Goal: Communication & Community: Answer question/provide support

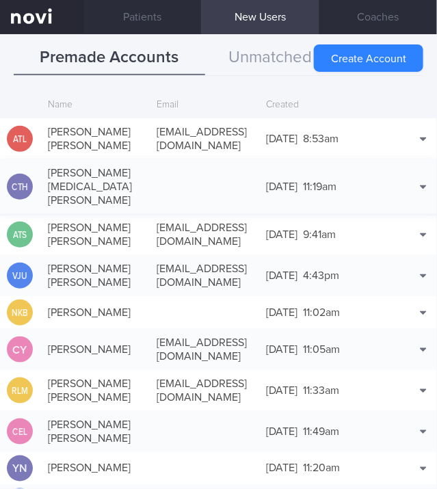
scroll to position [3902, 0]
click at [259, 44] on button "Unmatched Signups" at bounding box center [301, 58] width 192 height 34
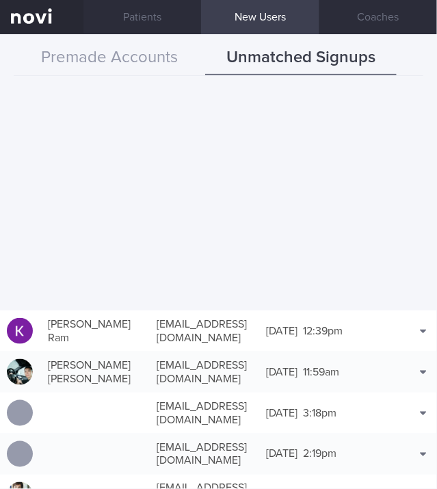
scroll to position [932, 0]
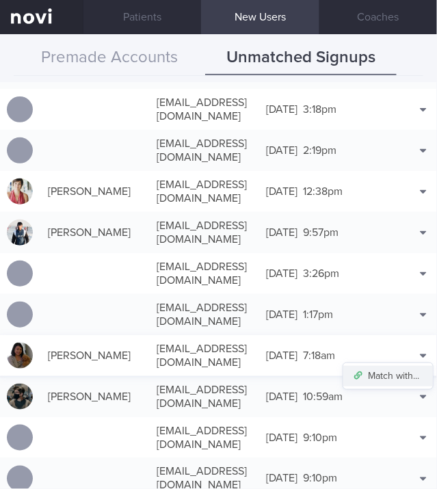
click at [412, 387] on button "Match with..." at bounding box center [388, 376] width 90 height 21
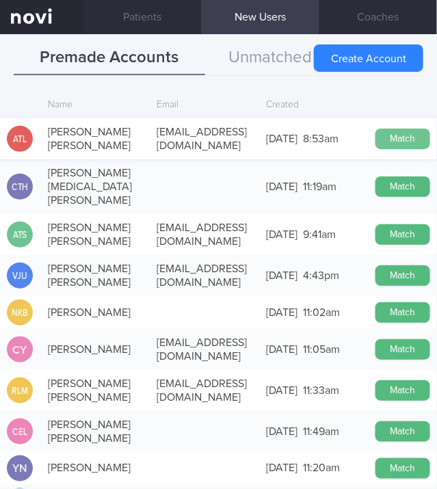
click at [411, 139] on button "Match" at bounding box center [403, 139] width 55 height 21
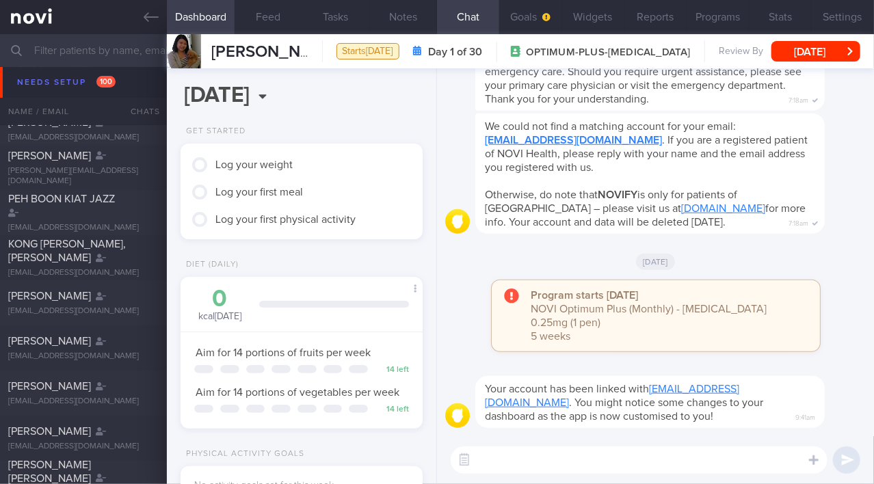
drag, startPoint x: 502, startPoint y: 456, endPoint x: 512, endPoint y: 452, distance: 10.7
click at [436, 456] on textarea at bounding box center [639, 460] width 377 height 27
type textarea "Hi Adeline!"
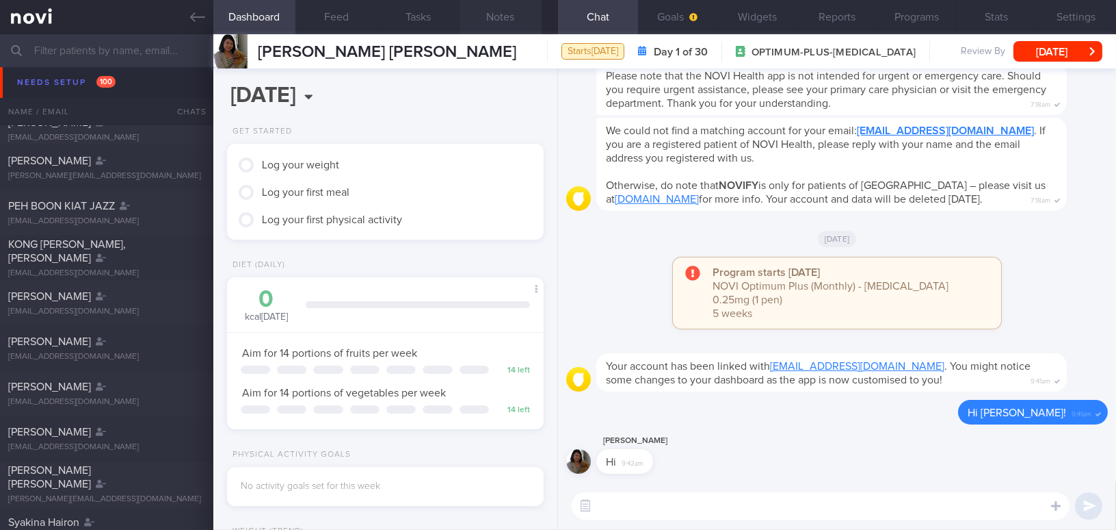
scroll to position [160, 283]
click at [436, 9] on button "Goals" at bounding box center [678, 17] width 80 height 34
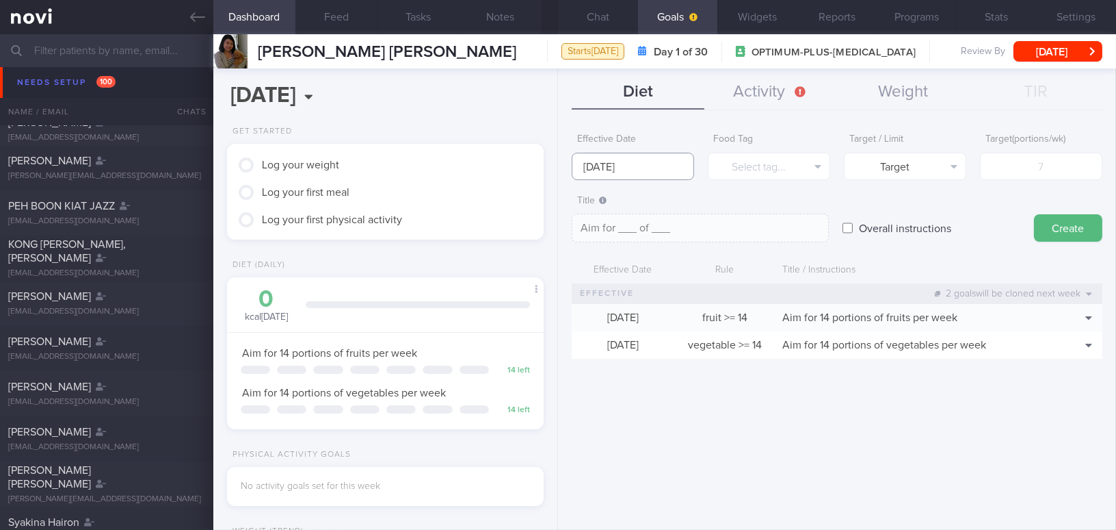
click at [436, 168] on input "22 Sep 2025" at bounding box center [633, 166] width 122 height 27
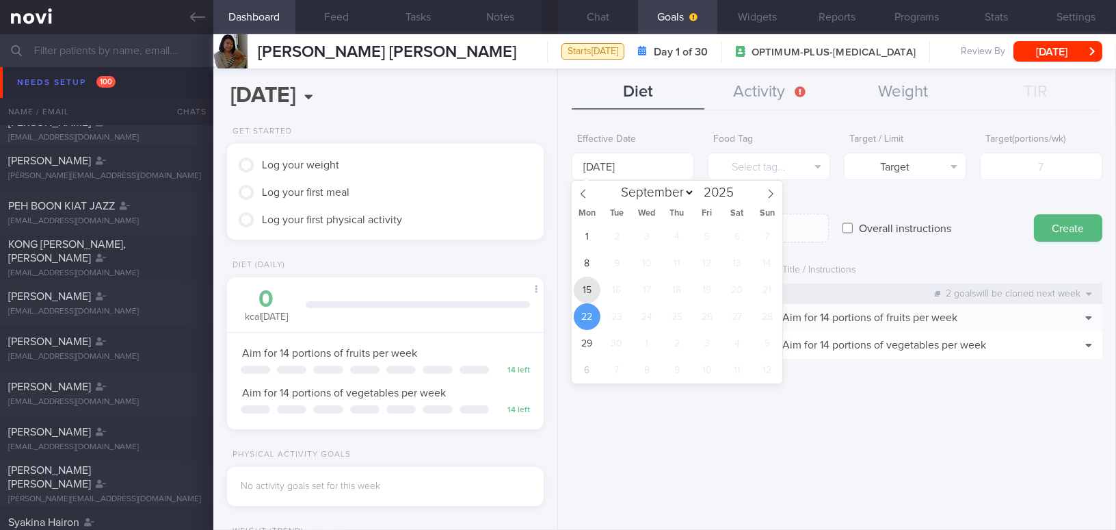
click at [436, 291] on span "15" at bounding box center [587, 289] width 27 height 27
type input "15 Sep 2025"
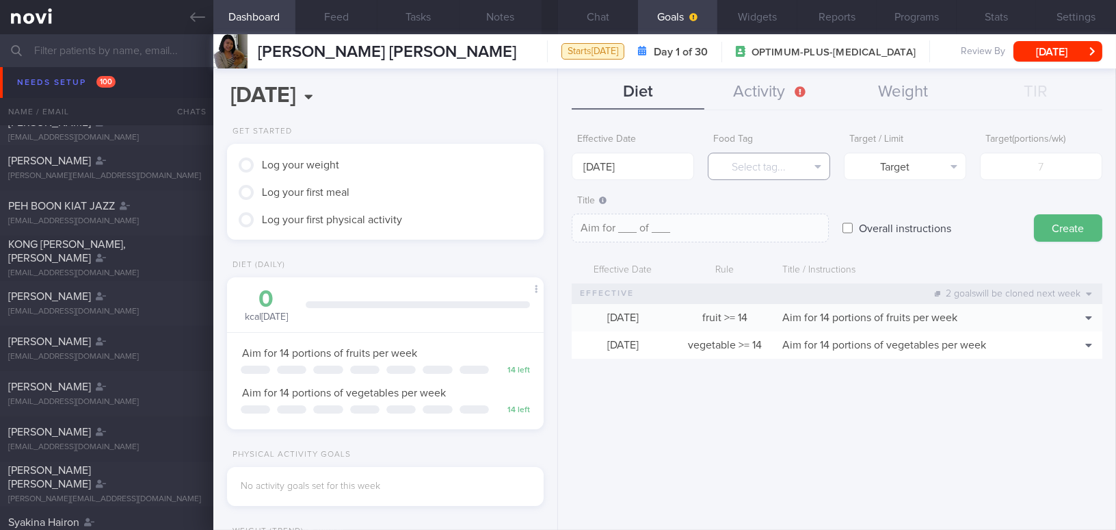
click at [436, 164] on button "Select tag..." at bounding box center [769, 166] width 122 height 27
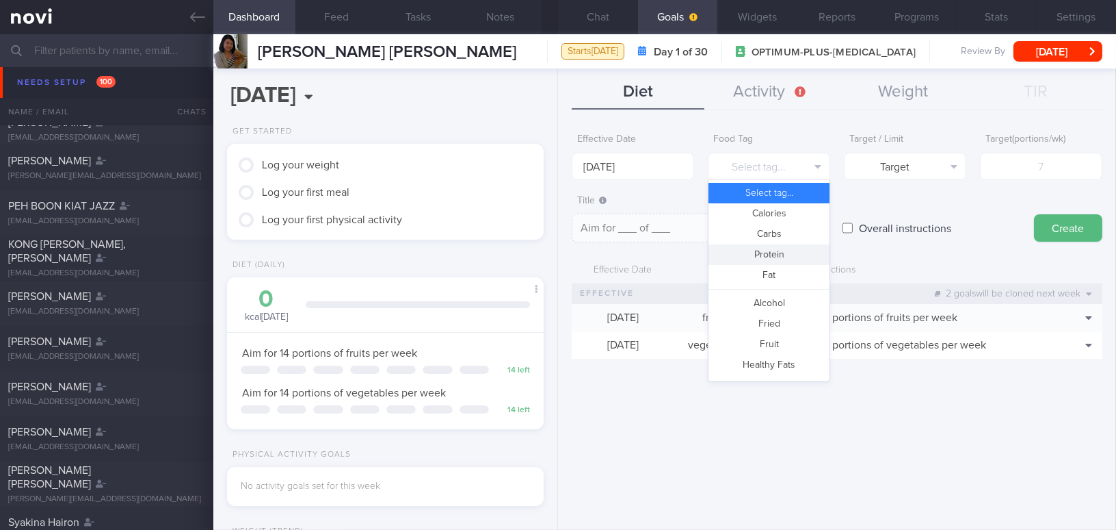
click at [436, 249] on button "Protein" at bounding box center [769, 254] width 121 height 21
type textarea "Aim for __g of protein per day"
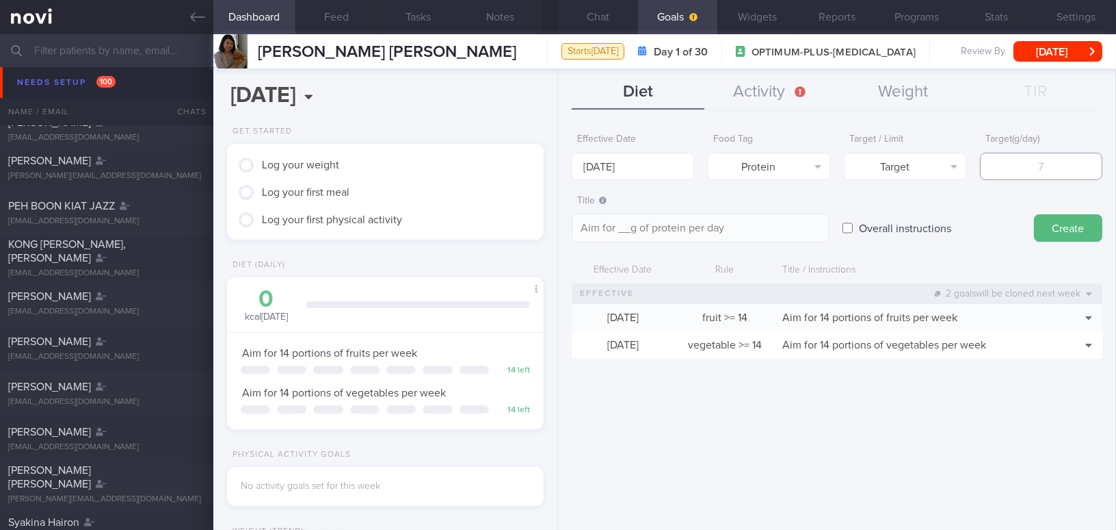
click at [436, 172] on input "number" at bounding box center [1041, 166] width 122 height 27
type input "9"
type textarea "Aim for 9g of protein per day"
type input "90"
type textarea "Aim for 90g of protein per day"
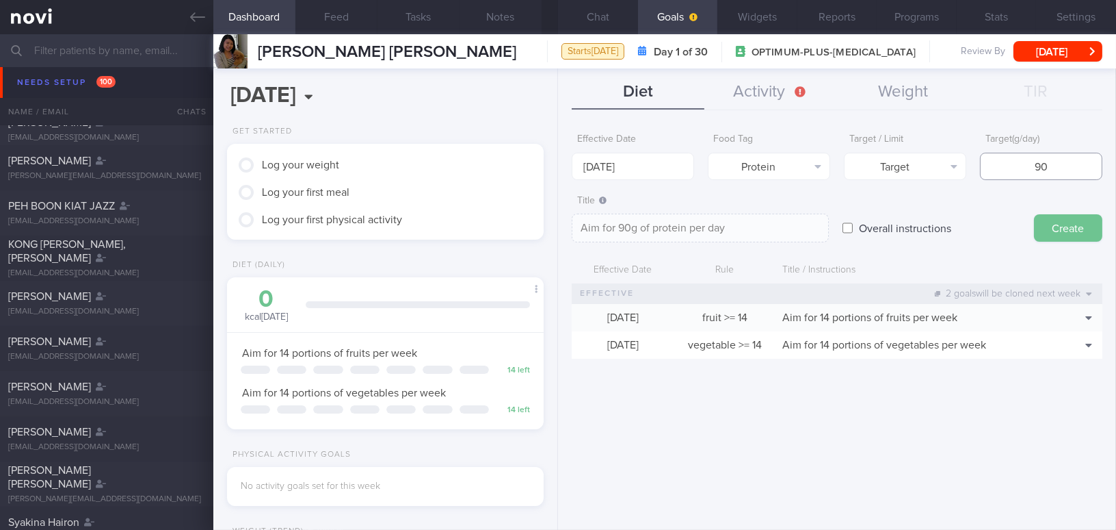
type input "90"
click at [436, 226] on button "Create" at bounding box center [1068, 227] width 68 height 27
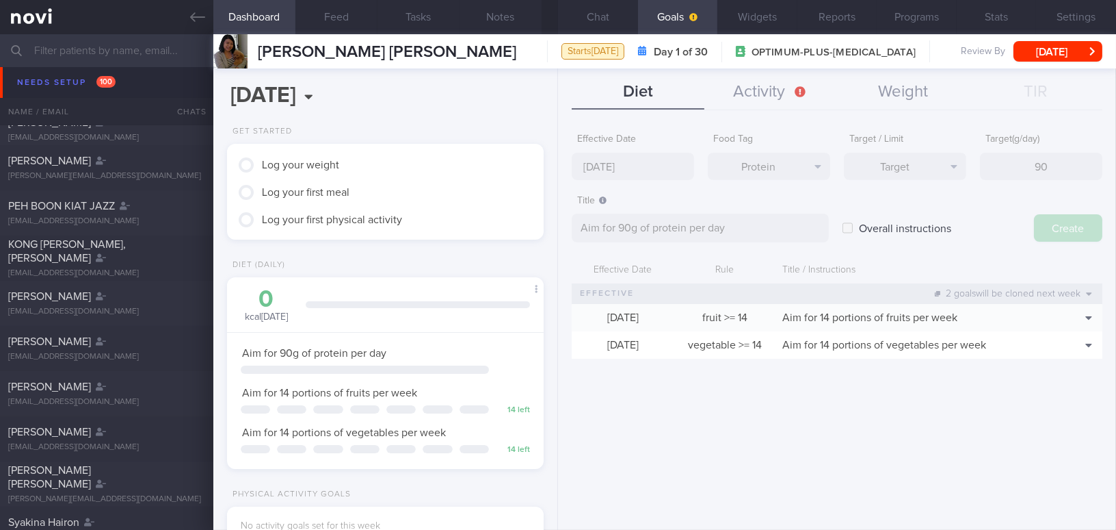
type input "22 Sep 2025"
type textarea "Aim for ___ of ___"
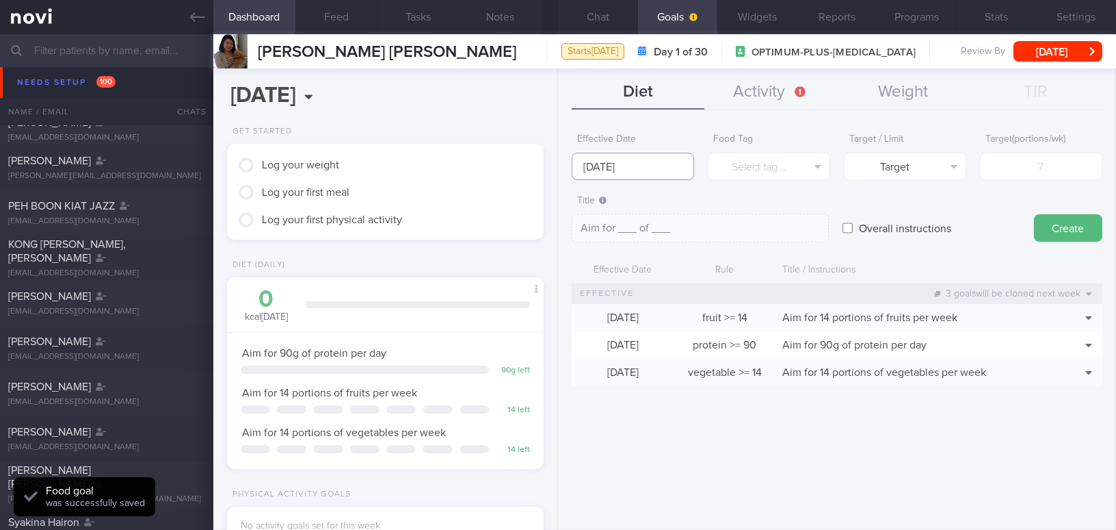
click at [436, 160] on input "22 Sep 2025" at bounding box center [633, 166] width 122 height 27
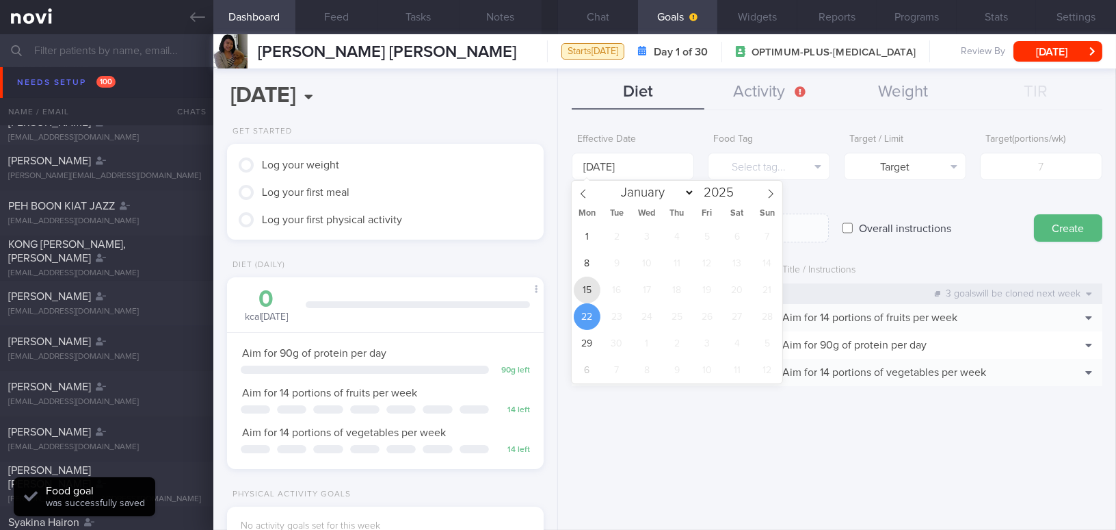
click at [436, 285] on span "15" at bounding box center [587, 289] width 27 height 27
type input "15 Sep 2025"
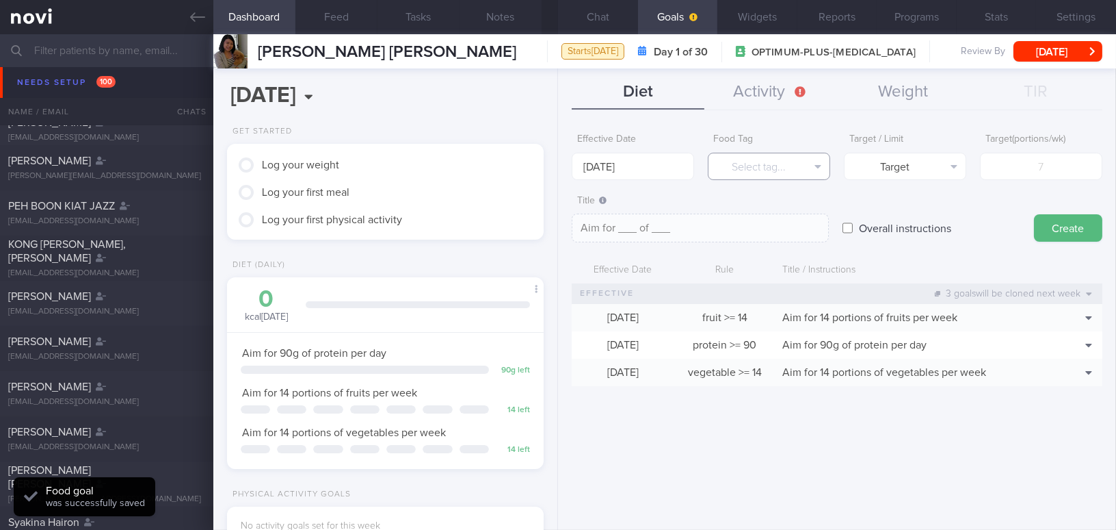
click at [436, 167] on button "Select tag..." at bounding box center [769, 166] width 122 height 27
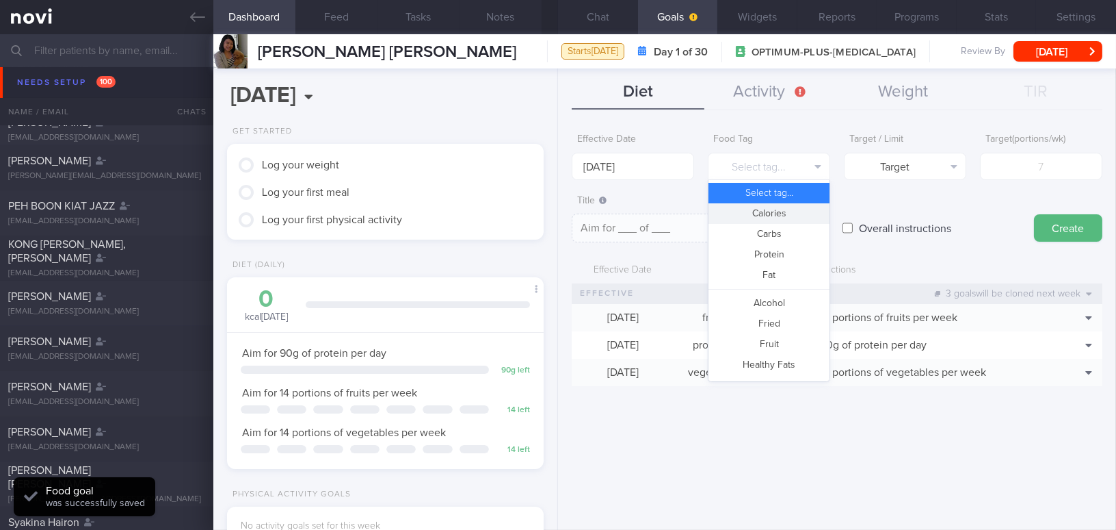
click at [436, 217] on button "Calories" at bounding box center [769, 213] width 121 height 21
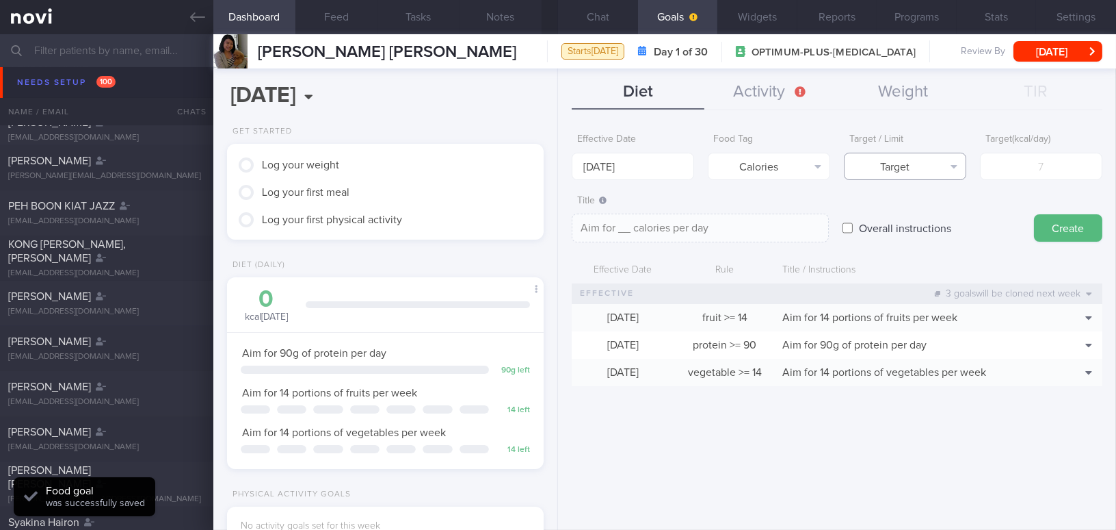
click at [436, 168] on button "Target" at bounding box center [905, 166] width 122 height 27
click at [436, 220] on button "Limit" at bounding box center [905, 213] width 121 height 21
type textarea "Keep to __ calories per day"
click at [436, 171] on input "number" at bounding box center [1041, 166] width 122 height 27
type input "1"
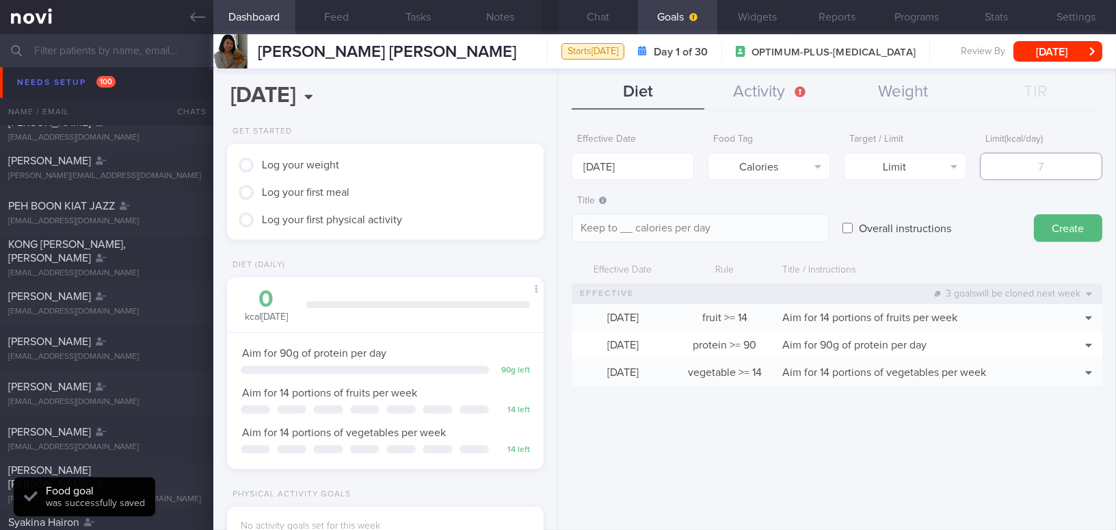
type textarea "Keep to 1 calories per day"
type input "13"
type textarea "Keep to 13 calories per day"
type input "130"
type textarea "Keep to 130 calories per day"
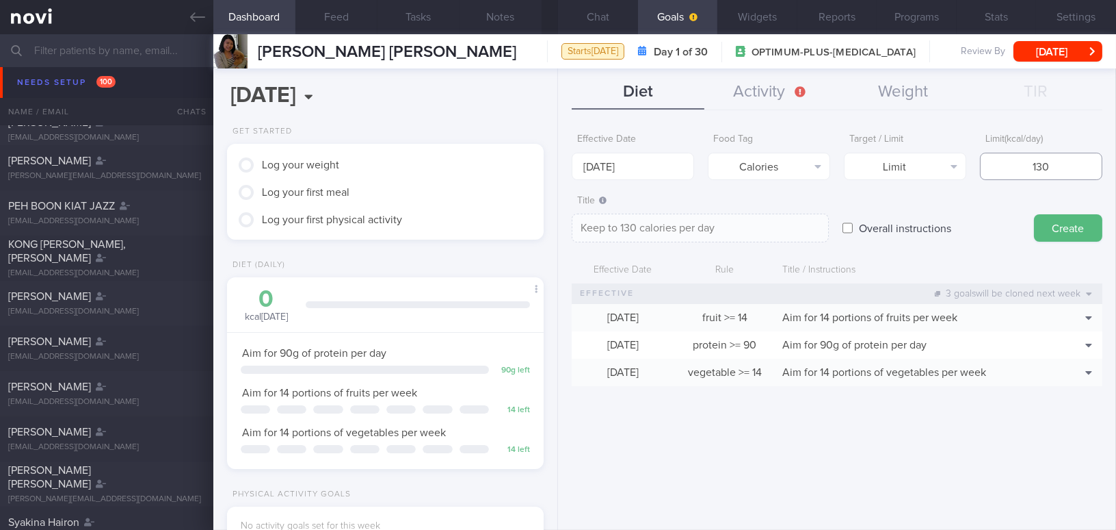
type input "1300"
type textarea "Keep to 1300 calories per day"
type input "1300"
click at [436, 219] on button "Create" at bounding box center [1068, 227] width 68 height 27
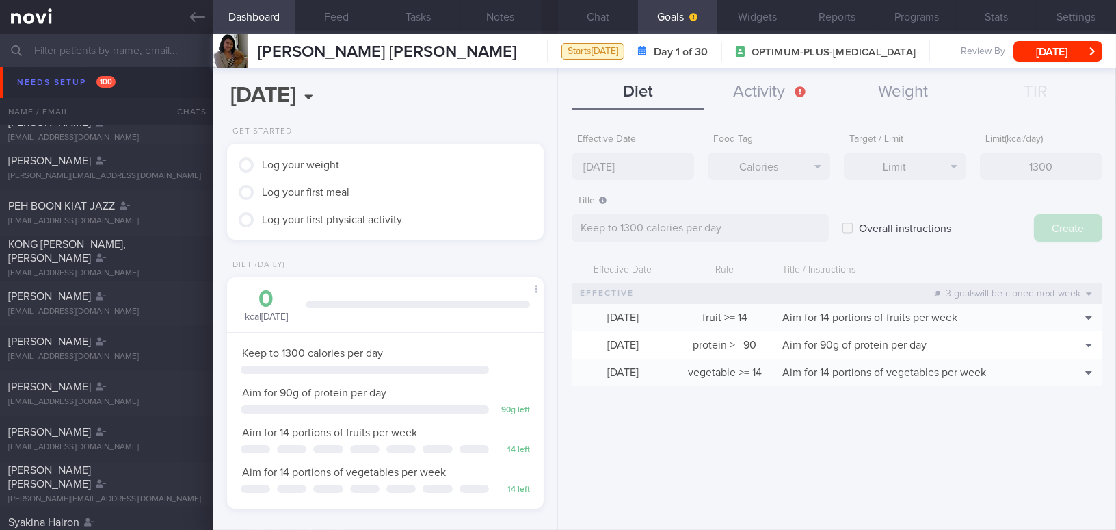
type input "22 Sep 2025"
type textarea "Aim for ___ of ___"
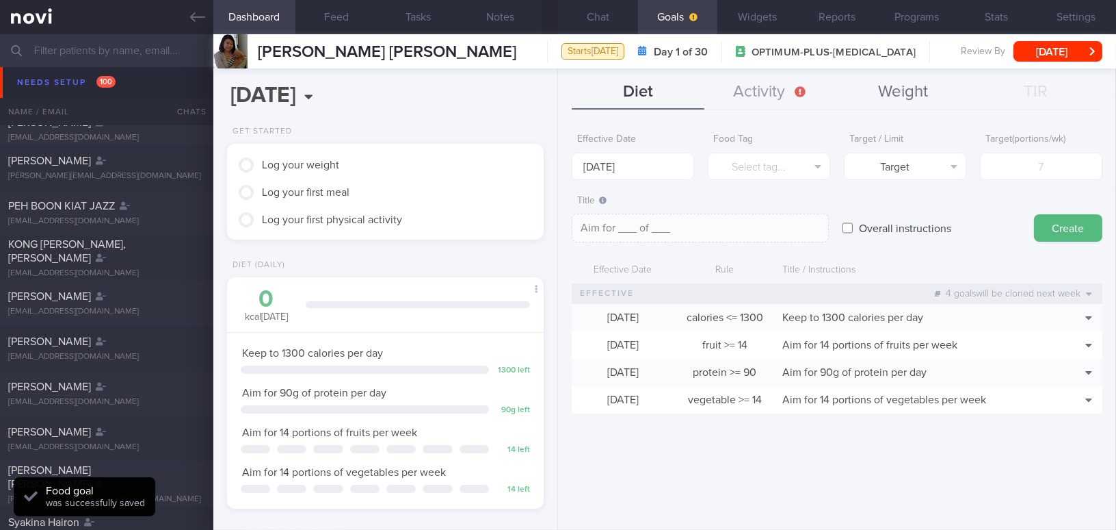
click at [436, 97] on button "Weight" at bounding box center [903, 92] width 133 height 34
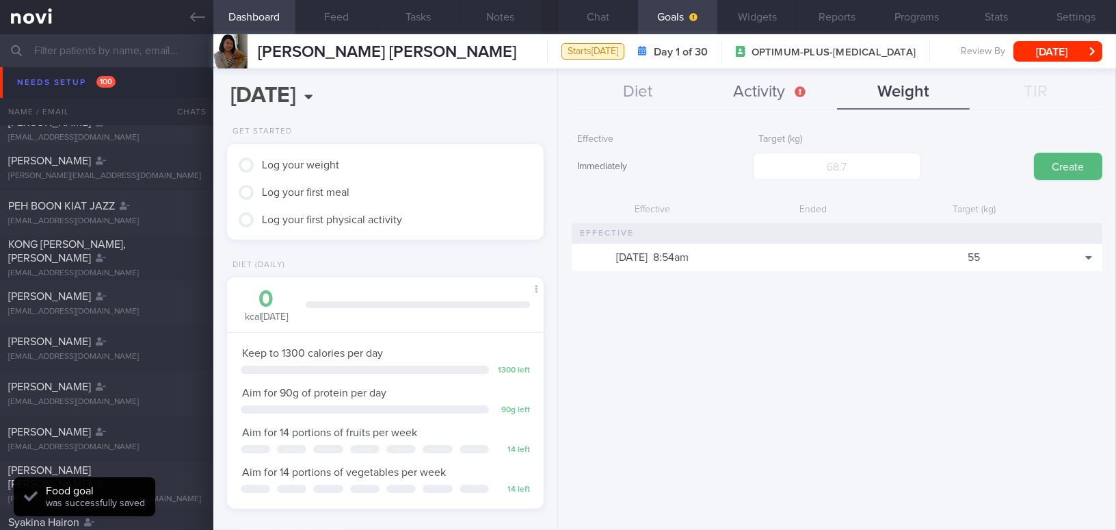
click at [436, 90] on button "Activity" at bounding box center [771, 92] width 133 height 34
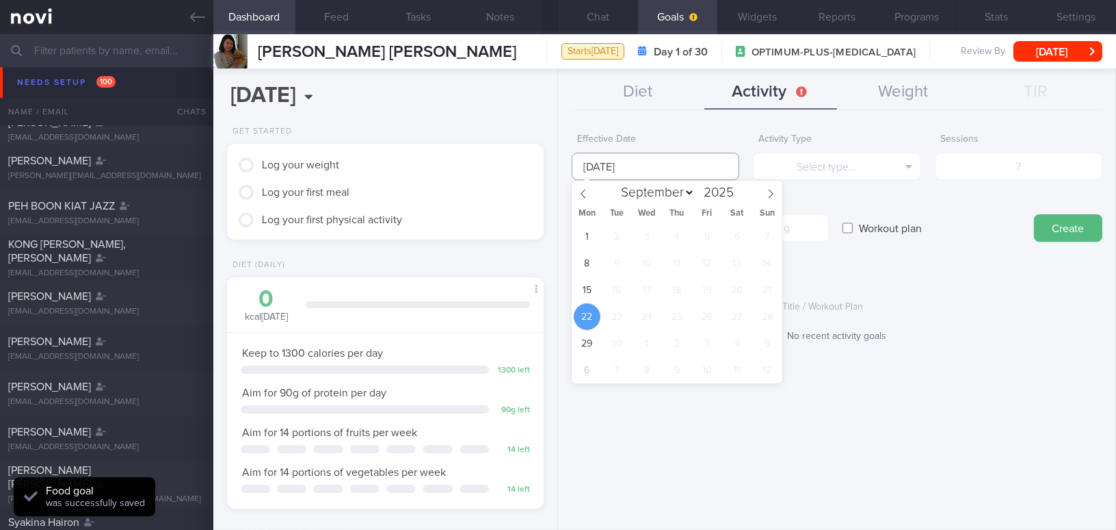
click at [436, 161] on input "22 Sep 2025" at bounding box center [656, 166] width 168 height 27
click at [436, 291] on span "15" at bounding box center [587, 289] width 27 height 27
type input "15 Sep 2025"
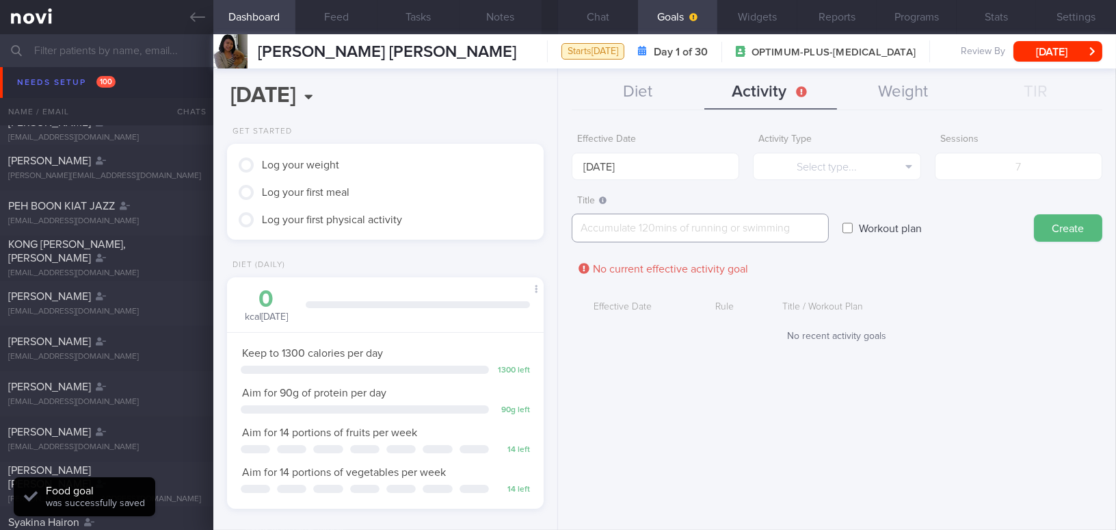
click at [436, 233] on textarea at bounding box center [700, 227] width 257 height 29
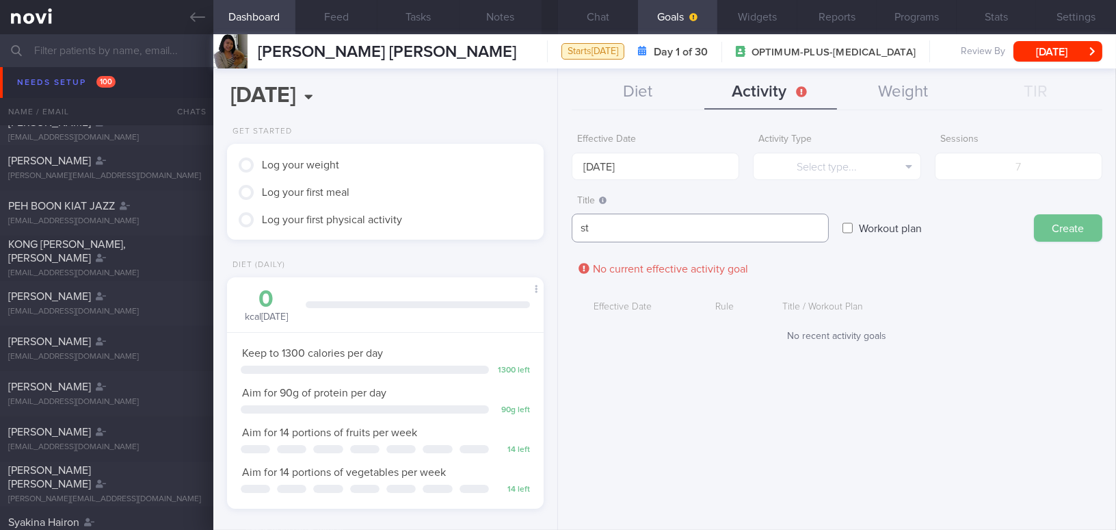
type textarea "s"
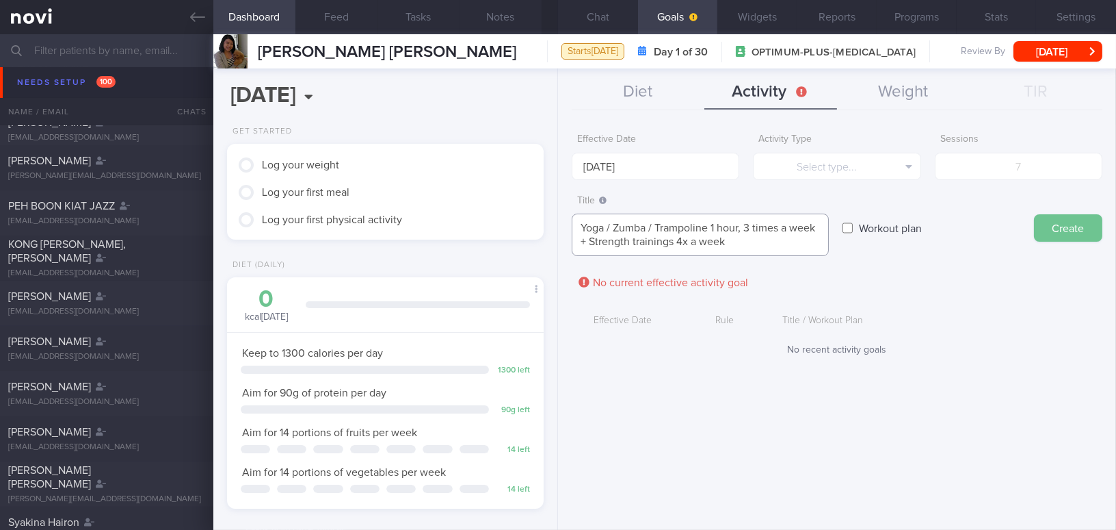
type textarea "Yoga / Zumba / Trampoline 1 hour, 3 times a week + Strength trainings 4x a week"
click at [436, 170] on button "Select type..." at bounding box center [837, 166] width 168 height 27
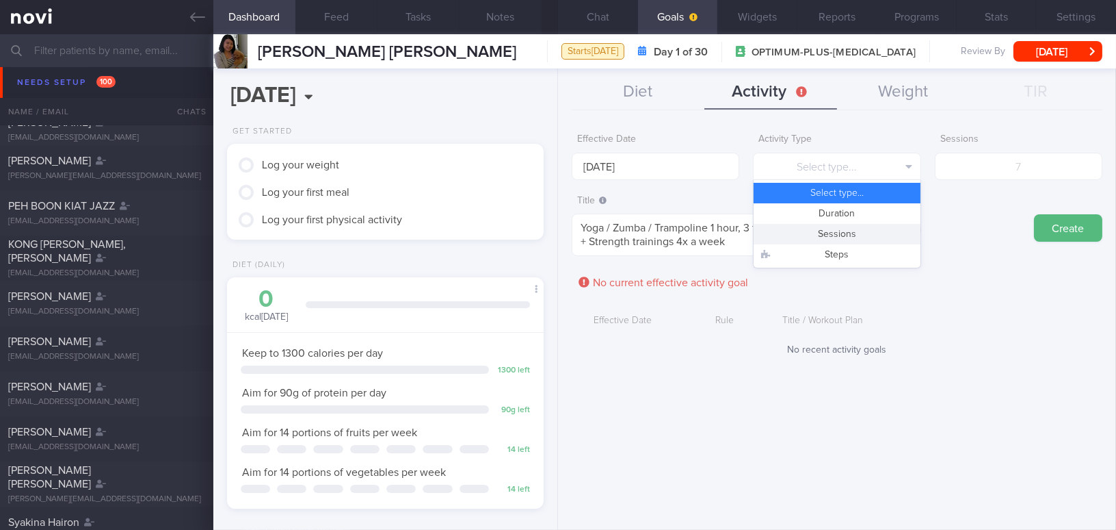
click at [436, 233] on button "Sessions" at bounding box center [837, 234] width 166 height 21
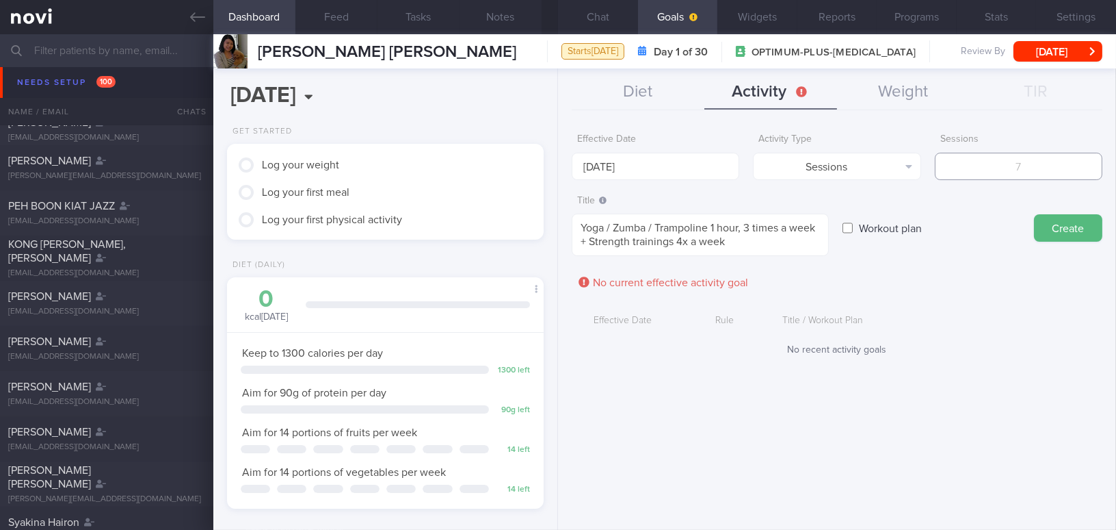
click at [436, 174] on input "number" at bounding box center [1019, 166] width 168 height 27
type input "7"
click at [436, 172] on input "15 Sep 2025" at bounding box center [656, 166] width 168 height 27
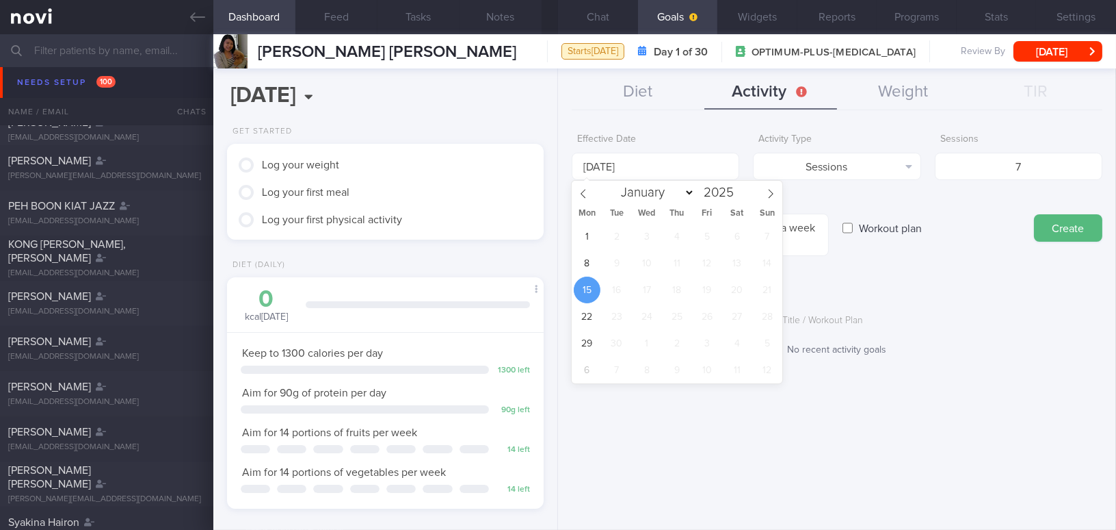
click at [436, 289] on form "Effective Date 15 Sep 2025 Activity Type Sessions Select type... Duration Sessi…" at bounding box center [837, 248] width 531 height 243
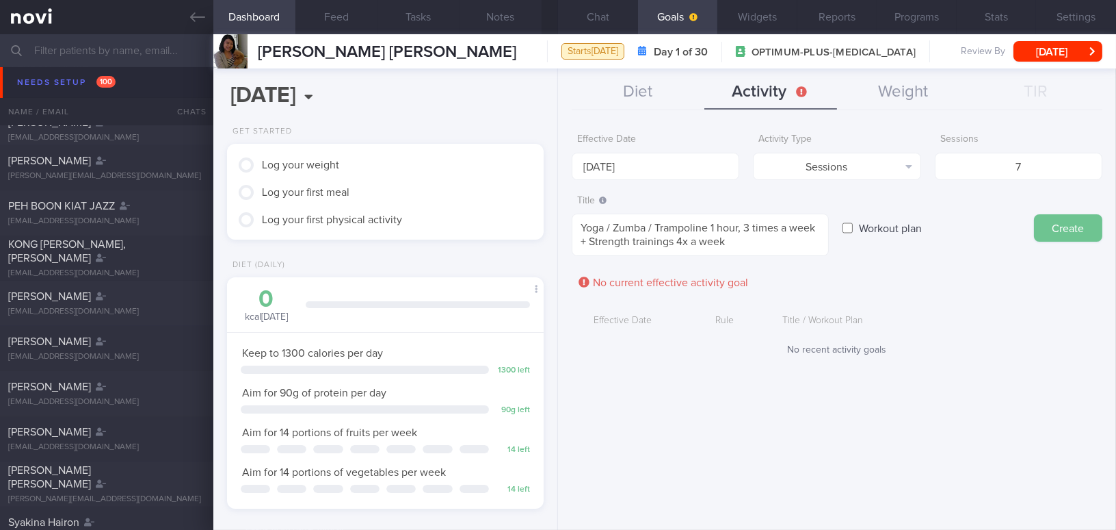
click at [436, 224] on button "Create" at bounding box center [1068, 227] width 68 height 27
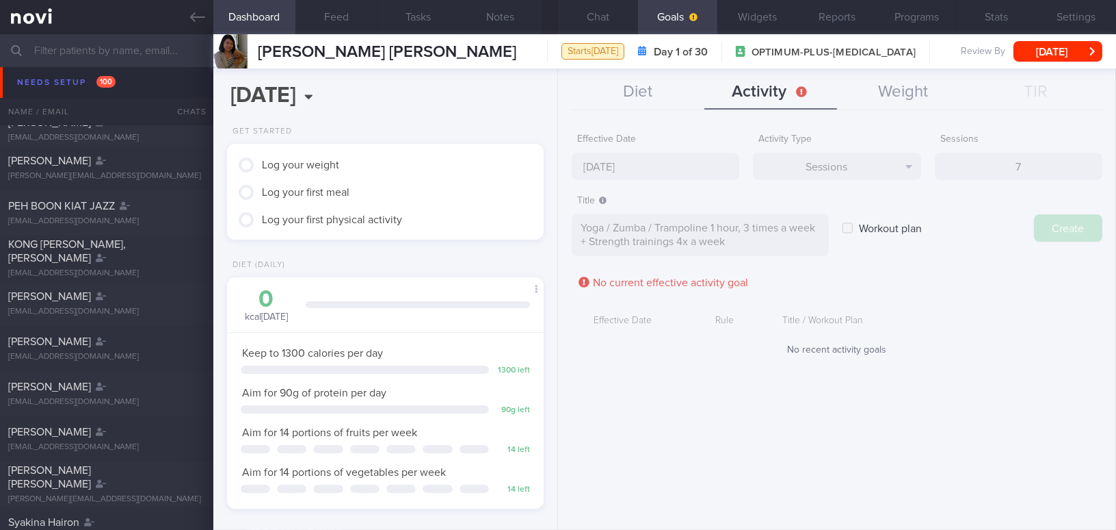
type input "22 Sep 2025"
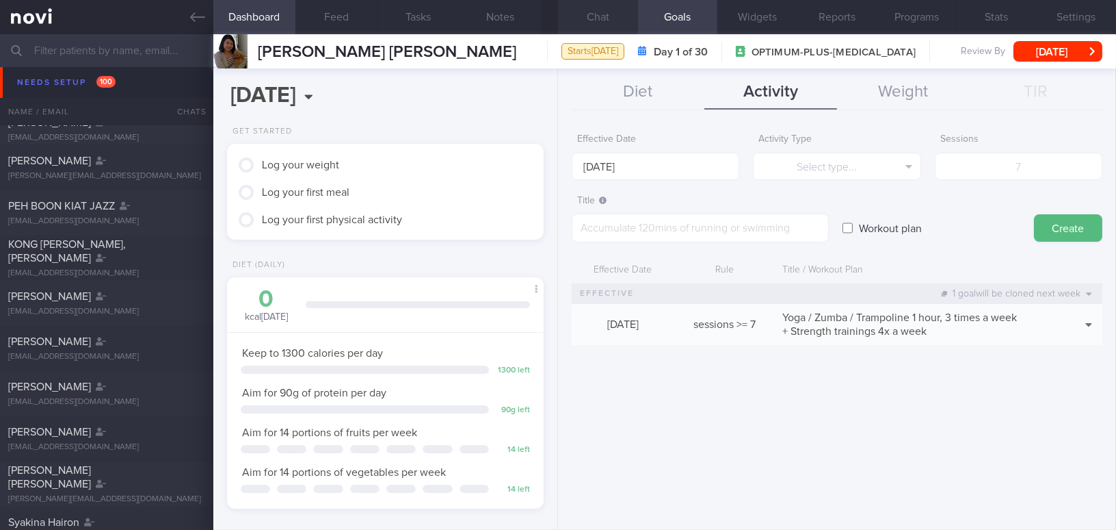
click at [436, 18] on button "Chat" at bounding box center [598, 17] width 80 height 34
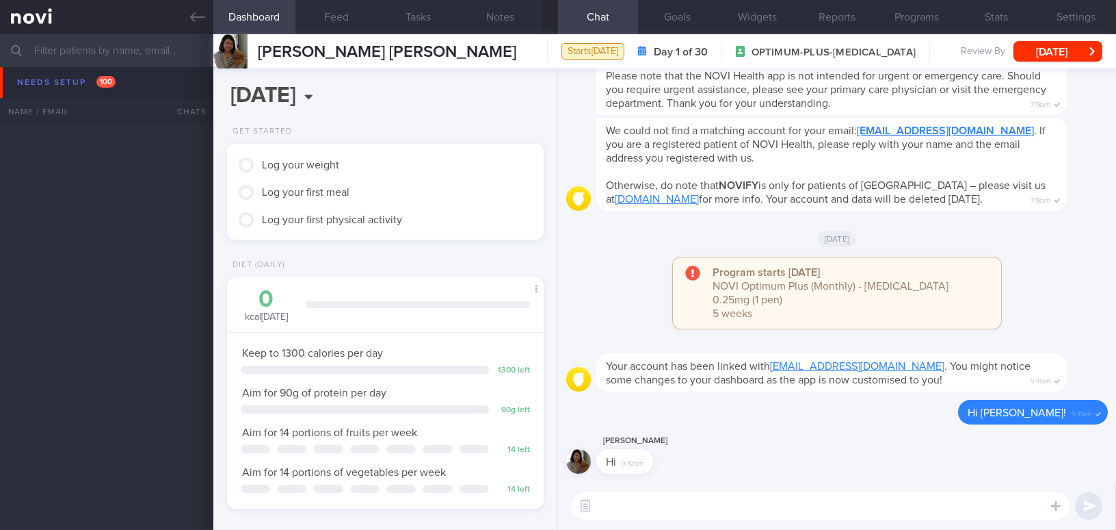
scroll to position [160, 283]
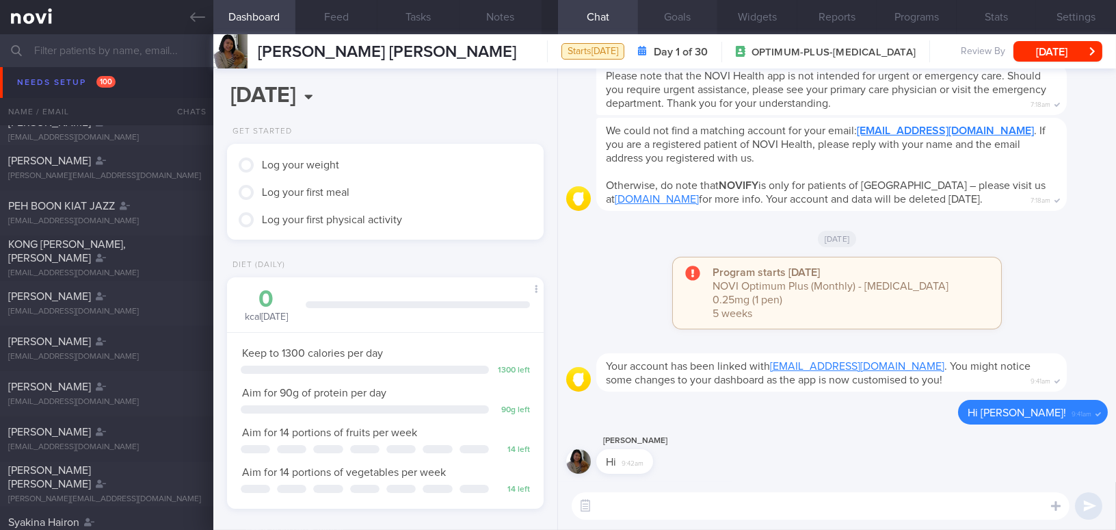
click at [680, 20] on button "Goals" at bounding box center [678, 17] width 80 height 34
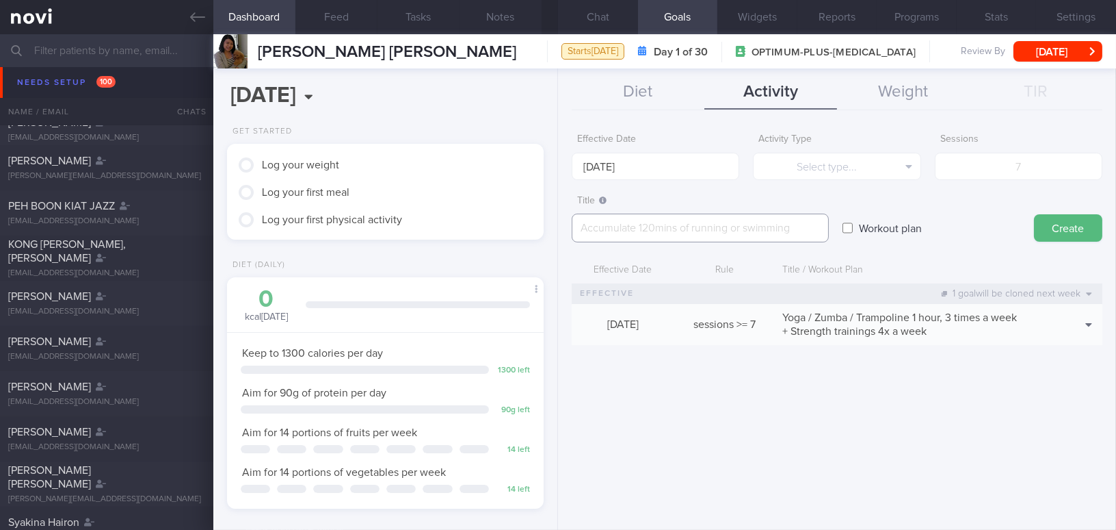
click at [629, 230] on textarea at bounding box center [700, 227] width 257 height 29
paste textarea "Beginner Workout: [NOVI Workout 1A](https://www.youtube.com/watch?v=tczWD8MPreY…"
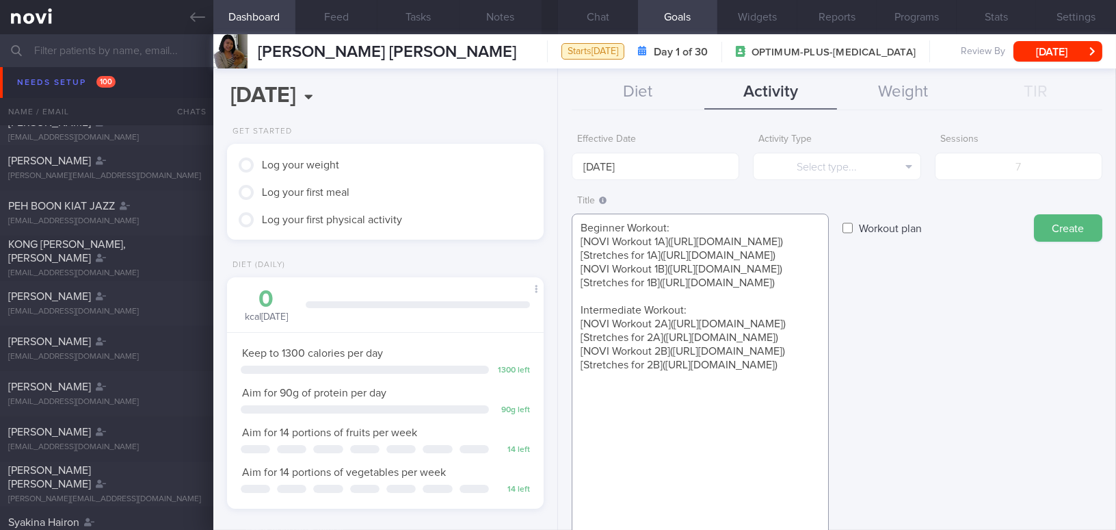
scroll to position [27, 0]
type textarea "Beginner Workout: [NOVI Workout 1A](https://www.youtube.com/watch?v=tczWD8MPreY…"
click at [601, 161] on input "22 Sep 2025" at bounding box center [656, 166] width 168 height 27
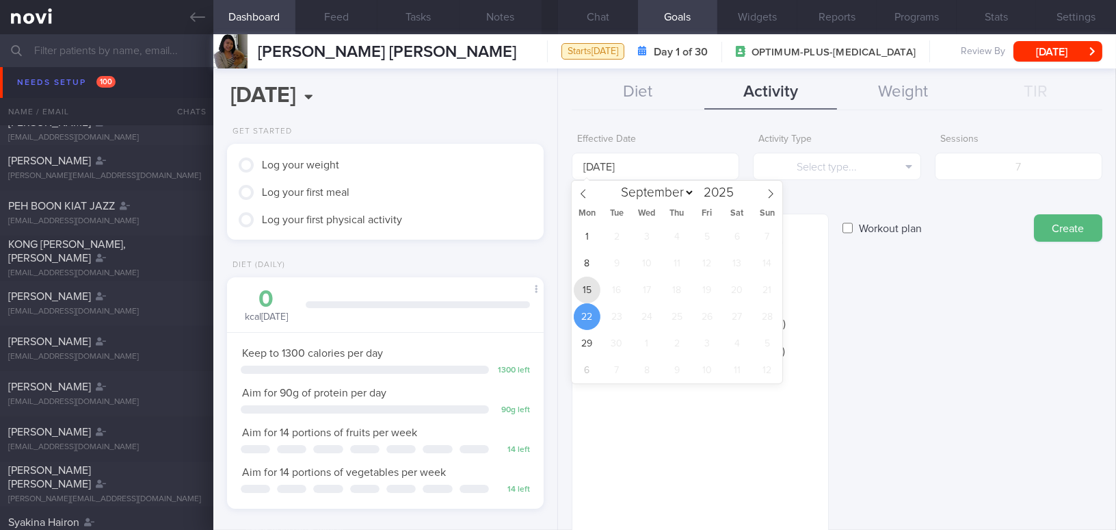
click at [592, 290] on span "15" at bounding box center [587, 289] width 27 height 27
type input "15 Sep 2025"
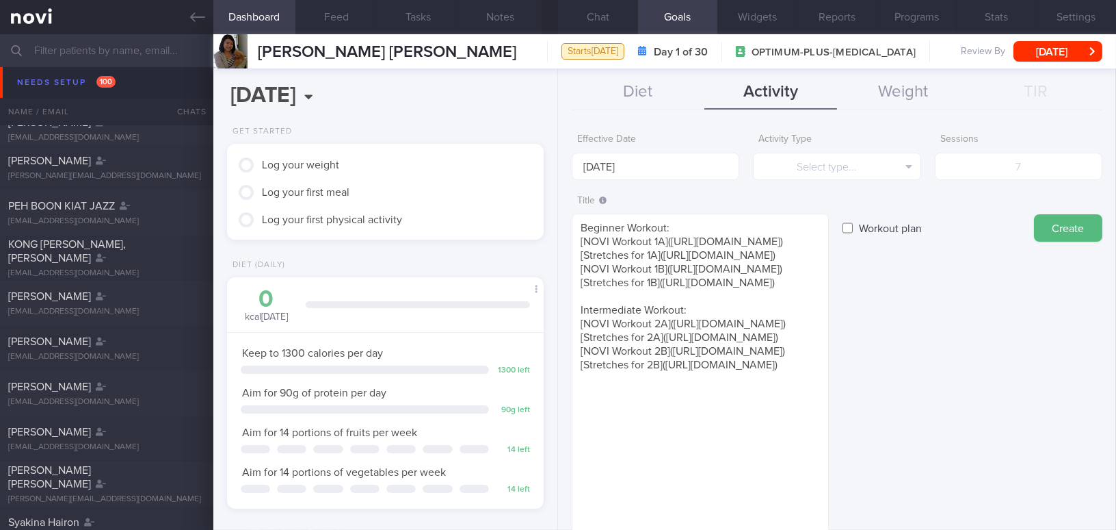
click at [854, 222] on label "Workout plan" at bounding box center [890, 227] width 77 height 27
click at [853, 222] on input "Workout plan" at bounding box center [848, 227] width 10 height 27
checkbox input "true"
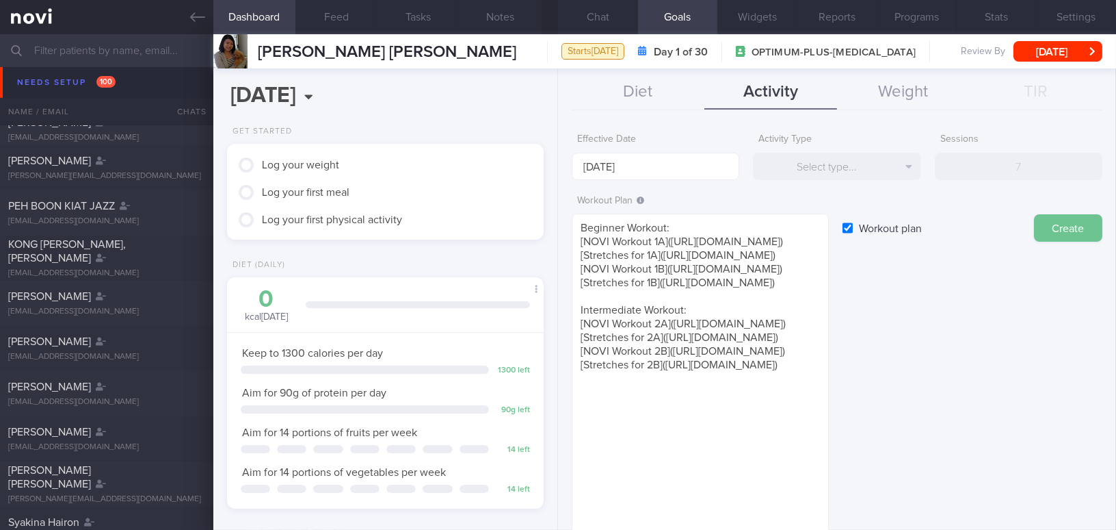
click at [1050, 226] on button "Create" at bounding box center [1068, 227] width 68 height 27
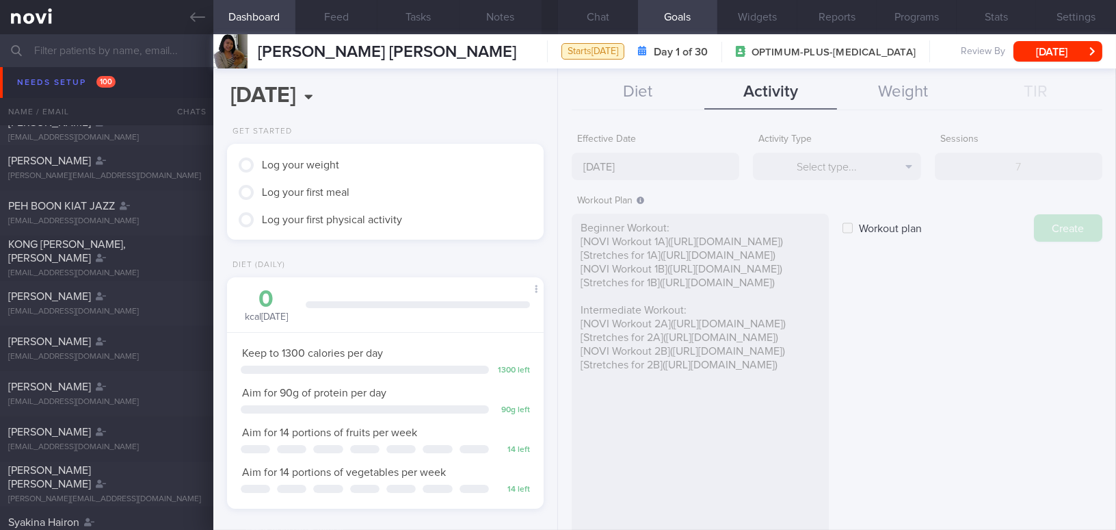
type input "22 Sep 2025"
checkbox input "false"
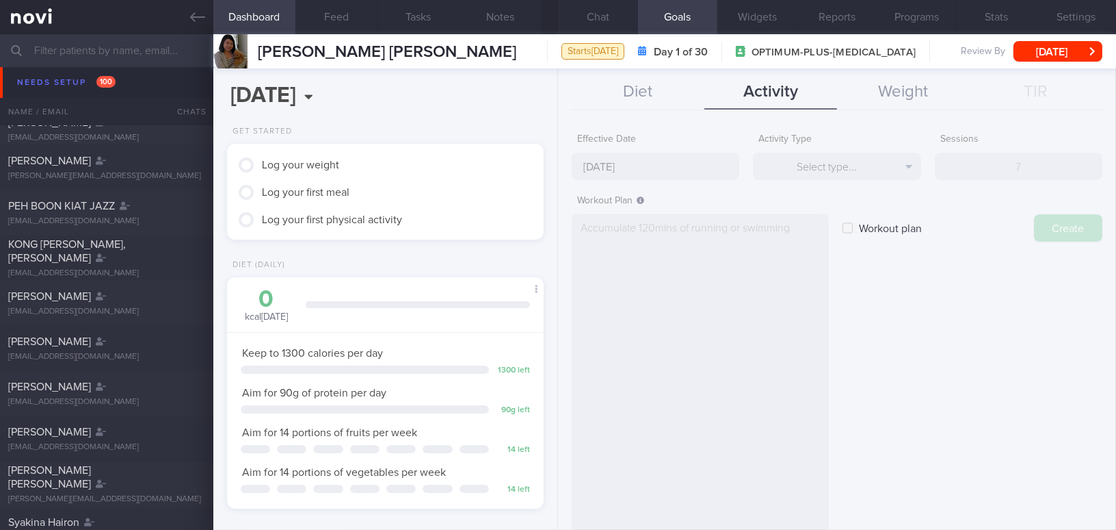
scroll to position [0, 0]
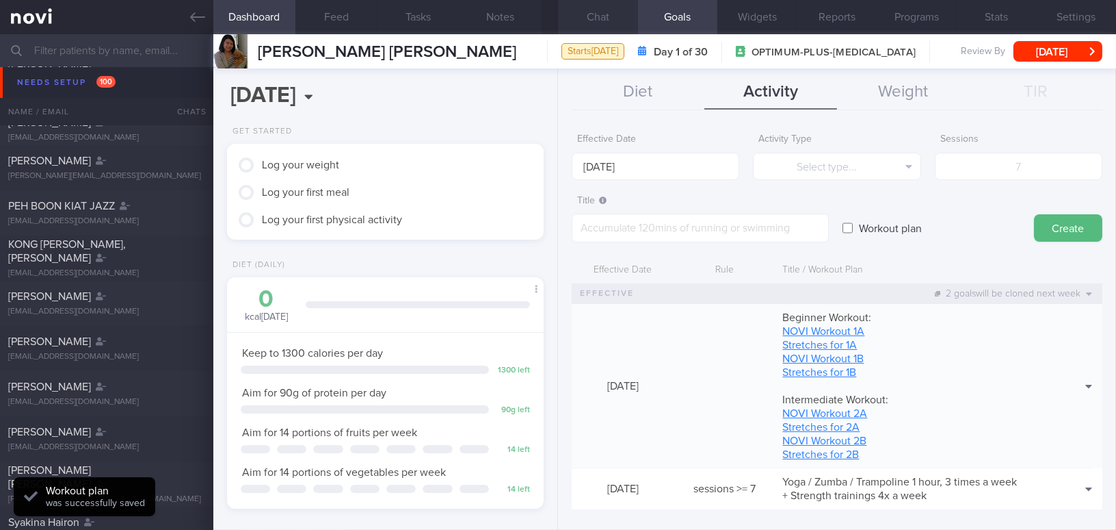
click at [617, 18] on button "Chat" at bounding box center [598, 17] width 80 height 34
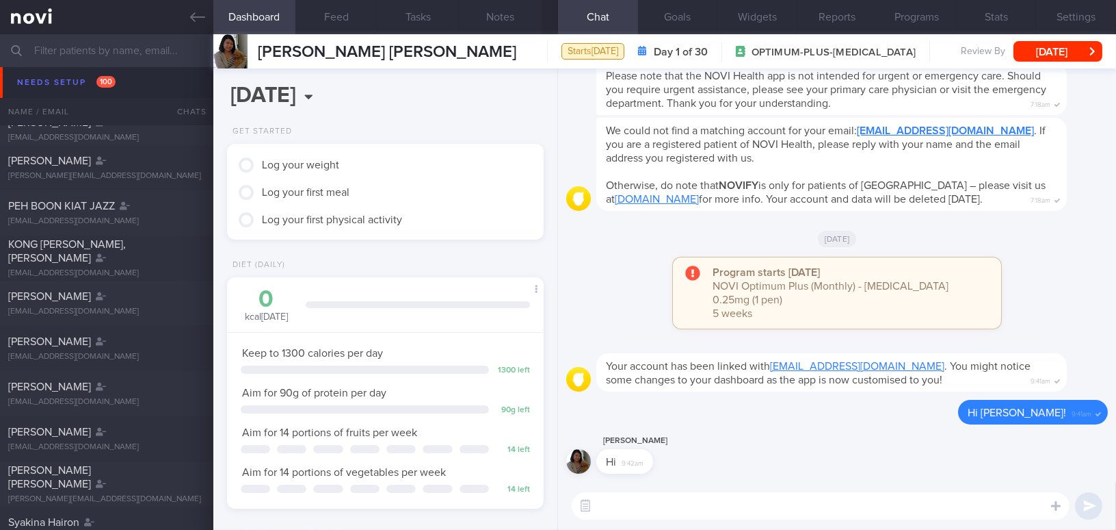
click at [640, 500] on textarea at bounding box center [821, 505] width 498 height 27
paste textarea "Adopt the “My Healthy Plate” concept by including at least a handful of leafy v…"
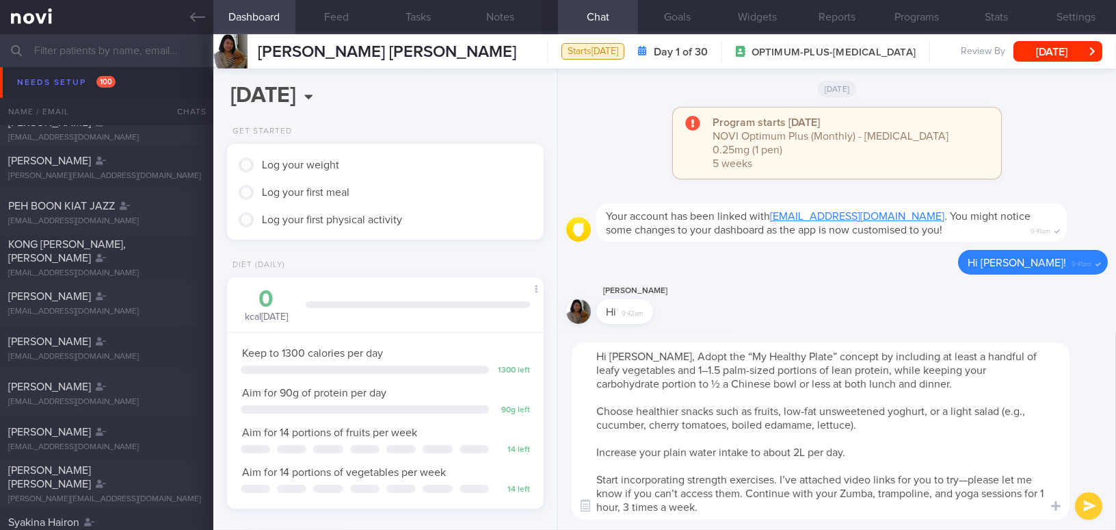
click at [649, 356] on textarea "Hi Adeline, Adopt the “My Healthy Plate” concept by including at least a handfu…" at bounding box center [821, 430] width 498 height 177
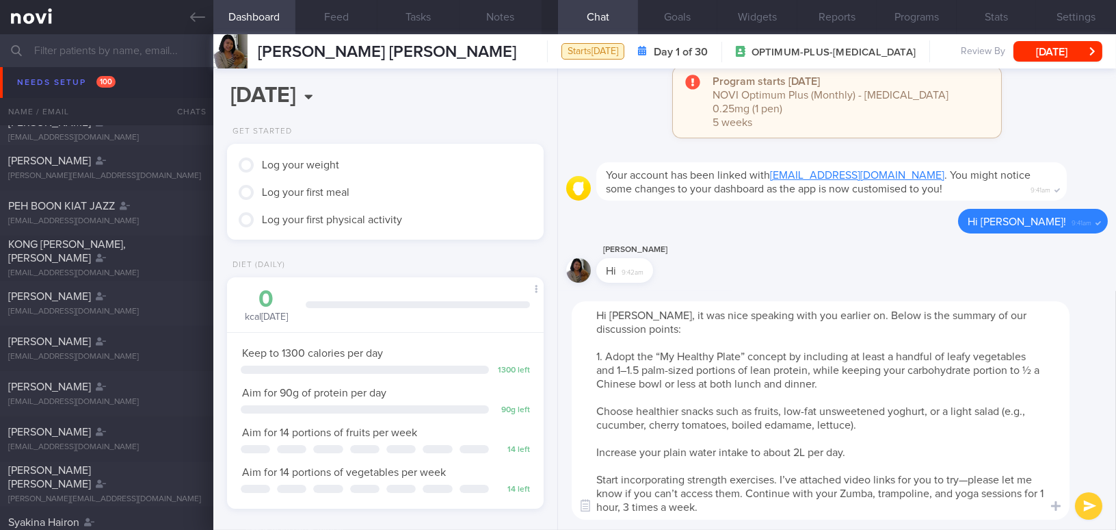
click at [592, 409] on textarea "Hi Adeline, it was nice speaking with you earlier on. Below is the summary of o…" at bounding box center [821, 410] width 498 height 218
click at [962, 408] on textarea "Hi Adeline, it was nice speaking with you earlier on. Below is the summary of o…" at bounding box center [821, 410] width 498 height 218
click at [995, 410] on textarea "Hi Adeline, it was nice speaking with you earlier on. Below is the summary of o…" at bounding box center [821, 410] width 498 height 218
click at [590, 448] on textarea "Hi Adeline, it was nice speaking with you earlier on. Below is the summary of o…" at bounding box center [821, 410] width 498 height 218
click at [586, 475] on textarea "Hi Adeline, it was nice speaking with you earlier on. Below is the summary of o…" at bounding box center [821, 410] width 498 height 218
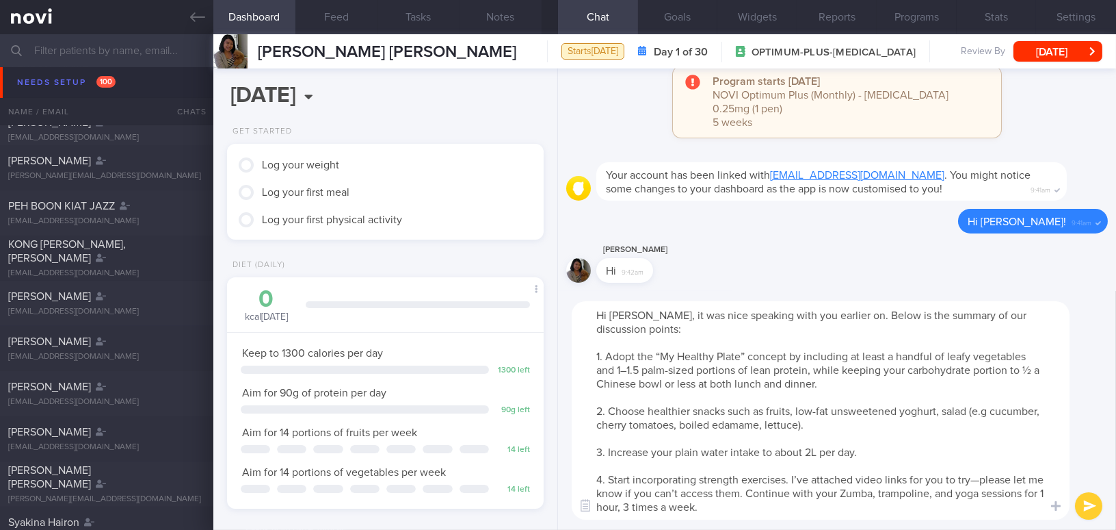
click at [812, 480] on textarea "Hi Adeline, it was nice speaking with you earlier on. Below is the summary of o…" at bounding box center [821, 410] width 498 height 218
click at [990, 480] on textarea "Hi Adeline, it was nice speaking with you earlier on. Below is the summary of o…" at bounding box center [821, 410] width 498 height 218
click at [776, 508] on textarea "Hi Adeline, it was nice speaking with you earlier on. Below is the summary of o…" at bounding box center [821, 410] width 498 height 218
type textarea "Hi Adeline, it was nice speaking with you earlier on. Below is the summary of o…"
click at [1086, 504] on icon "submit" at bounding box center [1090, 506] width 13 height 12
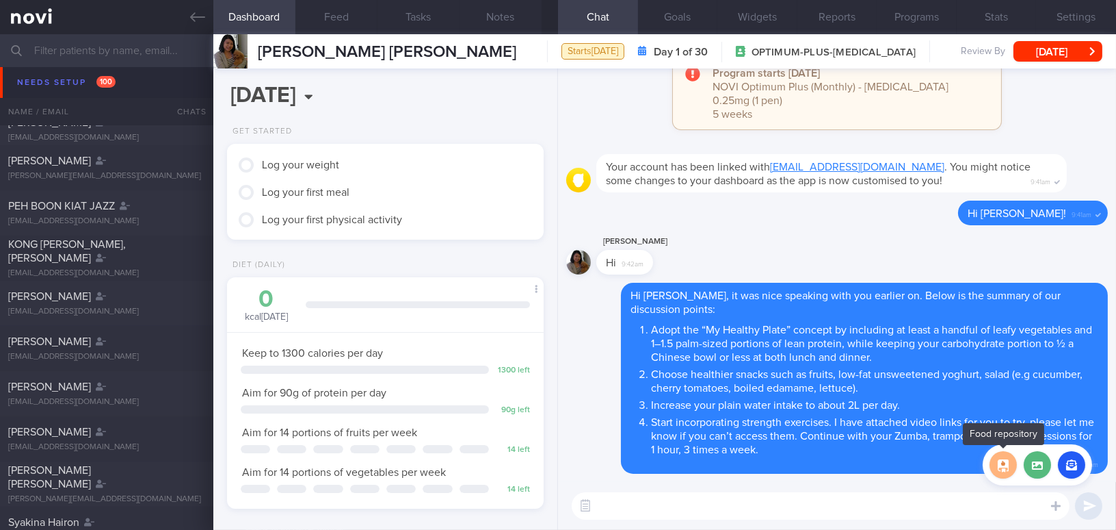
click at [1001, 465] on button "button" at bounding box center [1003, 464] width 27 height 27
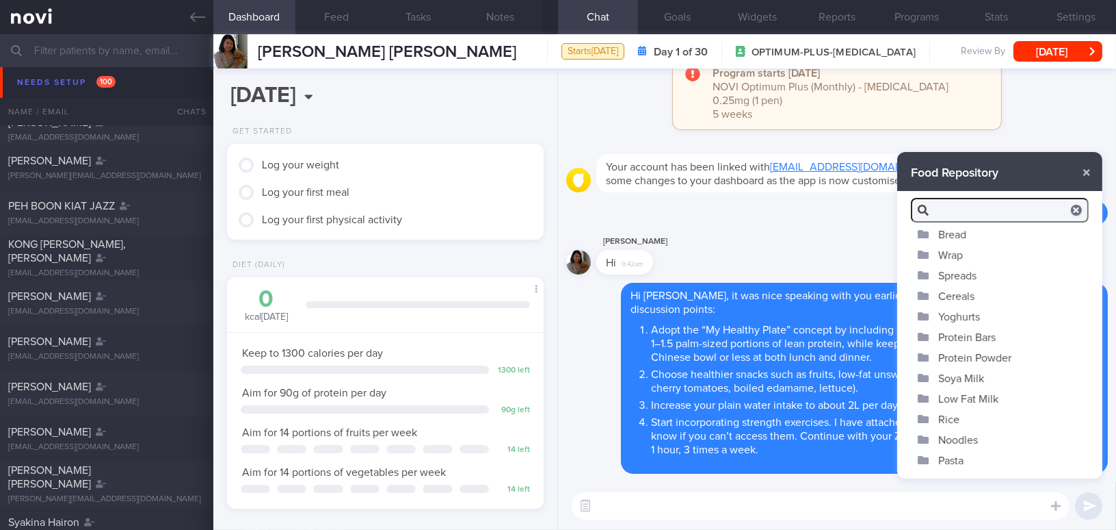
click at [950, 317] on button "Yoghurts" at bounding box center [1000, 316] width 205 height 21
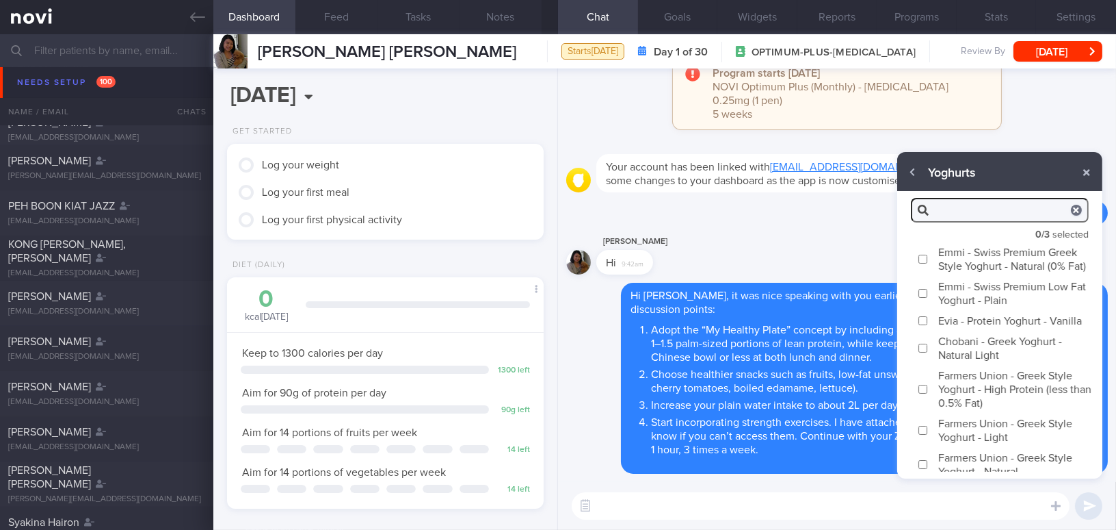
drag, startPoint x: 927, startPoint y: 262, endPoint x: 931, endPoint y: 272, distance: 10.4
click at [931, 272] on label "Emmi - Swiss Premium Greek Style Yoghurt - Natural (0% Fat)" at bounding box center [1000, 258] width 205 height 34
click at [928, 263] on input "Emmi - Swiss Premium Greek Style Yoghurt - Natural (0% Fat)" at bounding box center [923, 258] width 10 height 9
checkbox input "true"
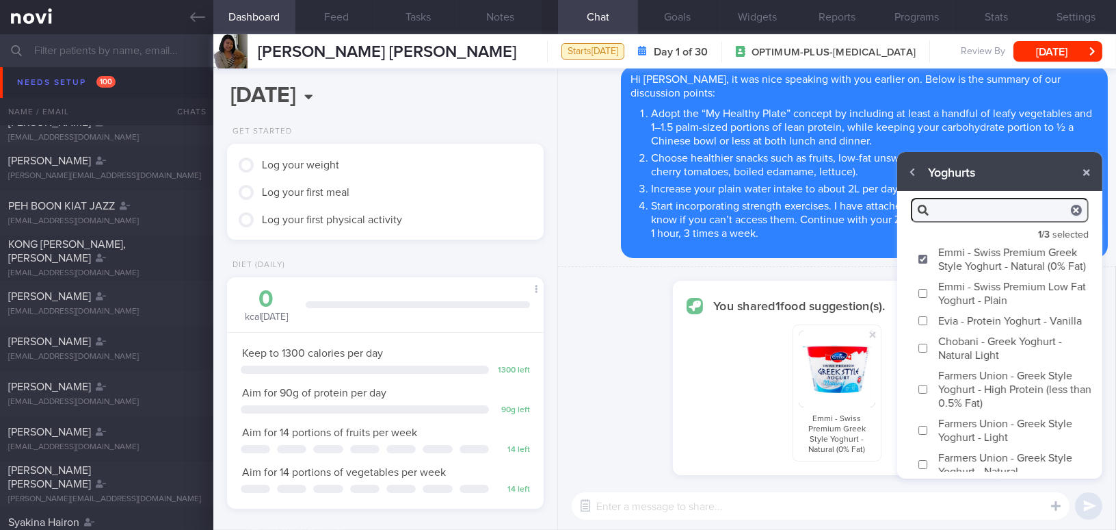
click at [925, 352] on input "Chobani - Greek Yoghurt - Natural Light" at bounding box center [923, 347] width 10 height 9
checkbox input "true"
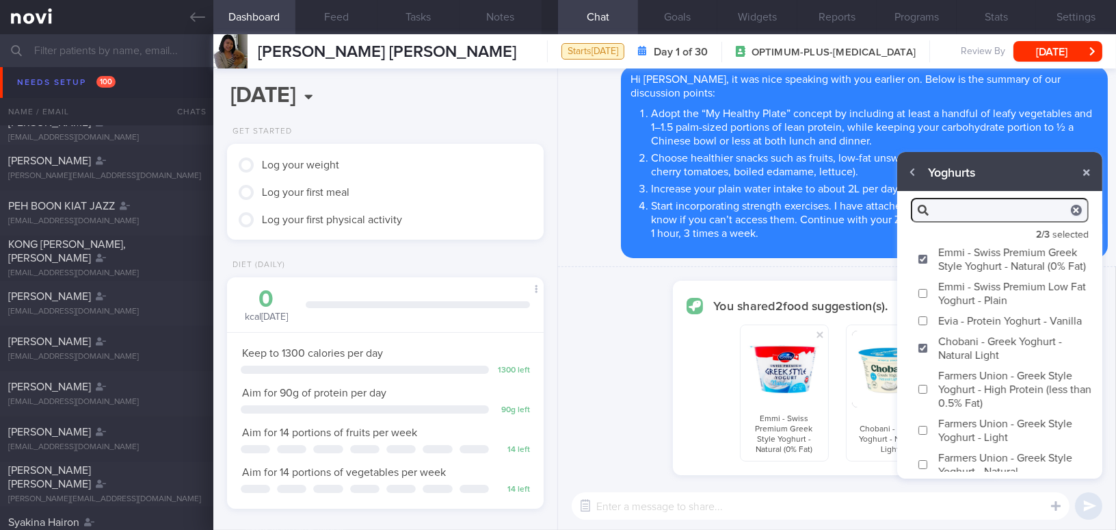
click at [925, 325] on input "Evia - Protein Yoghurt - Vanilla" at bounding box center [923, 320] width 10 height 9
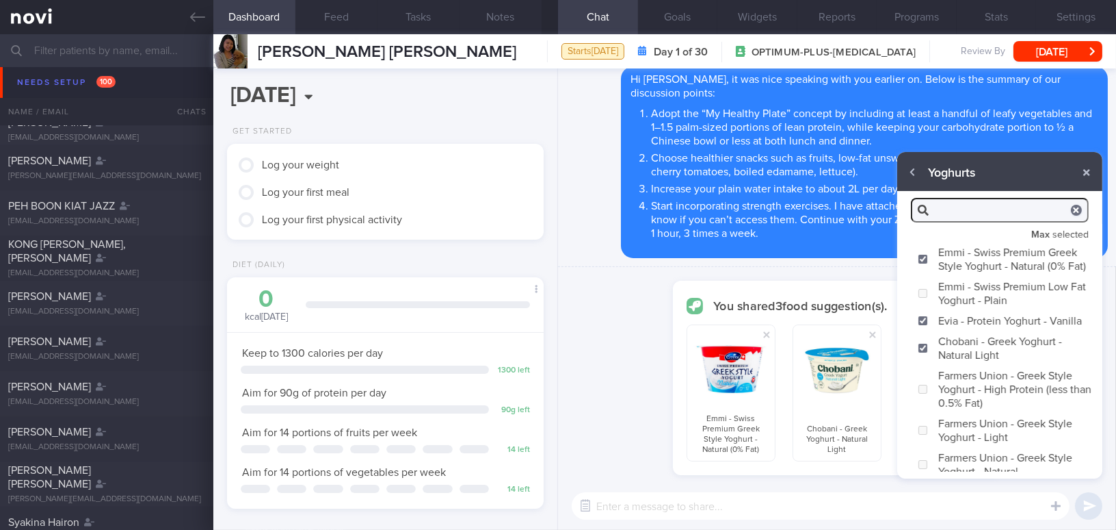
click at [924, 325] on input "Evia - Protein Yoghurt - Vanilla" at bounding box center [923, 320] width 10 height 9
checkbox input "false"
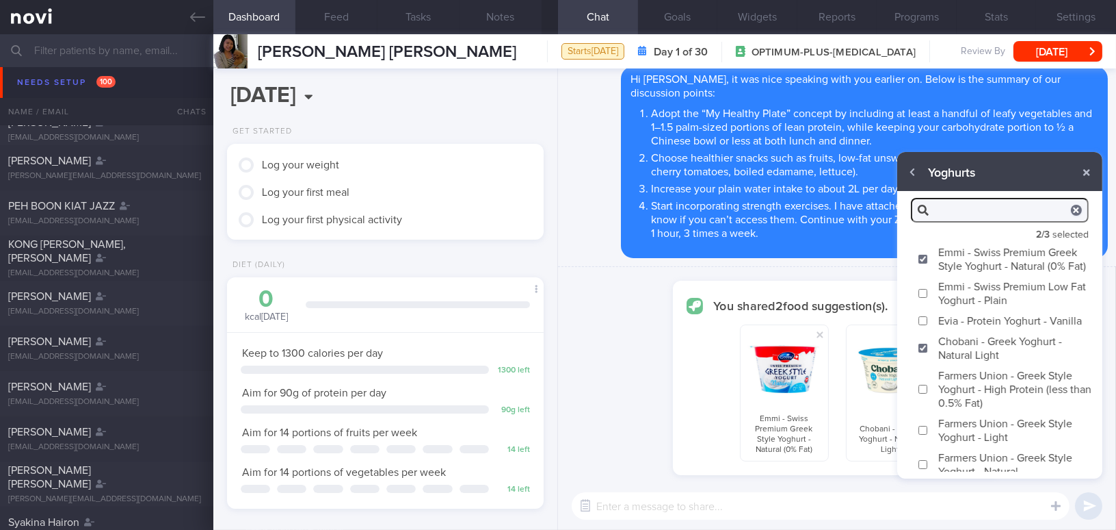
click at [924, 393] on input "Farmers Union - Greek Style Yoghurt - High Protein (less than 0.5% Fat)" at bounding box center [923, 388] width 10 height 9
checkbox input "true"
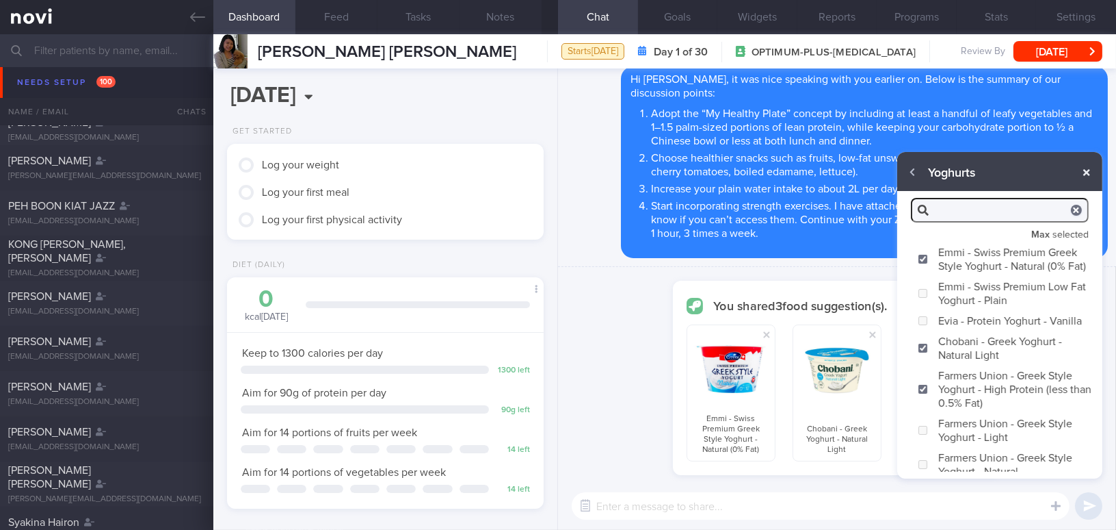
click at [1087, 174] on button "button" at bounding box center [1087, 172] width 25 height 25
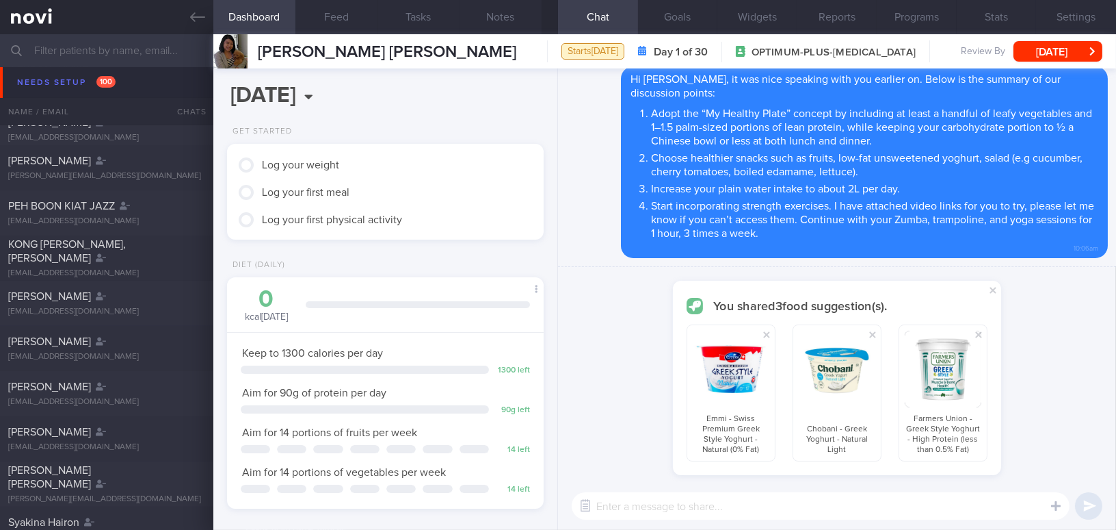
click at [835, 504] on textarea at bounding box center [821, 505] width 498 height 27
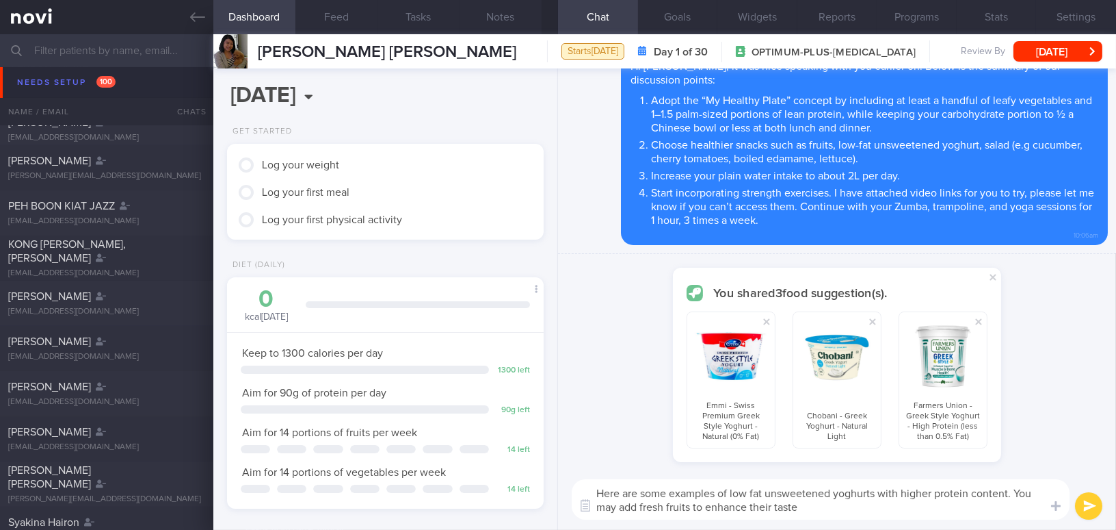
type textarea "Here are some examples of low fat unsweetened yoghurts with higher protein cont…"
checkbox input "false"
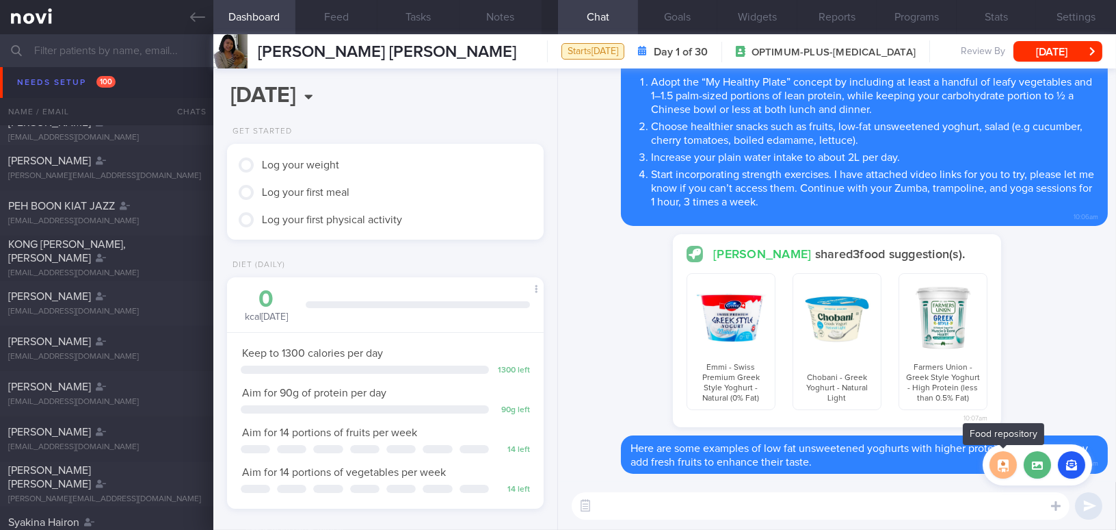
click at [1006, 465] on button "button" at bounding box center [1003, 464] width 27 height 27
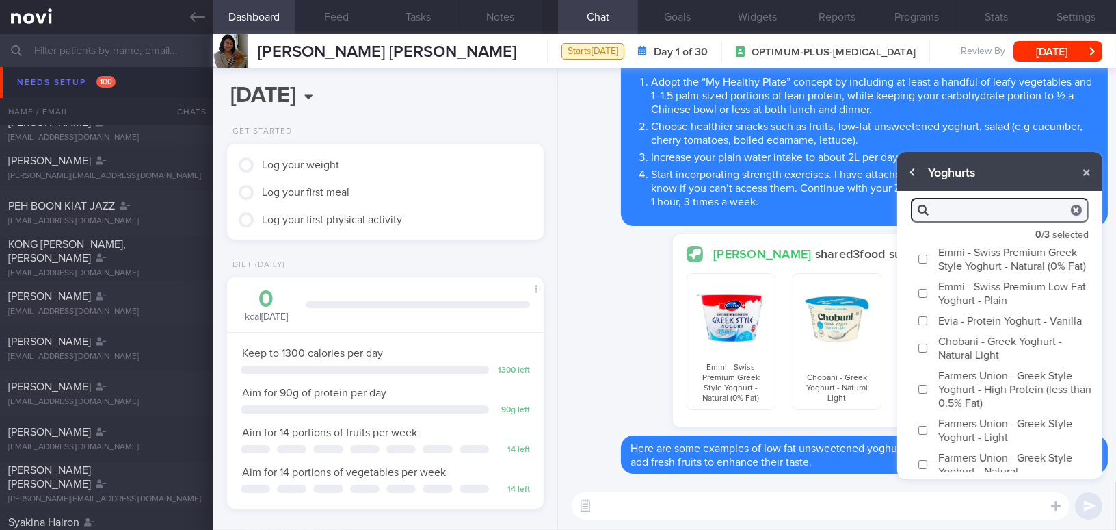
click at [909, 172] on button "button" at bounding box center [913, 172] width 25 height 25
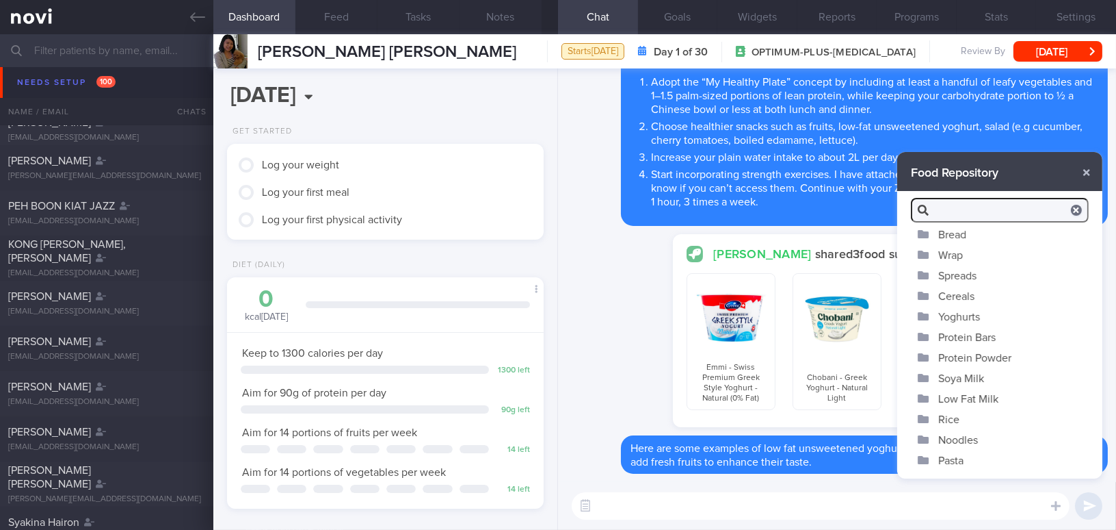
click at [978, 274] on button "Spreads" at bounding box center [1000, 275] width 205 height 21
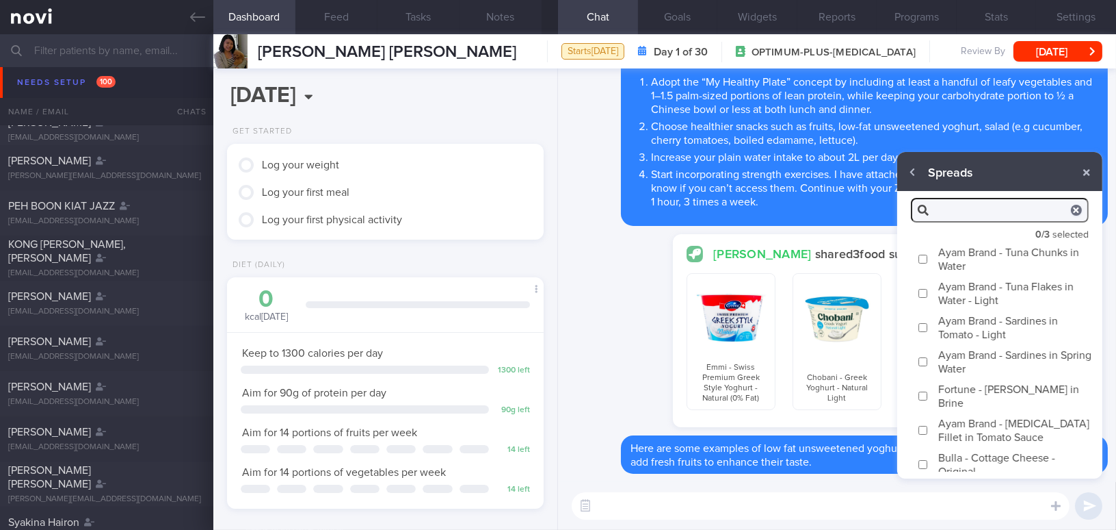
click at [924, 291] on input "Ayam Brand - Tuna Flakes in Water - Light" at bounding box center [923, 293] width 10 height 9
checkbox input "true"
type textarea "Tuna flakes in water is a great source of protein and omega-3. It is also lower…"
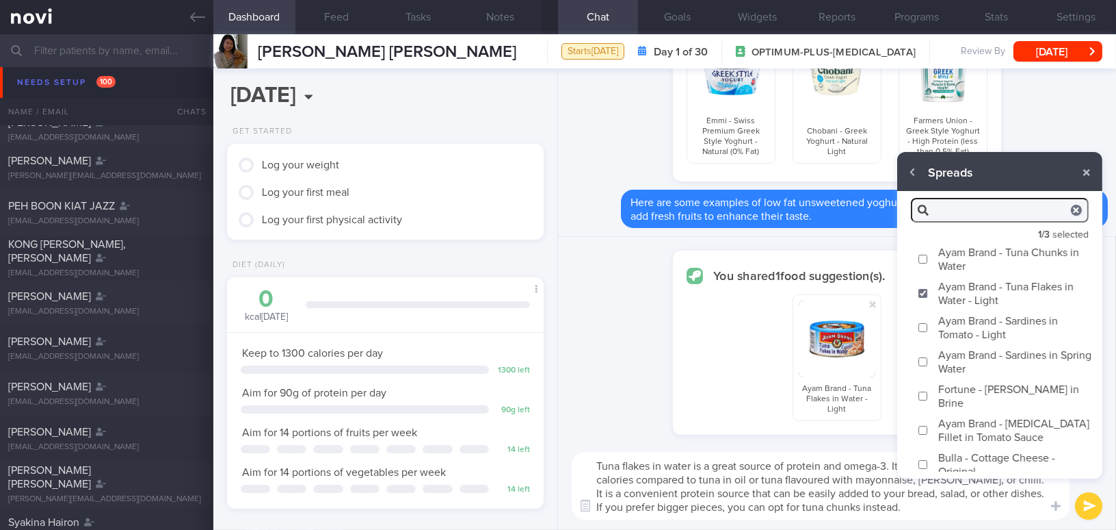
click at [924, 330] on input "Ayam Brand - Sardines in Tomato - Light" at bounding box center [923, 327] width 10 height 9
checkbox input "true"
type textarea "Tuna flakes in water is a great source of protein and omega-3. It is also lower…"
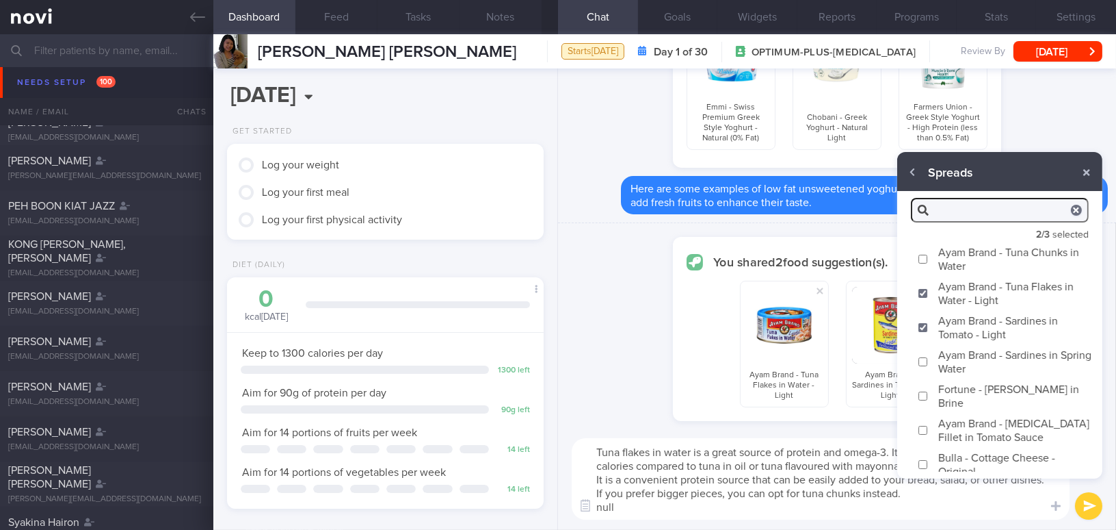
click at [919, 431] on input "Ayam Brand - Mackerel Fillet in Tomato Sauce" at bounding box center [923, 430] width 10 height 9
checkbox input "true"
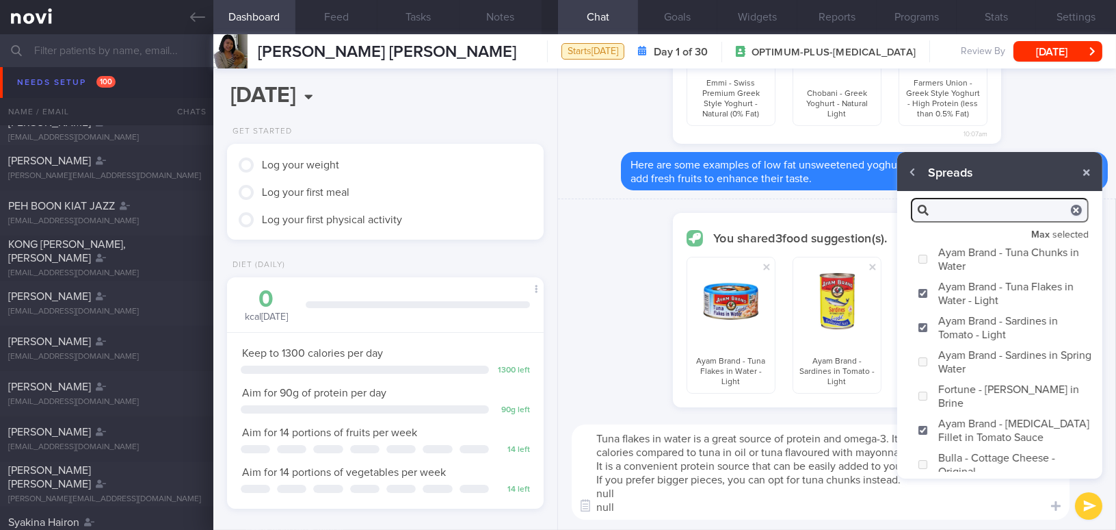
click at [649, 510] on textarea "Tuna flakes in water is a great source of protein and omega-3. It is also lower…" at bounding box center [821, 471] width 498 height 95
drag, startPoint x: 644, startPoint y: 510, endPoint x: 532, endPoint y: 427, distance: 139.4
click at [532, 427] on div "Dashboard Feed Tasks Notes Chat Goals Widgets Reports Programs Stats Settings A…" at bounding box center [664, 281] width 903 height 495
paste textarea "Canned tuna, sardines and mackerel are convenient protein sources that can be e…"
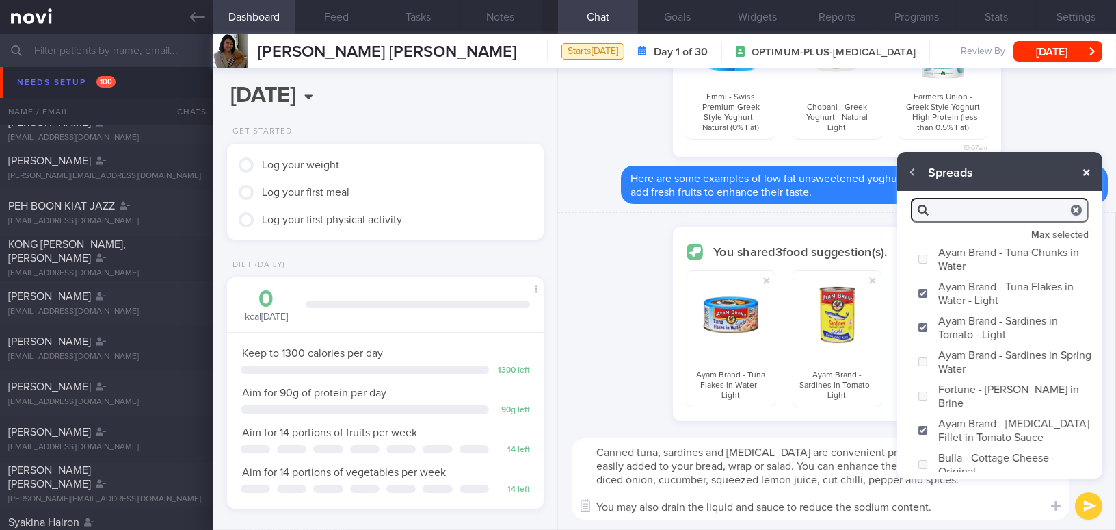
type textarea "Canned tuna, sardines and mackerel are convenient protein sources that can be e…"
click at [1083, 174] on button "button" at bounding box center [1087, 172] width 25 height 25
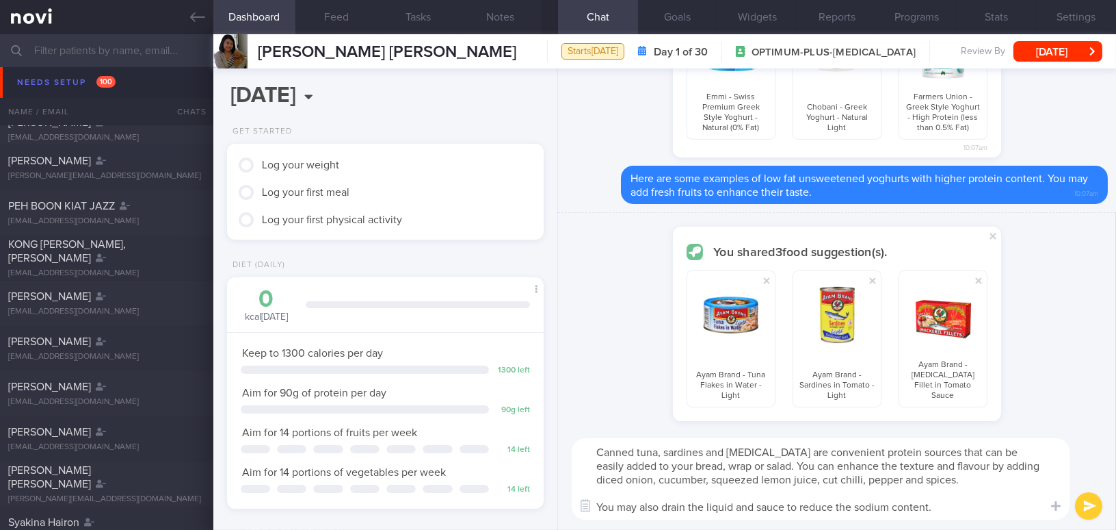
click at [1086, 508] on button "submit" at bounding box center [1088, 505] width 27 height 27
checkbox input "false"
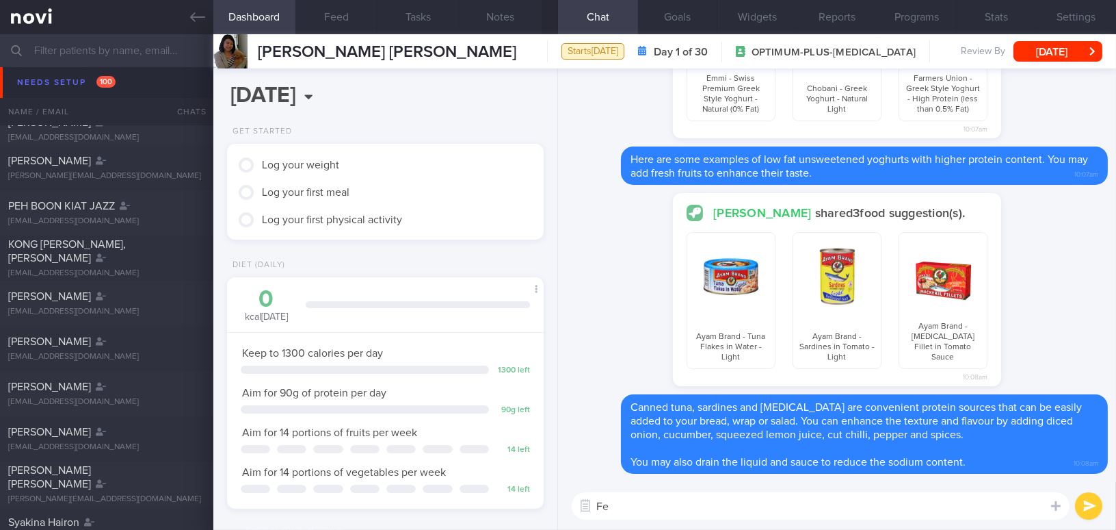
type textarea "F"
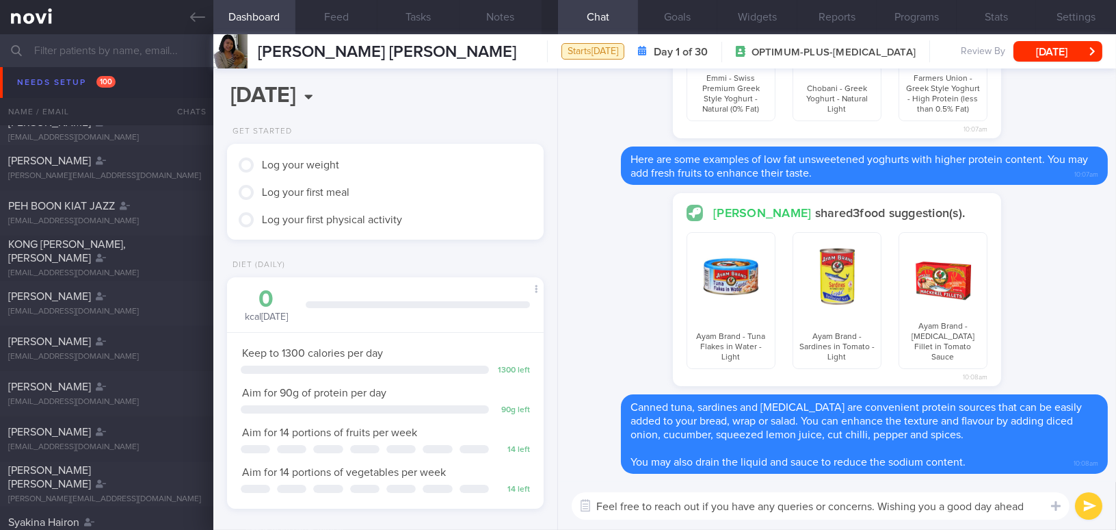
type textarea "Feel free to reach out if you have any queries or concerns. Wishing you a good …"
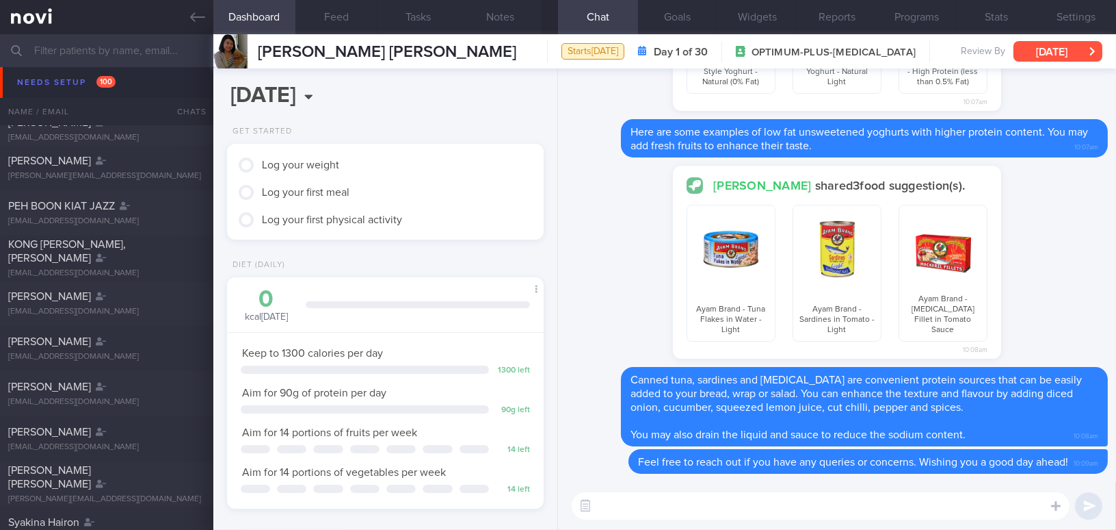
click at [1040, 51] on button "[DATE]" at bounding box center [1058, 51] width 89 height 21
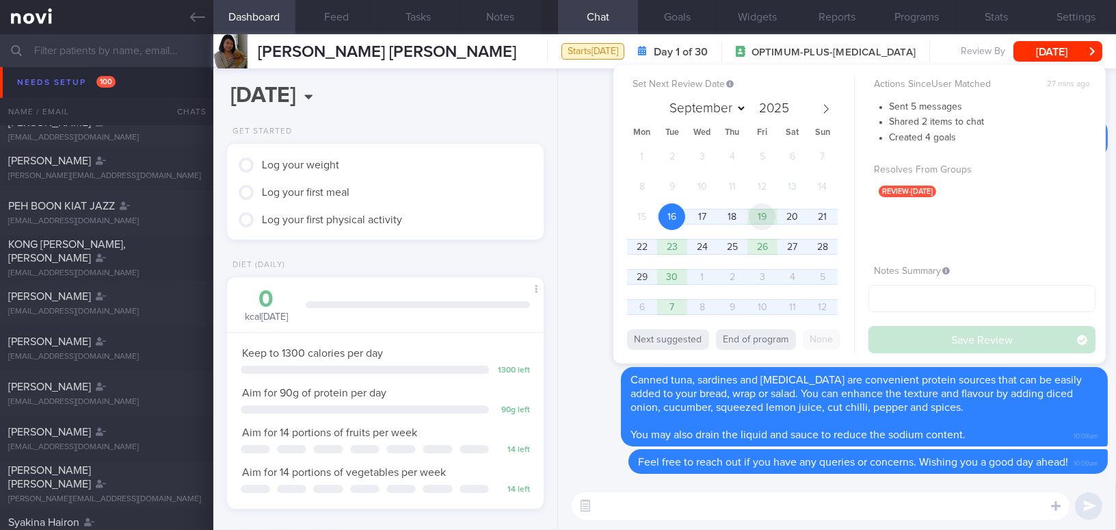
click at [757, 216] on span "19" at bounding box center [762, 216] width 27 height 27
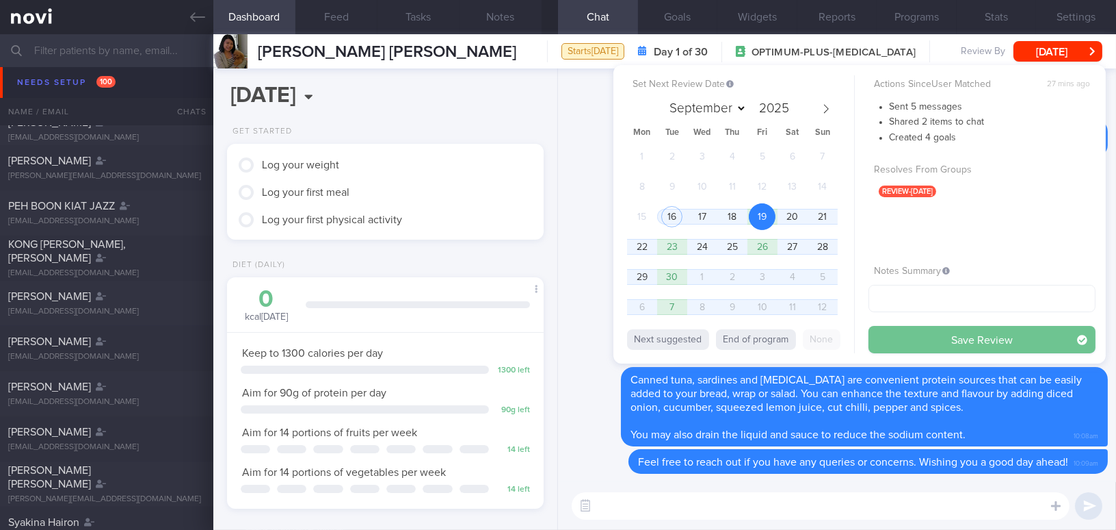
click at [907, 334] on button "Save Review" at bounding box center [982, 339] width 227 height 27
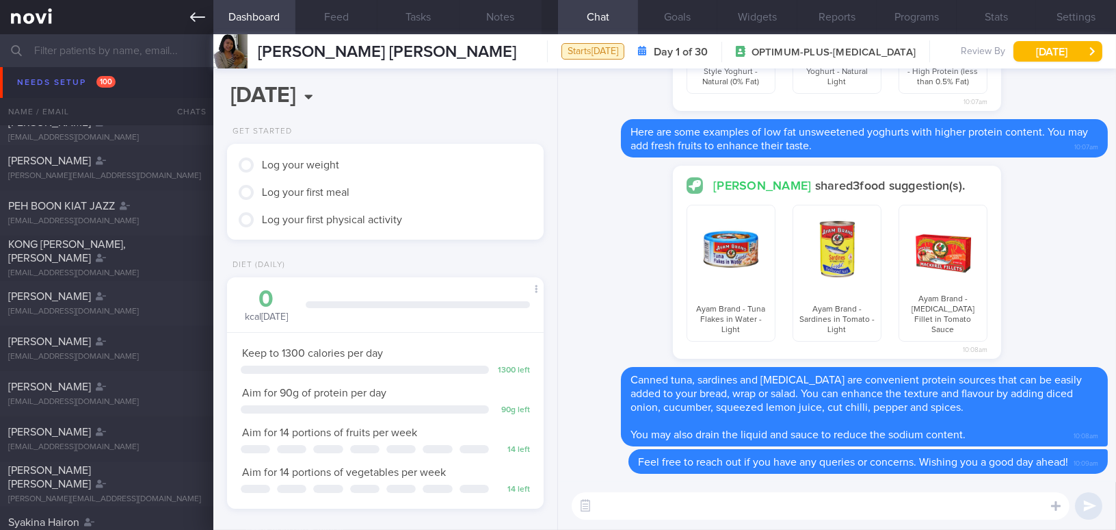
click at [185, 17] on link at bounding box center [106, 17] width 213 height 34
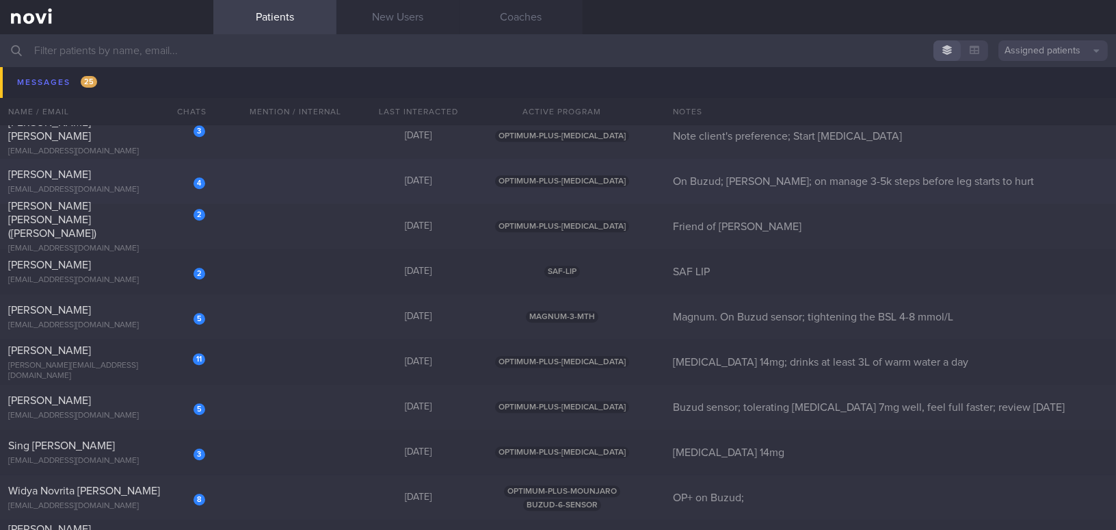
scroll to position [7772, 0]
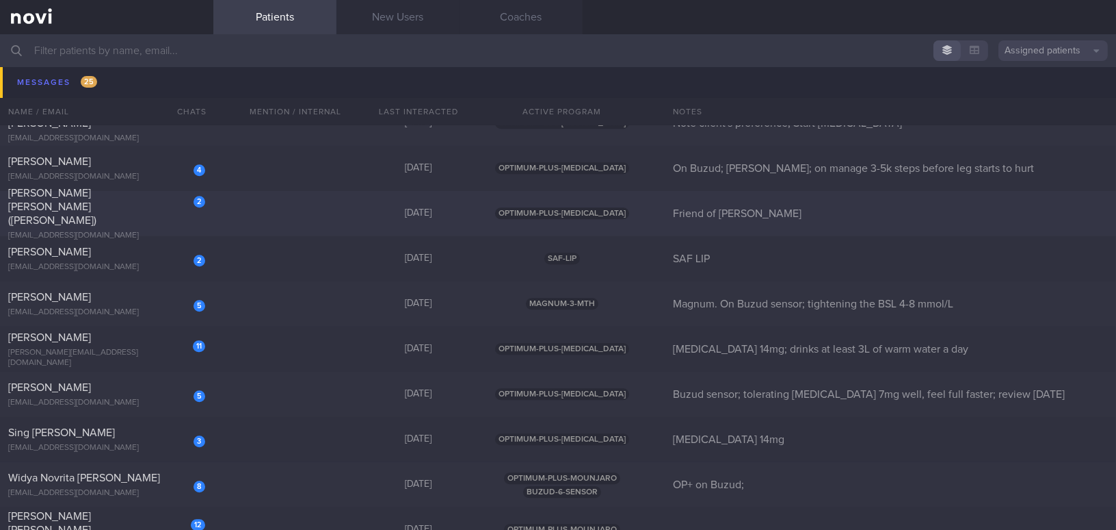
click at [121, 205] on div "[PERSON_NAME] [PERSON_NAME] ([PERSON_NAME])" at bounding box center [105, 206] width 194 height 41
select select "8"
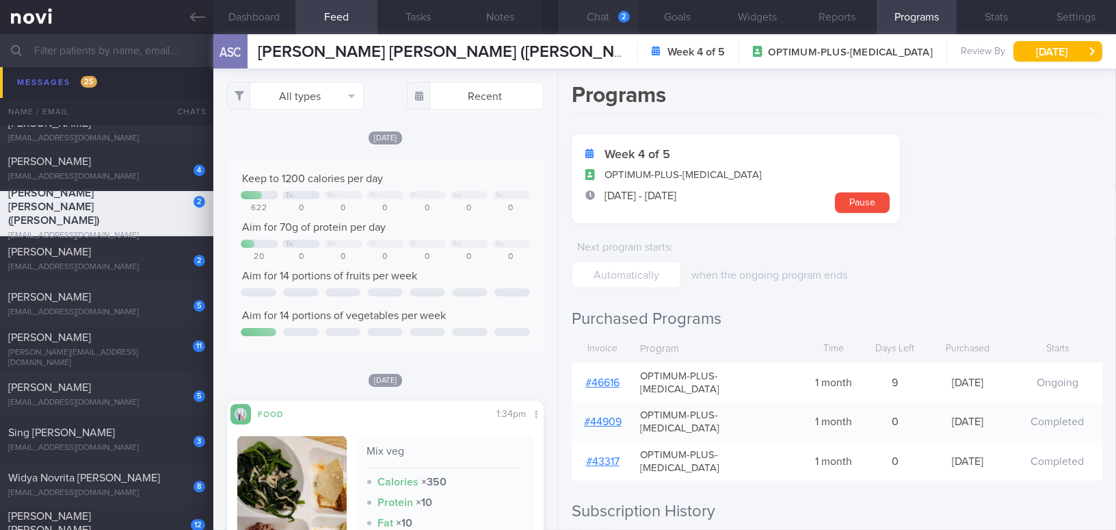
click at [606, 32] on button "Chat 2" at bounding box center [598, 17] width 80 height 34
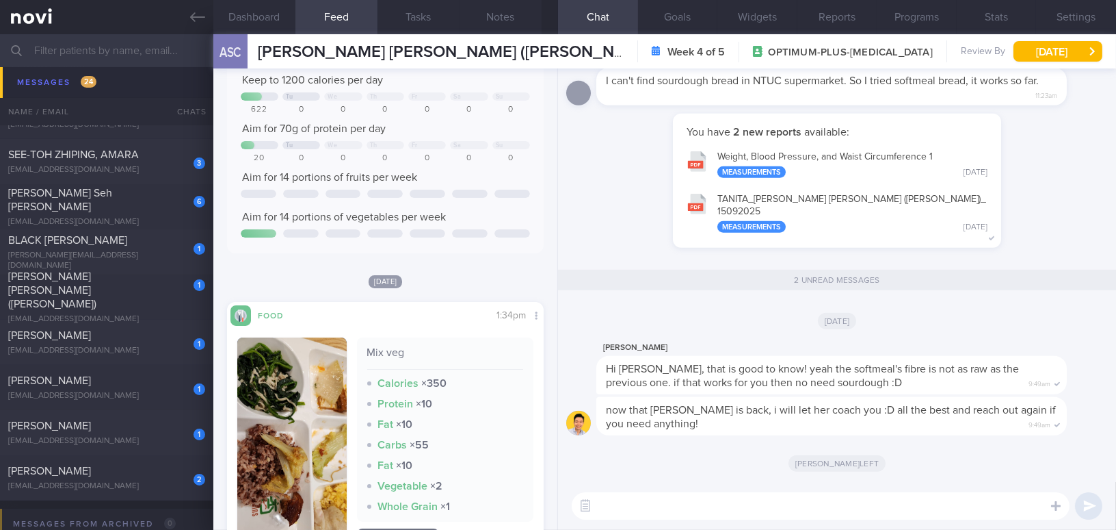
scroll to position [186, 0]
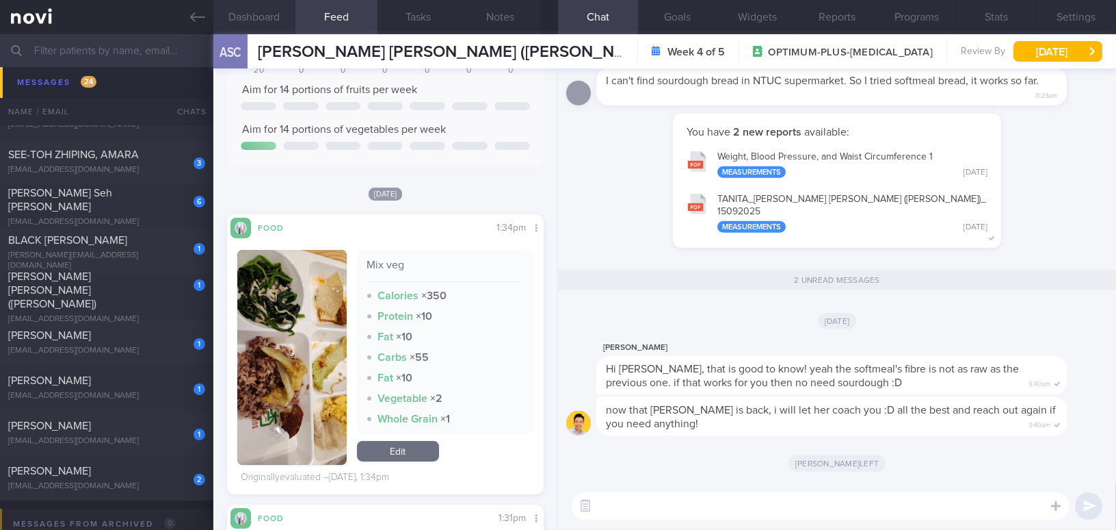
click at [259, 14] on button "Dashboard" at bounding box center [254, 17] width 82 height 34
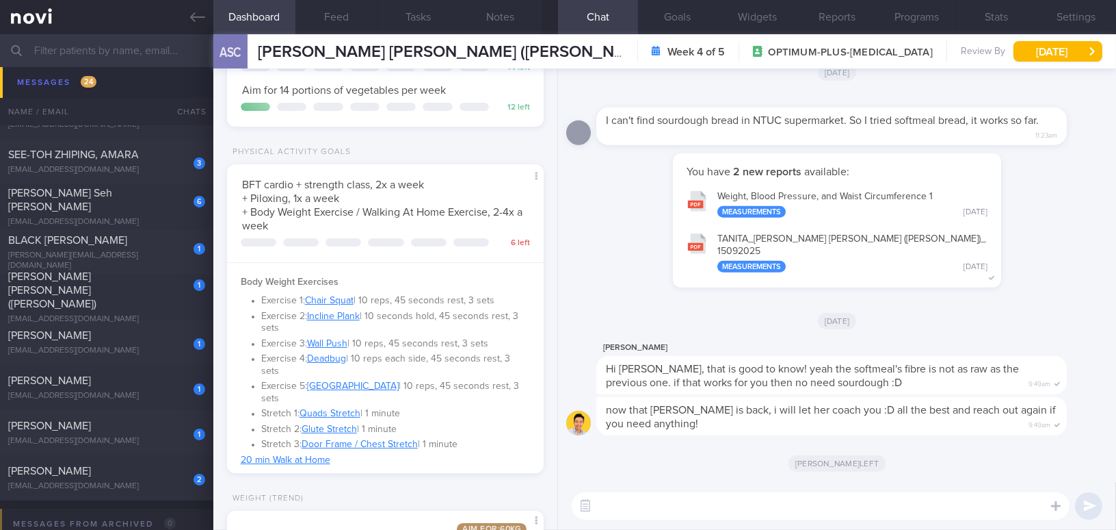
scroll to position [434, 0]
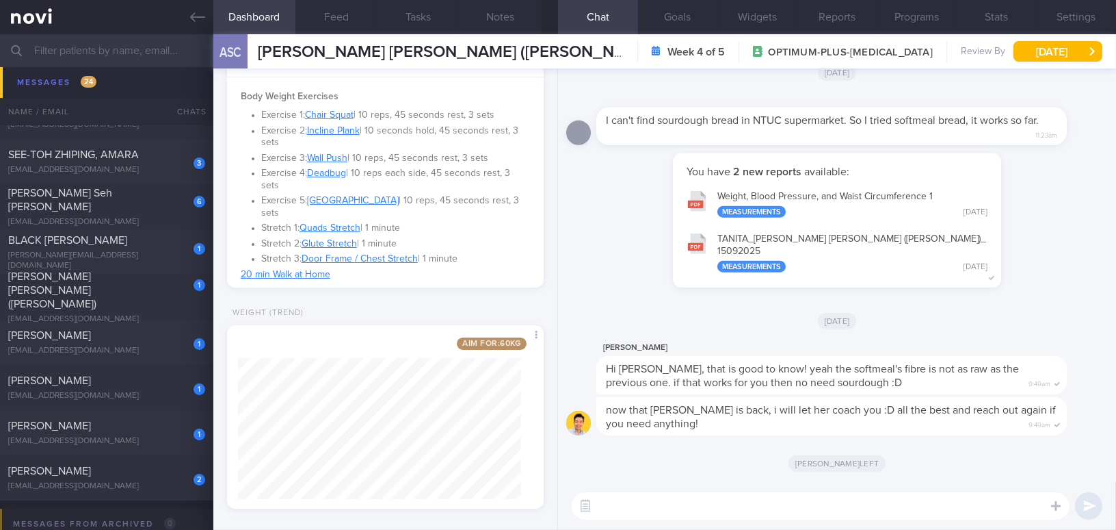
click at [795, 237] on button "TANITA_ ANG SOH CHENG (JOYCE)_ 15092025 Measurements Yesterday" at bounding box center [837, 251] width 315 height 55
click at [500, 22] on button "Notes" at bounding box center [501, 17] width 82 height 34
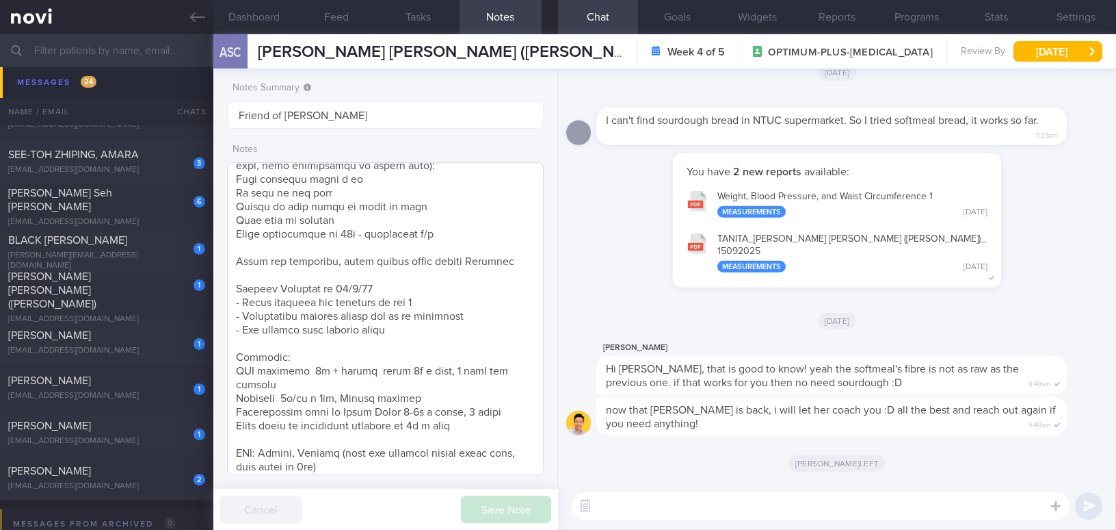
scroll to position [497, 0]
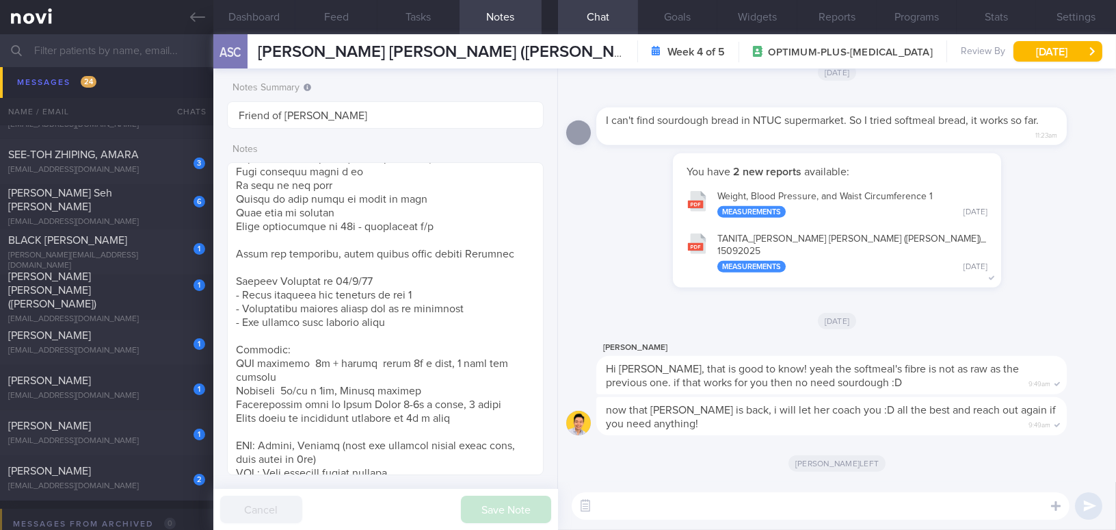
click at [688, 505] on textarea at bounding box center [821, 505] width 498 height 27
paste textarea "Hi, I'm glad you dropped by the clinic and had your body composition measured. …"
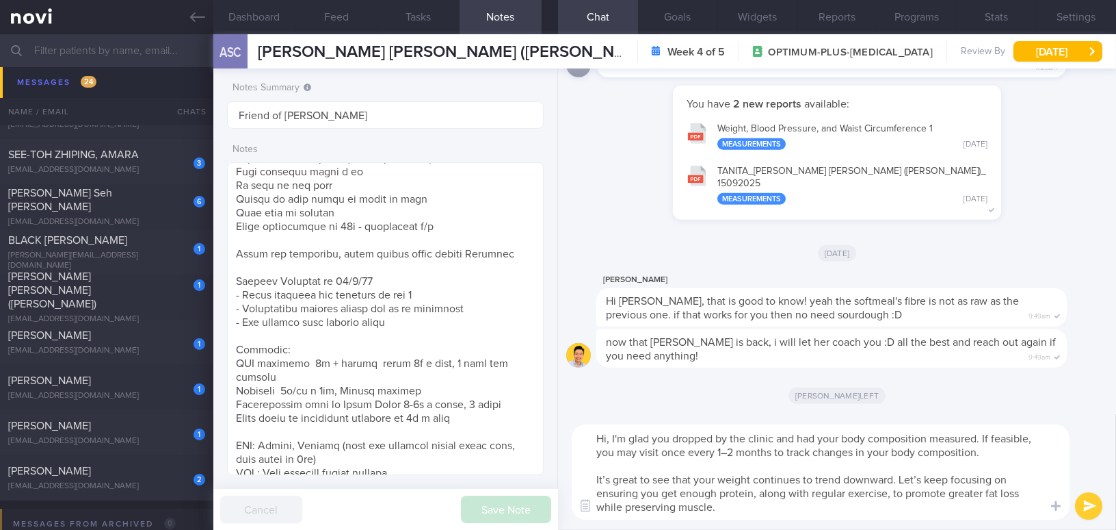
click at [608, 439] on textarea "Hi, I'm glad you dropped by the clinic and had your body composition measured. …" at bounding box center [821, 471] width 498 height 95
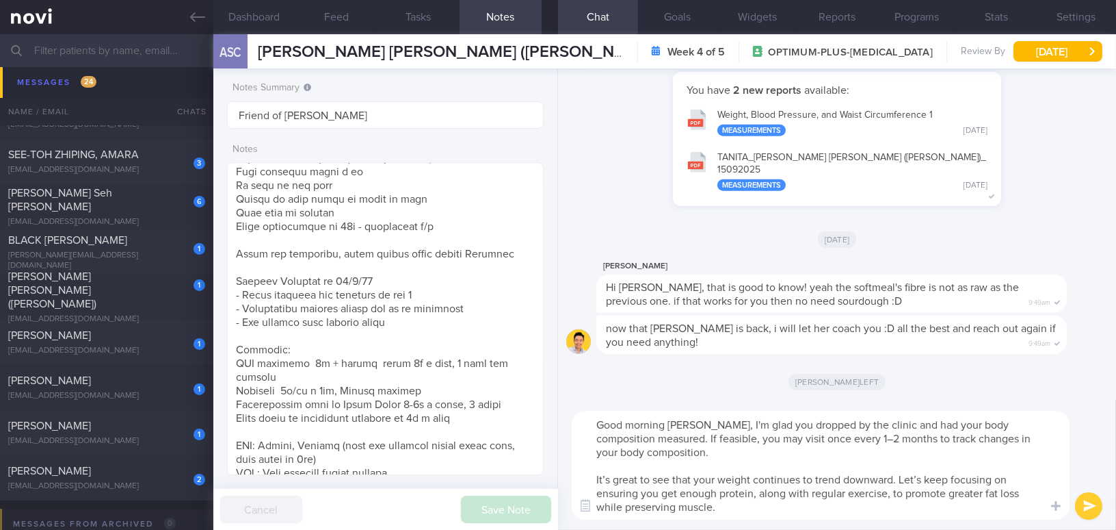
click at [761, 439] on textarea "Good morning Joyce, I'm glad you dropped by the clinic and had your body compos…" at bounding box center [821, 464] width 498 height 109
click at [830, 439] on textarea "Good morning Joyce, I'm glad you dropped by the clinic and had your body compos…" at bounding box center [821, 464] width 498 height 109
click at [608, 478] on textarea "Good morning Joyce, I'm glad you dropped by the clinic and had your body compos…" at bounding box center [821, 464] width 498 height 109
type textarea "Good morning Joyce, I'm glad you dropped by the clinic and had your body compos…"
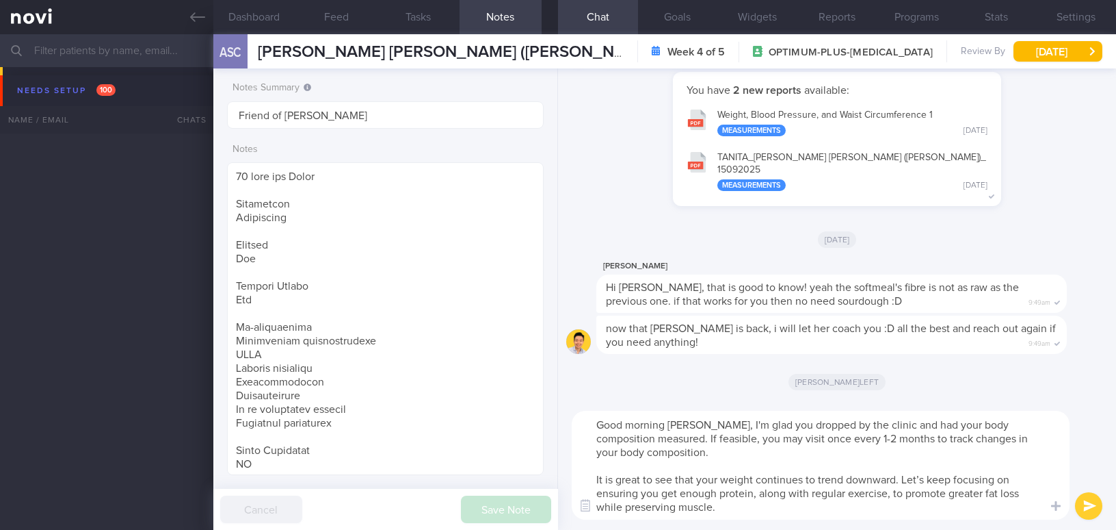
select select "8"
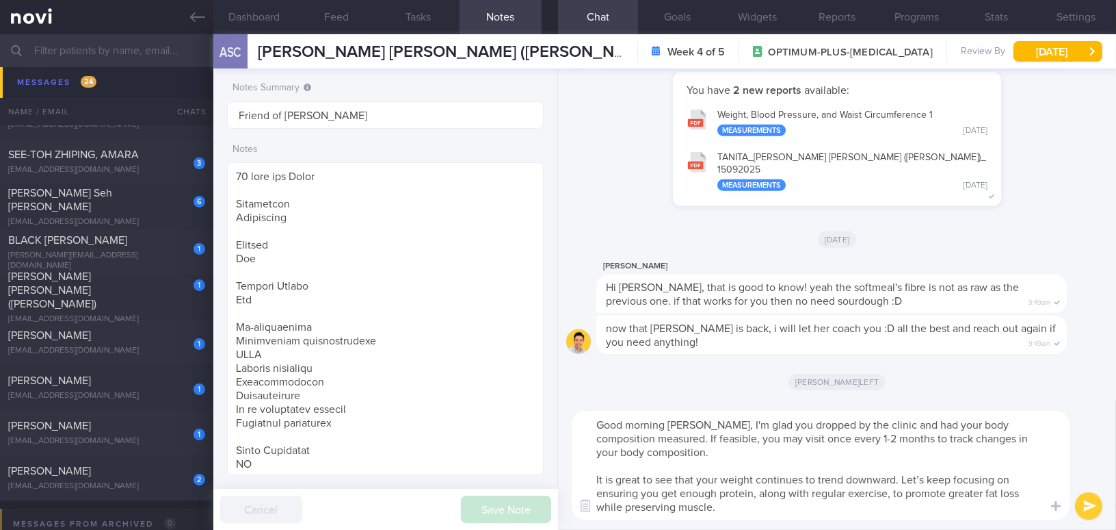
scroll to position [497, 0]
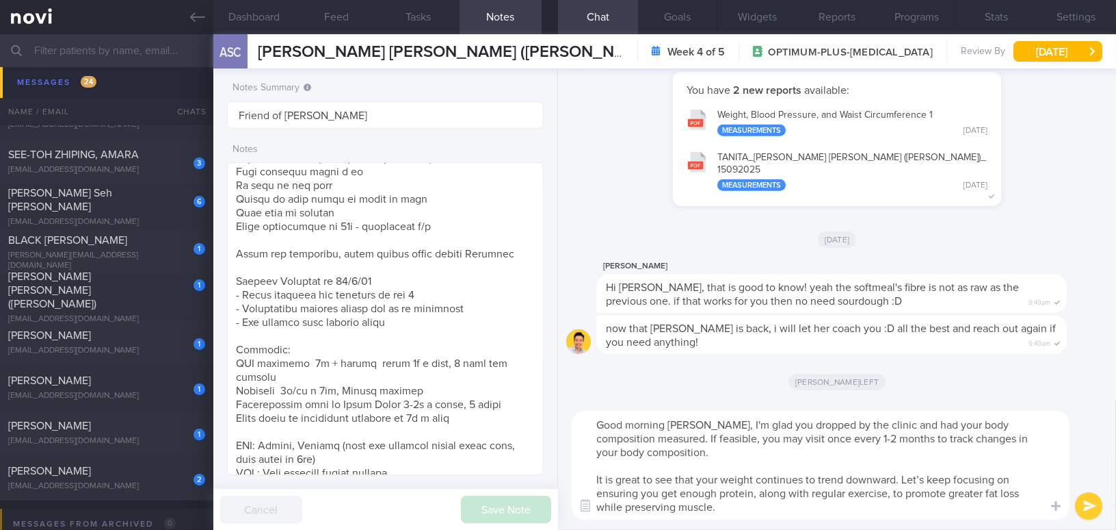
drag, startPoint x: 594, startPoint y: 423, endPoint x: 745, endPoint y: 512, distance: 175.4
click at [745, 512] on textarea "Good morning [PERSON_NAME], I'm glad you dropped by the clinic and had your bod…" at bounding box center [821, 464] width 498 height 109
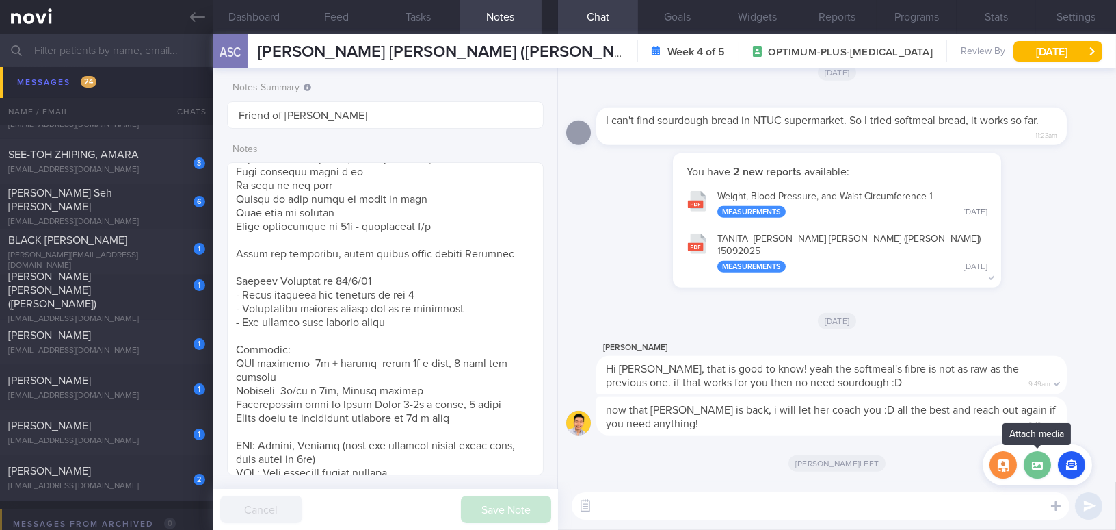
click at [1043, 461] on label at bounding box center [1037, 464] width 27 height 27
click at [0, 0] on input "file" at bounding box center [0, 0] width 0 height 0
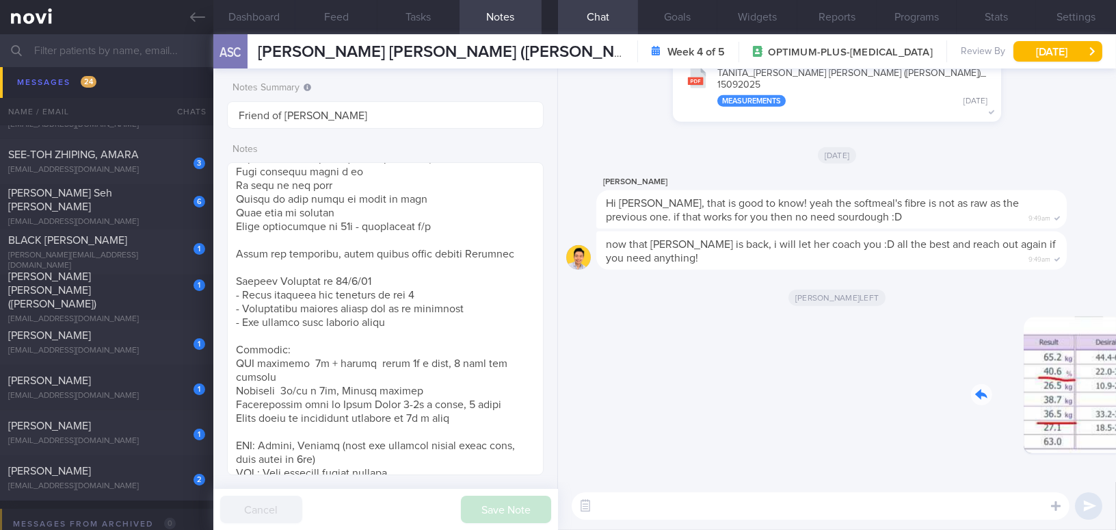
drag, startPoint x: 998, startPoint y: 404, endPoint x: 1097, endPoint y: 406, distance: 98.5
click at [1097, 406] on div "Delete 10:14am" at bounding box center [1013, 395] width 192 height 158
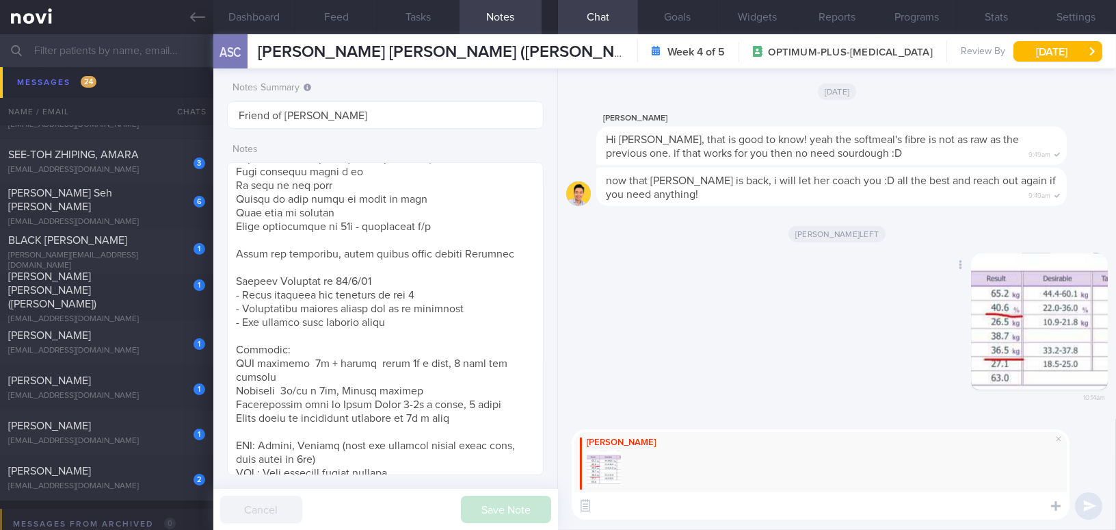
paste textarea "Good morning [PERSON_NAME], I'm glad you dropped by the clinic and had your bod…"
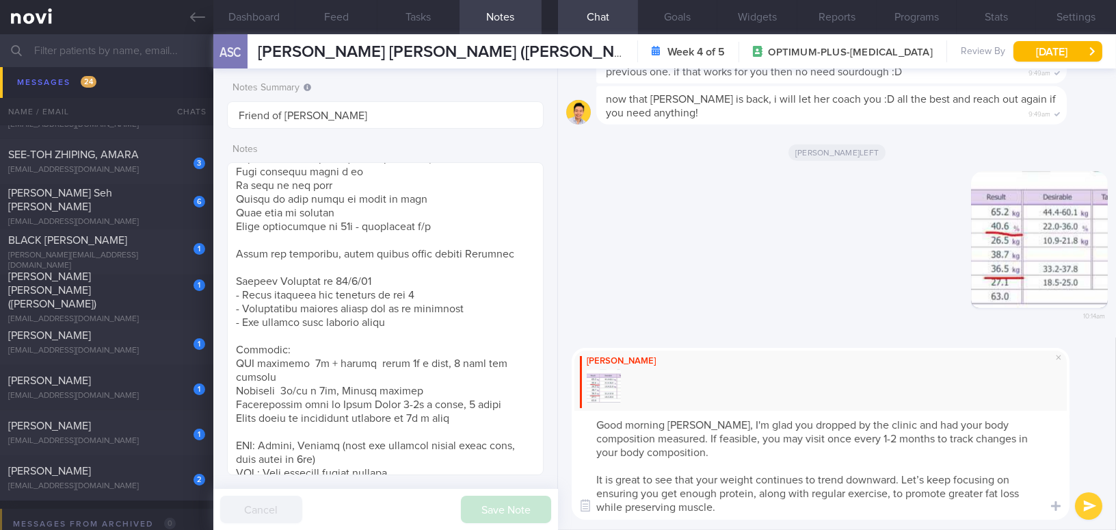
scroll to position [0, 0]
type textarea "Good morning [PERSON_NAME], I'm glad you dropped by the clinic and had your bod…"
click at [1088, 501] on button "submit" at bounding box center [1088, 505] width 27 height 27
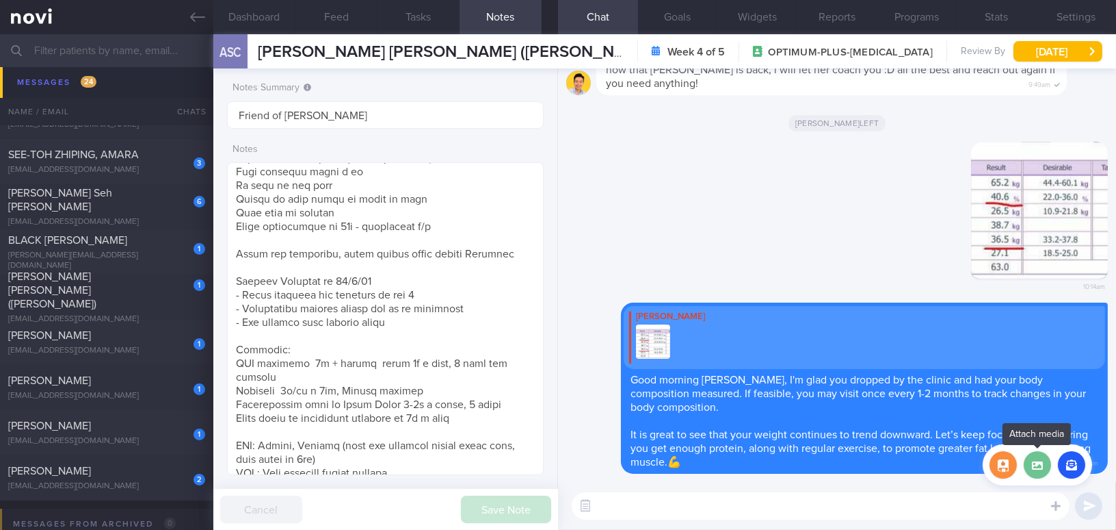
click at [1038, 475] on label at bounding box center [1037, 464] width 27 height 27
click at [0, 0] on input "file" at bounding box center [0, 0] width 0 height 0
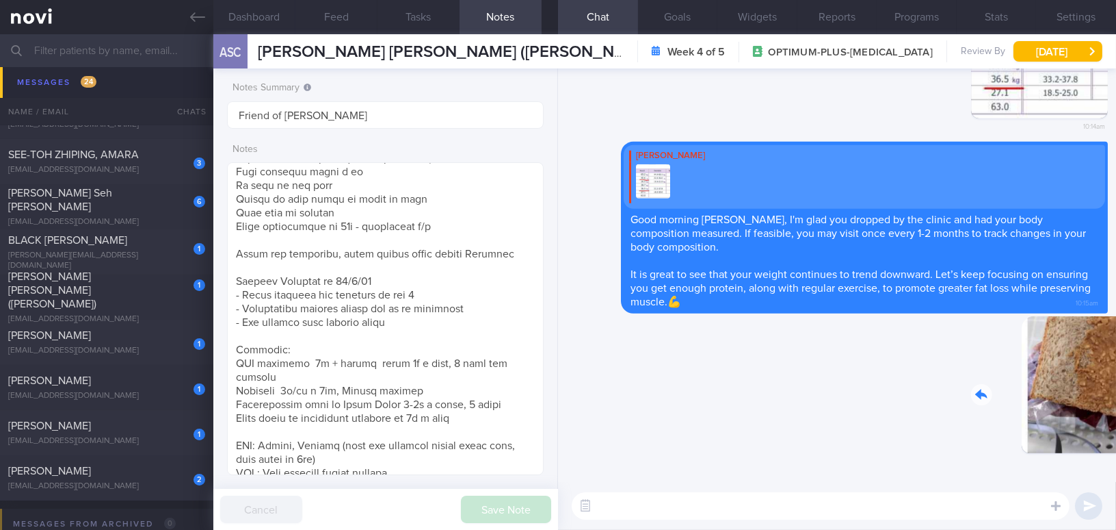
drag, startPoint x: 1012, startPoint y: 395, endPoint x: 1101, endPoint y: 404, distance: 89.4
click at [1101, 404] on div "Delete 10:15am [GEOGRAPHIC_DATA] [PERSON_NAME] Good morning [PERSON_NAME], I'm …" at bounding box center [837, 274] width 558 height 413
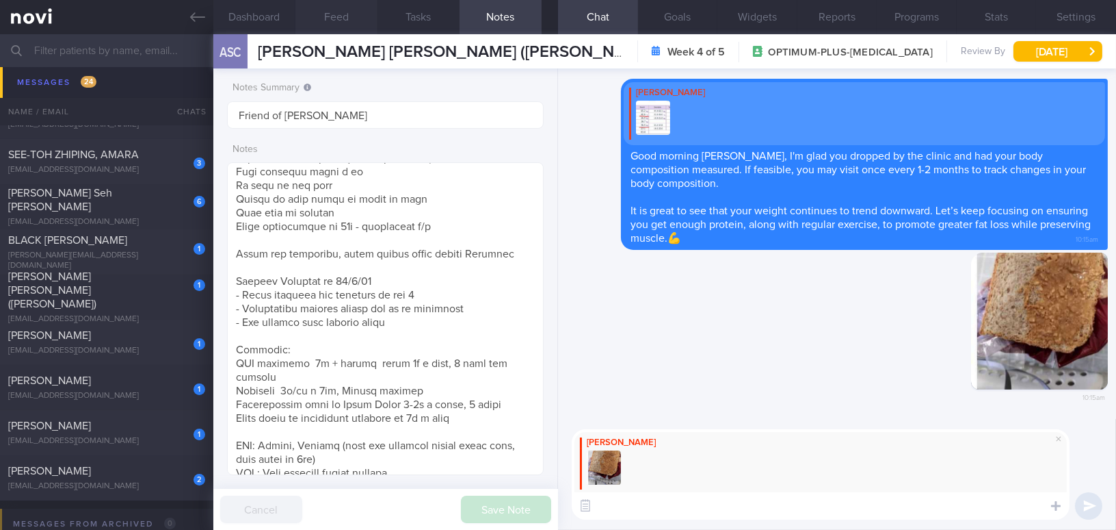
click at [332, 22] on button "Feed" at bounding box center [337, 17] width 82 height 34
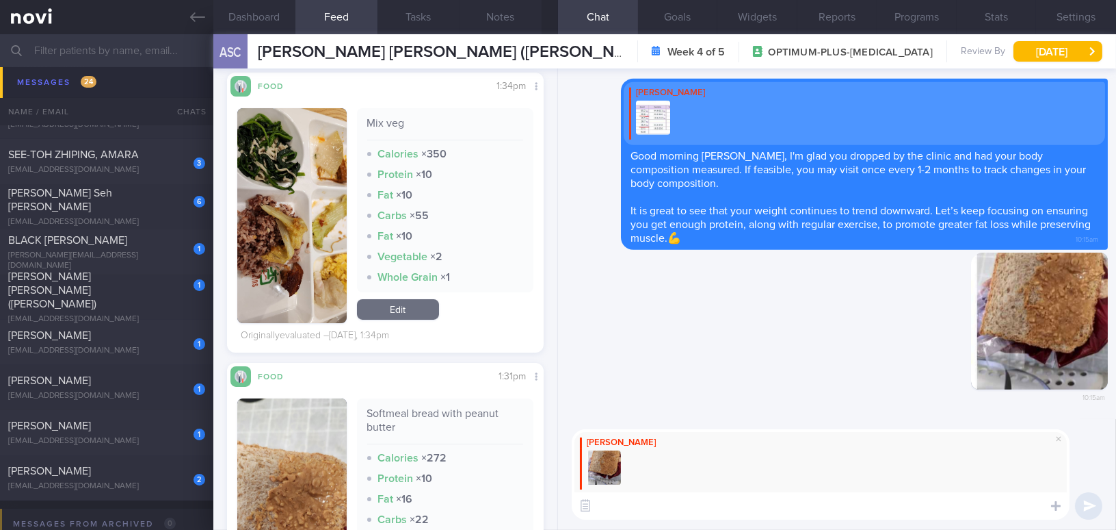
scroll to position [497, 0]
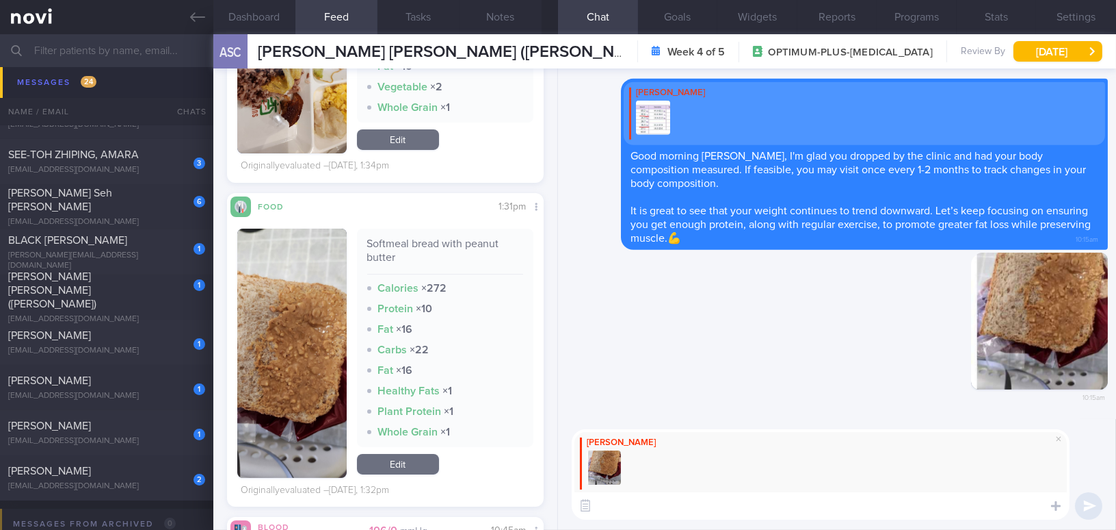
click at [649, 504] on textarea at bounding box center [821, 505] width 498 height 27
paste textarea "I'm glad to hear that you are tolerating the softmeal bread better. Spreading i…"
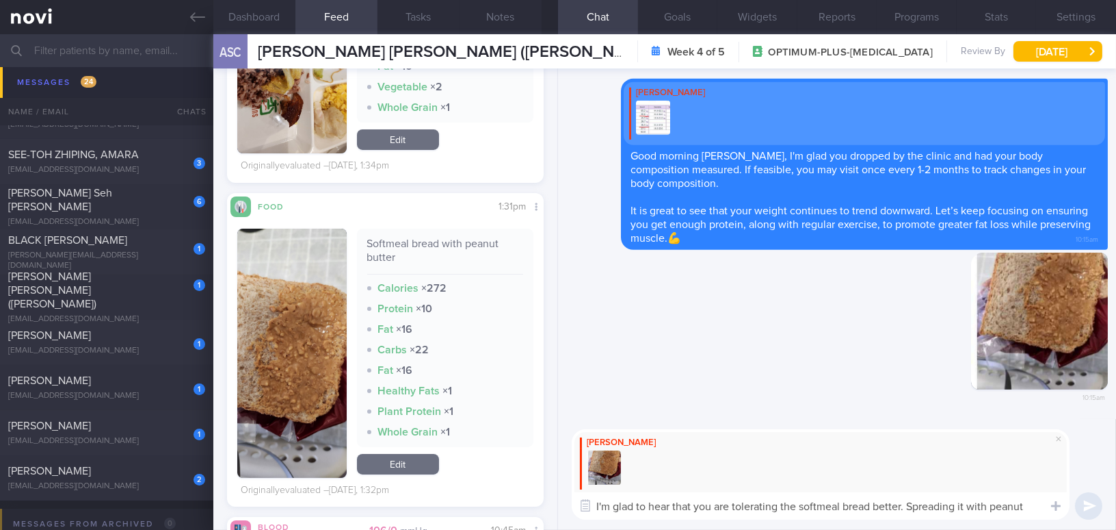
scroll to position [0, 0]
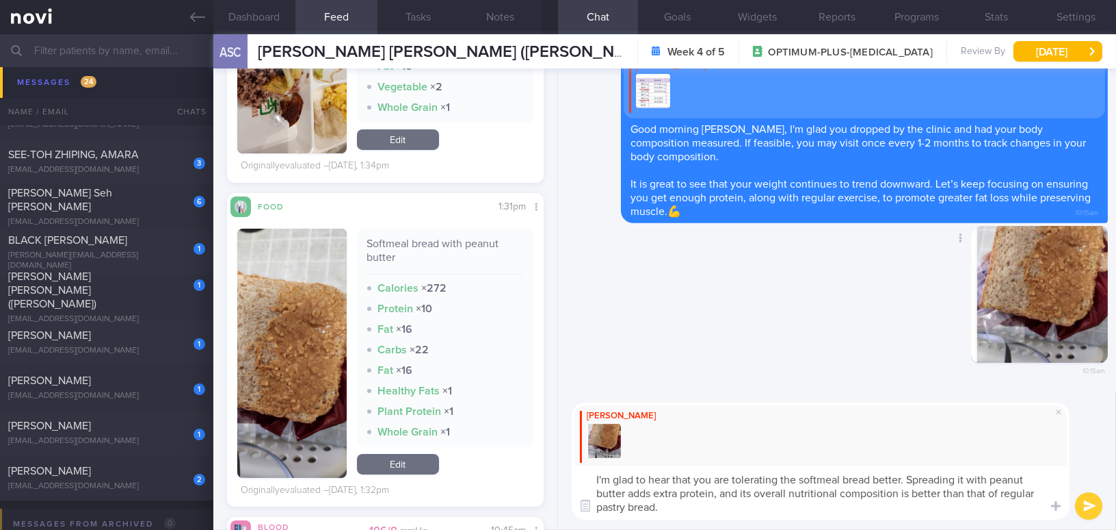
drag, startPoint x: 670, startPoint y: 477, endPoint x: 673, endPoint y: 321, distance: 156.0
click at [671, 477] on textarea "I'm glad to hear that you are tolerating the softmeal bread better. Spreading i…" at bounding box center [821, 492] width 498 height 54
click at [729, 507] on textarea "I'm glad to know that you are tolerating the softmeal bread better. Spreading i…" at bounding box center [821, 492] width 498 height 54
drag, startPoint x: 677, startPoint y: 509, endPoint x: 663, endPoint y: 506, distance: 14.6
click at [663, 506] on textarea "I'm glad to know that you are tolerating the softmeal bread better. Spreading i…" at bounding box center [821, 492] width 498 height 54
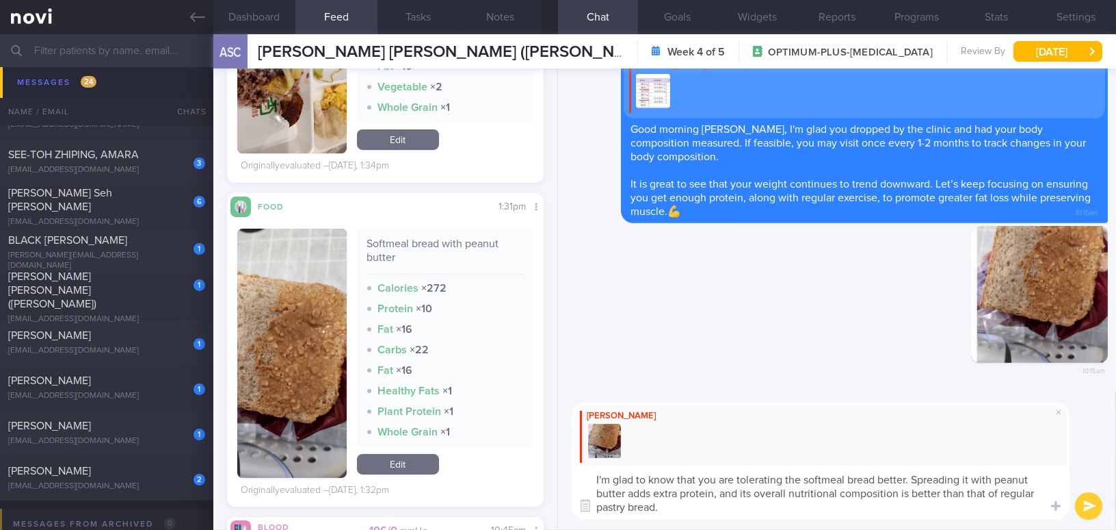
click at [913, 478] on textarea "I'm glad to know that you are tolerating the softmeal bread better. Spreading i…" at bounding box center [821, 492] width 498 height 54
paste textarea "👍"
type textarea "I'm glad to know that you are tolerating the softmeal bread better. 👍 Spreading…"
click at [1084, 504] on button "submit" at bounding box center [1088, 505] width 27 height 27
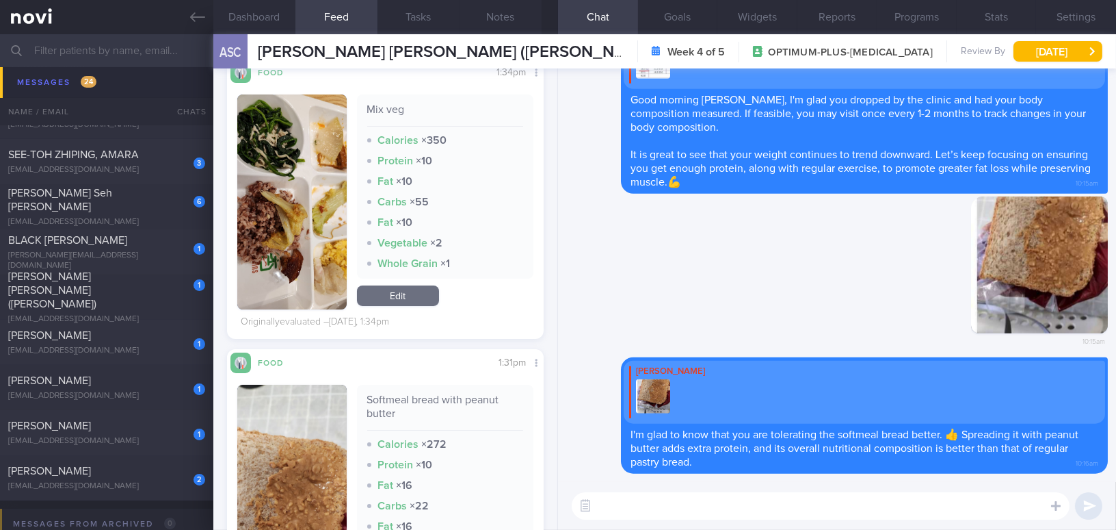
scroll to position [248, 0]
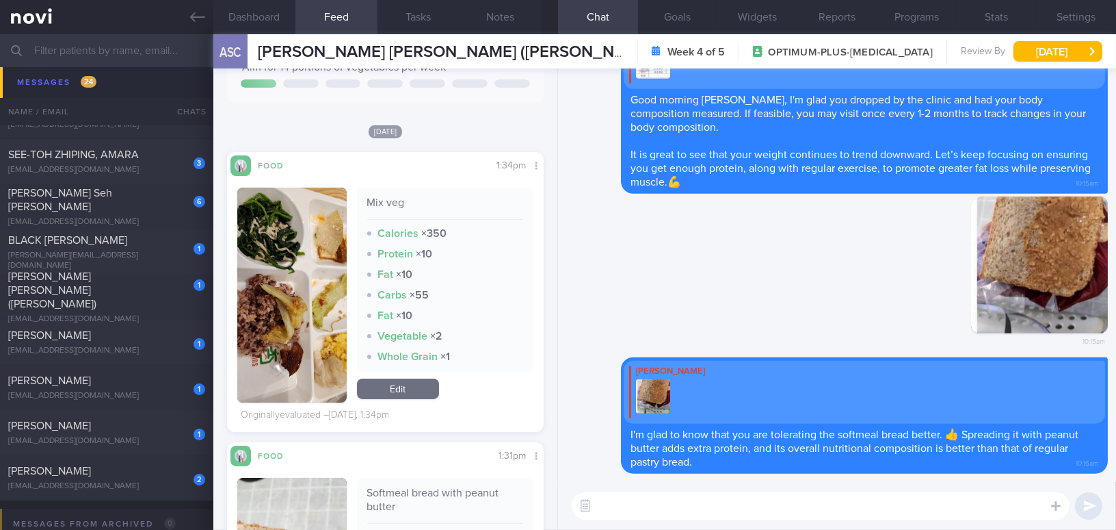
click at [302, 304] on button "button" at bounding box center [291, 294] width 109 height 215
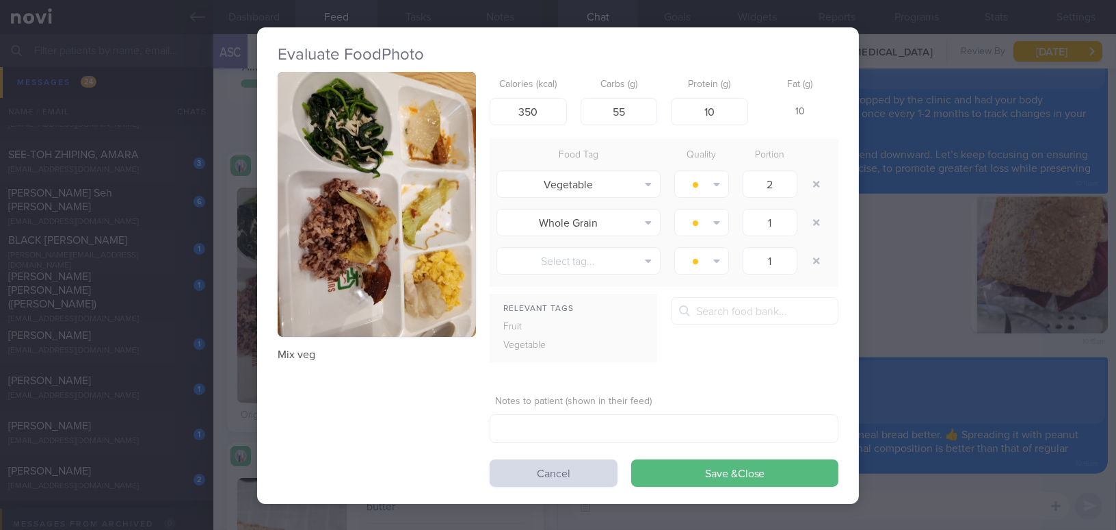
click at [337, 261] on button "button" at bounding box center [377, 204] width 198 height 265
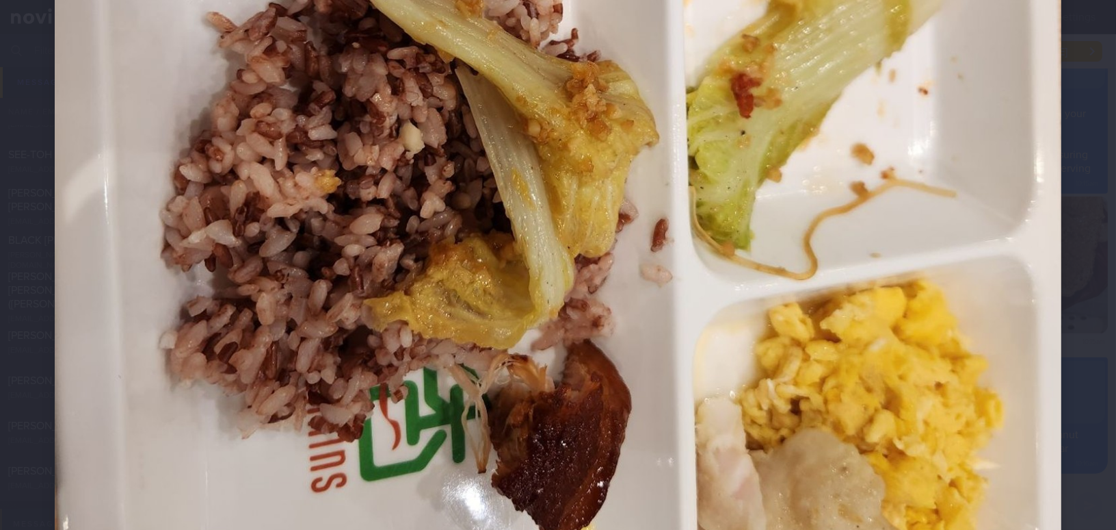
scroll to position [808, 0]
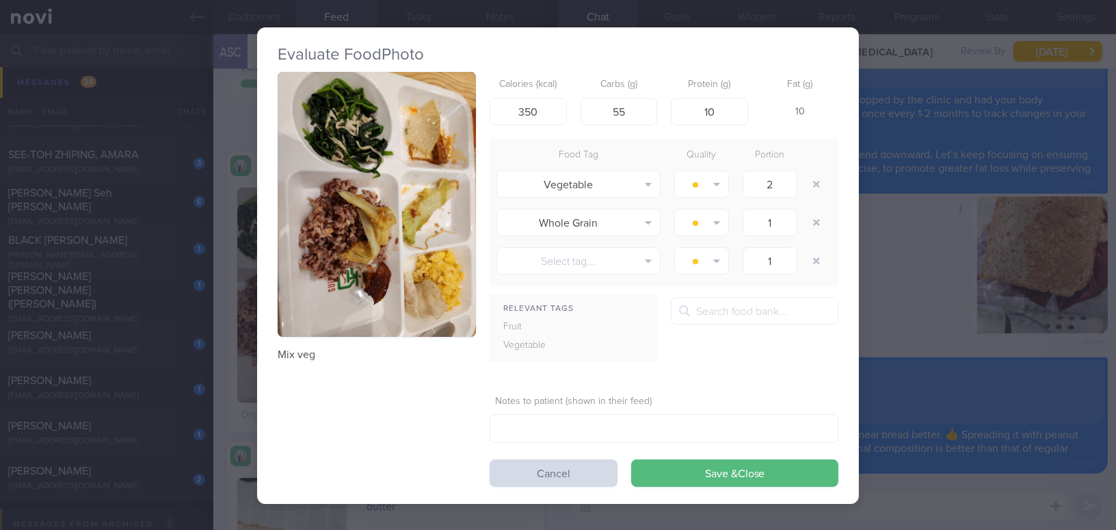
drag, startPoint x: 896, startPoint y: 280, endPoint x: 926, endPoint y: 316, distance: 46.6
click at [896, 280] on div "Evaluate Food Photo Mix veg Calories (kcal) 350 Carbs (g) 55 Protein (g) 10 Fat…" at bounding box center [558, 265] width 1116 height 530
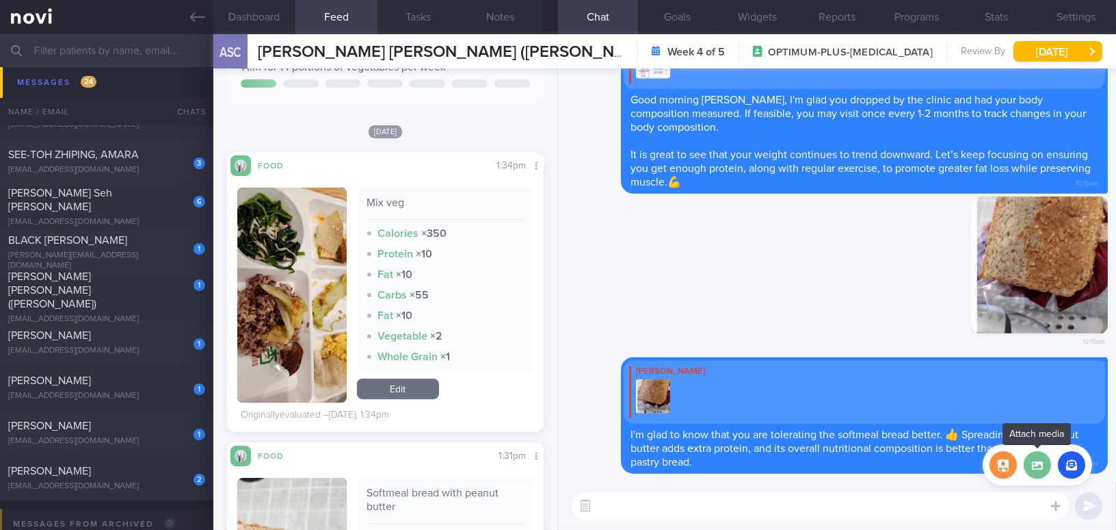
click at [1036, 465] on label at bounding box center [1037, 464] width 27 height 27
click at [0, 0] on input "file" at bounding box center [0, 0] width 0 height 0
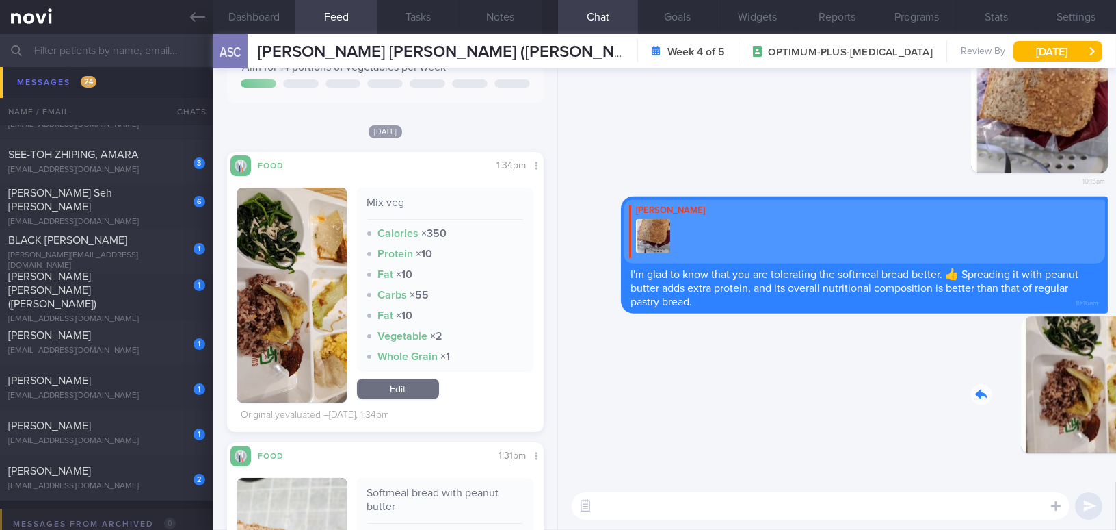
drag, startPoint x: 1012, startPoint y: 406, endPoint x: 1097, endPoint y: 407, distance: 85.5
click at [1097, 407] on div "Delete 10:16am" at bounding box center [1013, 395] width 192 height 158
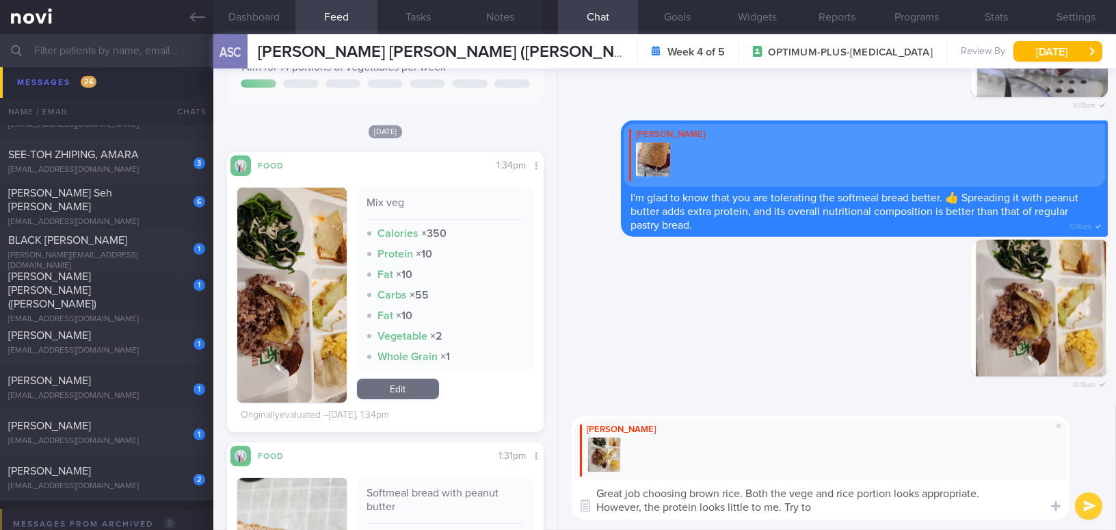
click at [302, 309] on button "button" at bounding box center [291, 294] width 109 height 215
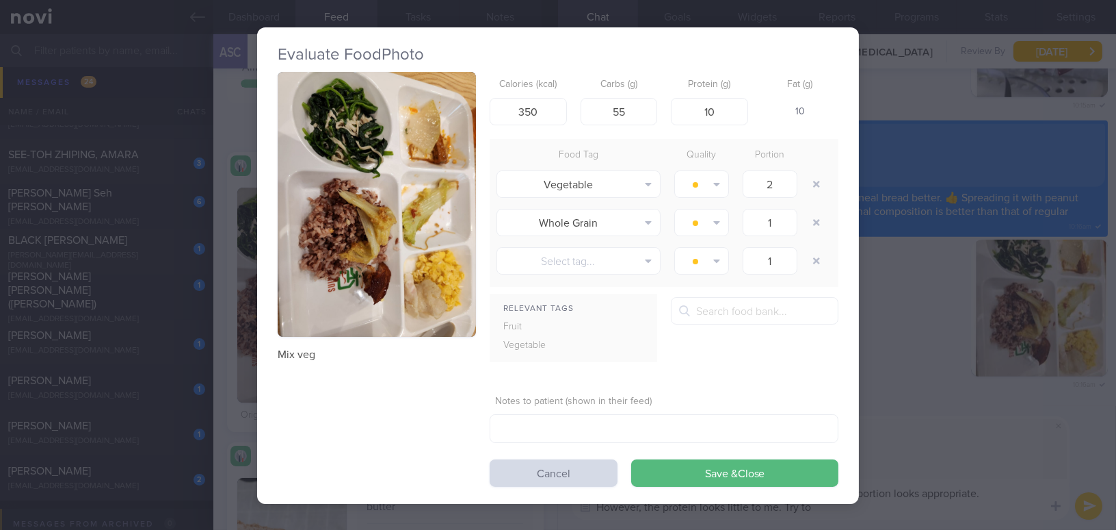
click at [341, 217] on button "button" at bounding box center [377, 204] width 198 height 265
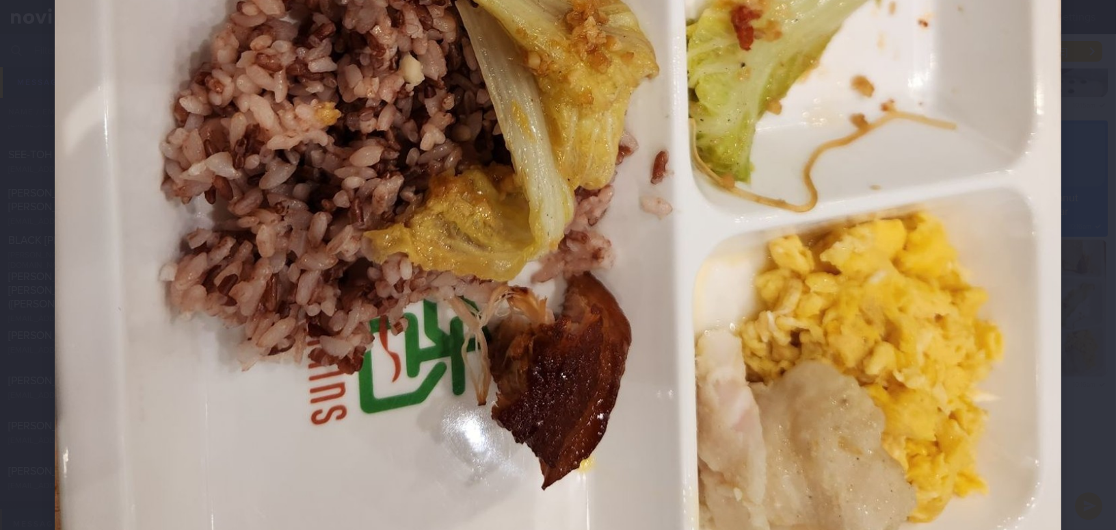
scroll to position [910, 0]
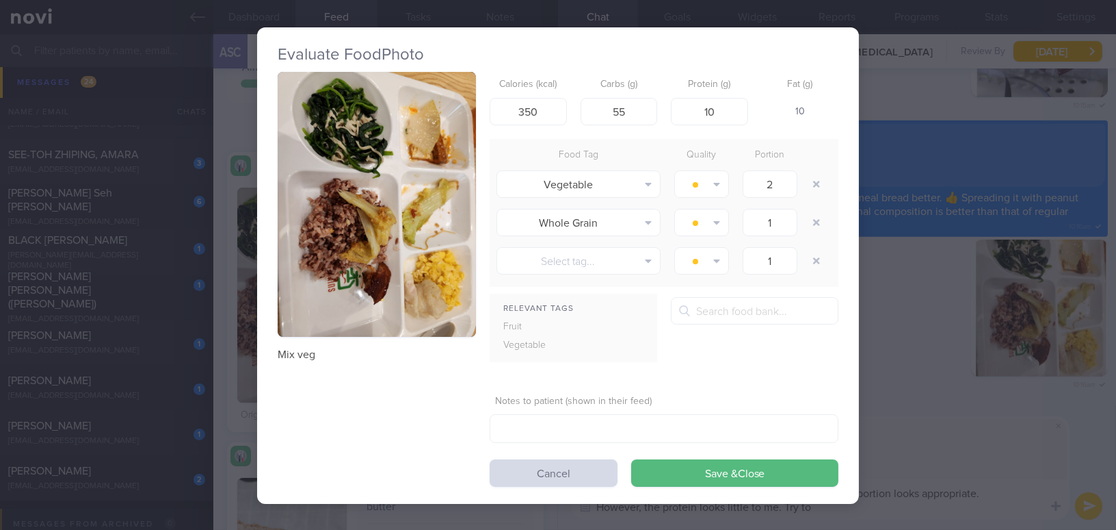
click at [946, 450] on div "Evaluate Food Photo Mix veg Calories (kcal) 350 Carbs (g) 55 Protein (g) 10 Fat…" at bounding box center [558, 265] width 1116 height 530
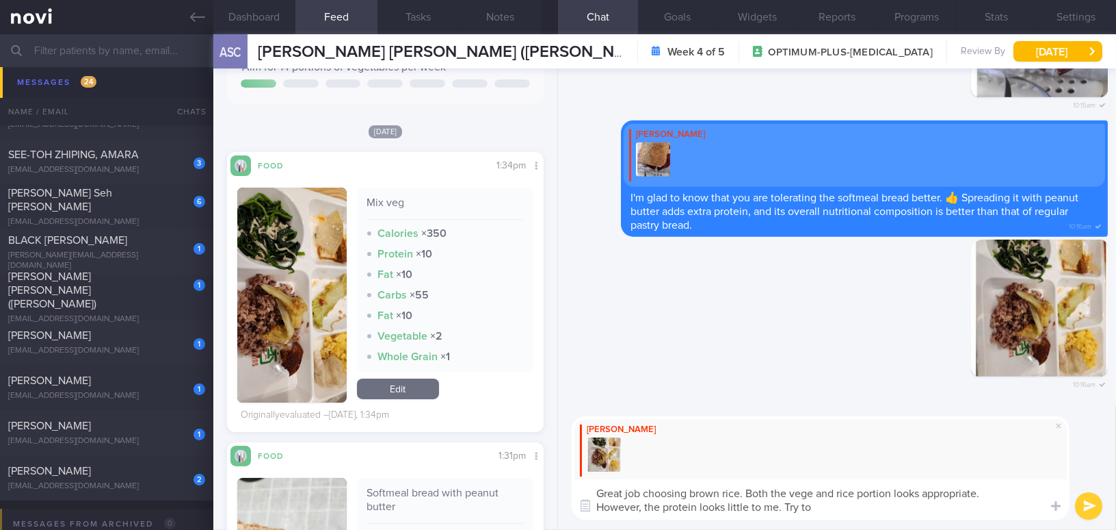
click at [846, 508] on textarea "Great job choosing brown rice. Both the vege and rice portion looks appropriate…" at bounding box center [821, 499] width 498 height 40
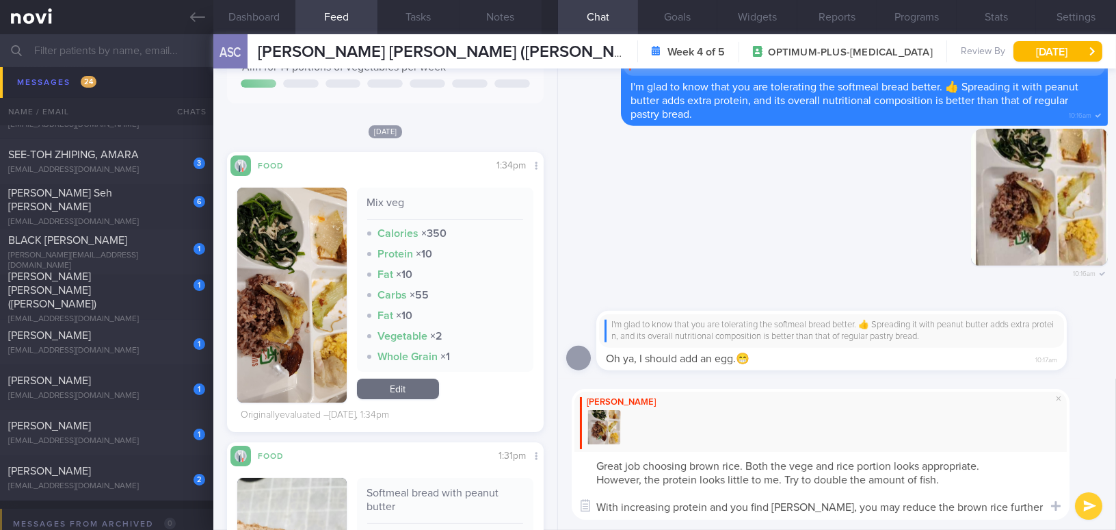
type textarea "Great job choosing brown rice. Both the vege and rice portion looks appropriate…"
drag, startPoint x: 995, startPoint y: 508, endPoint x: 575, endPoint y: 456, distance: 423.3
click at [575, 456] on textarea "Great job choosing brown rice. Both the vege and rice portion looks appropriate…" at bounding box center [821, 486] width 498 height 68
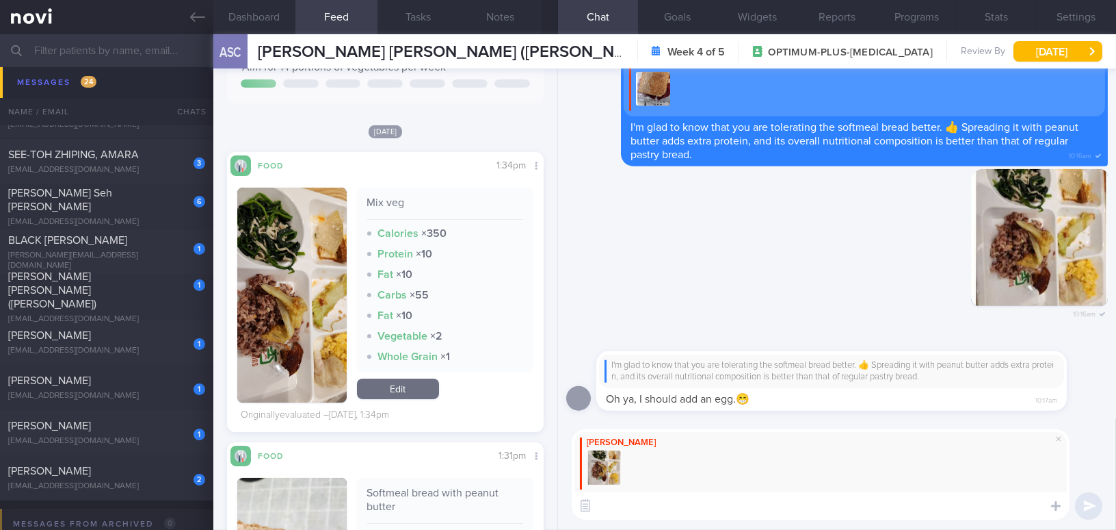
paste textarea "Great job choosing brown rice! Both the vegetable and rice portions look approp…"
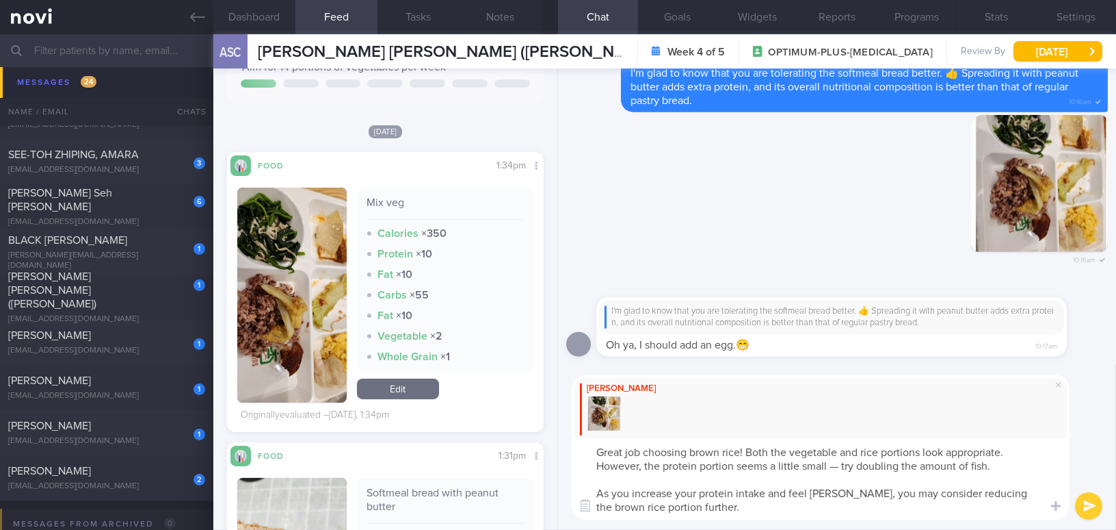
click at [594, 462] on textarea "Great job choosing brown rice! Both the vegetable and rice portions look approp…" at bounding box center [821, 478] width 498 height 81
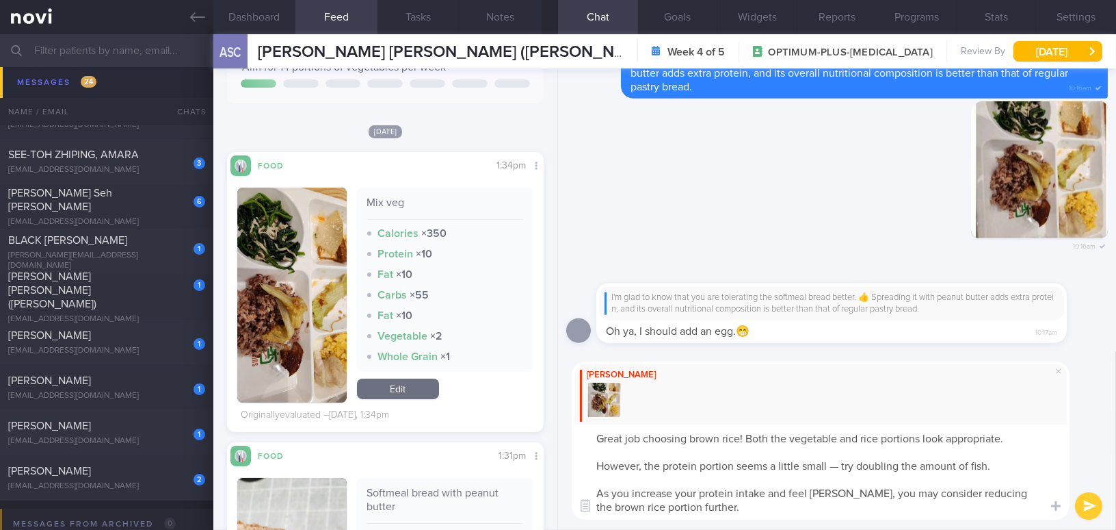
drag, startPoint x: 772, startPoint y: 464, endPoint x: 827, endPoint y: 463, distance: 54.7
click at [827, 463] on textarea "Great job choosing brown rice! Both the vegetable and rice portions look approp…" at bounding box center [821, 471] width 498 height 95
click at [839, 473] on textarea "Great job choosing brown rice! Both the vegetable and rice portions look approp…" at bounding box center [821, 471] width 498 height 95
drag, startPoint x: 837, startPoint y: 465, endPoint x: 900, endPoint y: 369, distance: 115.0
click at [837, 465] on textarea "Great job choosing brown rice! Both the vegetable and rice portions look approp…" at bounding box center [821, 471] width 498 height 95
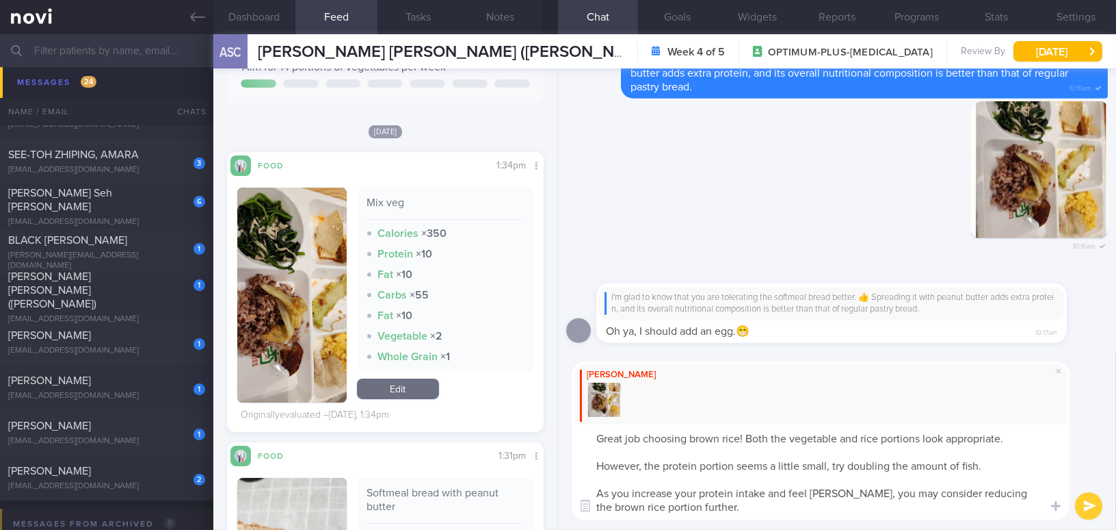
click at [690, 512] on textarea "Great job choosing brown rice! Both the vegetable and rice portions look approp…" at bounding box center [821, 471] width 498 height 95
type textarea "Great job choosing brown rice! Both the vegetable and rice portions look approp…"
click at [1086, 500] on button "submit" at bounding box center [1088, 505] width 27 height 27
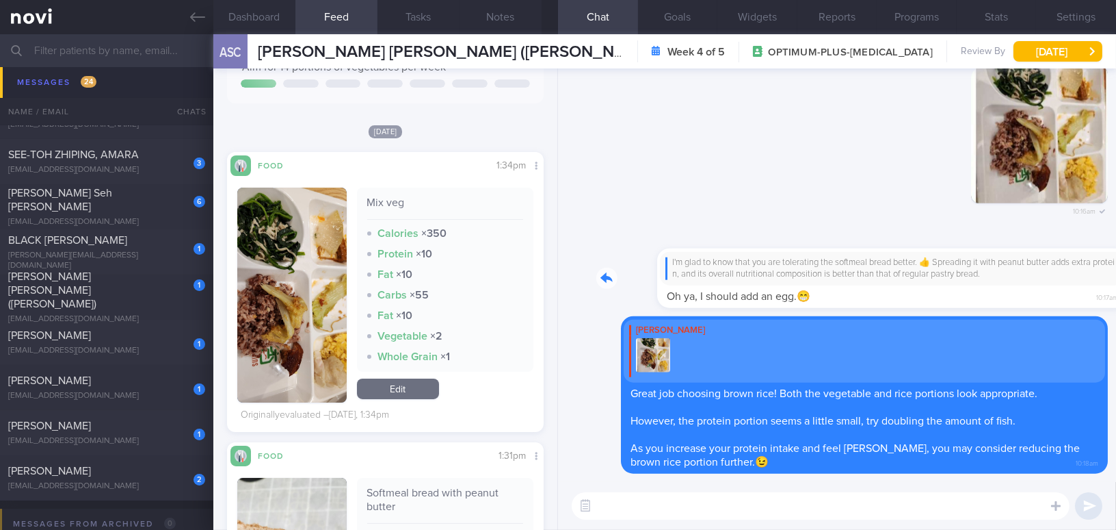
drag, startPoint x: 692, startPoint y: 254, endPoint x: 831, endPoint y: 250, distance: 138.9
click at [831, 250] on div "I'm glad to know that you are tolerating the softmeal bread better. 👍 Spreading…" at bounding box center [853, 270] width 512 height 76
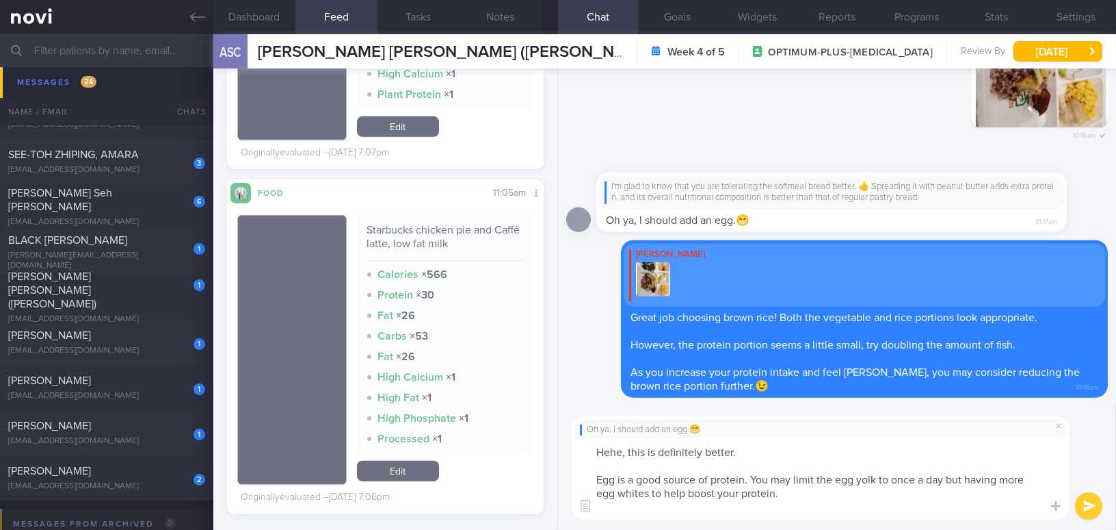
type textarea "Hehe, this is definitely better. Egg is a good source of protein. You may limit…"
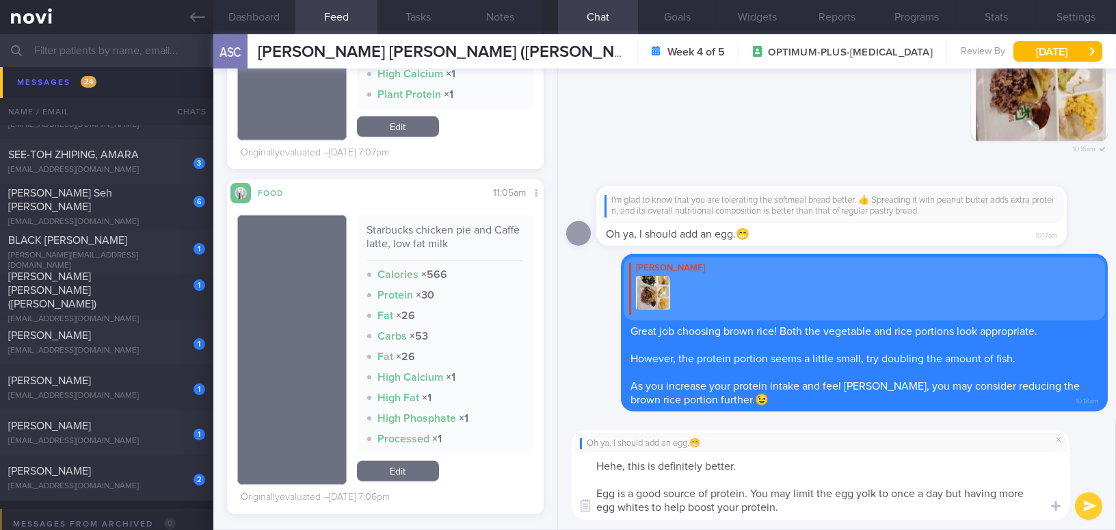
drag, startPoint x: 789, startPoint y: 508, endPoint x: 575, endPoint y: 453, distance: 220.5
click at [575, 453] on textarea "Hehe, this is definitely better. Egg is a good source of protein. You may limit…" at bounding box center [821, 486] width 498 height 68
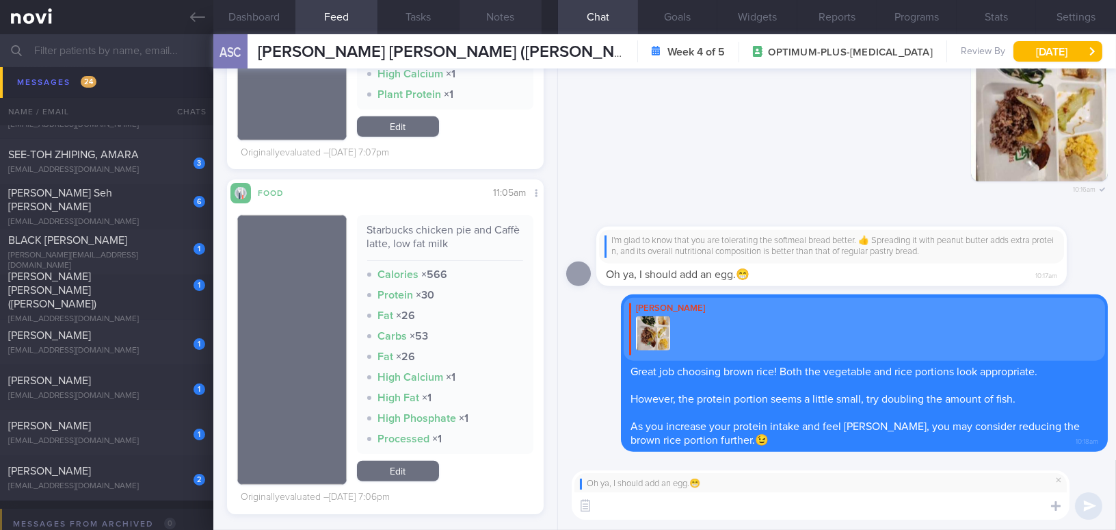
click at [499, 13] on button "Notes" at bounding box center [501, 17] width 82 height 34
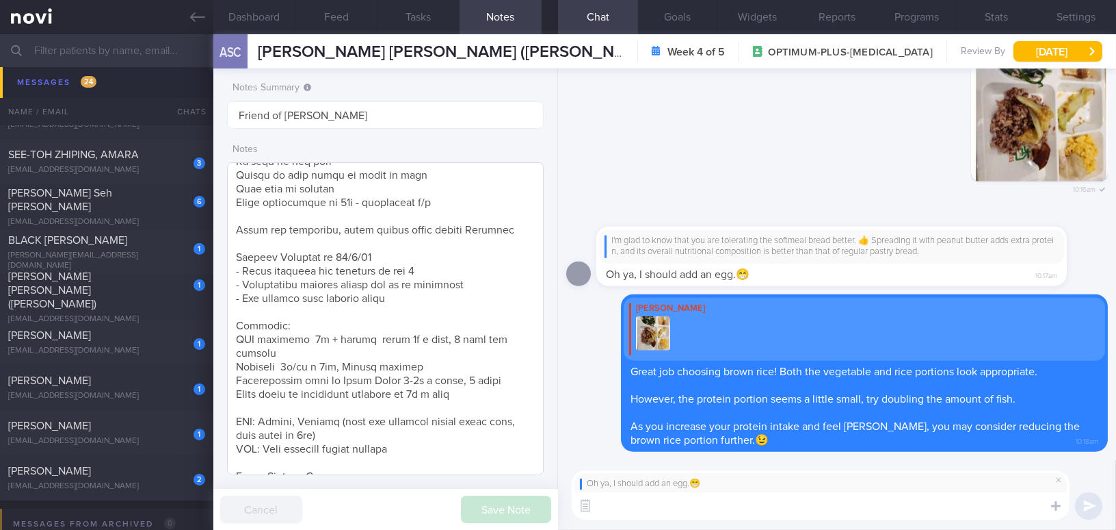
scroll to position [645, 0]
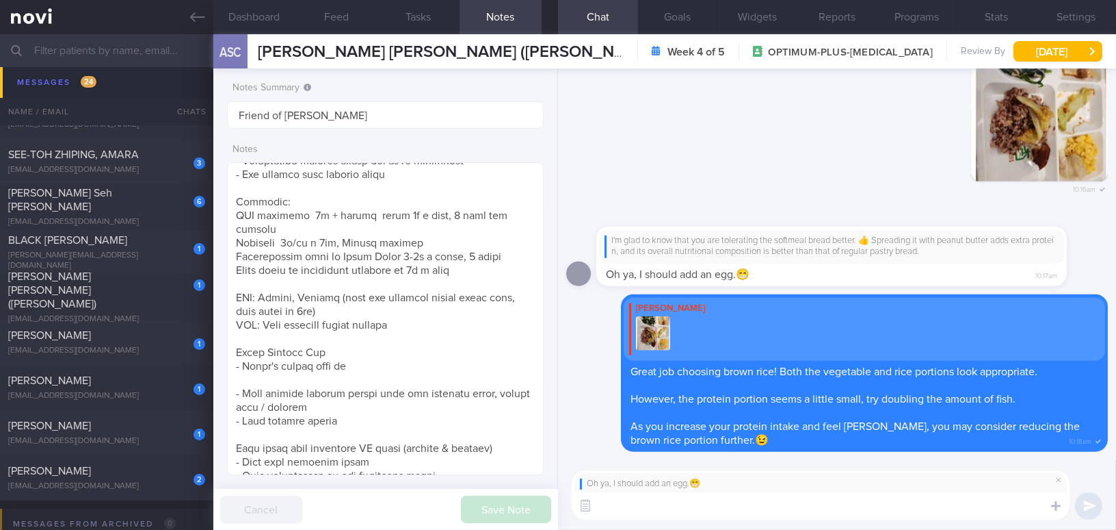
click at [618, 504] on textarea at bounding box center [821, 505] width 498 height 27
paste textarea "Hehe, this is definitely better! Eggs are a good source of protein. You may lim…"
type textarea "Hehe, this is definitely better! Eggs are a good source of protein. You may lim…"
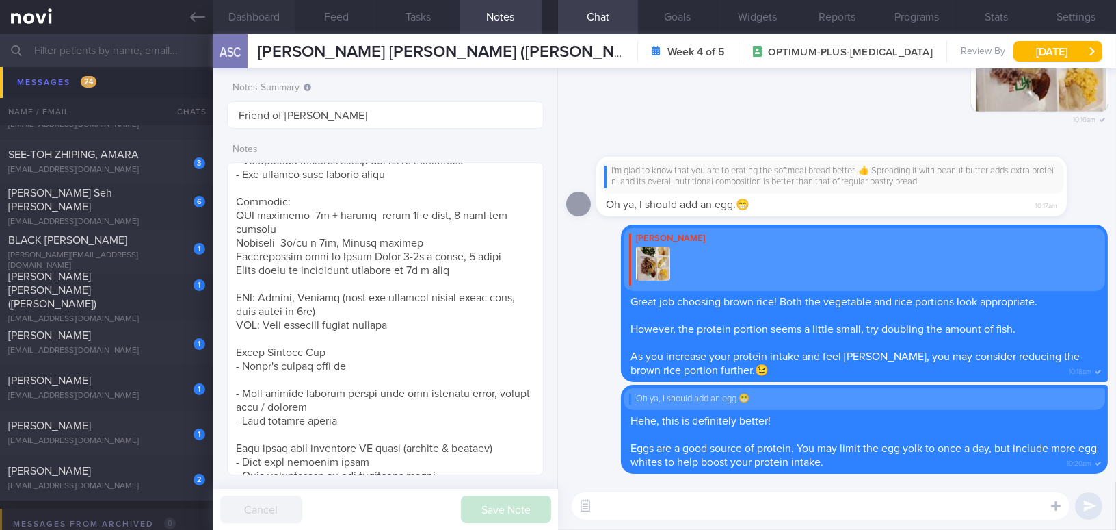
click at [258, 23] on button "Dashboard" at bounding box center [254, 17] width 82 height 34
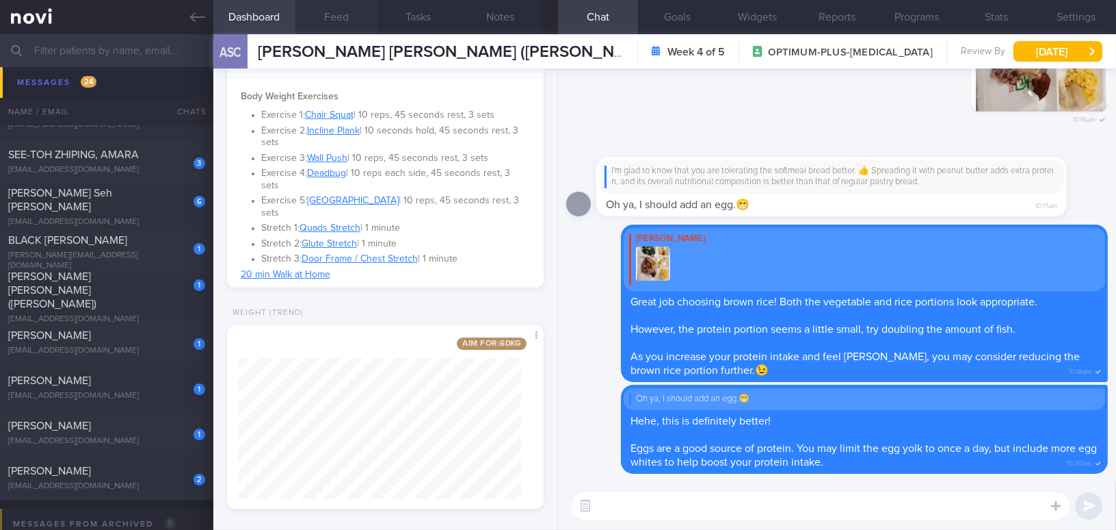
click at [337, 17] on button "Feed" at bounding box center [337, 17] width 82 height 34
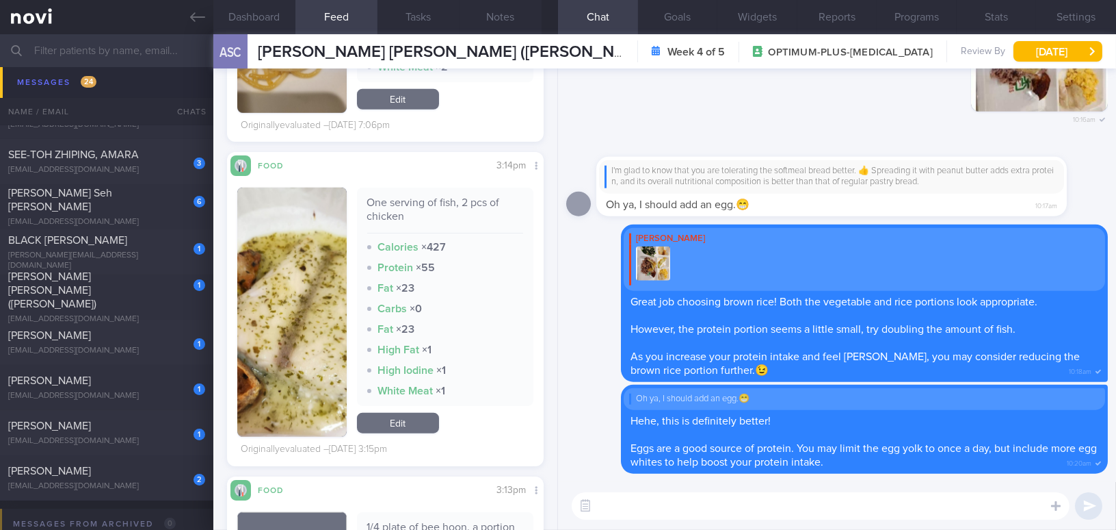
scroll to position [2674, 0]
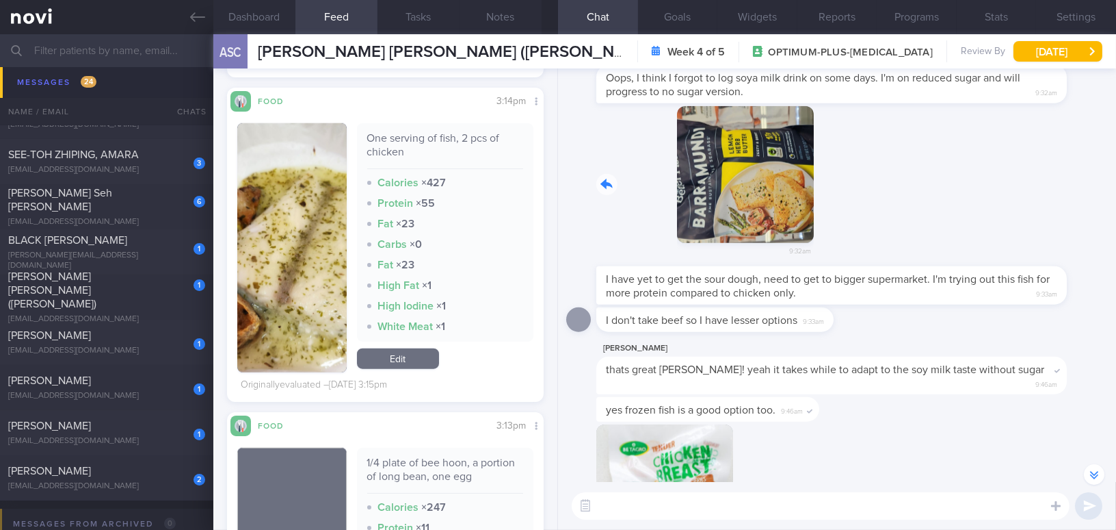
drag, startPoint x: 653, startPoint y: 209, endPoint x: 954, endPoint y: 235, distance: 302.1
click at [954, 235] on div "9:32am" at bounding box center [837, 186] width 542 height 161
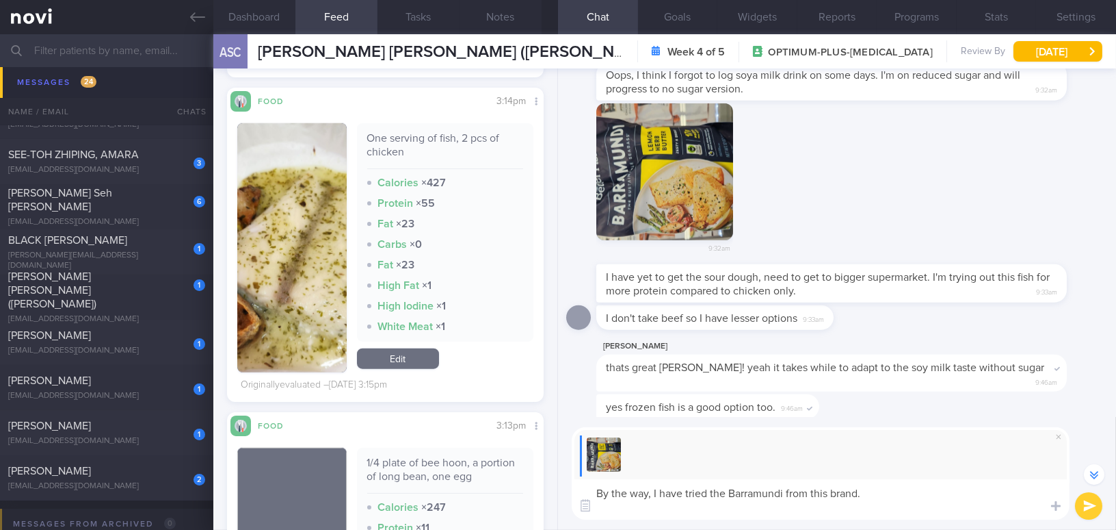
scroll to position [-1878, 0]
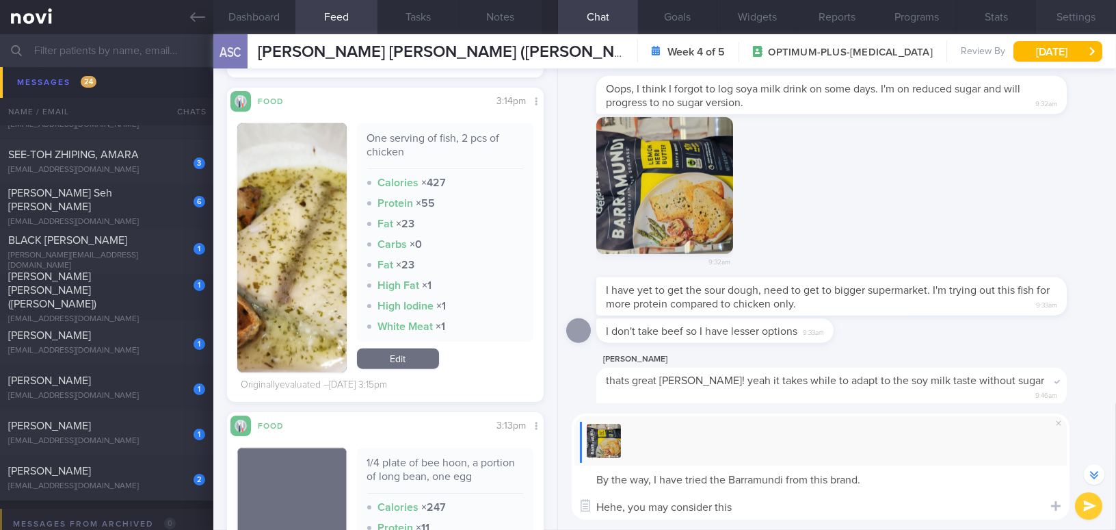
type textarea "By the way, I have tried the Barramundi from this brand. Hehe, you may consider…"
drag, startPoint x: 751, startPoint y: 508, endPoint x: 530, endPoint y: 470, distance: 224.9
click at [530, 470] on div "Dashboard Feed Tasks Notes Chat Goals Widgets Reports Programs Stats Settings A…" at bounding box center [664, 281] width 903 height 495
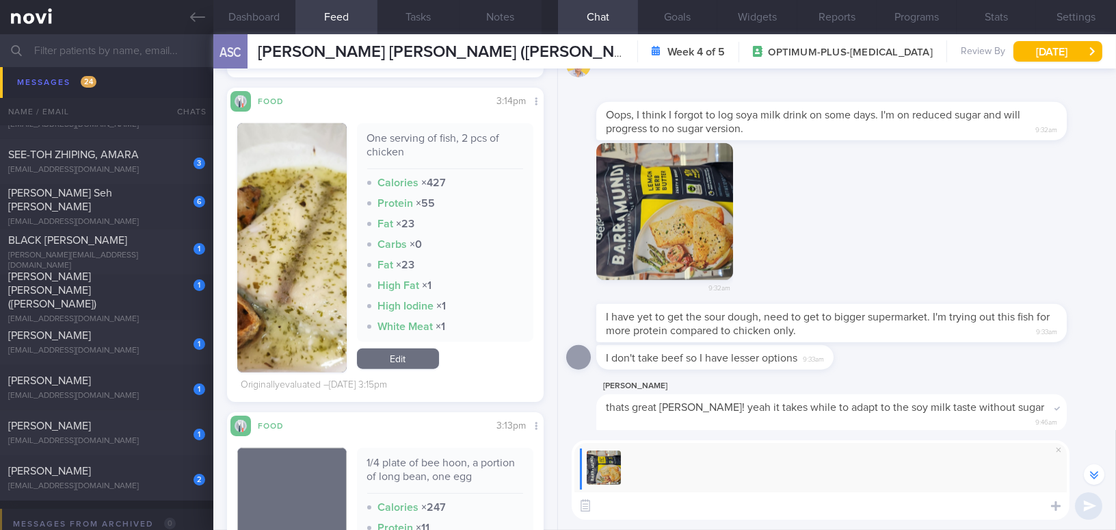
scroll to position [-1851, 0]
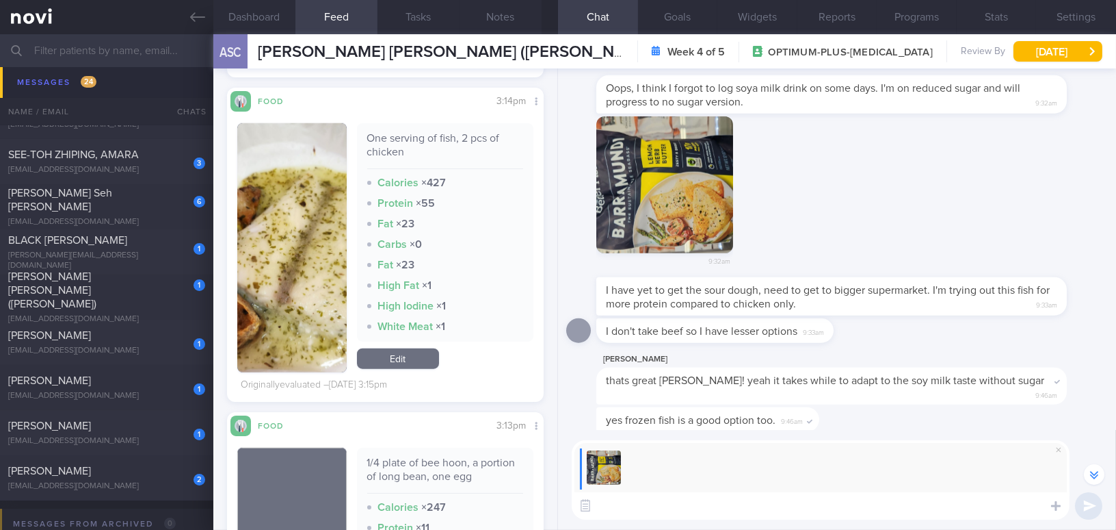
click at [647, 512] on textarea at bounding box center [821, 505] width 498 height 27
paste textarea "By the way, I’ve tried the barramundi from this brand. Hehe, you may want to co…"
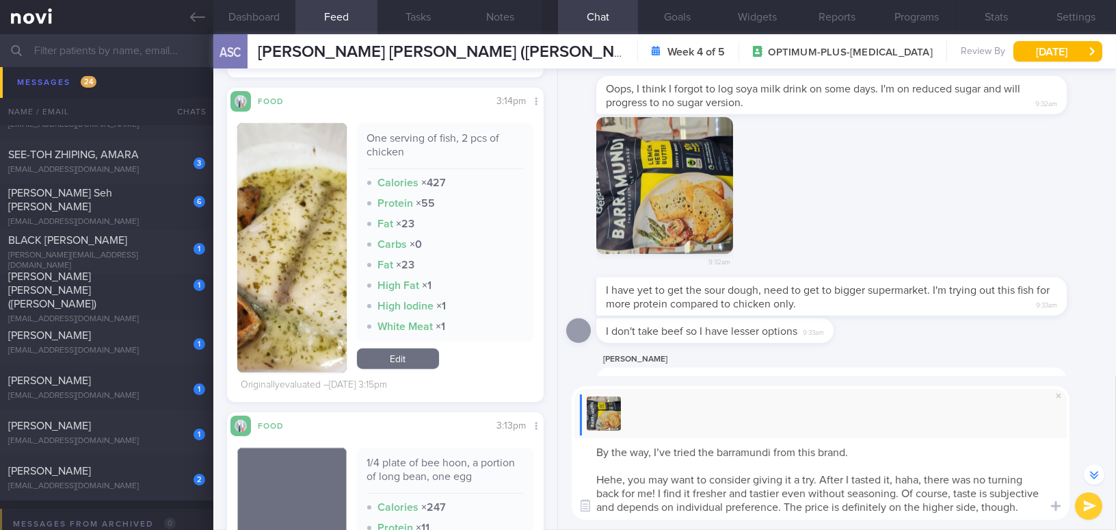
scroll to position [0, 0]
click at [670, 452] on textarea "By the way, I’ve tried the barramundi from this brand. Hehe, you may want to co…" at bounding box center [821, 478] width 498 height 81
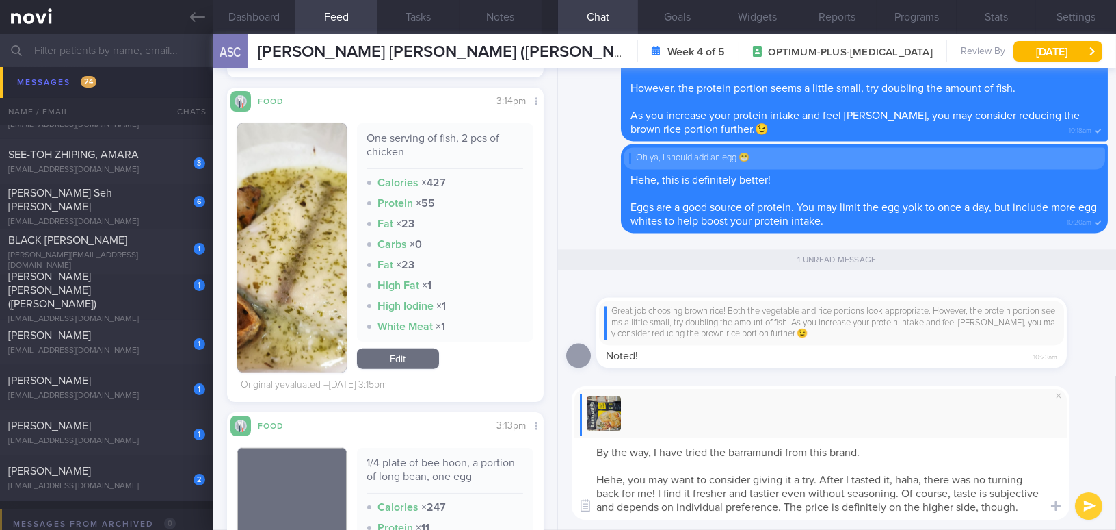
drag, startPoint x: 673, startPoint y: 478, endPoint x: 817, endPoint y: 478, distance: 143.7
click at [817, 478] on textarea "By the way, I have tried the barramundi from this brand. Hehe, you may want to …" at bounding box center [821, 478] width 498 height 81
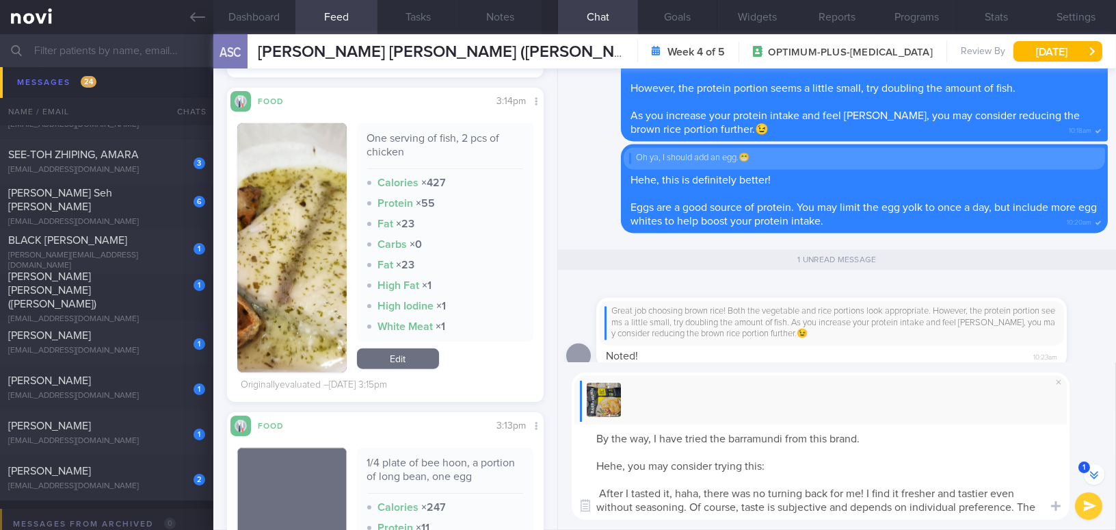
scroll to position [-27, 0]
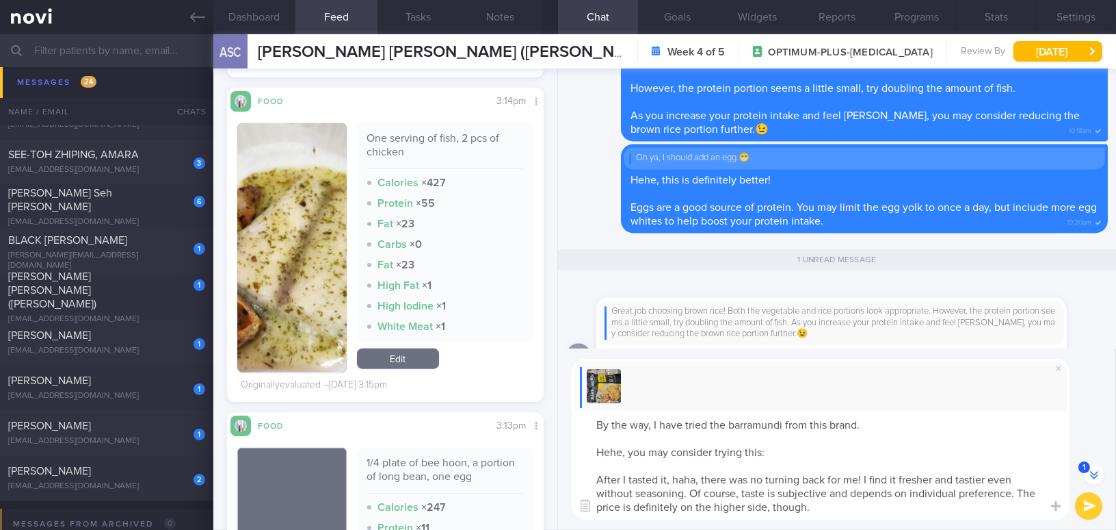
click at [774, 449] on textarea "By the way, I have tried the barramundi from this brand. Hehe, you may consider…" at bounding box center [821, 464] width 498 height 109
paste textarea "https://kuhlbarra.com/"
click at [666, 480] on textarea "By the way, I have tried the barramundi from this brand. Hehe, you may consider…" at bounding box center [821, 464] width 498 height 109
type textarea "By the way, I have tried the barramundi from this brand. Hehe, you may consider…"
click at [1086, 508] on button "submit" at bounding box center [1088, 505] width 27 height 27
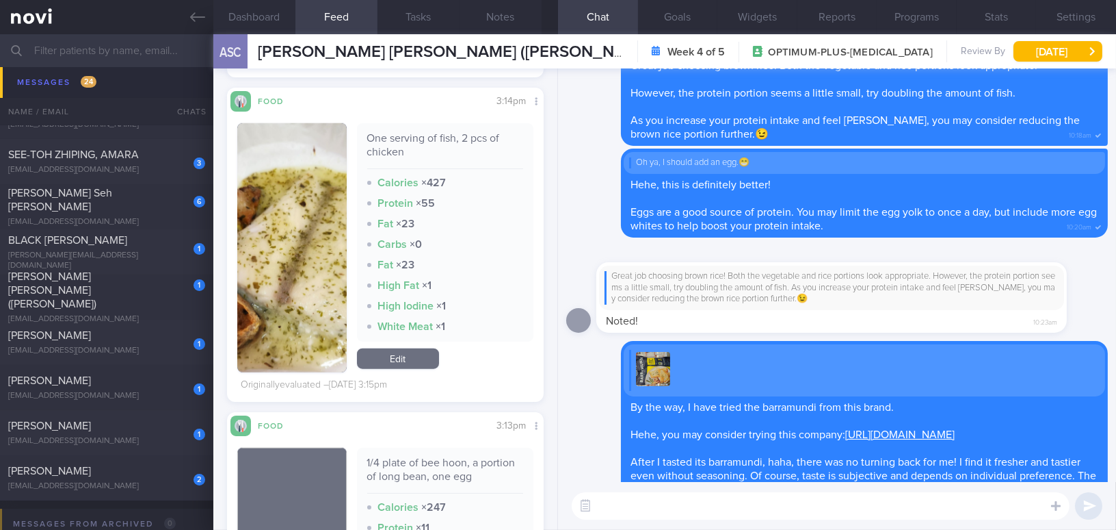
scroll to position [0, 0]
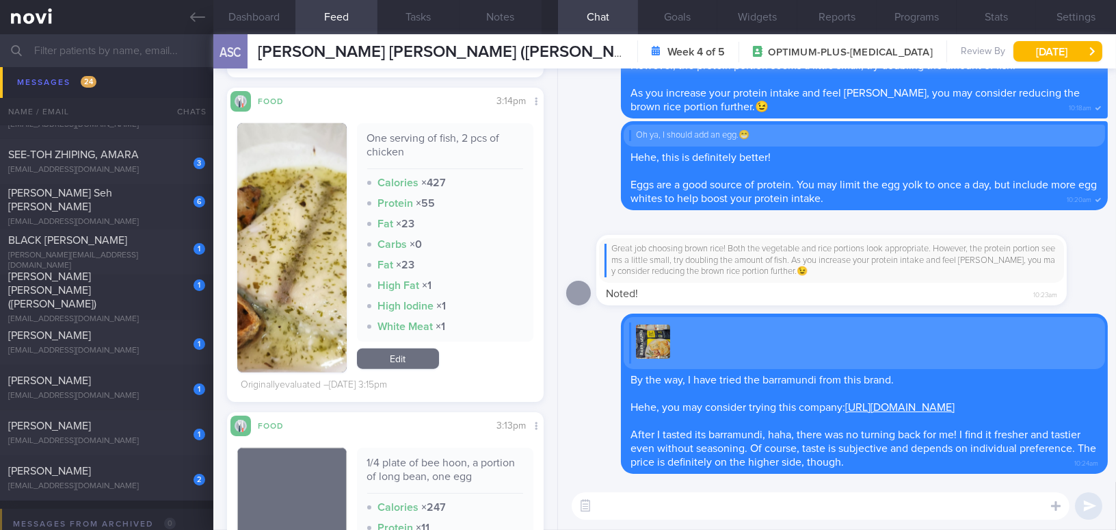
click at [971, 504] on textarea at bounding box center [821, 505] width 498 height 27
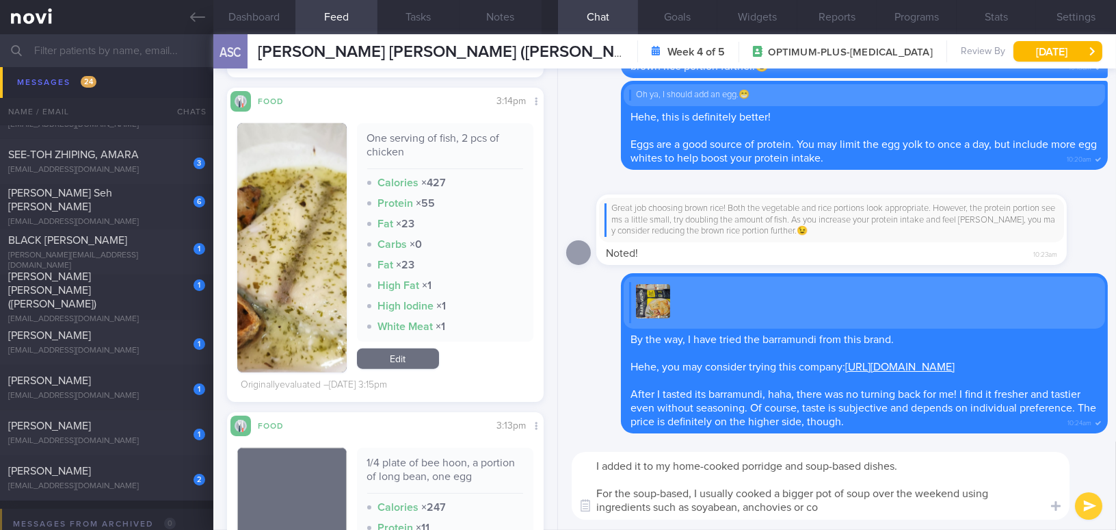
type textarea "I added it to my home-cooked porridge and soup-based dishes. For the soup-based…"
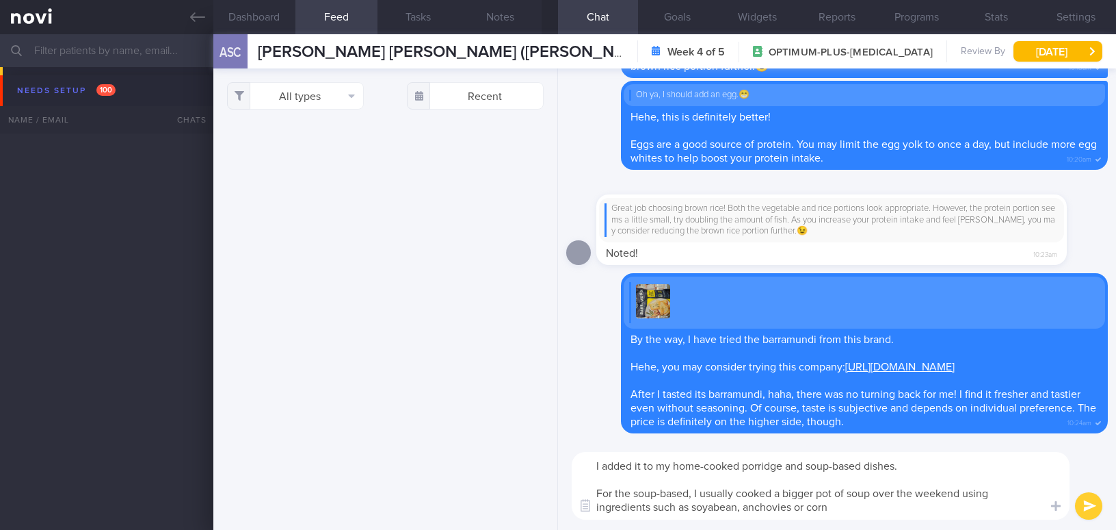
select select "8"
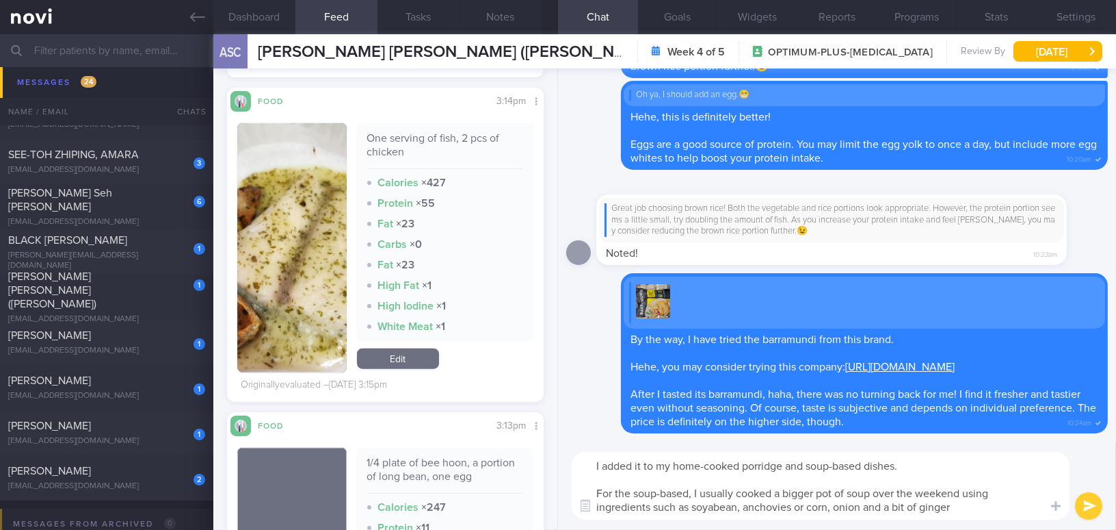
drag, startPoint x: 965, startPoint y: 507, endPoint x: 583, endPoint y: 462, distance: 384.4
click at [583, 462] on textarea "I added it to my home-cooked porridge and soup-based dishes. For the soup-based…" at bounding box center [821, 486] width 498 height 68
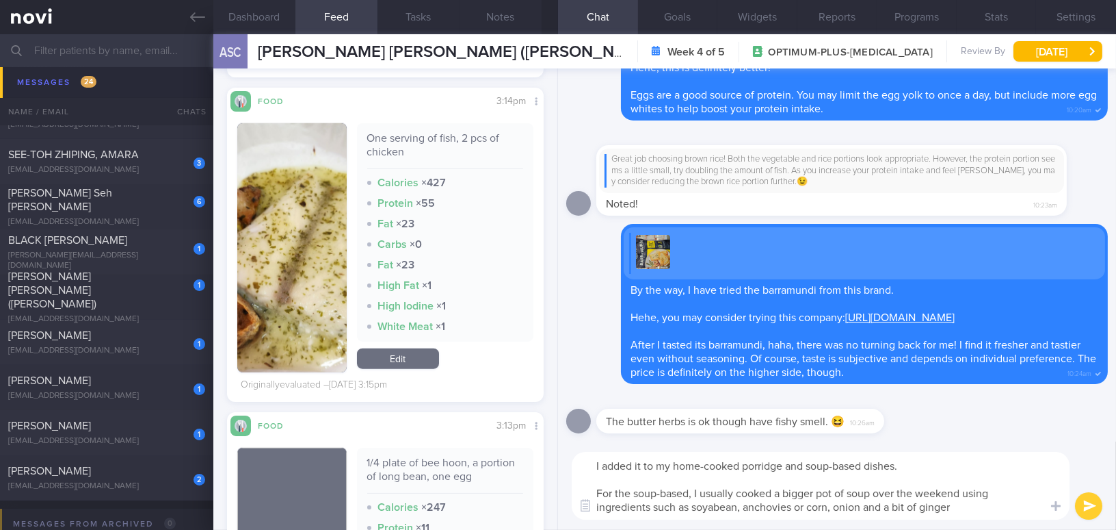
click at [677, 480] on textarea "I added it to my home-cooked porridge and soup-based dishes. For the soup-based…" at bounding box center [821, 486] width 498 height 68
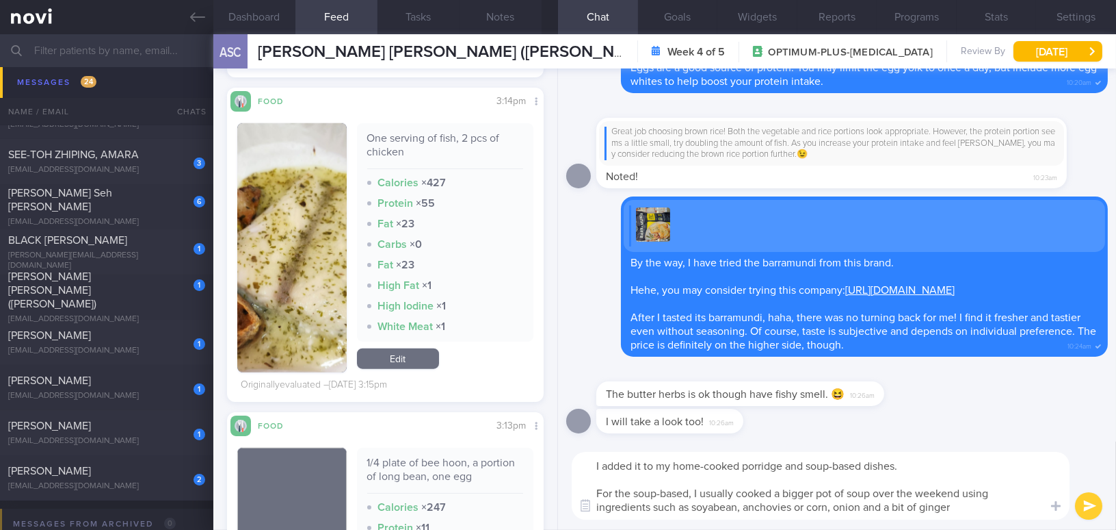
drag, startPoint x: 878, startPoint y: 499, endPoint x: 534, endPoint y: 436, distance: 349.1
click at [534, 436] on div "Dashboard Feed Tasks Notes Chat Goals Widgets Reports Programs Stats Settings A…" at bounding box center [664, 281] width 903 height 495
paste textarea ""I added it to my home-cooked porridge and soup-based dishes. For the soup, I u…"
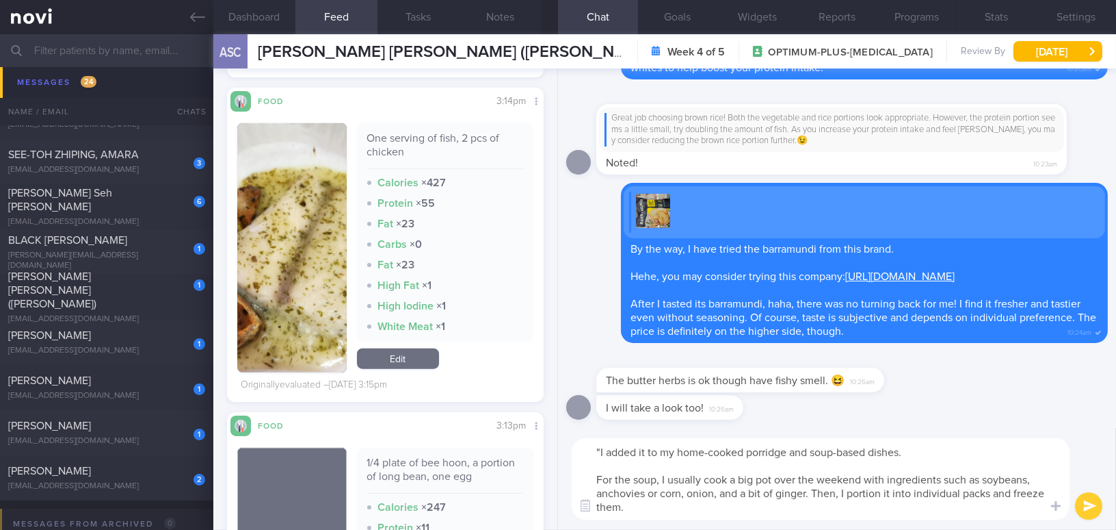
scroll to position [0, 0]
click at [599, 451] on textarea ""I added it to my home-cooked porridge and soup-based dishes. For the soup, I u…" at bounding box center [821, 478] width 498 height 81
click at [715, 514] on textarea "I added it to my home-cooked porridge and soup-based dishes. For the soup, I us…" at bounding box center [821, 478] width 498 height 81
type textarea "I added it to my home-cooked porridge and soup-based dishes. For the soup, I us…"
click at [1089, 505] on button "submit" at bounding box center [1088, 505] width 27 height 27
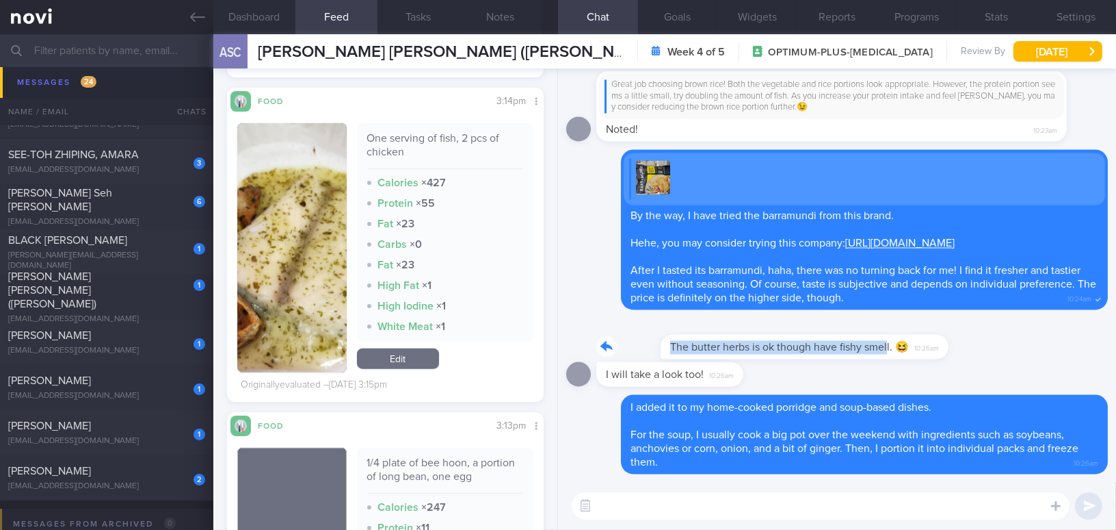
drag, startPoint x: 824, startPoint y: 337, endPoint x: 981, endPoint y: 341, distance: 157.4
click at [981, 341] on div "The butter herbs is ok though have fishy smell. 😆 10:26am" at bounding box center [837, 339] width 542 height 44
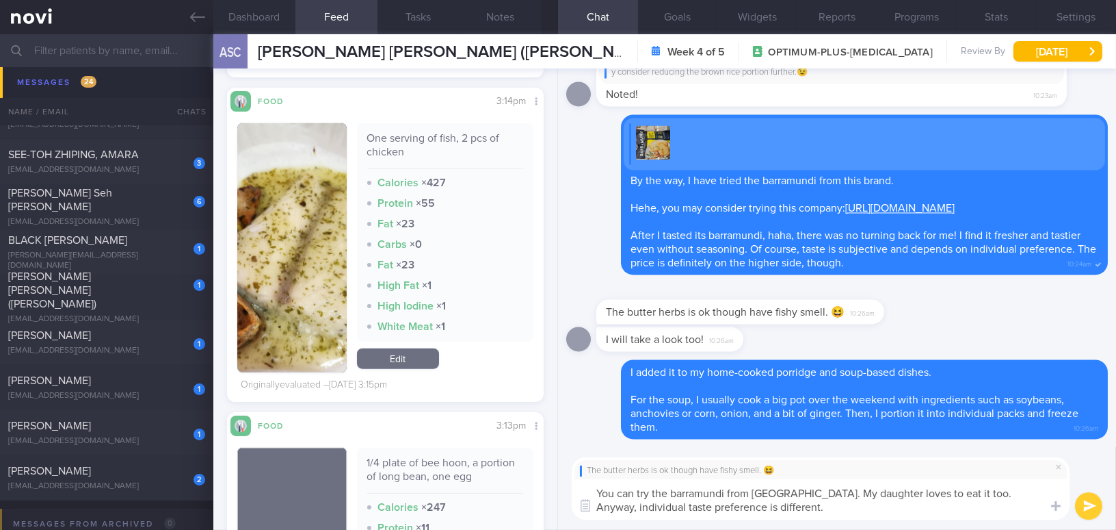
drag, startPoint x: 839, startPoint y: 517, endPoint x: 582, endPoint y: 478, distance: 260.1
click at [582, 479] on textarea "You can try the barramundi from Kuhlbarra. My daughter loves to eat it too. Any…" at bounding box center [821, 499] width 498 height 40
click at [816, 493] on textarea "You can try the barramundi from Kuhlbarra. My daughter loves to eat it too. Any…" at bounding box center [821, 499] width 498 height 40
drag, startPoint x: 827, startPoint y: 508, endPoint x: 522, endPoint y: 466, distance: 308.1
click at [522, 466] on div "Dashboard Feed Tasks Notes Chat Goals Widgets Reports Programs Stats Settings A…" at bounding box center [664, 281] width 903 height 495
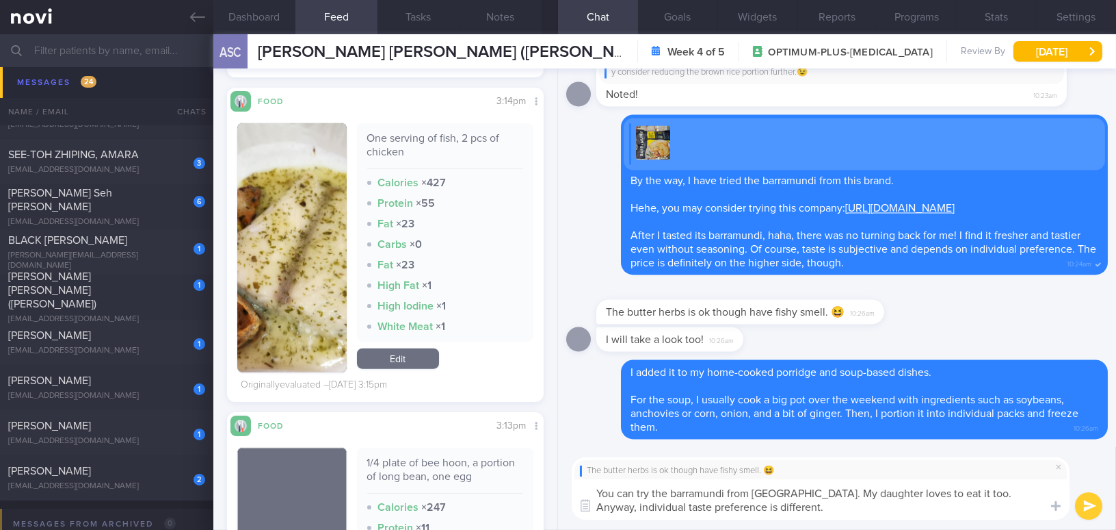
paste textarea "— my daughter enjoys it too. That said, taste preferences can differ from perso…"
click at [809, 491] on textarea "You can try the barramundi from Kuhlbarra — my daughter enjoys it too. That sai…" at bounding box center [821, 499] width 498 height 40
click at [819, 509] on textarea "You can try the barramundi from Kuhlbarra. My daughter loves it too. That said,…" at bounding box center [821, 499] width 498 height 40
type textarea "You can try the barramundi from Kuhlbarra. My daughter loves it too. That said,…"
click at [1086, 504] on button "submit" at bounding box center [1088, 505] width 27 height 27
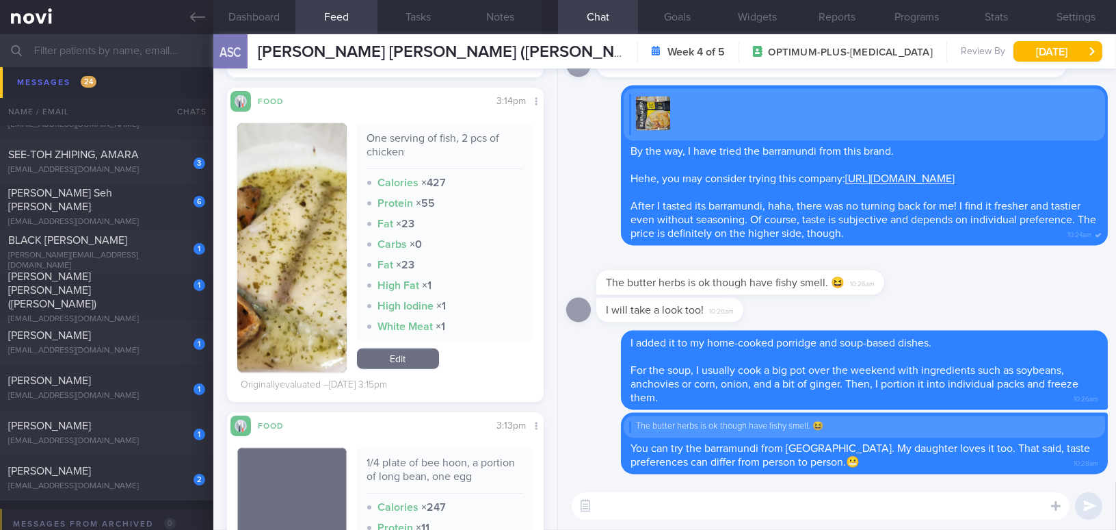
click at [322, 256] on button "button" at bounding box center [291, 247] width 109 height 249
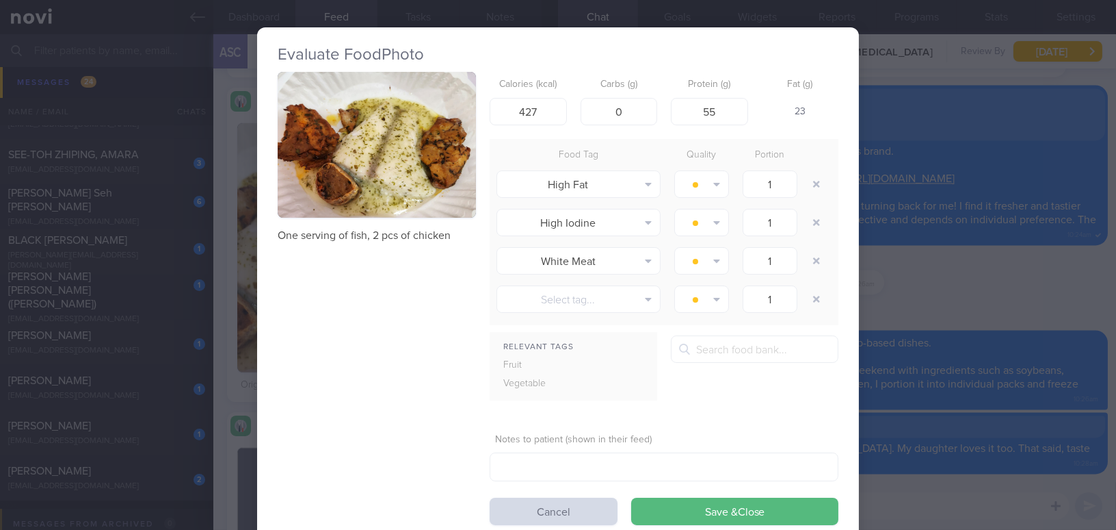
click at [919, 123] on div "Evaluate Food Photo One serving of fish, 2 pcs of chicken Calories (kcal) 427 C…" at bounding box center [558, 265] width 1116 height 530
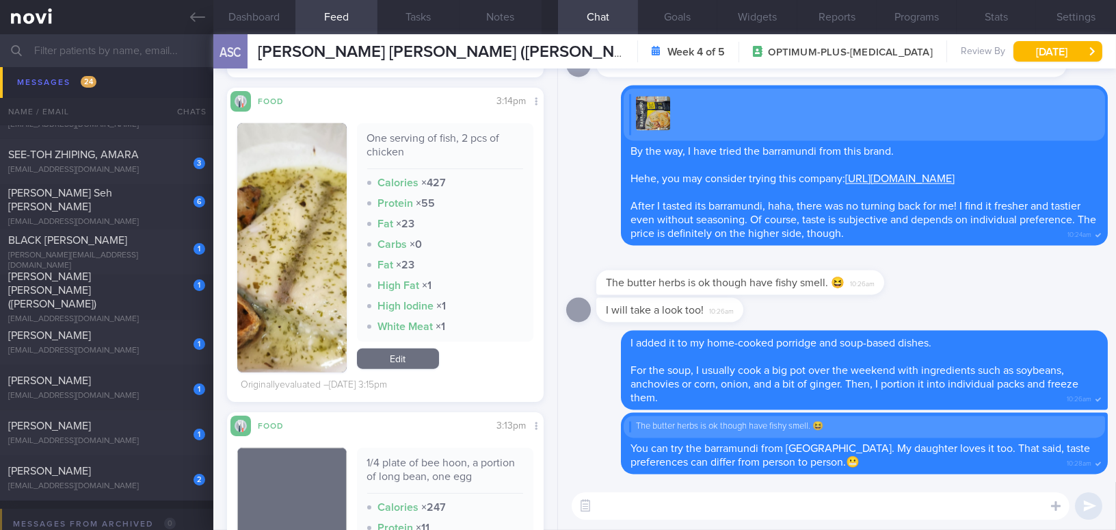
click at [301, 235] on button "button" at bounding box center [291, 247] width 109 height 249
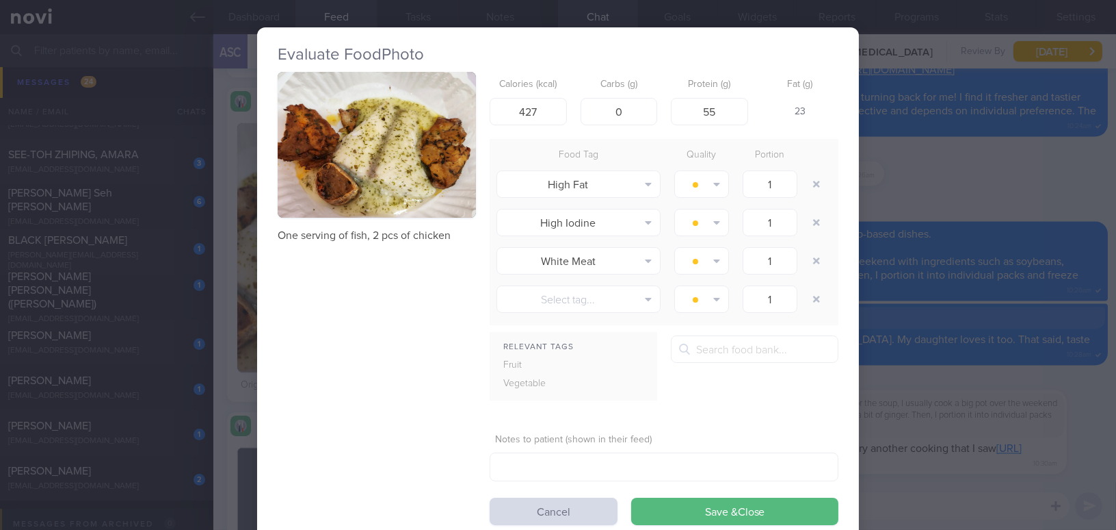
click at [967, 184] on div "Evaluate Food Photo One serving of fish, 2 pcs of chicken Calories (kcal) 427 C…" at bounding box center [558, 265] width 1116 height 530
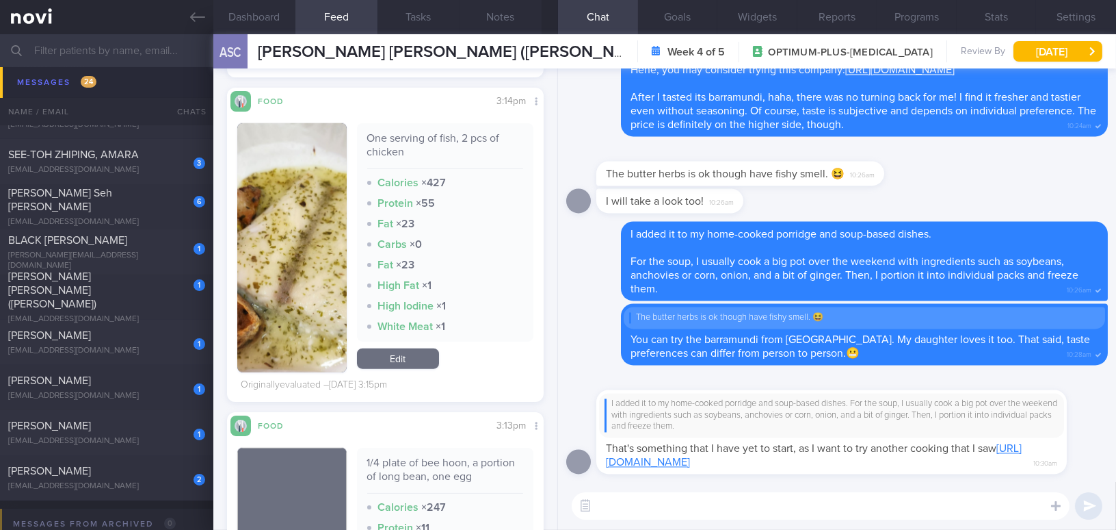
click at [835, 459] on link "https://www.instagram.com/reel/DOaz6MuE_OL/?igsh=b2U1cGk2MG13bWRl" at bounding box center [814, 455] width 416 height 25
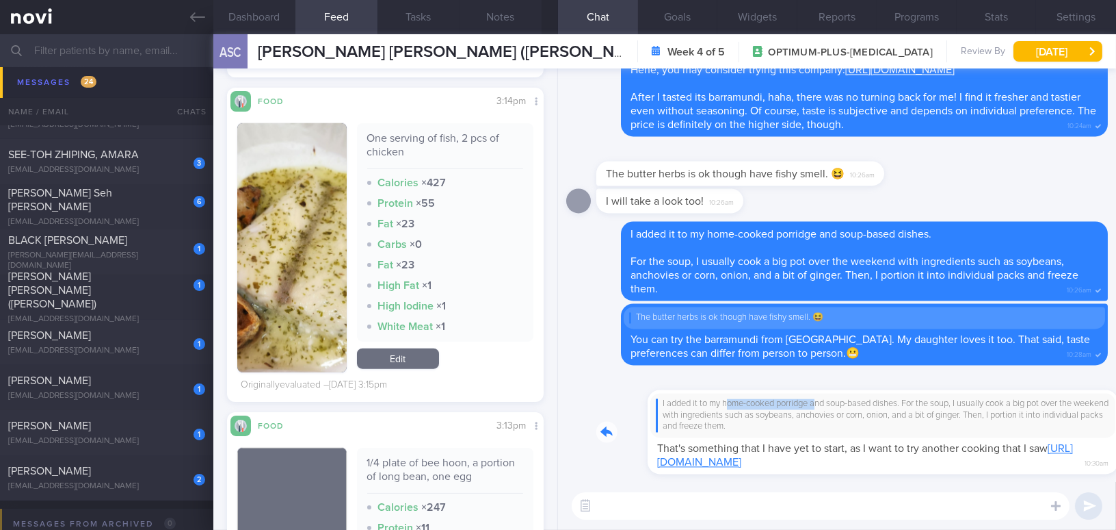
drag, startPoint x: 677, startPoint y: 407, endPoint x: 770, endPoint y: 407, distance: 93.7
click at [770, 407] on div "I added it to my home-cooked porridge and soup-based dishes. For the soup, I us…" at bounding box center [853, 423] width 512 height 101
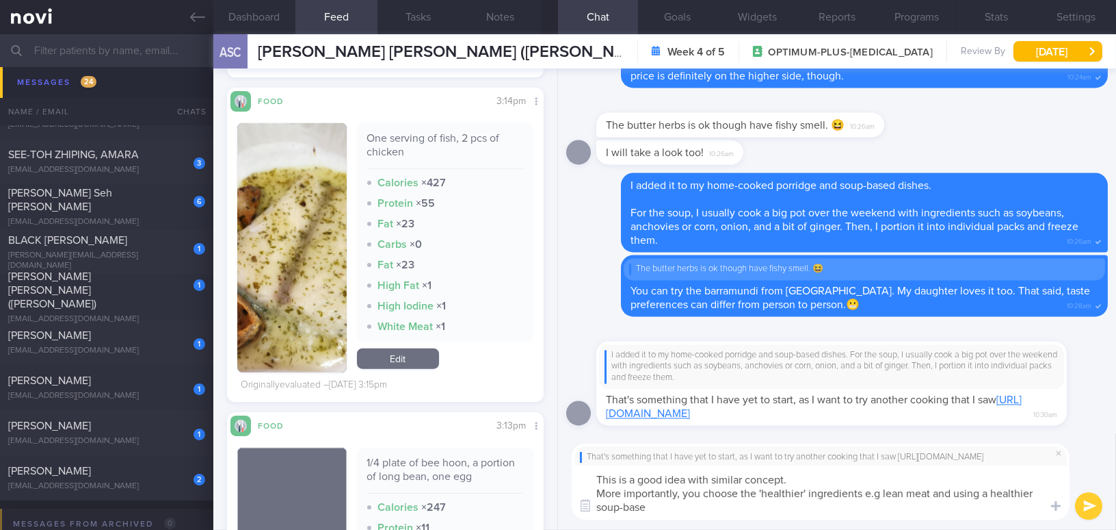
type textarea "This is a good idea with similar concept. More importantly, you choose the 'hea…"
drag, startPoint x: 662, startPoint y: 507, endPoint x: 573, endPoint y: 478, distance: 93.5
click at [573, 478] on textarea "This is a good idea with similar concept. More importantly, you choose the 'hea…" at bounding box center [821, 492] width 498 height 54
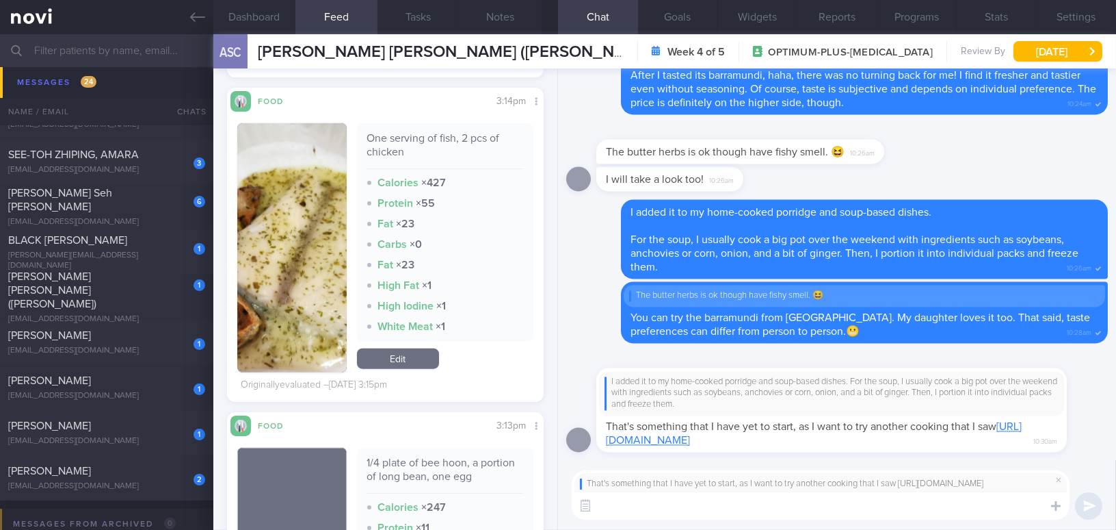
paste textarea "This is a good idea with a similar concept. More importantly, you’re choosing h…"
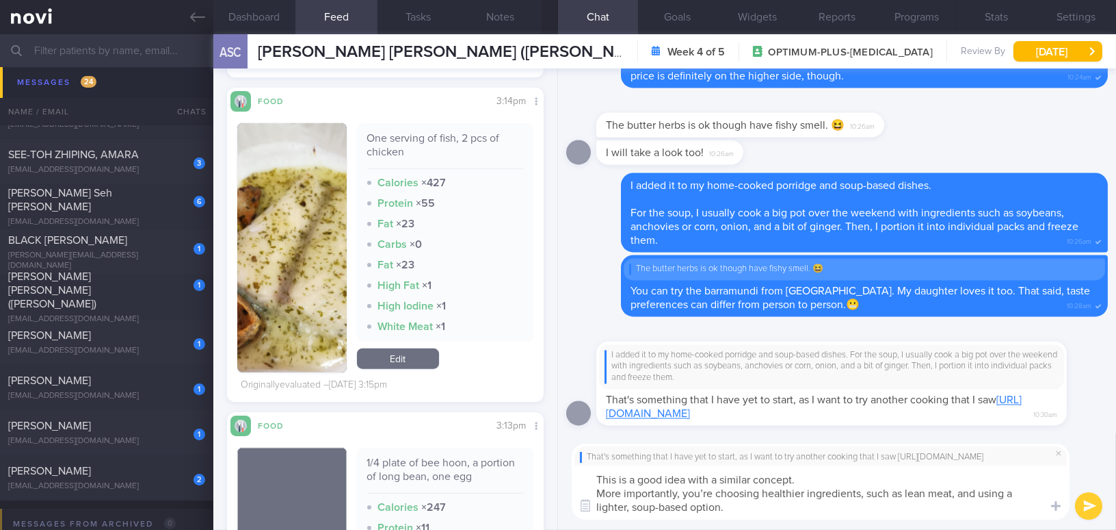
click at [802, 478] on textarea "This is a good idea with a similar concept. More importantly, you’re choosing h…" at bounding box center [821, 492] width 498 height 54
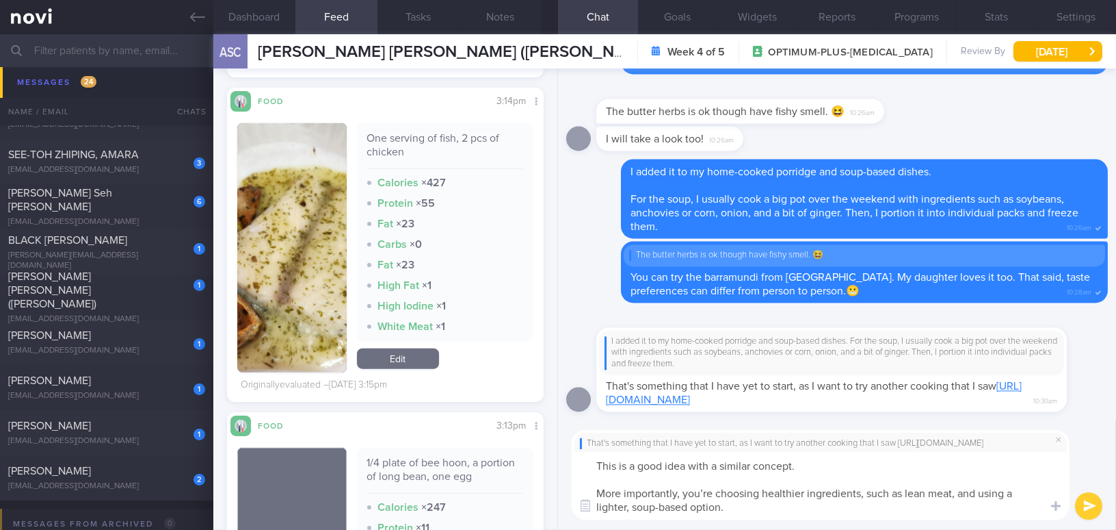
click at [709, 490] on textarea "This is a good idea with a similar concept. More importantly, you’re choosing h…" at bounding box center [821, 486] width 498 height 68
click at [961, 494] on textarea "This is a good idea with a similar concept. More importantly, you are choosing …" at bounding box center [821, 486] width 498 height 68
drag, startPoint x: 629, startPoint y: 504, endPoint x: 592, endPoint y: 504, distance: 36.9
click at [592, 504] on div "Attach media Chat Templates Admin CGM Weight Nutrition Physical Activity Infogr…" at bounding box center [837, 474] width 558 height 110
type textarea "This is a good idea with a similar concept. More importantly, you are choosing …"
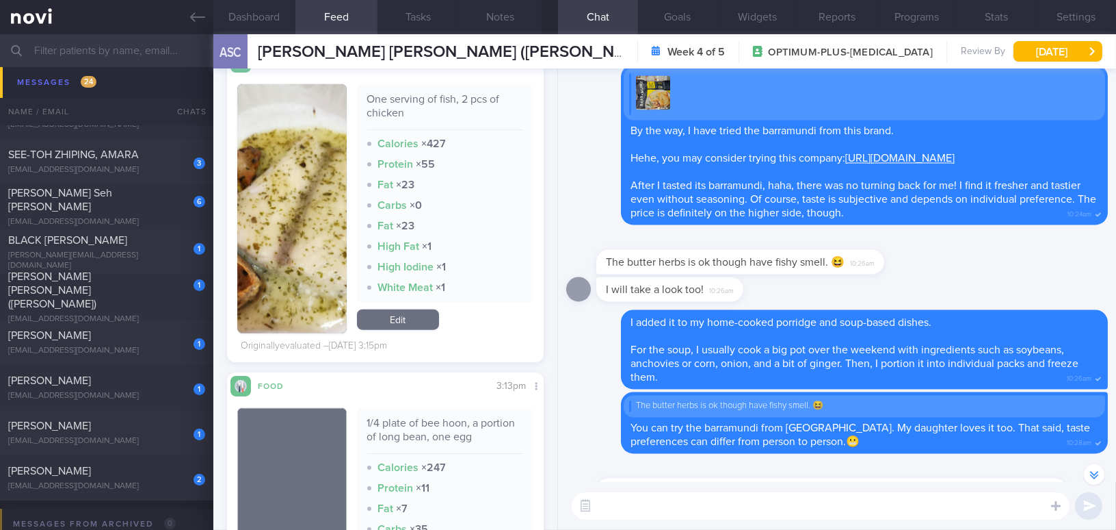
scroll to position [2674, 0]
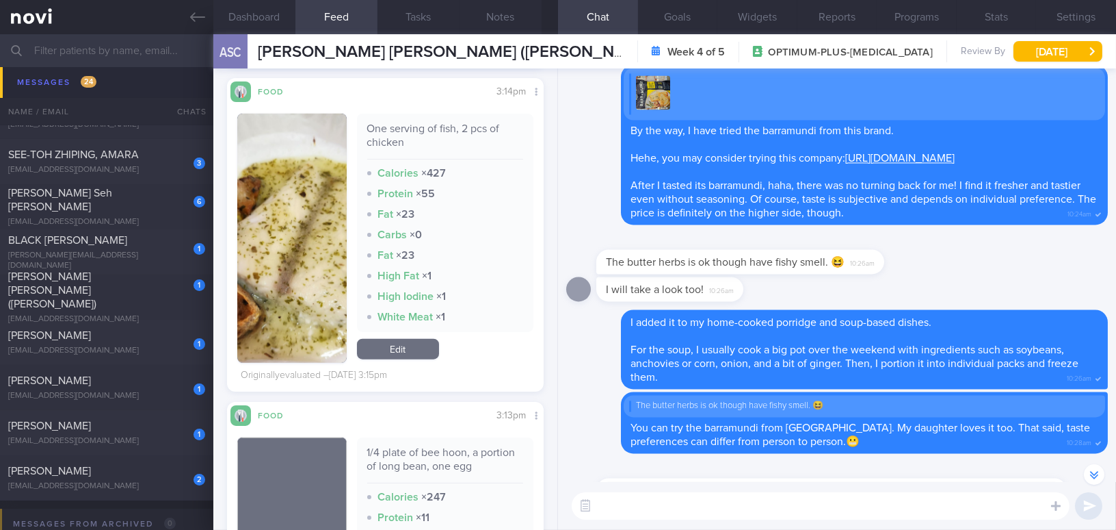
click at [284, 241] on button "button" at bounding box center [291, 238] width 109 height 249
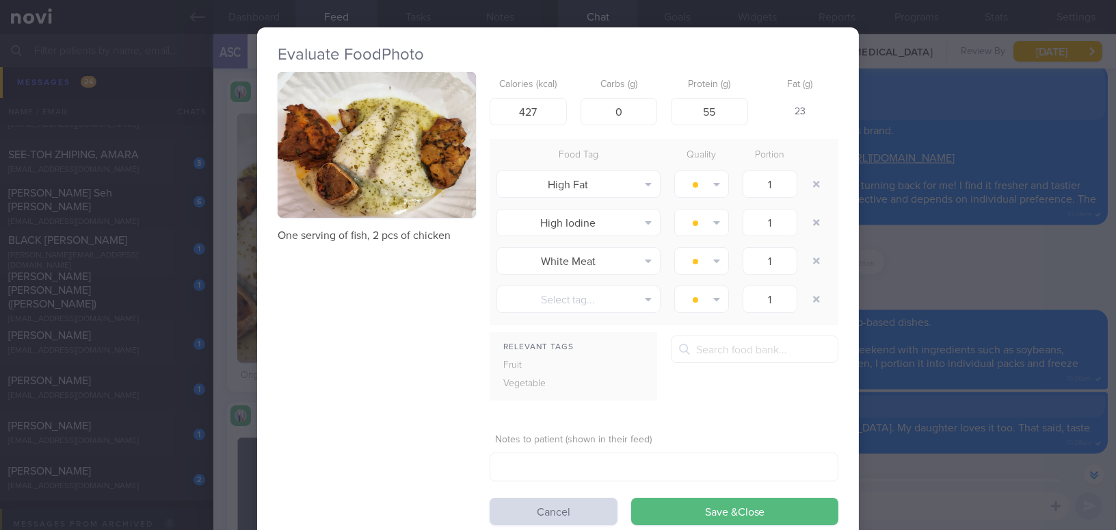
click at [981, 242] on div "Evaluate Food Photo One serving of fish, 2 pcs of chicken Calories (kcal) 427 C…" at bounding box center [558, 265] width 1116 height 530
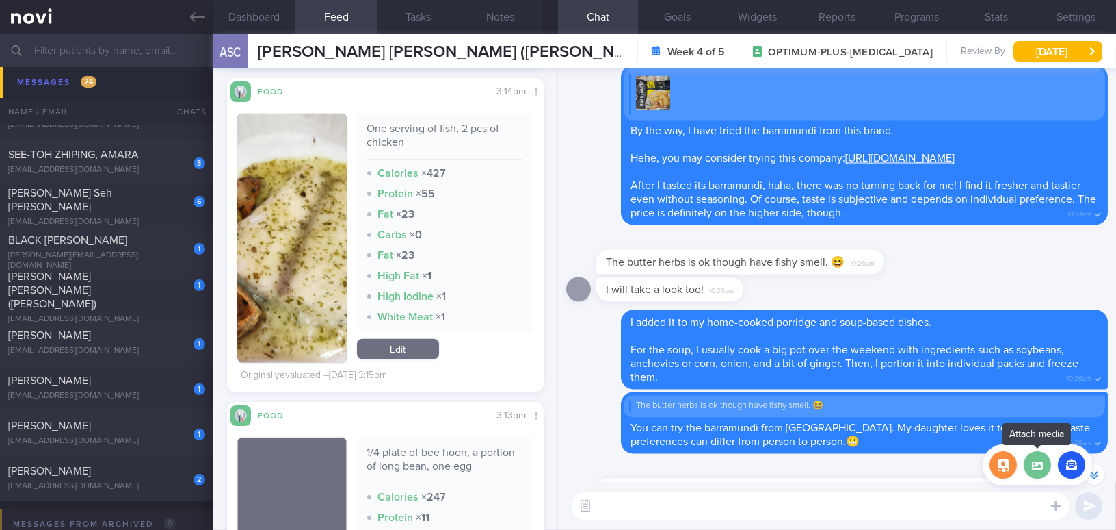
click at [1043, 466] on label at bounding box center [1037, 464] width 27 height 27
click at [0, 0] on input "file" at bounding box center [0, 0] width 0 height 0
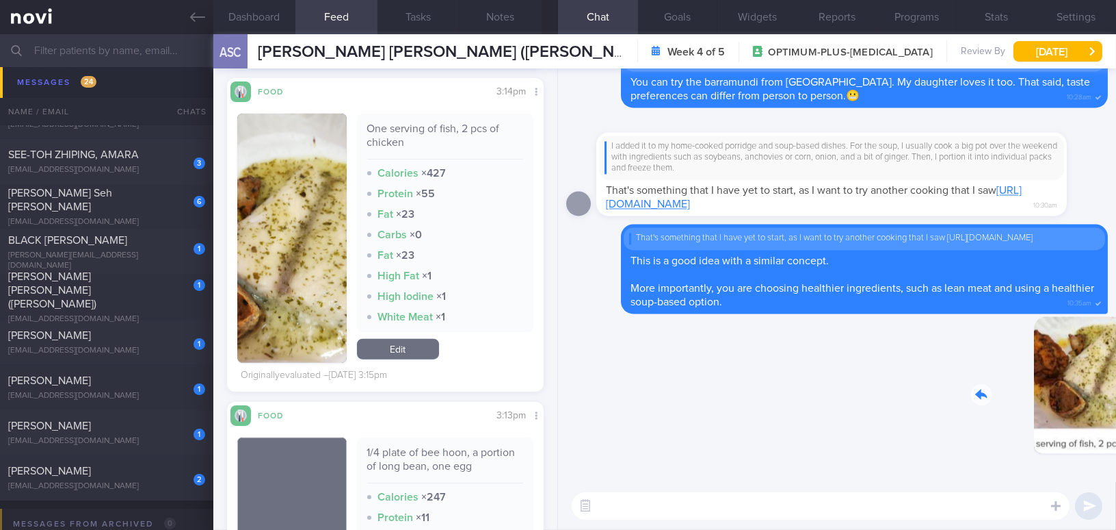
drag, startPoint x: 989, startPoint y: 413, endPoint x: 1143, endPoint y: 428, distance: 154.7
click at [1116, 428] on html "You are offline! Some functionality will be unavailable Patients New Users Coac…" at bounding box center [558, 265] width 1116 height 530
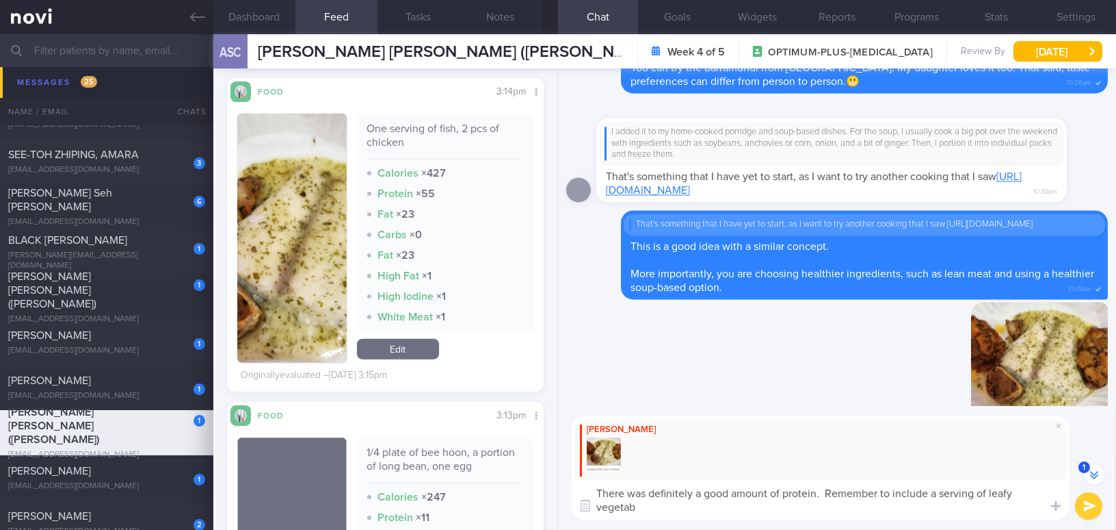
scroll to position [-164, 0]
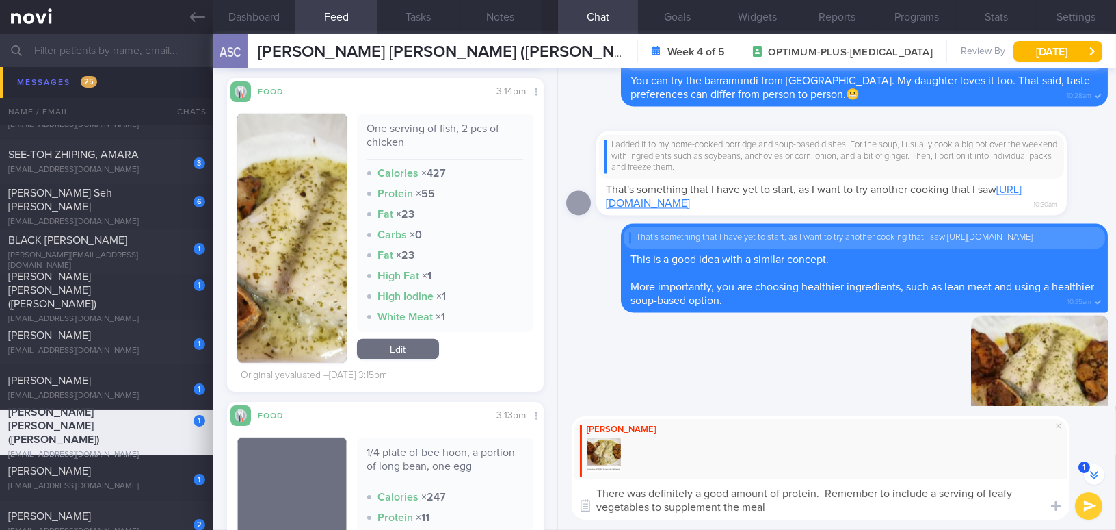
drag, startPoint x: 776, startPoint y: 512, endPoint x: 545, endPoint y: 473, distance: 234.6
click at [545, 473] on div "Dashboard Feed Tasks Notes Chat 1 Goals Widgets Reports Programs Stats Settings…" at bounding box center [664, 281] width 903 height 495
click at [736, 495] on textarea "There was definitely a good amount of protein. Remember to include a serving of…" at bounding box center [821, 499] width 498 height 40
drag, startPoint x: 759, startPoint y: 506, endPoint x: 534, endPoint y: 483, distance: 226.3
click at [534, 483] on div "Dashboard Feed Tasks Notes Chat 1 Goals Widgets Reports Programs Stats Settings…" at bounding box center [664, 281] width 903 height 495
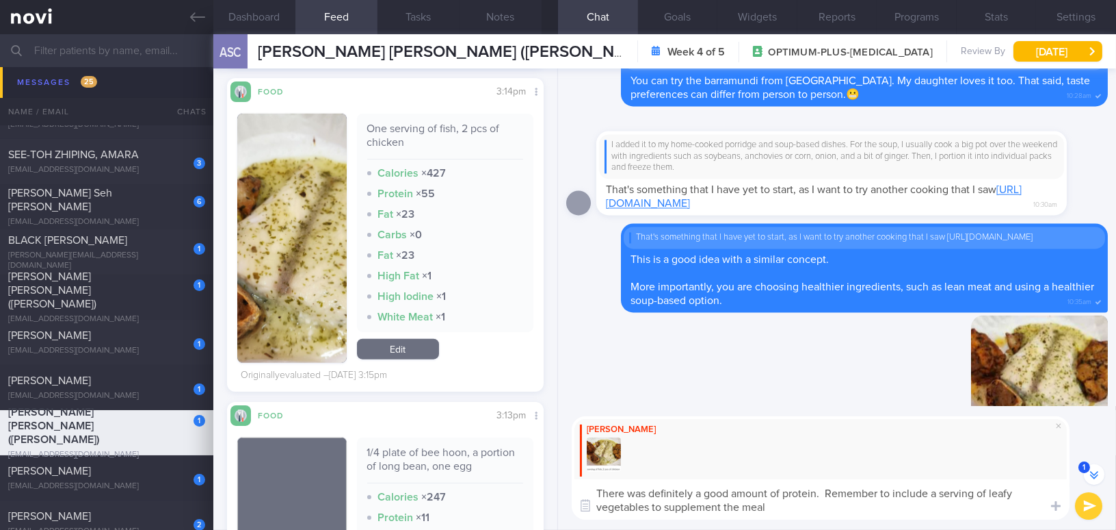
paste textarea "’s definitely a good amount of protein. Remember to include a serving of leafy …"
type textarea "There’s definitely a good amount of protein. Remember to include a serving of l…"
click at [1089, 506] on button "submit" at bounding box center [1088, 505] width 27 height 27
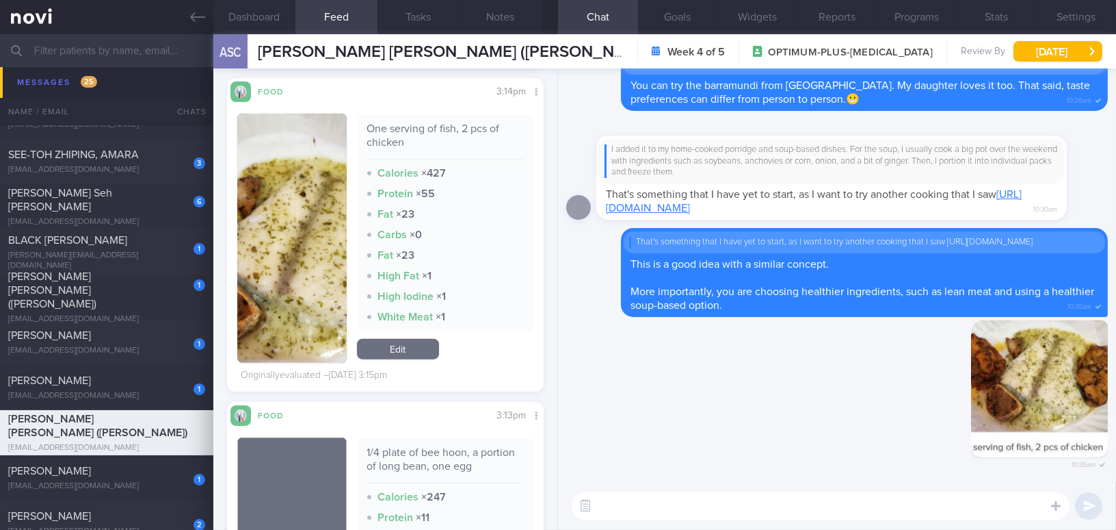
scroll to position [0, 0]
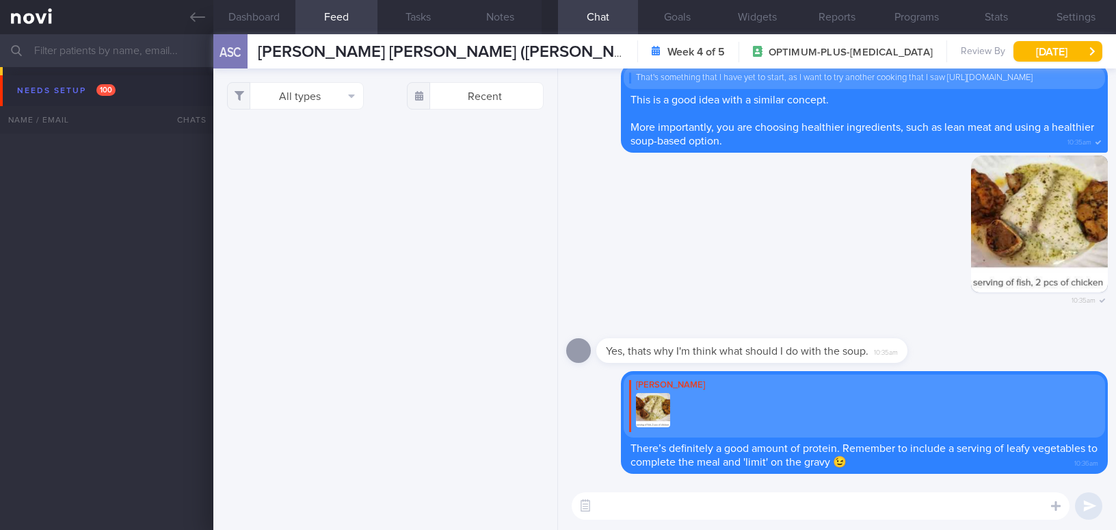
select select "8"
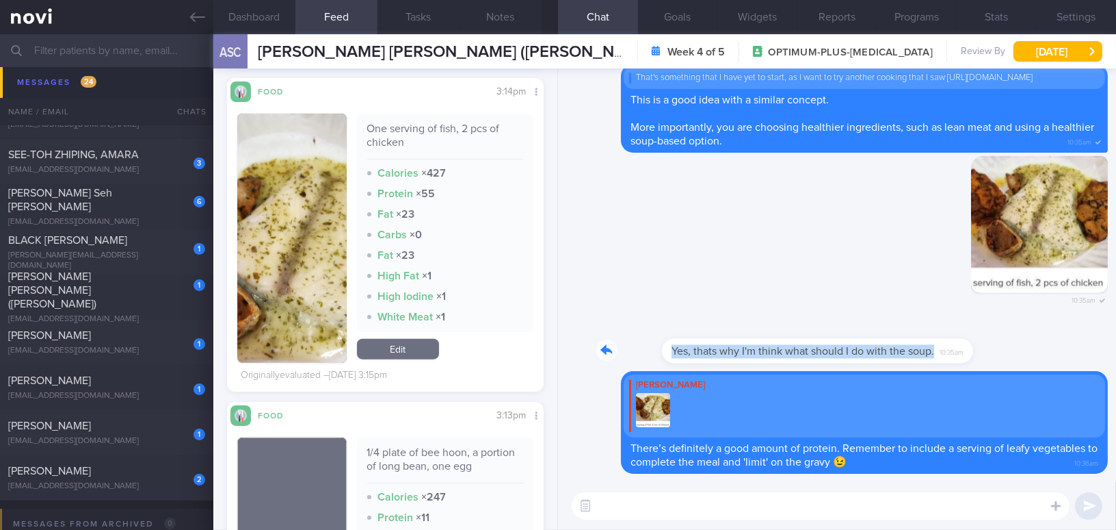
drag, startPoint x: 870, startPoint y: 339, endPoint x: 1033, endPoint y: 352, distance: 163.3
click at [1033, 352] on div "Yes, thats why I'm think what should I do with the soup. 10:35am" at bounding box center [837, 346] width 542 height 49
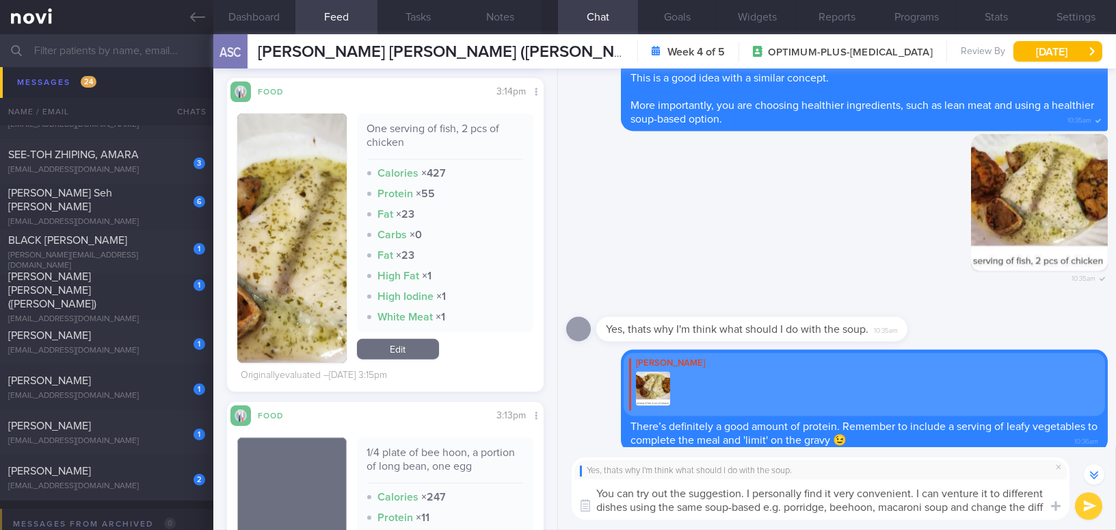
scroll to position [-26, 0]
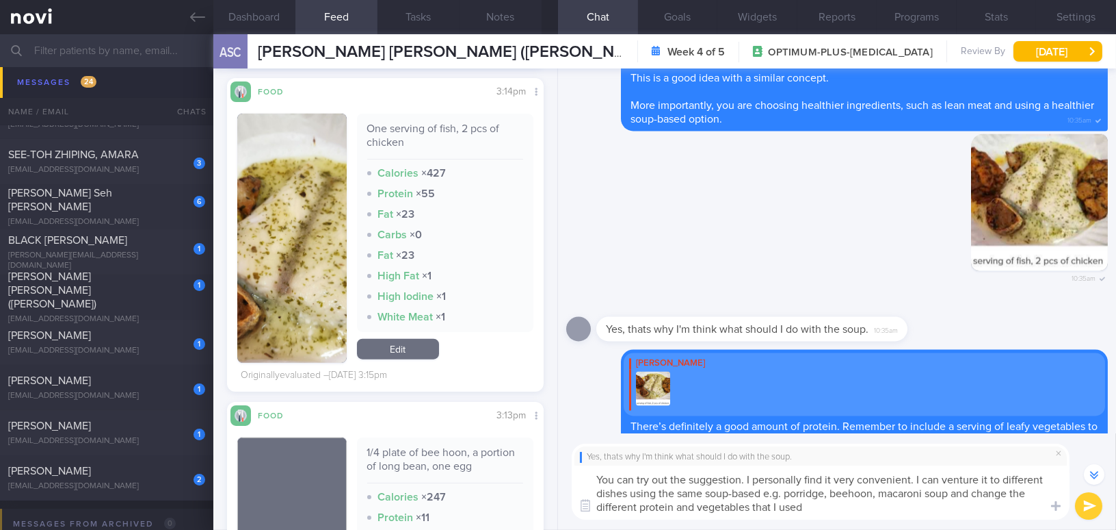
type textarea "You can try out the suggestion. I personally find it very convenient. I can ven…"
drag, startPoint x: 822, startPoint y: 503, endPoint x: 581, endPoint y: 469, distance: 243.8
click at [581, 469] on textarea "You can try out the suggestion. I personally find it very convenient. I can ven…" at bounding box center [821, 492] width 498 height 54
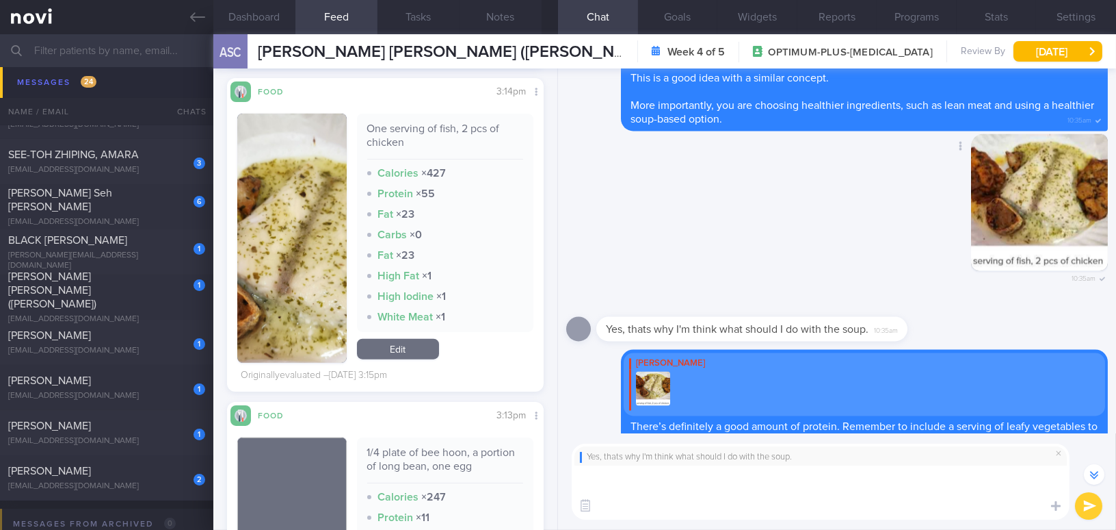
scroll to position [0, 0]
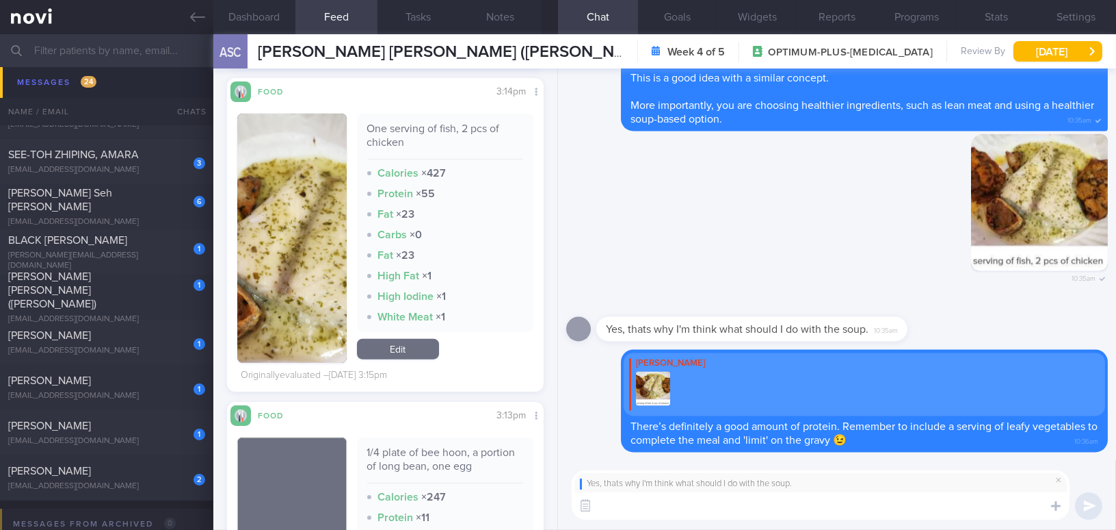
paste textarea "You can give this suggestion a try. I personally find it very convenient, as I …"
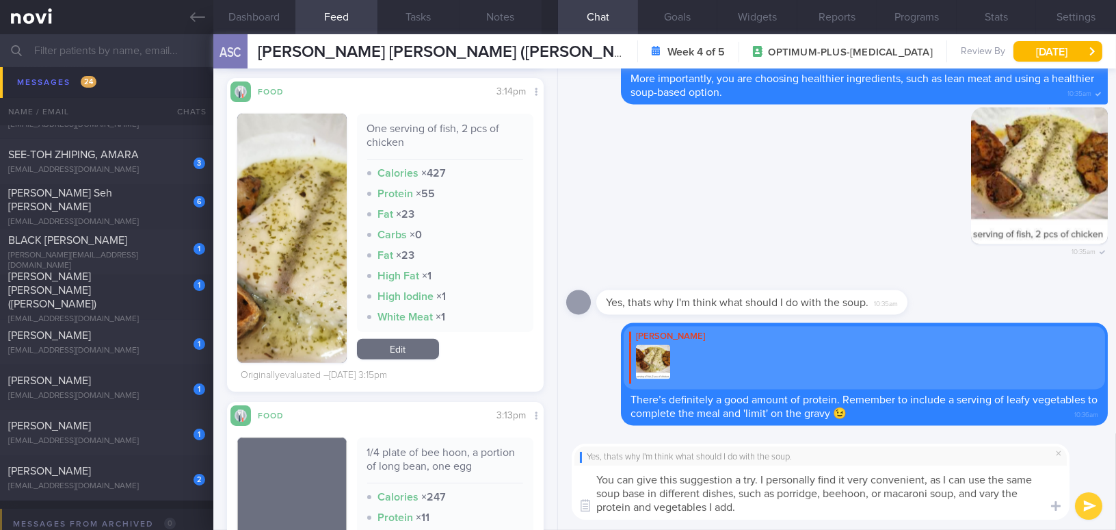
drag, startPoint x: 759, startPoint y: 478, endPoint x: 576, endPoint y: 458, distance: 183.7
click at [576, 458] on div "Yes, thats why I'm think what should I do with the soup. You can give this sugg…" at bounding box center [821, 481] width 498 height 76
click at [883, 493] on textarea "You can try the recipe I shared. I personally find it very convenient, as I can…" at bounding box center [821, 492] width 498 height 54
type textarea "You can try the recipe I shared. I personally find it very convenient, as I can…"
click at [1090, 502] on button "submit" at bounding box center [1088, 505] width 27 height 27
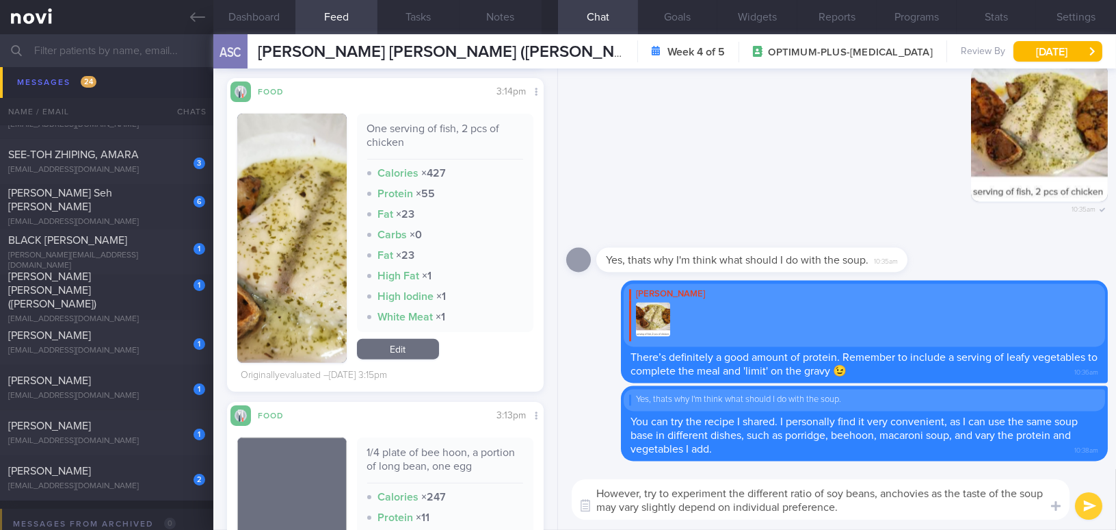
drag, startPoint x: 861, startPoint y: 511, endPoint x: 538, endPoint y: 485, distance: 324.6
click at [538, 485] on div "Dashboard Feed Tasks Notes Chat Goals Widgets Reports Programs Stats Settings A…" at bounding box center [664, 281] width 903 height 495
click at [811, 507] on textarea "However, try to experiment the different ratio of soy beans, anchovies as the t…" at bounding box center [821, 499] width 498 height 40
drag, startPoint x: 851, startPoint y: 512, endPoint x: 558, endPoint y: 458, distance: 298.5
click at [558, 458] on div "Delete Yes, thats why I'm think what should I do with the soup. You can try the…" at bounding box center [837, 298] width 558 height 461
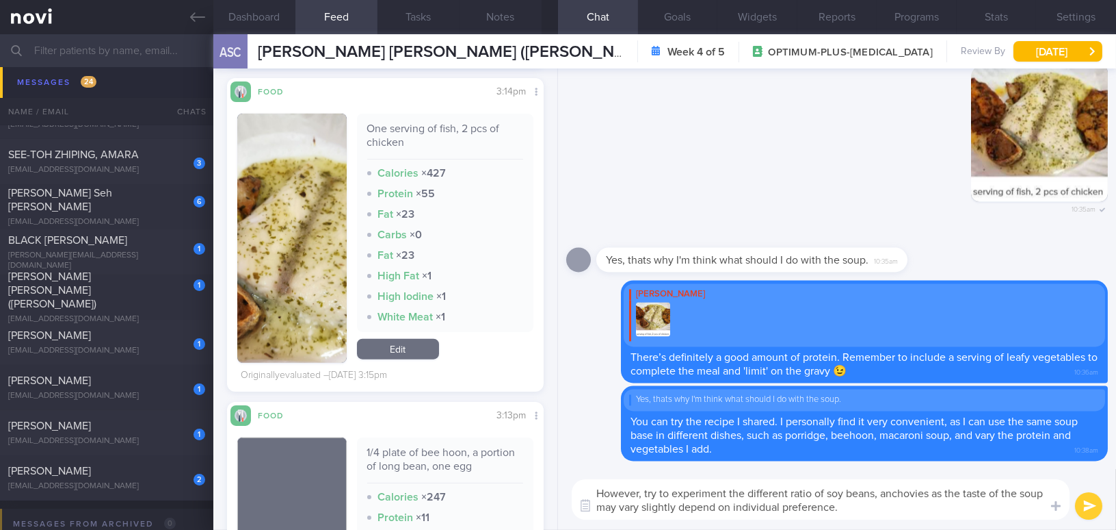
paste textarea "experimenting with different ratios of soybeans and anchovies, as the taste of …"
type textarea "However, try experimenting with different ratios of soybeans and anchovies, as …"
click at [1088, 501] on button "submit" at bounding box center [1088, 505] width 27 height 27
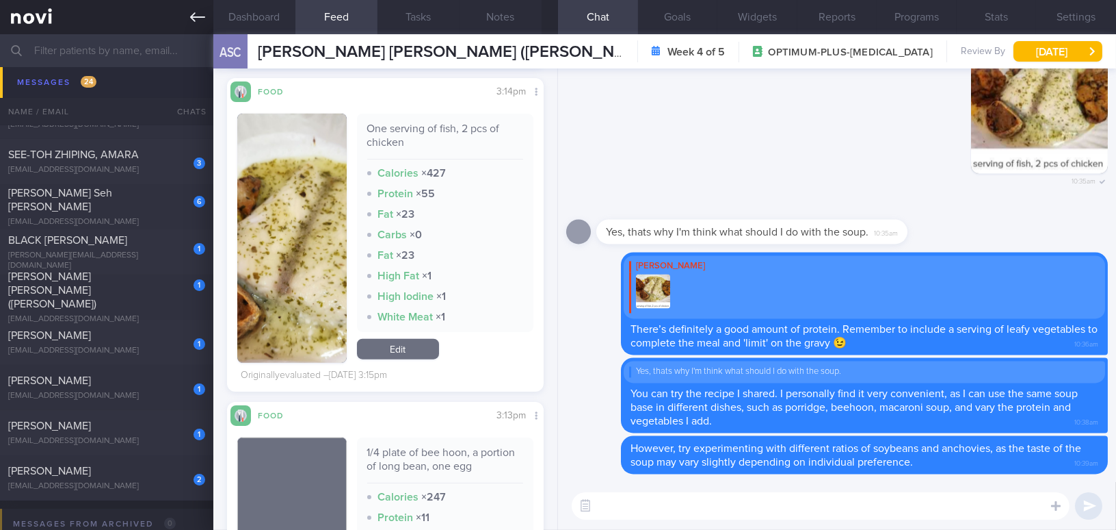
click at [197, 20] on icon at bounding box center [197, 17] width 15 height 15
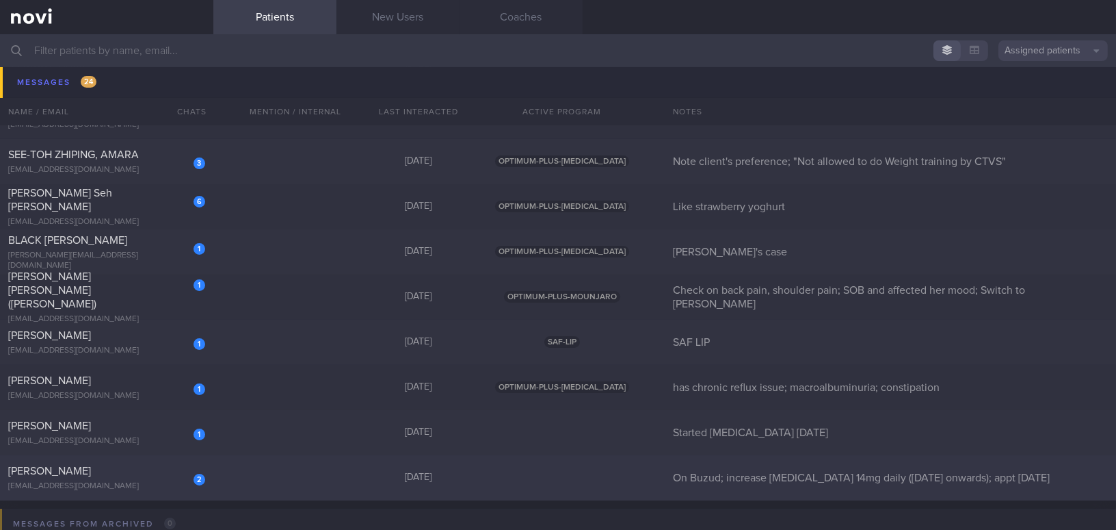
click at [91, 467] on span "[PERSON_NAME]" at bounding box center [49, 470] width 83 height 11
select select "8"
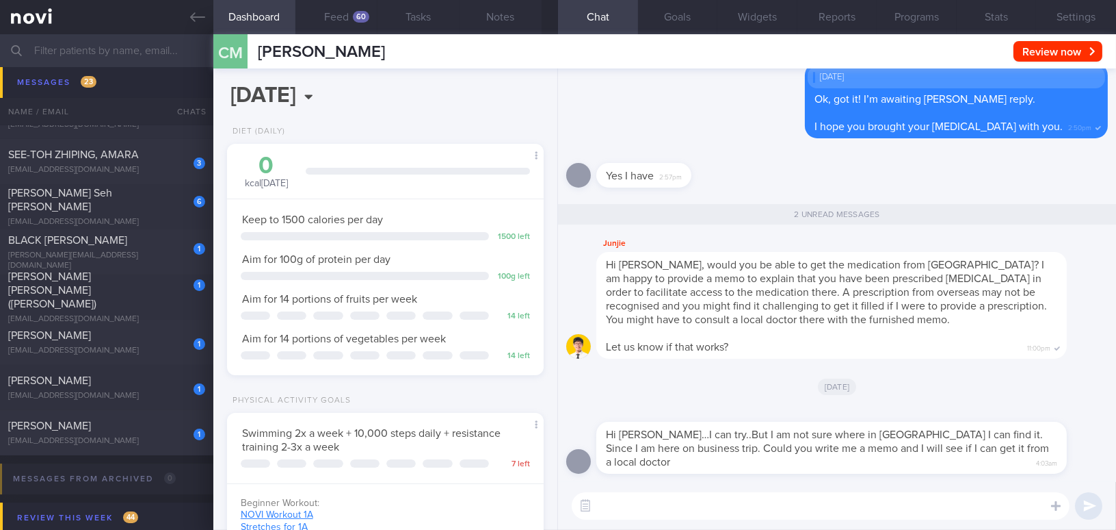
scroll to position [144, 288]
drag, startPoint x: 258, startPoint y: 47, endPoint x: 456, endPoint y: 60, distance: 198.1
click at [456, 60] on div "CM Chandrashekar Manjunath Chandrashekar Manjunath pqjpd46tt5@privaterelay.appl…" at bounding box center [664, 51] width 903 height 34
copy span "[PERSON_NAME]"
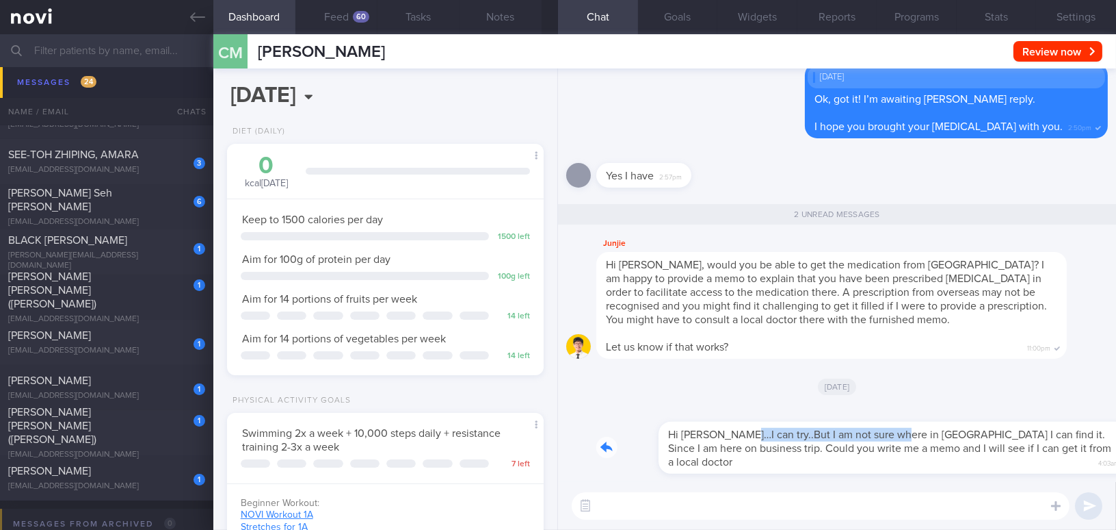
drag, startPoint x: 681, startPoint y: 423, endPoint x: 828, endPoint y: 425, distance: 146.4
click at [828, 425] on div "Hi Dr Yeo…I can try..But I am not sure where in Shanghai I can find it. Since I…" at bounding box center [853, 439] width 512 height 68
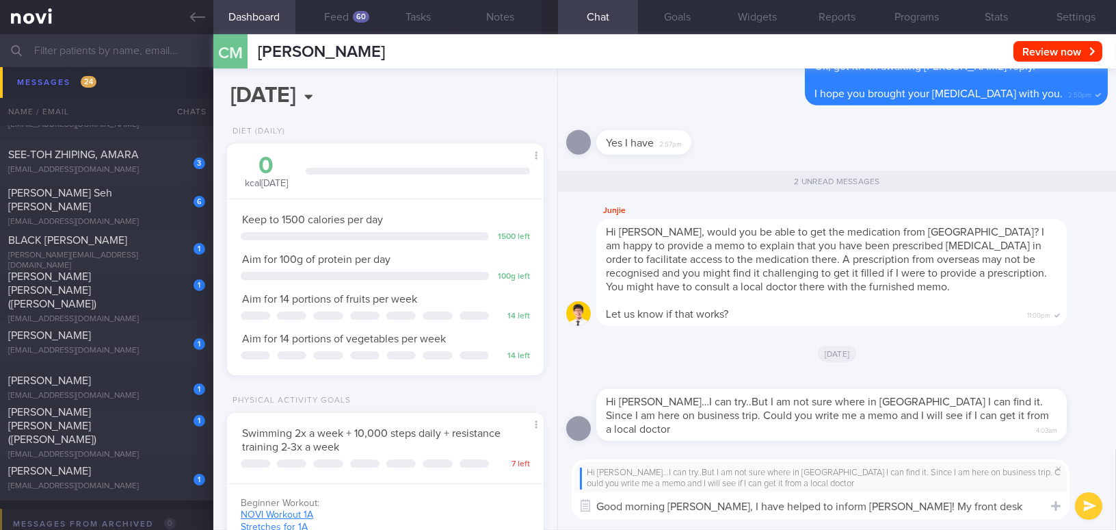
scroll to position [0, 0]
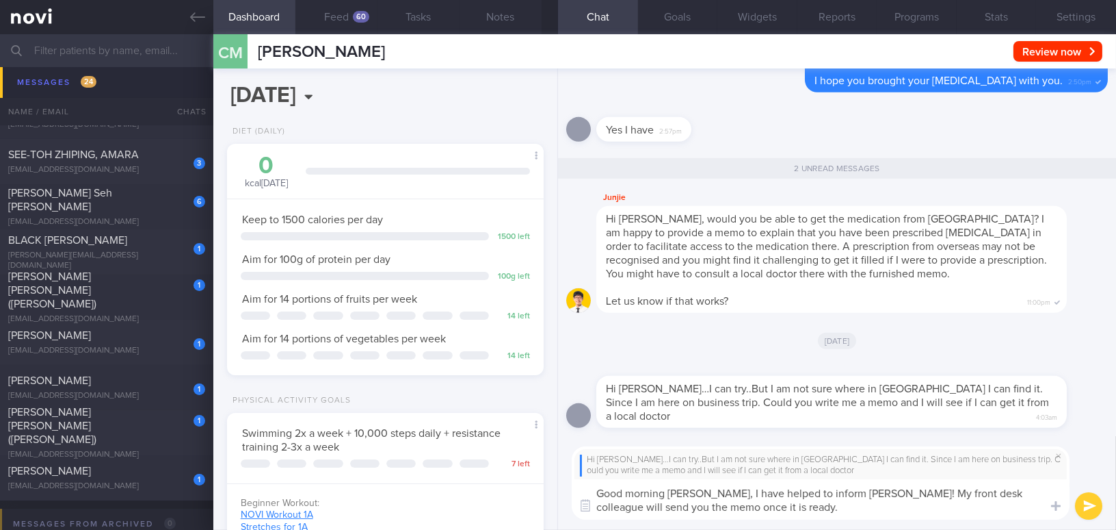
drag, startPoint x: 703, startPoint y: 488, endPoint x: 738, endPoint y: 501, distance: 37.6
click at [738, 501] on textarea "Good morning Manju, I have helped to inform Dr Yeo! My front desk colleague wil…" at bounding box center [821, 499] width 498 height 40
click at [705, 491] on textarea "Good morning Manju, I have helped to inform Dr Yeo! My front desk colleague wil…" at bounding box center [821, 499] width 498 height 40
drag, startPoint x: 703, startPoint y: 493, endPoint x: 722, endPoint y: 508, distance: 24.3
click at [722, 508] on textarea "Good morning Manju, I have helped to inform Dr Yeo! My front desk colleague wil…" at bounding box center [821, 499] width 498 height 40
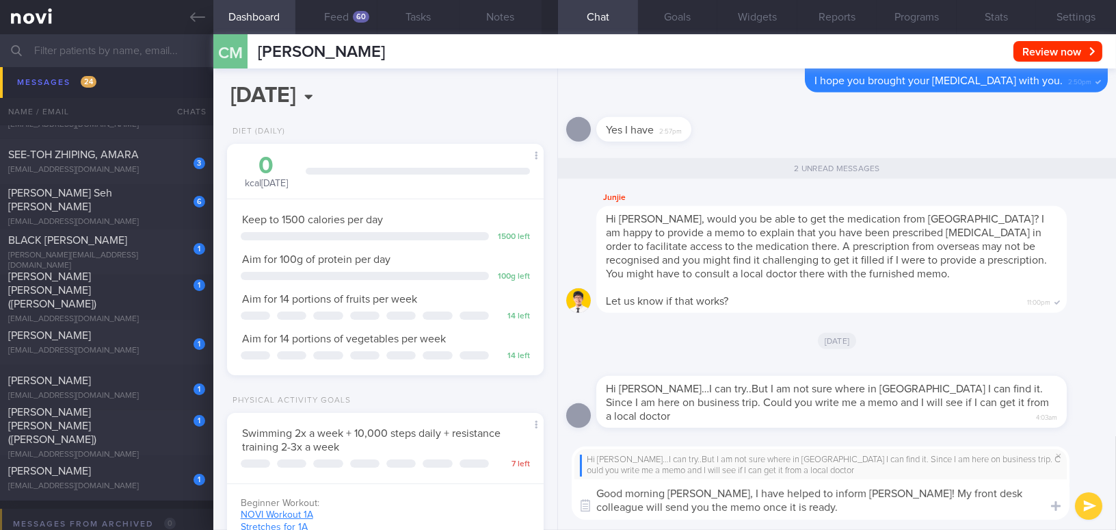
paste textarea "’ve informed Dr. Yeo! My front desk colleague will send you the memo once it’"
click at [717, 494] on textarea "Good morning Manju, I’ve informed Dr. Yeo! My front desk colleague will send yo…" at bounding box center [821, 499] width 498 height 40
click at [794, 492] on textarea "Good morning Manju, I have informed Dr. Yeo! My front desk colleague will send …" at bounding box center [821, 499] width 498 height 40
click at [669, 506] on textarea "Good morning Manju, I have informed Dr Yeo! My front desk colleague will send y…" at bounding box center [821, 499] width 498 height 40
type textarea "Good morning Manju, I have informed Dr Yeo! My front desk colleague will send y…"
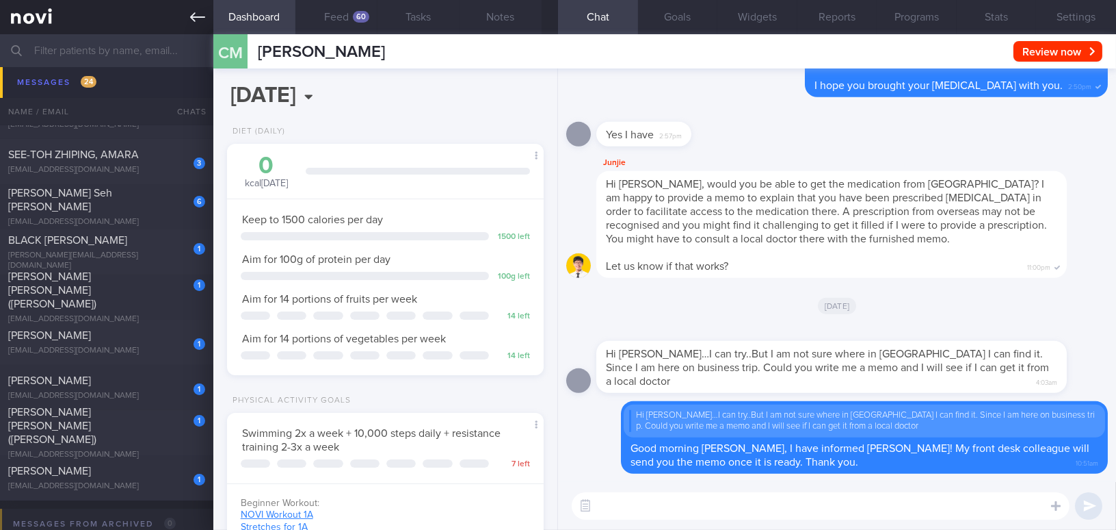
click at [192, 24] on icon at bounding box center [197, 17] width 15 height 15
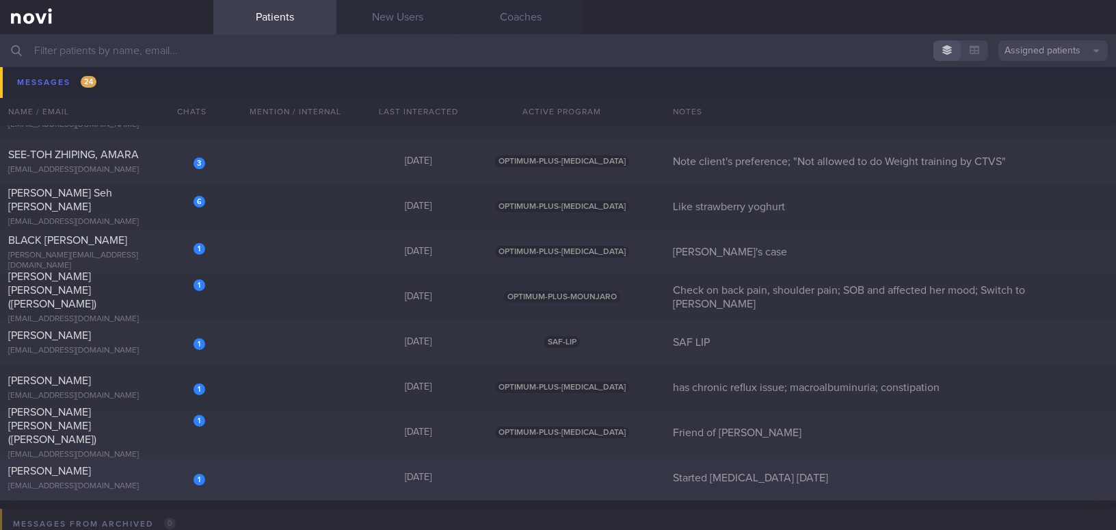
click at [133, 468] on div "LIEKE SOFIAR" at bounding box center [105, 471] width 194 height 14
select select "8"
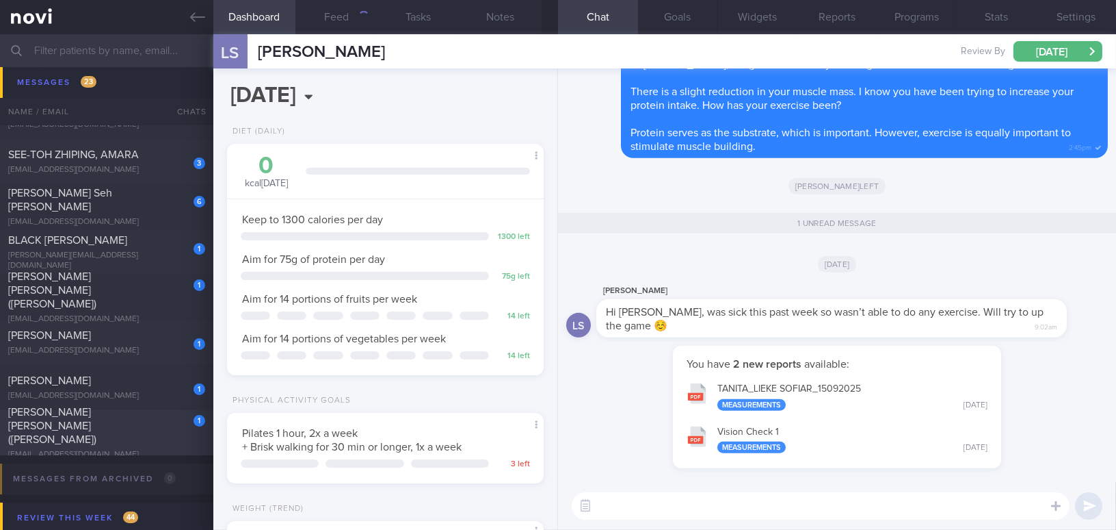
scroll to position [161, 283]
drag, startPoint x: 701, startPoint y: 305, endPoint x: 794, endPoint y: 296, distance: 92.8
click at [794, 296] on div "L Sofiar Hi Mee Li, was sick this past week so wasn’t able to do any exercise. …" at bounding box center [853, 310] width 512 height 55
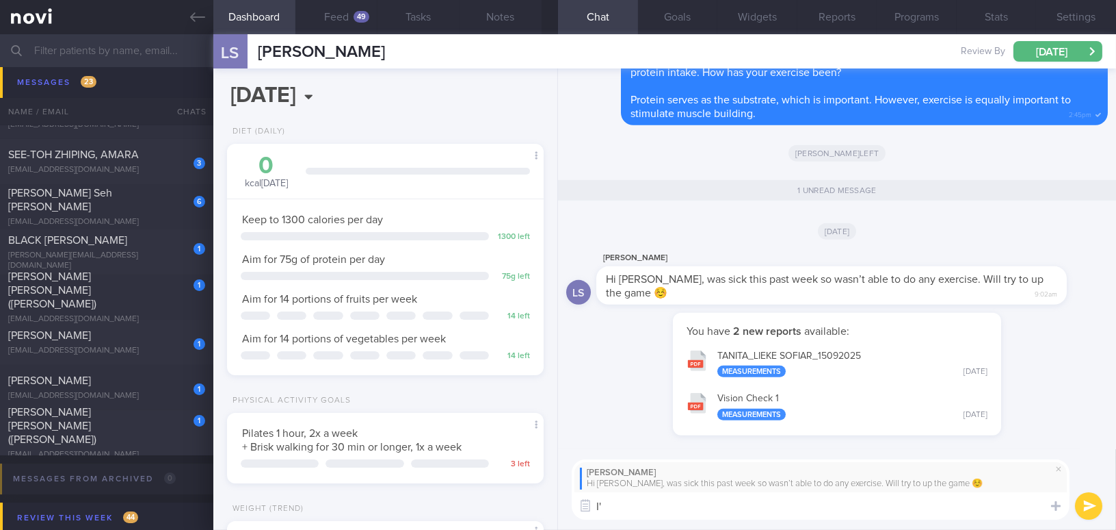
type textarea "I"
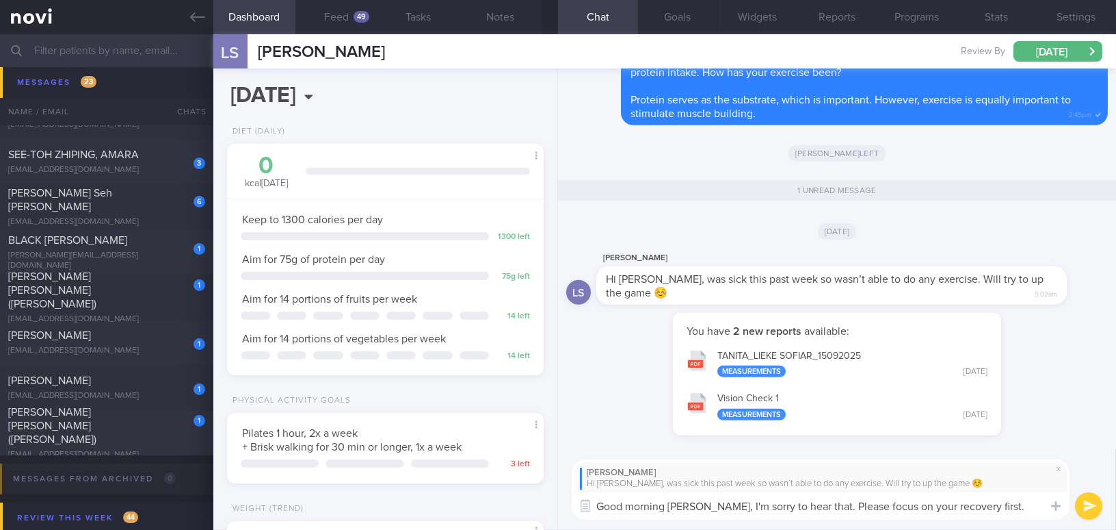
drag, startPoint x: 699, startPoint y: 499, endPoint x: 989, endPoint y: 504, distance: 290.1
click at [989, 504] on textarea "Good morning Lieke, I'm sorry to hear that. Please focus on your recovery first." at bounding box center [821, 505] width 498 height 27
click at [703, 508] on textarea "Good morning Lieke, I'm sorry to hear that. Please focus on your recovery first." at bounding box center [821, 505] width 498 height 27
drag, startPoint x: 700, startPoint y: 506, endPoint x: 980, endPoint y: 515, distance: 280.6
click at [980, 515] on textarea "Good morning Lieke, I'm sorry to hear that. Please focus on your recovery first." at bounding box center [821, 505] width 498 height 27
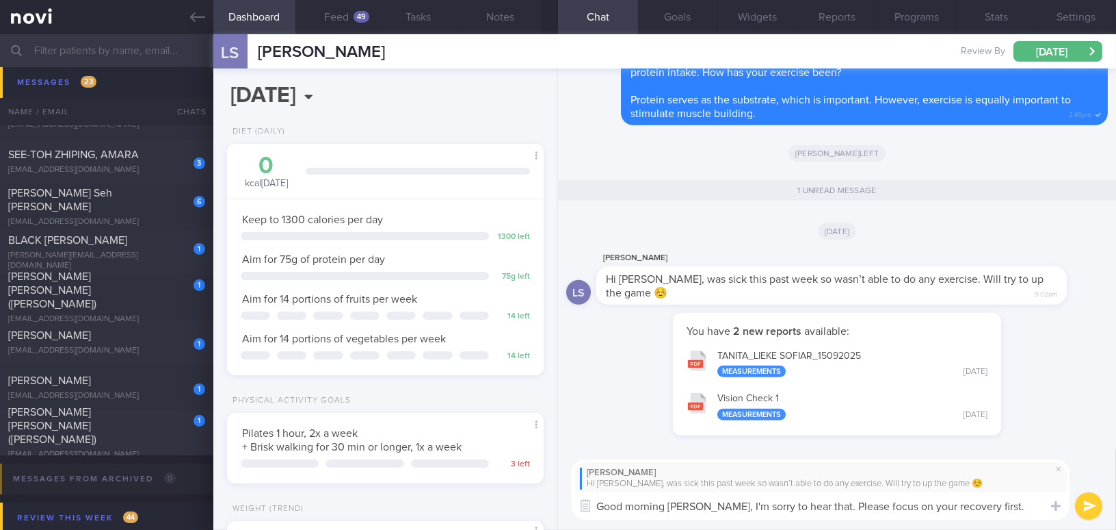
paste textarea "—get plenty of rest and wishing you a speedy recovery!"
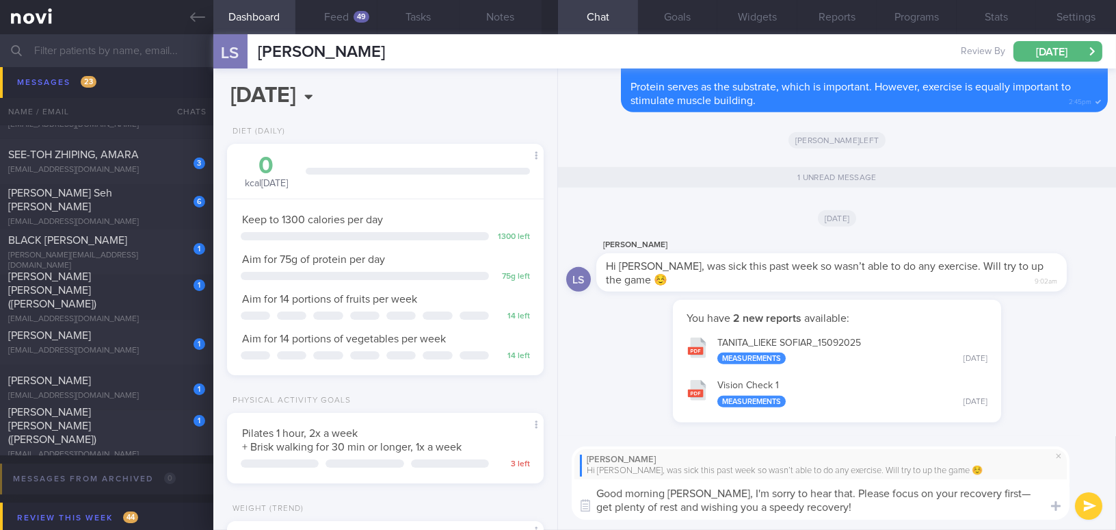
click at [975, 497] on textarea "Good morning Lieke, I'm sorry to hear that. Please focus on your recovery first…" at bounding box center [821, 499] width 498 height 40
type textarea "Good morning Lieke, I'm sorry to hear that. Please focus on your recovery first…"
click at [1083, 507] on button "submit" at bounding box center [1088, 505] width 27 height 27
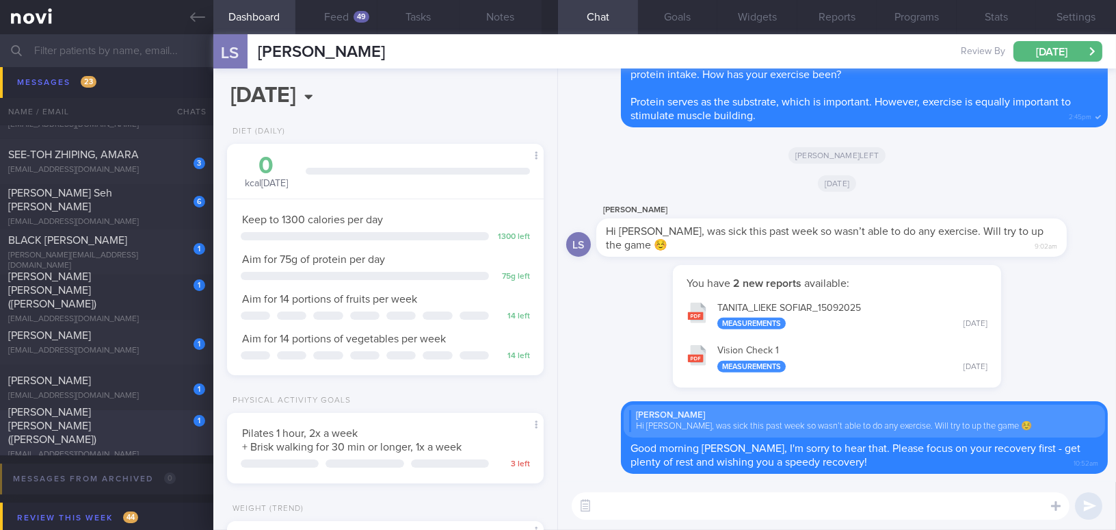
click at [96, 428] on span "Ang Soh Cheng (Joyce)" at bounding box center [52, 425] width 88 height 38
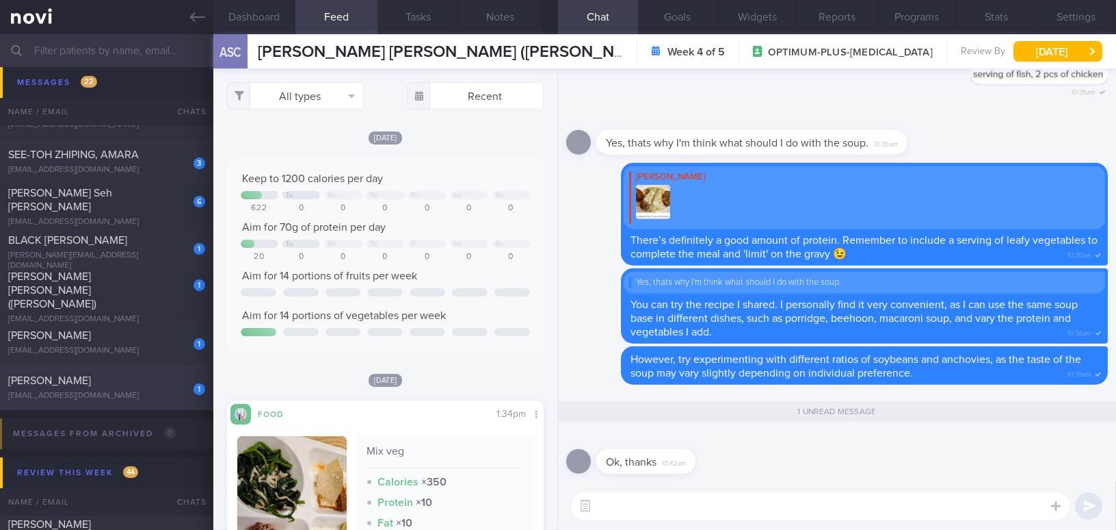
click at [97, 381] on div "Woo Lee Choo" at bounding box center [105, 381] width 194 height 14
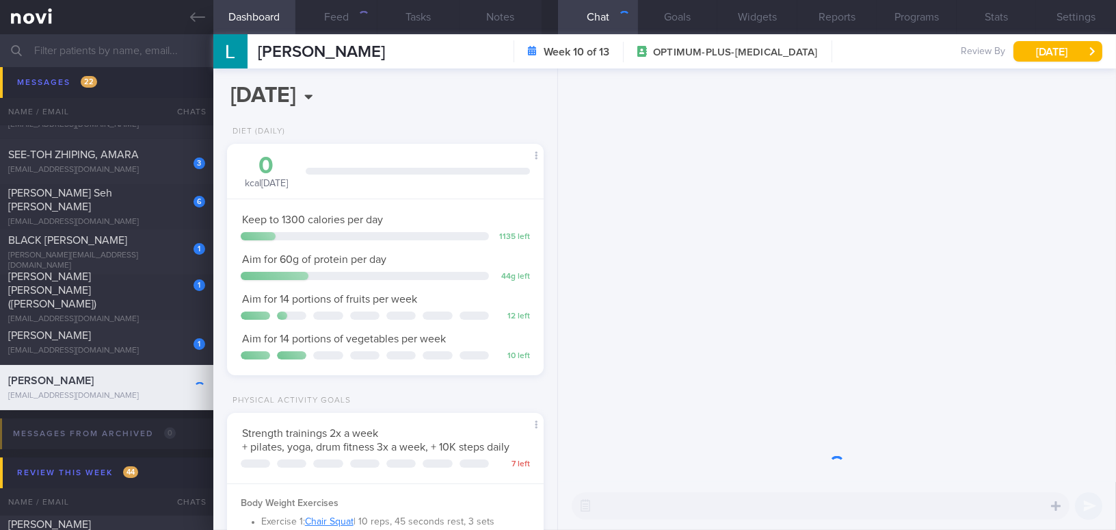
scroll to position [161, 283]
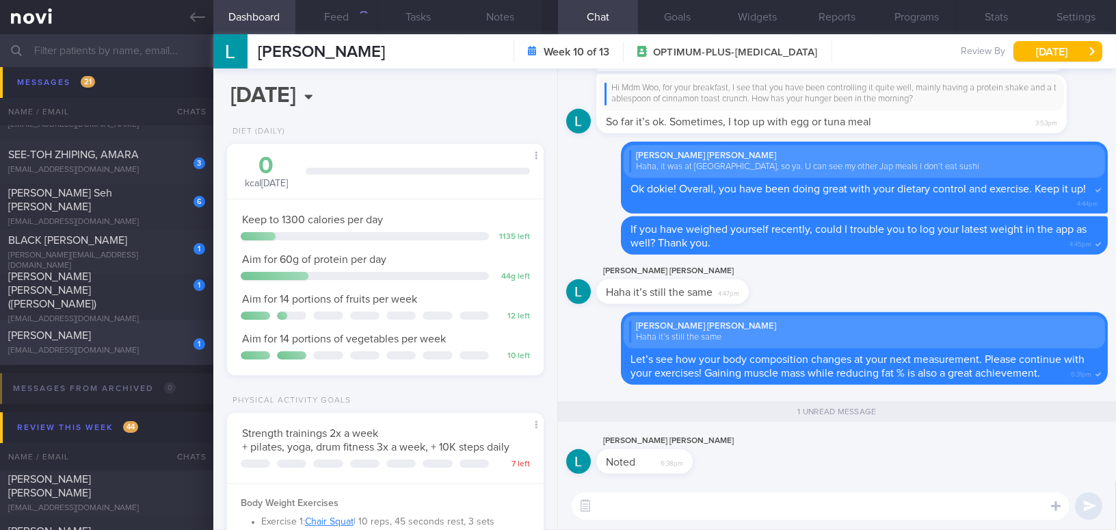
click at [96, 333] on div "Huang Zongren" at bounding box center [105, 335] width 194 height 14
type input "SAF LIP"
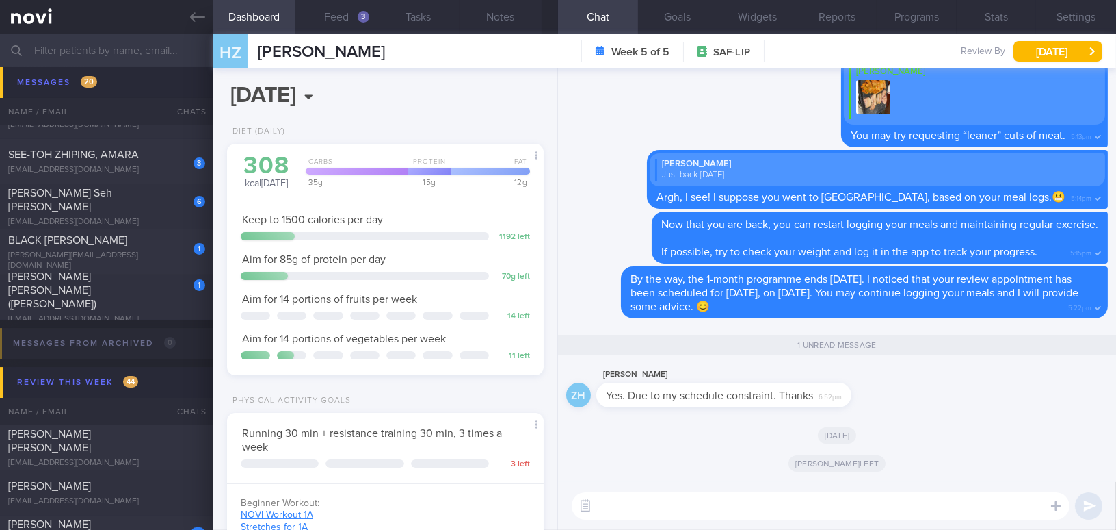
scroll to position [144, 288]
click at [342, 5] on button "Feed 3" at bounding box center [337, 17] width 82 height 34
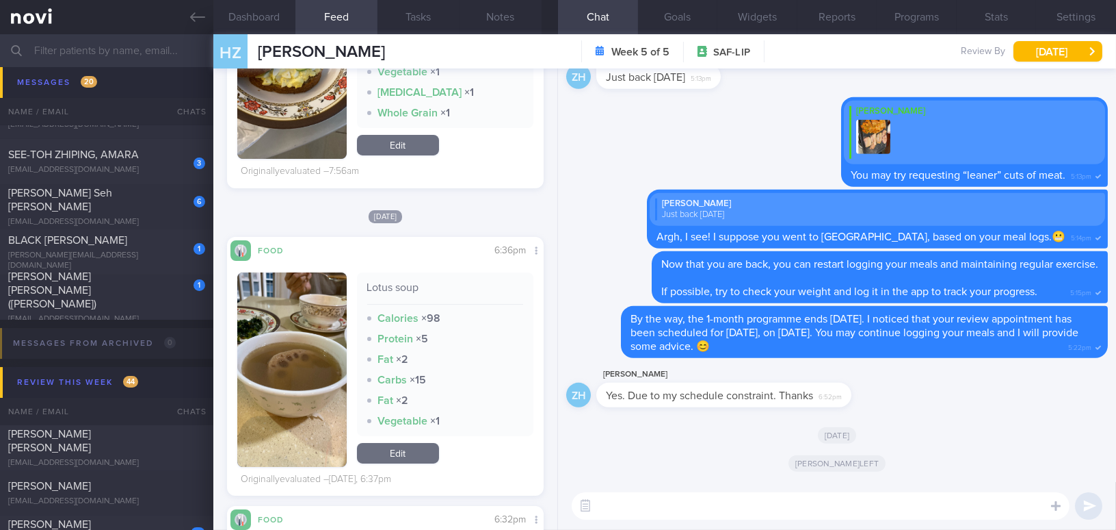
scroll to position [560, 0]
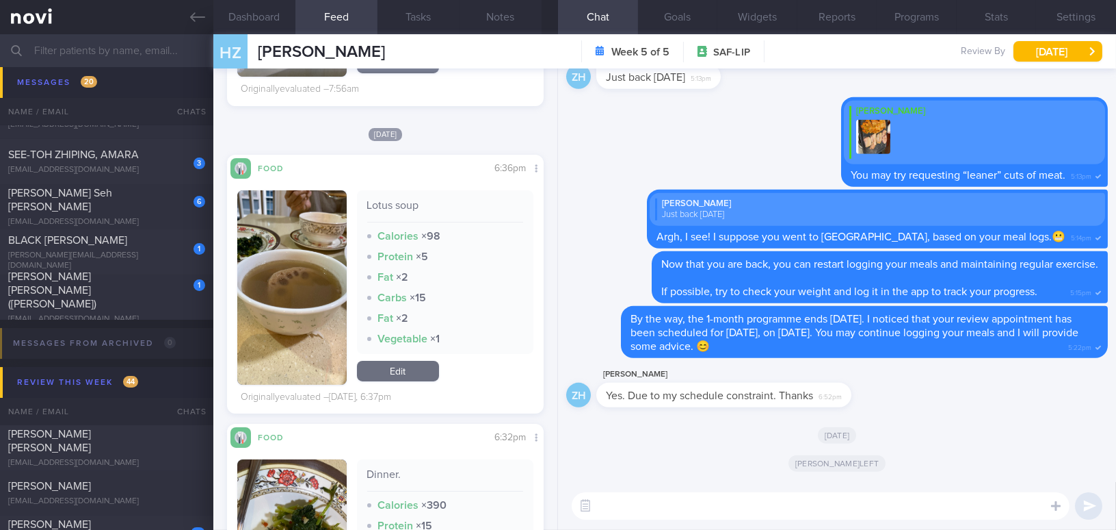
click at [305, 298] on button "button" at bounding box center [291, 287] width 109 height 194
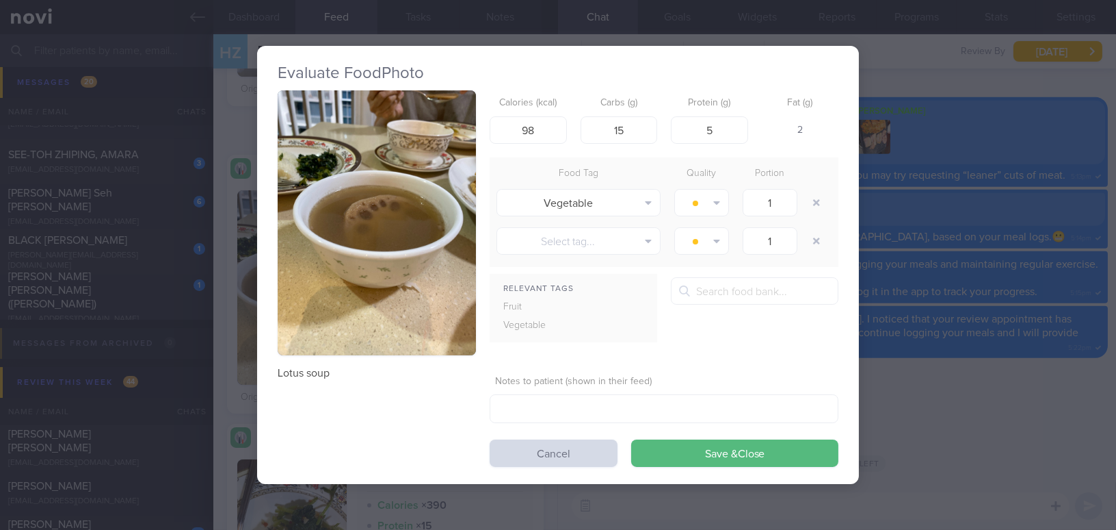
click at [978, 406] on div "Evaluate Food Photo Lotus soup Calories (kcal) 98 Carbs (g) 15 Protein (g) 5 Fa…" at bounding box center [558, 265] width 1116 height 530
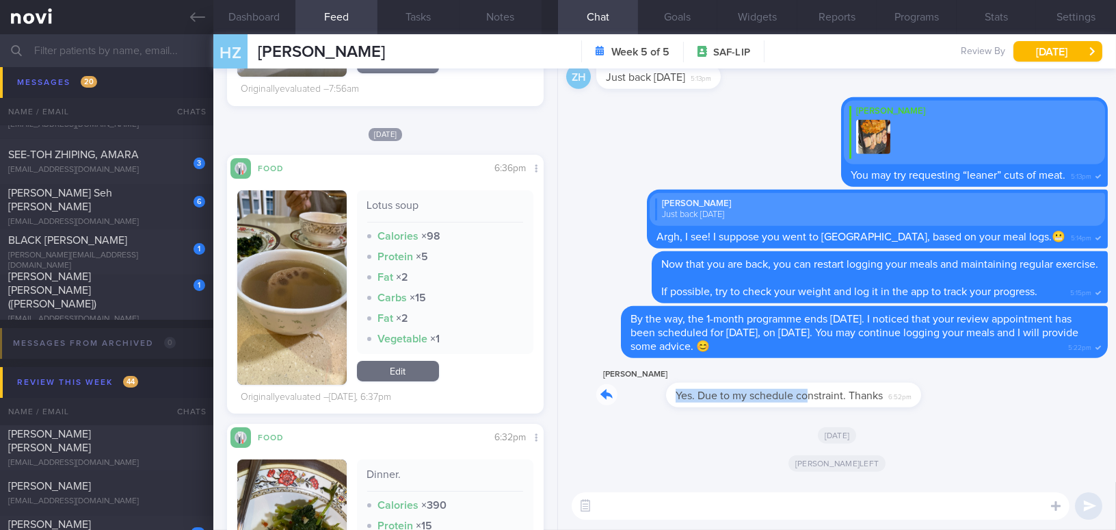
drag, startPoint x: 740, startPoint y: 383, endPoint x: 935, endPoint y: 387, distance: 195.0
click at [935, 387] on div "ZH Zongren Huang Yes. Due to my schedule constraint. Thanks 6:52pm" at bounding box center [837, 390] width 542 height 49
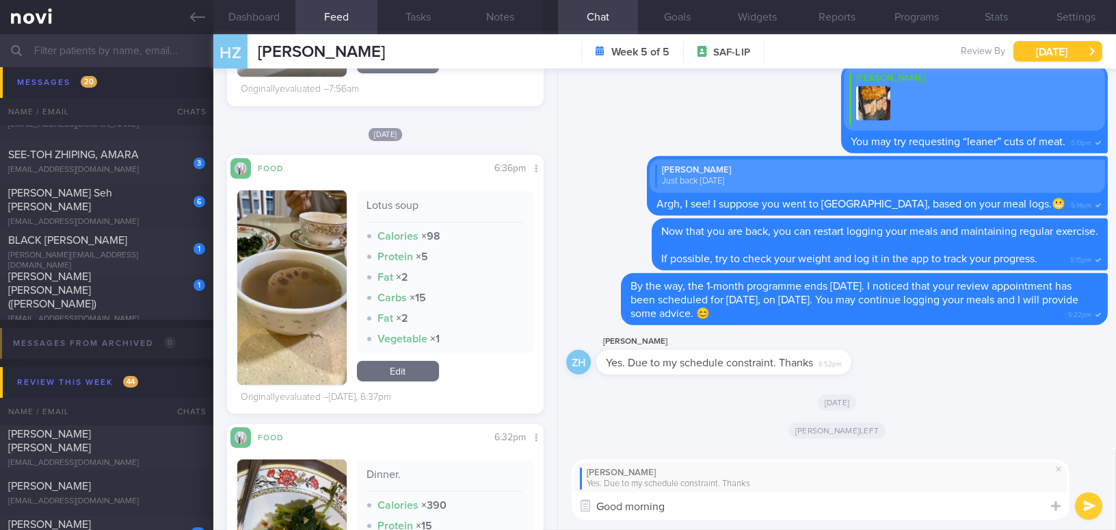
click at [1056, 55] on button "Wed, 17 Sep" at bounding box center [1058, 51] width 89 height 21
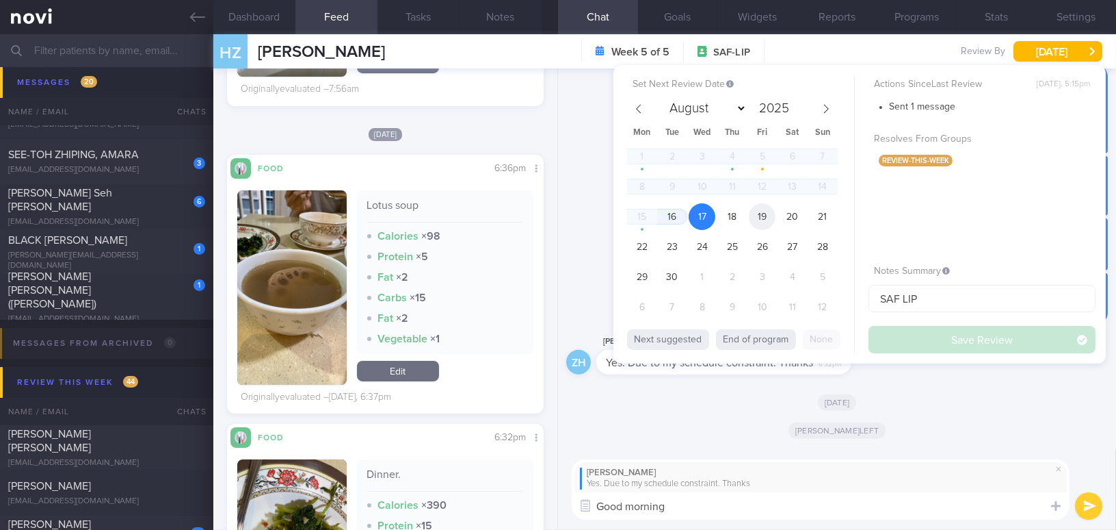
click at [768, 217] on span "19" at bounding box center [762, 216] width 27 height 27
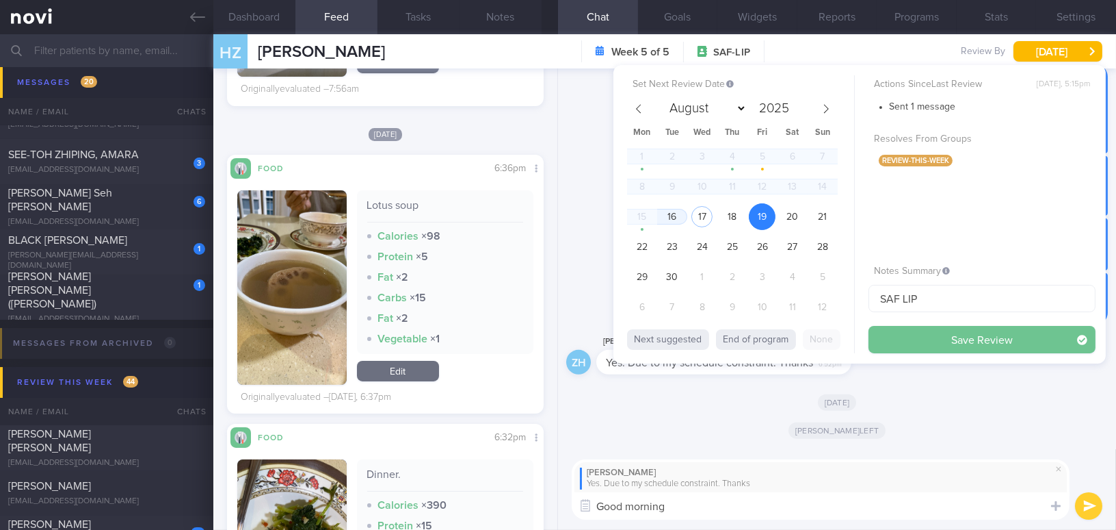
click at [896, 338] on button "Save Review" at bounding box center [982, 339] width 227 height 27
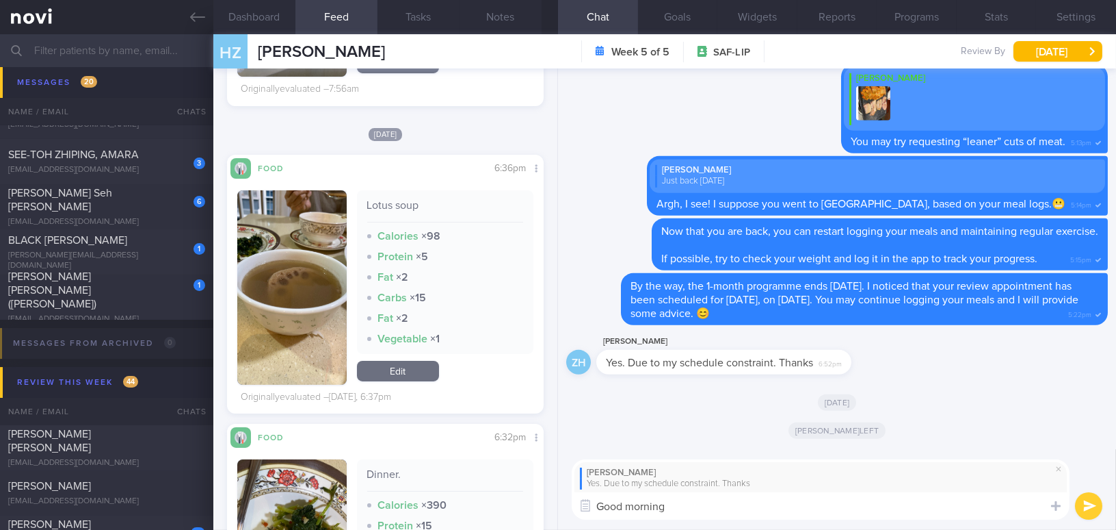
click at [726, 514] on textarea "Good morning" at bounding box center [821, 505] width 498 height 27
type textarea "Good morning Mr Huang, sure, understood the challenges."
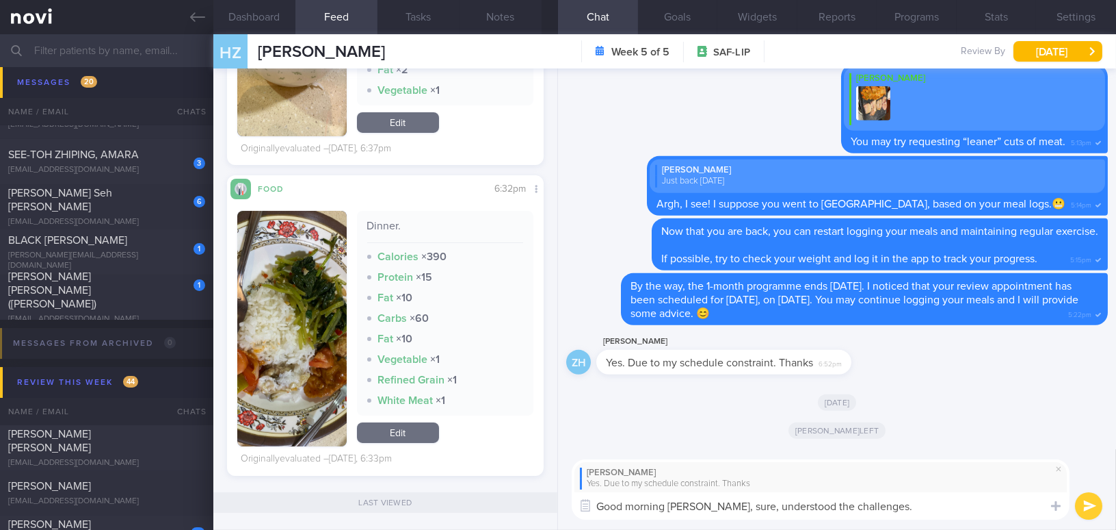
click at [295, 380] on button "button" at bounding box center [291, 328] width 109 height 235
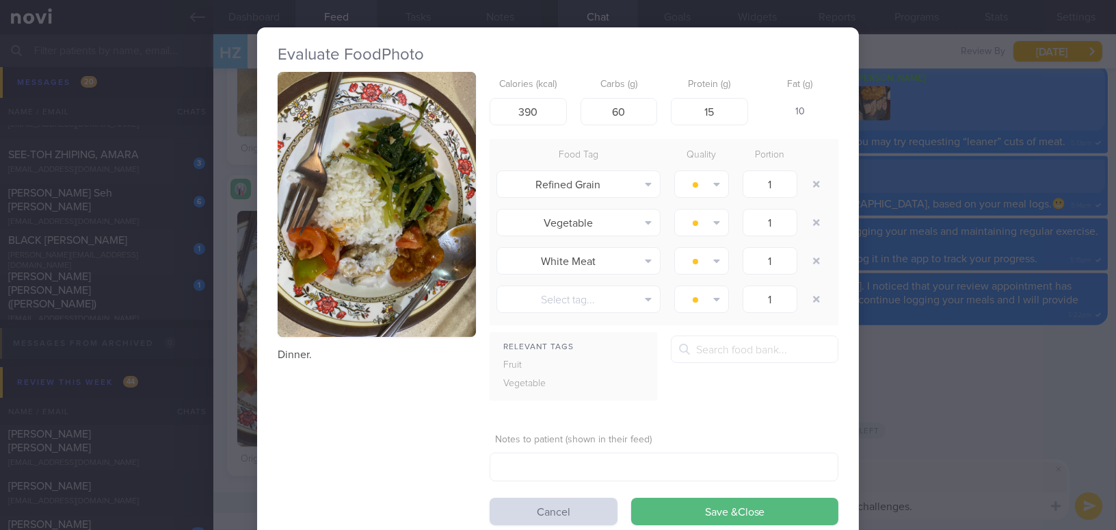
click at [339, 220] on button "button" at bounding box center [377, 204] width 198 height 265
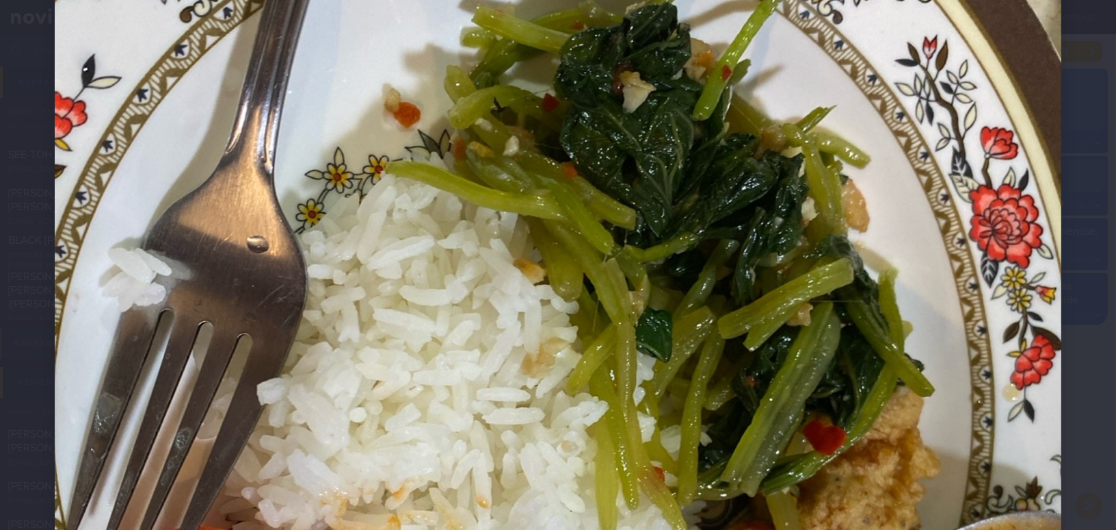
scroll to position [248, 0]
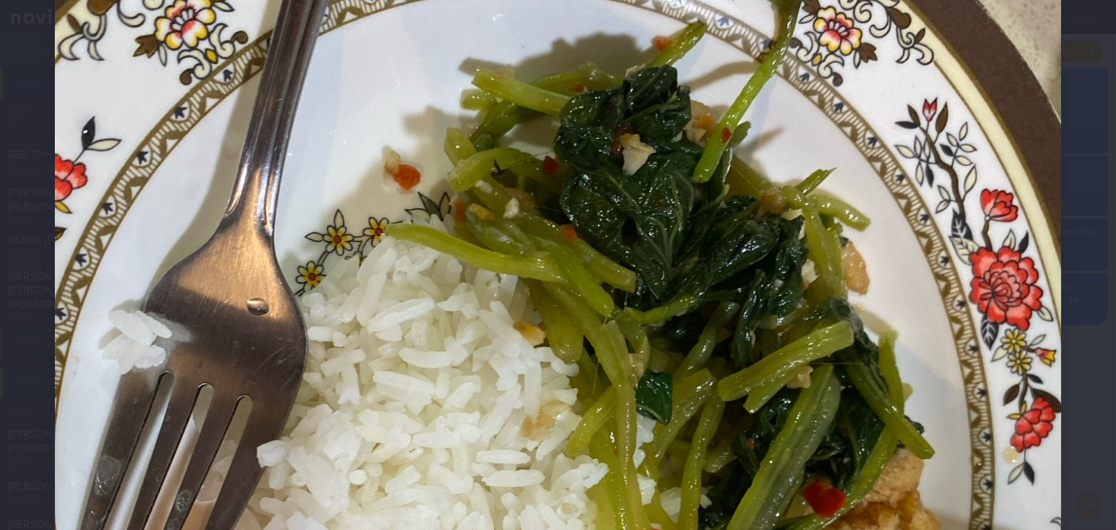
click at [753, 378] on img at bounding box center [558, 477] width 1007 height 1343
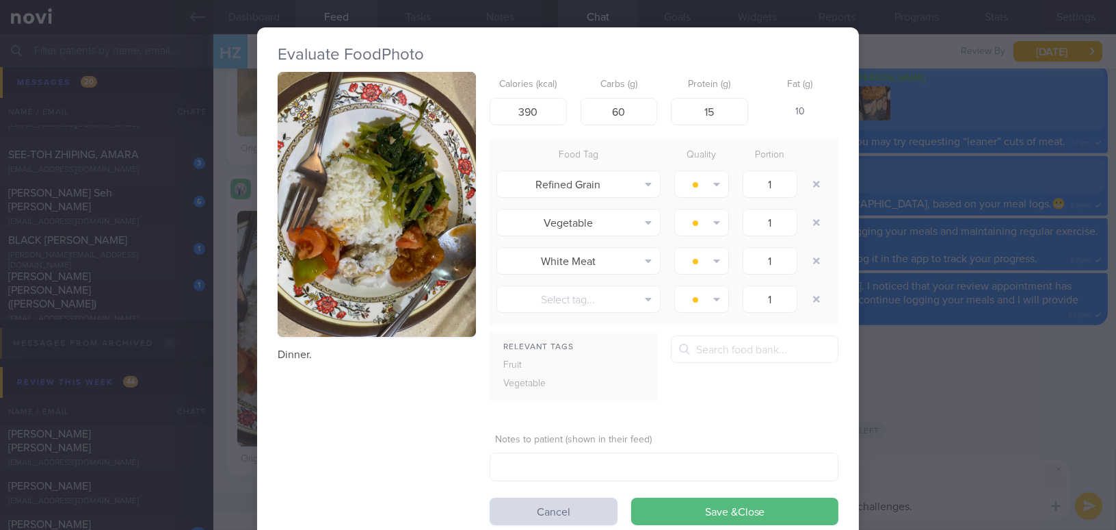
click at [919, 402] on div "Evaluate Food Photo Dinner. Calories (kcal) 390 Carbs (g) 60 Protein (g) 15 Fat…" at bounding box center [558, 265] width 1116 height 530
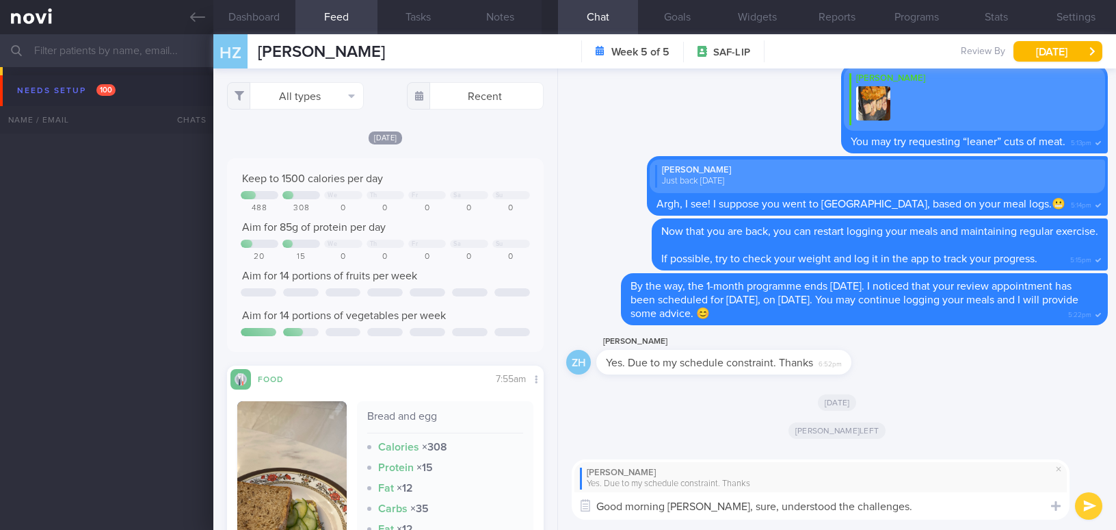
select select "8"
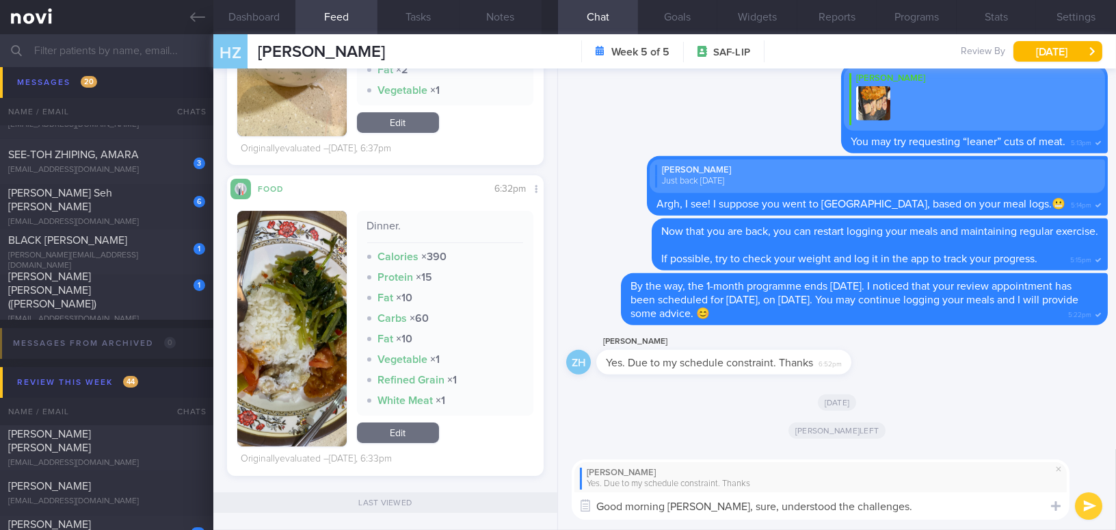
click at [731, 513] on textarea "Good morning [PERSON_NAME], sure, understood the challenges." at bounding box center [821, 505] width 498 height 27
drag, startPoint x: 722, startPoint y: 507, endPoint x: 887, endPoint y: 506, distance: 164.9
click at [887, 506] on textarea "Good morning Mr Huang, sure, understood the challenges." at bounding box center [821, 505] width 498 height 27
paste textarea "Sure, I understand the challenges, especially with a tight schedule"
click at [727, 504] on textarea "Good morning Mr Huang, Sure, I understand the challenges, especially with a tig…" at bounding box center [821, 505] width 498 height 27
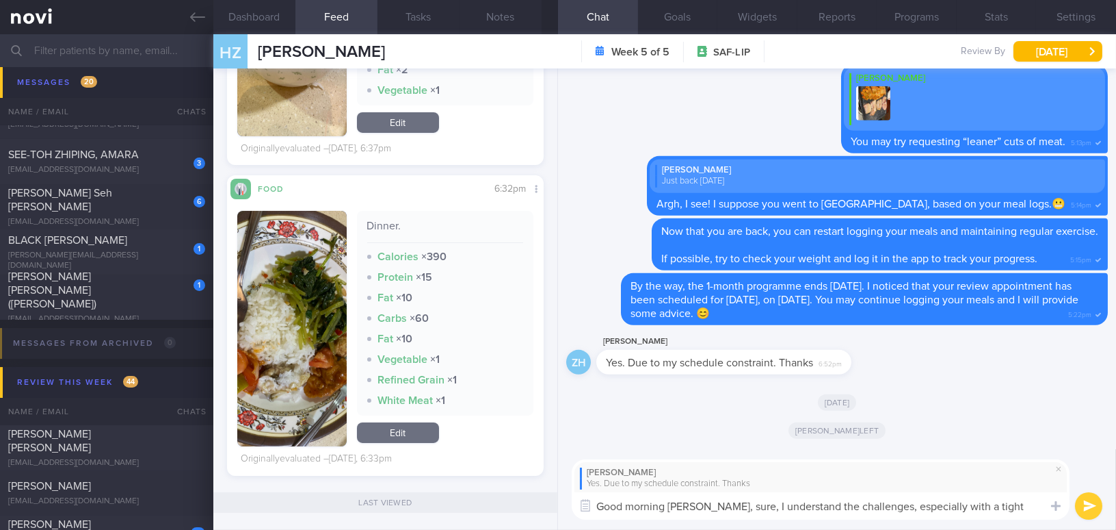
type textarea "Good morning Mr Huang, sure, I understand the challenges, especially with a tig…"
click at [1082, 501] on button "submit" at bounding box center [1088, 505] width 27 height 27
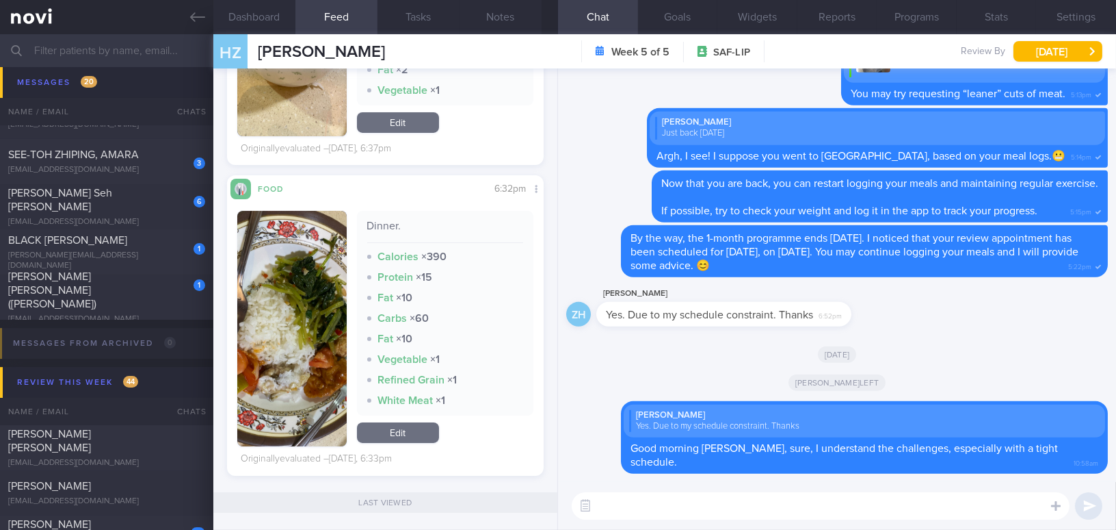
paste textarea "Today's breakfast looked good. For yesterday's dinner, the protein portion seem…"
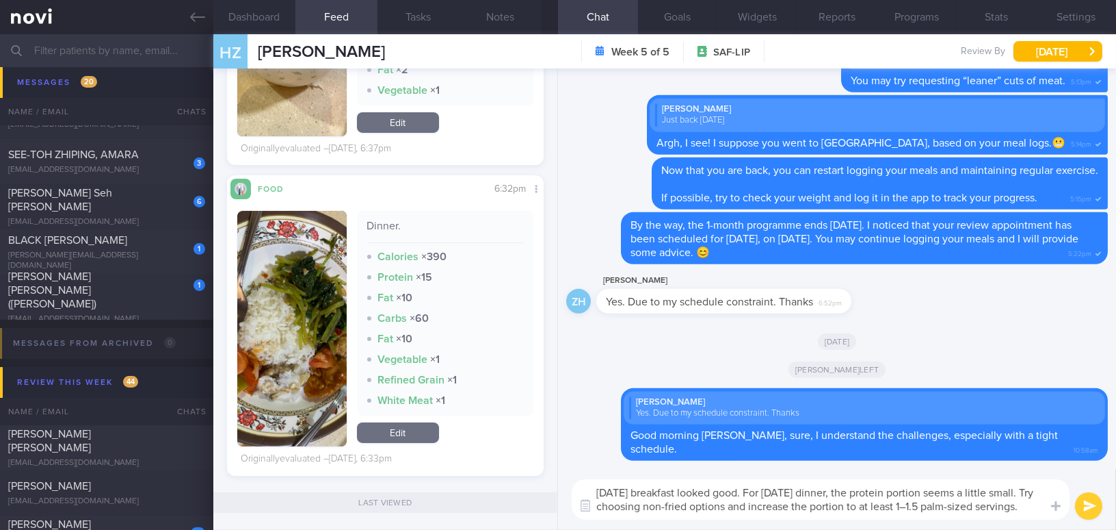
scroll to position [0, 0]
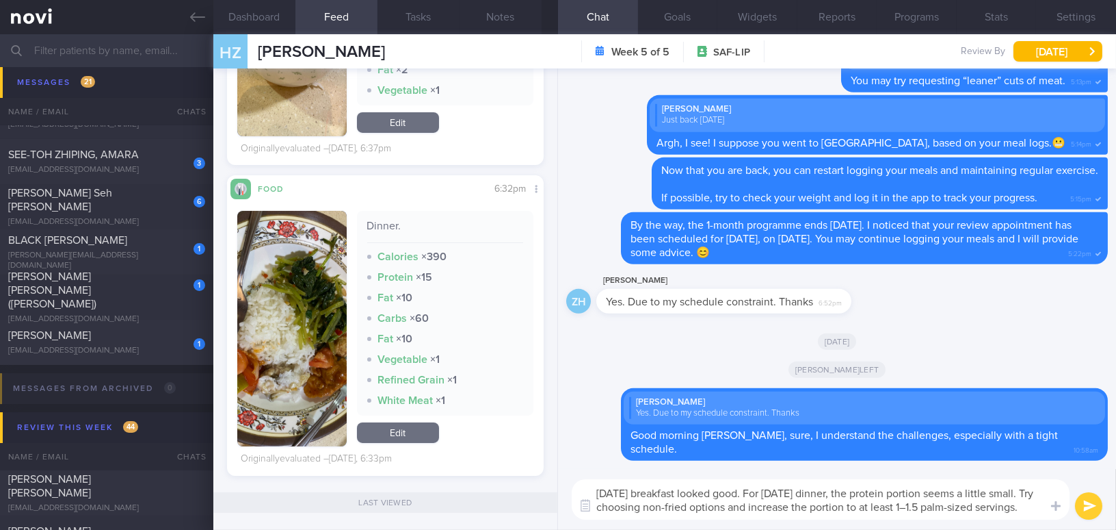
click at [748, 489] on textarea "Today's breakfast looked good. For yesterday's dinner, the protein portion seem…" at bounding box center [821, 499] width 498 height 40
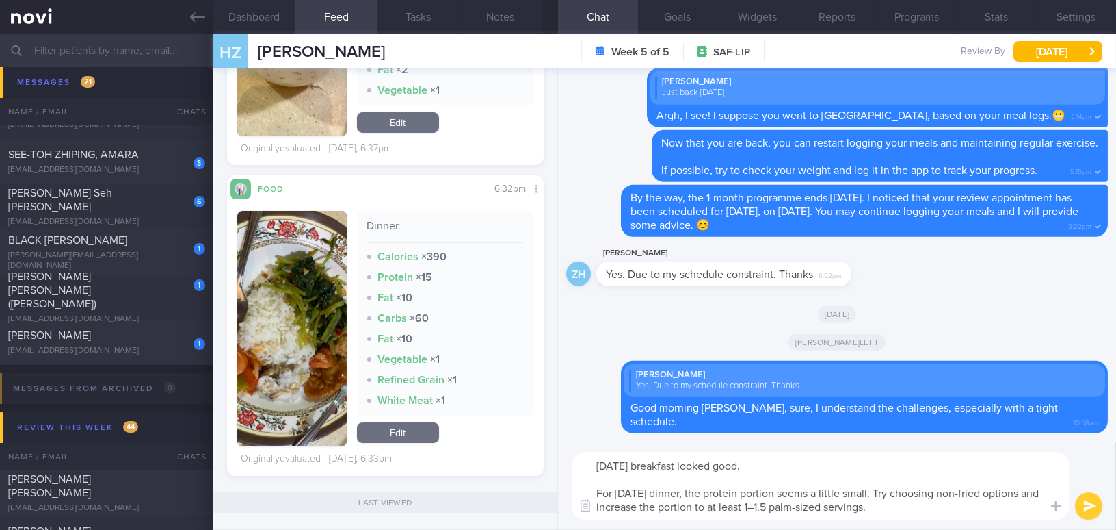
click at [773, 508] on textarea "Today's breakfast looked good. For yesterday's dinner, the protein portion seem…" at bounding box center [821, 486] width 498 height 68
drag, startPoint x: 843, startPoint y: 505, endPoint x: 909, endPoint y: 504, distance: 65.7
click at [909, 504] on textarea "Today's breakfast looked good. For yesterday's dinner, the protein portion seem…" at bounding box center [821, 486] width 498 height 68
type textarea "Today's breakfast looked good. For yesterday's dinner, the protein portion seem…"
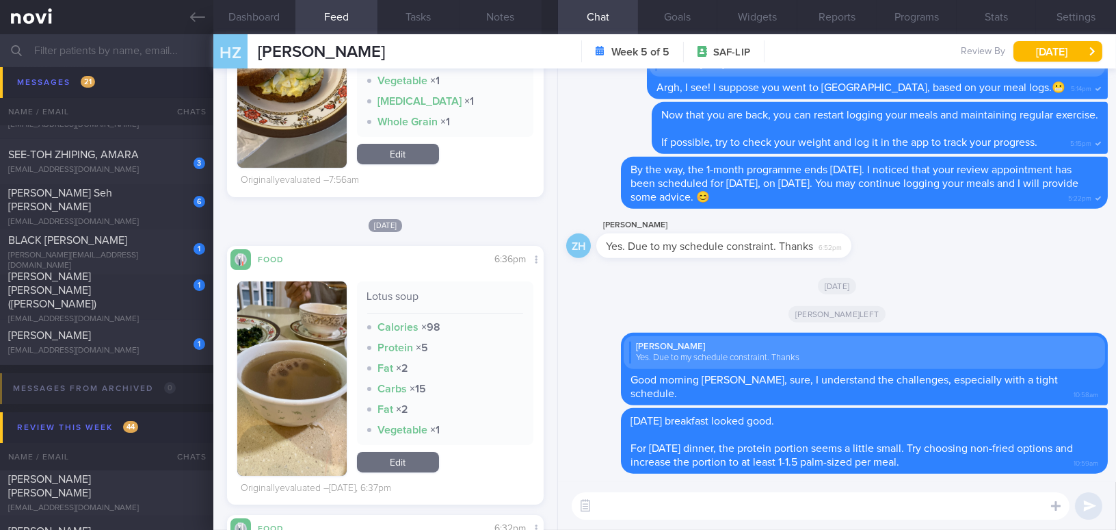
scroll to position [311, 0]
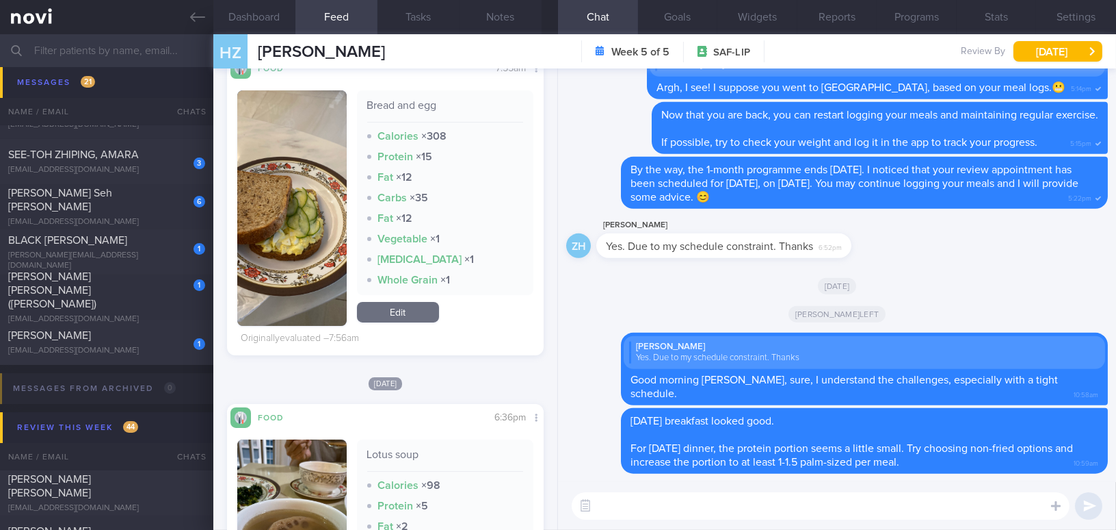
click at [294, 241] on button "button" at bounding box center [291, 207] width 109 height 235
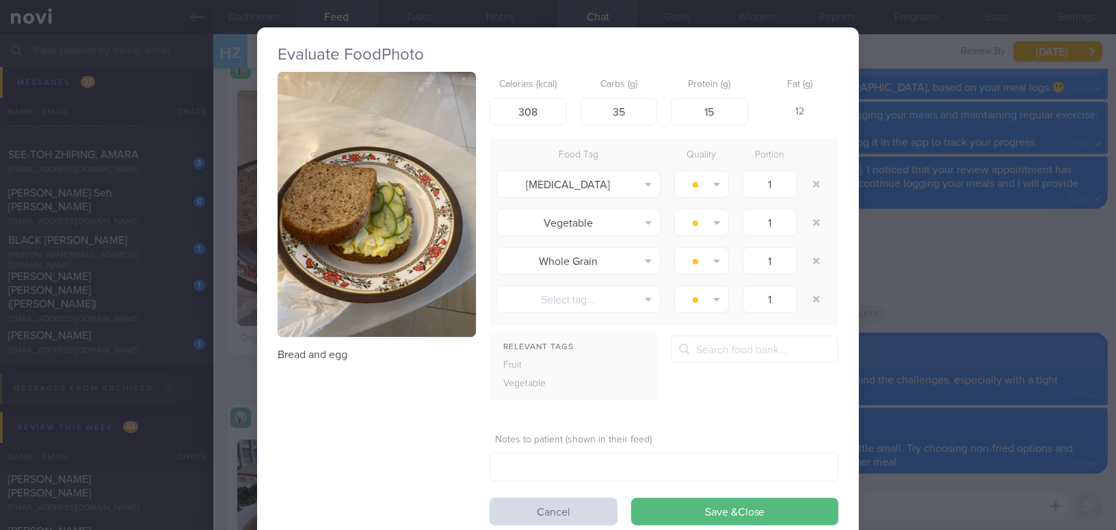
click at [330, 224] on button "button" at bounding box center [377, 204] width 198 height 265
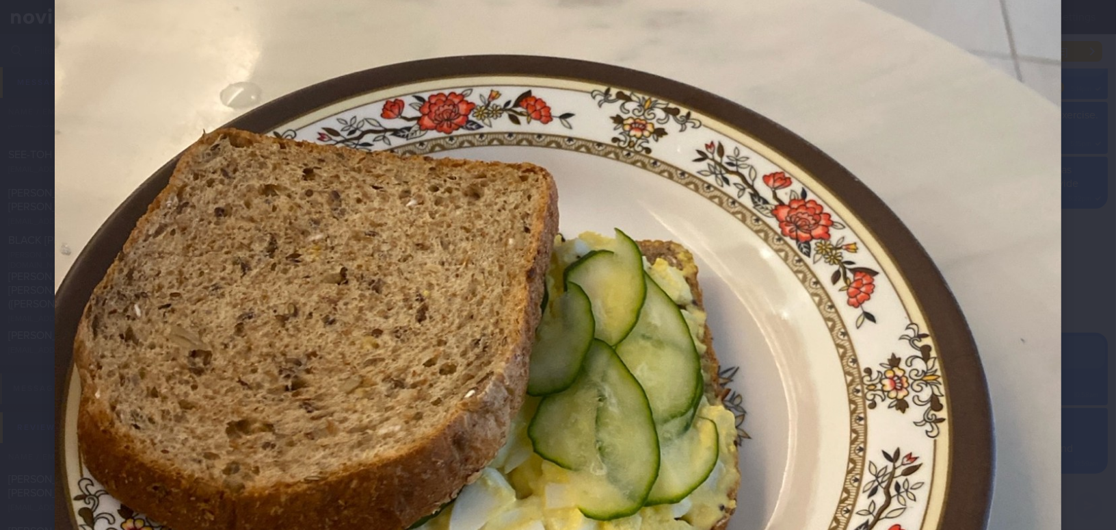
scroll to position [622, 0]
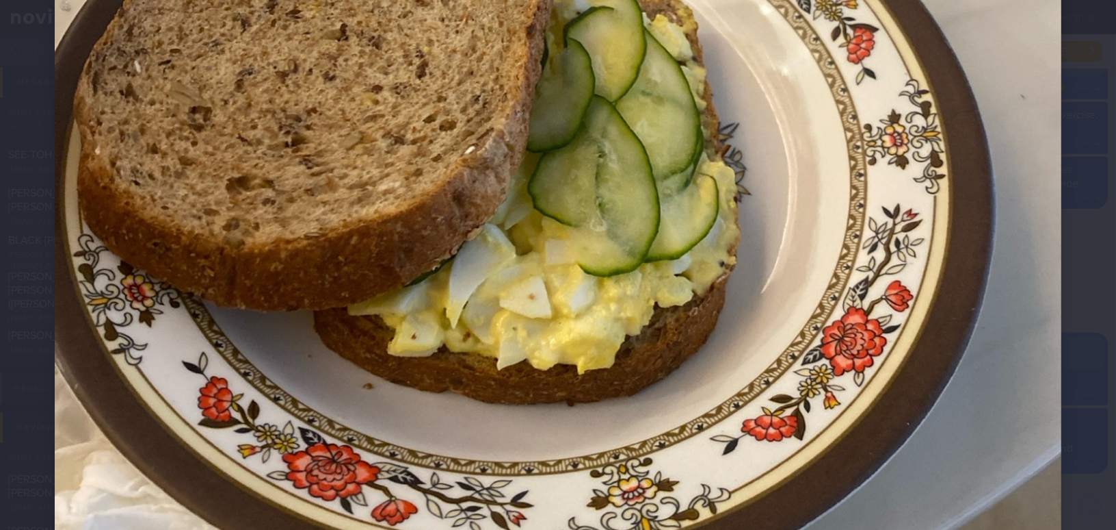
click at [941, 326] on img at bounding box center [558, 104] width 1007 height 1343
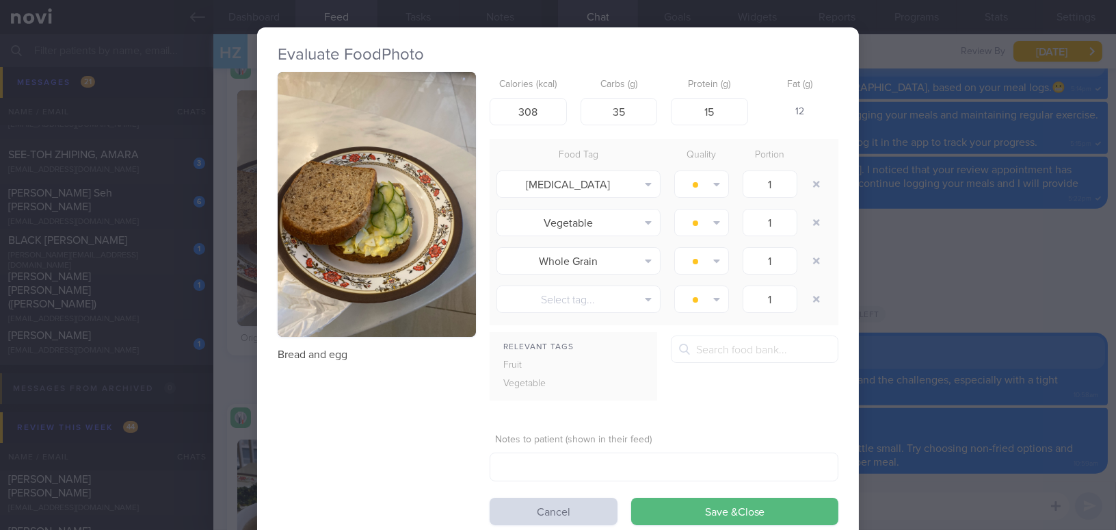
click at [948, 309] on div "Evaluate Food Photo Bread and egg Calories (kcal) 308 Carbs (g) 35 Protein (g) …" at bounding box center [558, 265] width 1116 height 530
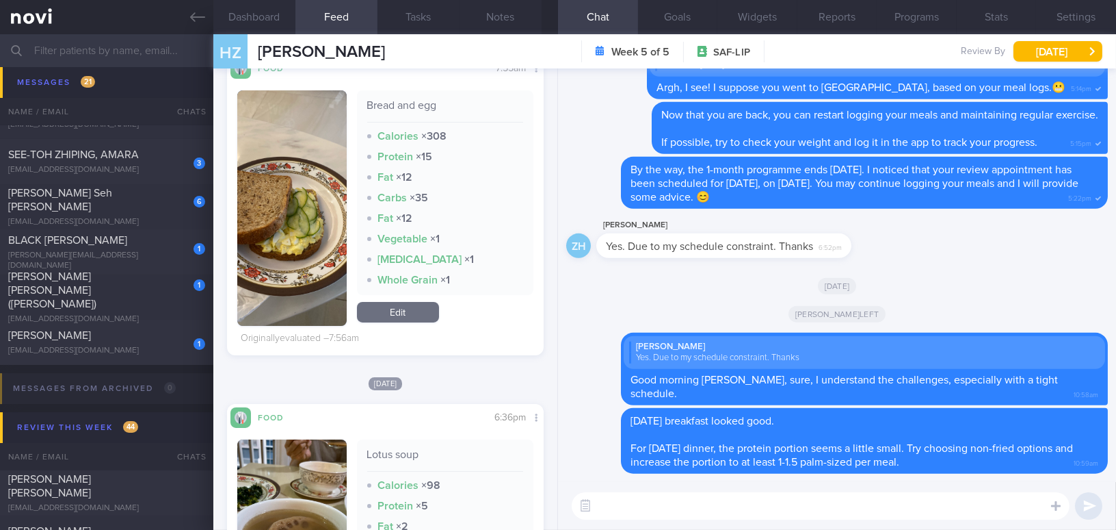
click at [792, 505] on textarea at bounding box center [821, 505] width 498 height 27
drag, startPoint x: 865, startPoint y: 508, endPoint x: 554, endPoint y: 501, distance: 310.7
click at [554, 501] on div "Dashboard Feed 3 Tasks Notes Chat Goals Widgets Reports Programs Stats Settings…" at bounding box center [664, 281] width 903 height 495
click at [781, 520] on div "By the way, what 'mayo' did you use for the egg mayo? By the way, what 'mayo' d…" at bounding box center [837, 506] width 558 height 48
drag, startPoint x: 869, startPoint y: 505, endPoint x: 541, endPoint y: 487, distance: 328.2
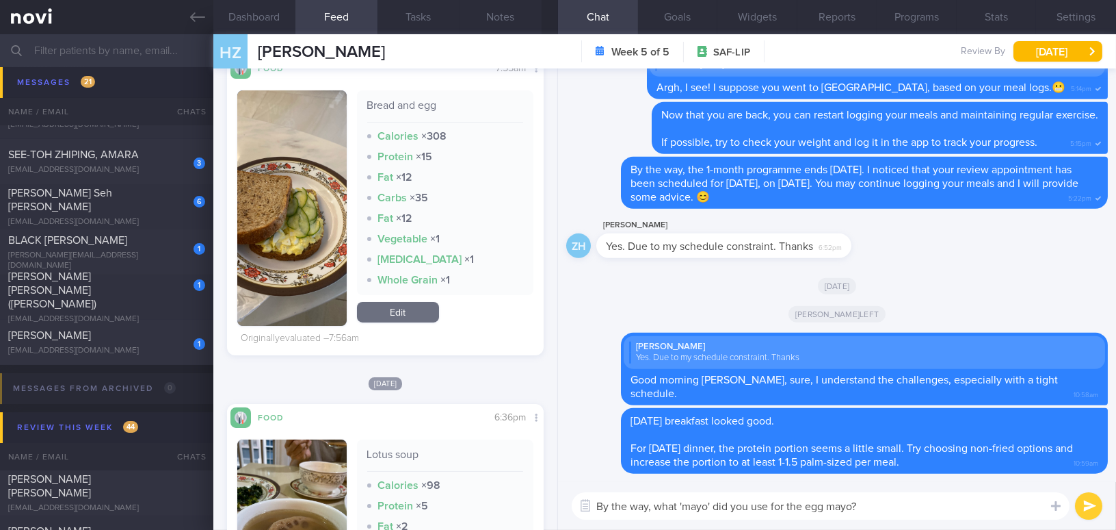
click at [541, 487] on div "Dashboard Feed 3 Tasks Notes Chat Goals Widgets Reports Programs Stats Settings…" at bounding box center [664, 281] width 903 height 495
paste textarea "ich type of mayo"
type textarea "By the way, which type of mayo did you use for the egg mayo?"
click at [1093, 510] on button "submit" at bounding box center [1088, 505] width 27 height 27
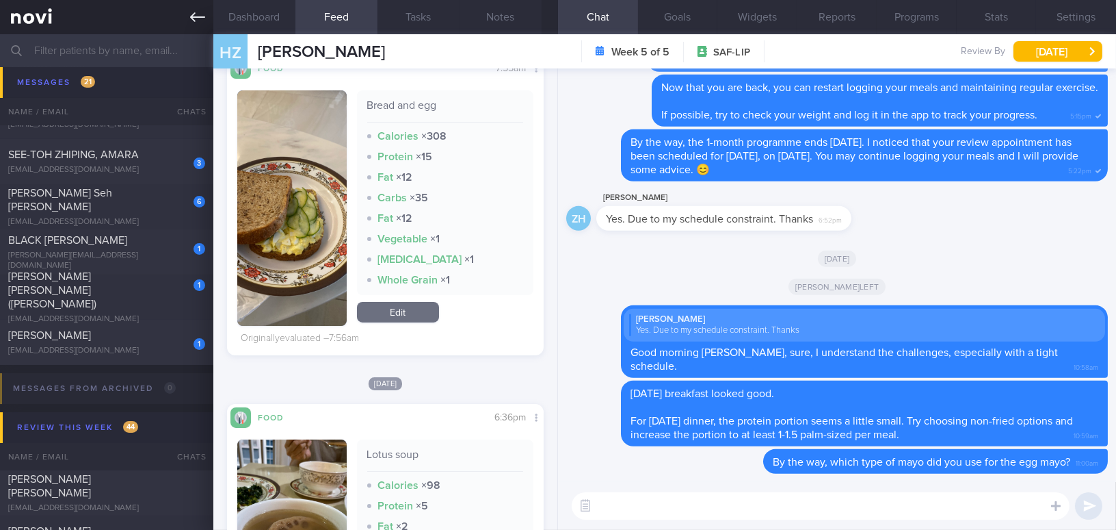
click at [203, 24] on icon at bounding box center [197, 17] width 15 height 15
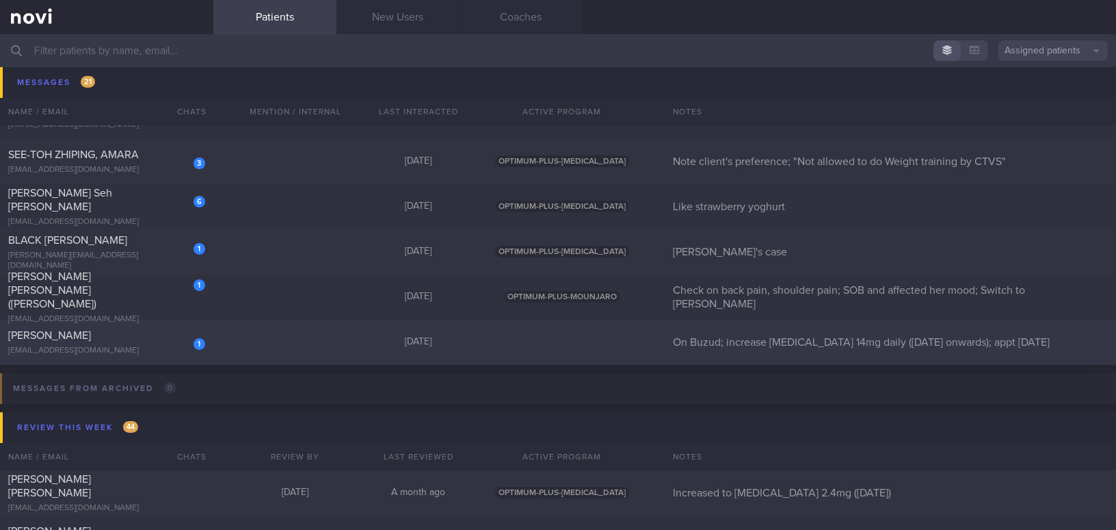
click at [91, 343] on div "1 Chandrashekar Manjunath pqjpd46tt5@privaterelay.appleid.com" at bounding box center [106, 341] width 213 height 27
select select "8"
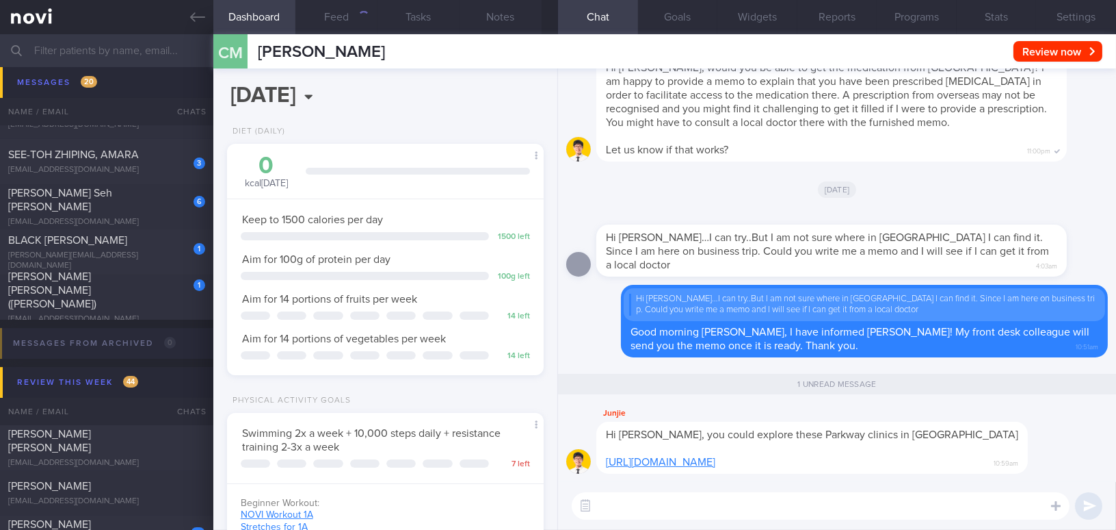
scroll to position [144, 288]
click at [692, 465] on link "[URL][DOMAIN_NAME]" at bounding box center [660, 461] width 109 height 11
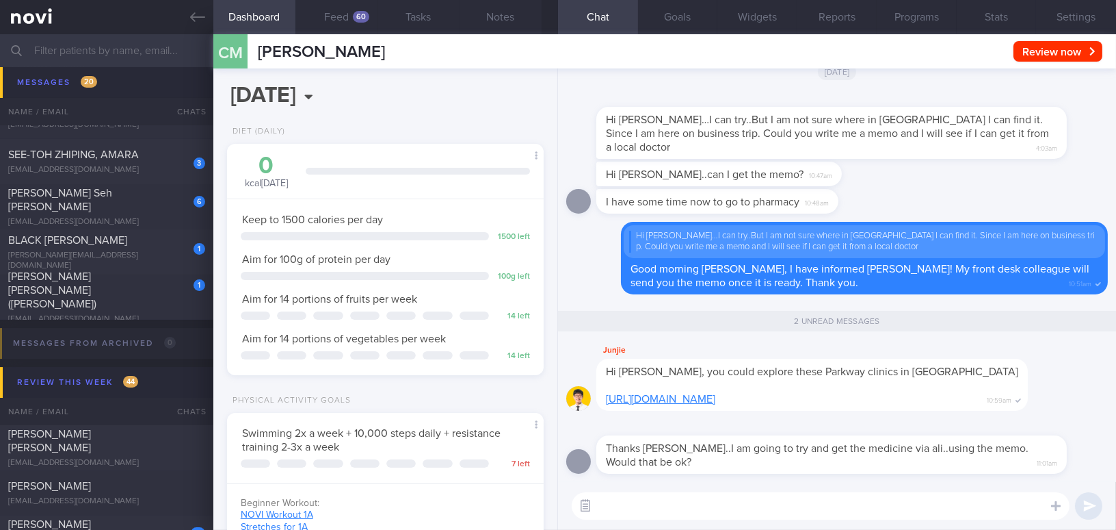
click at [584, 504] on button "button" at bounding box center [585, 505] width 25 height 25
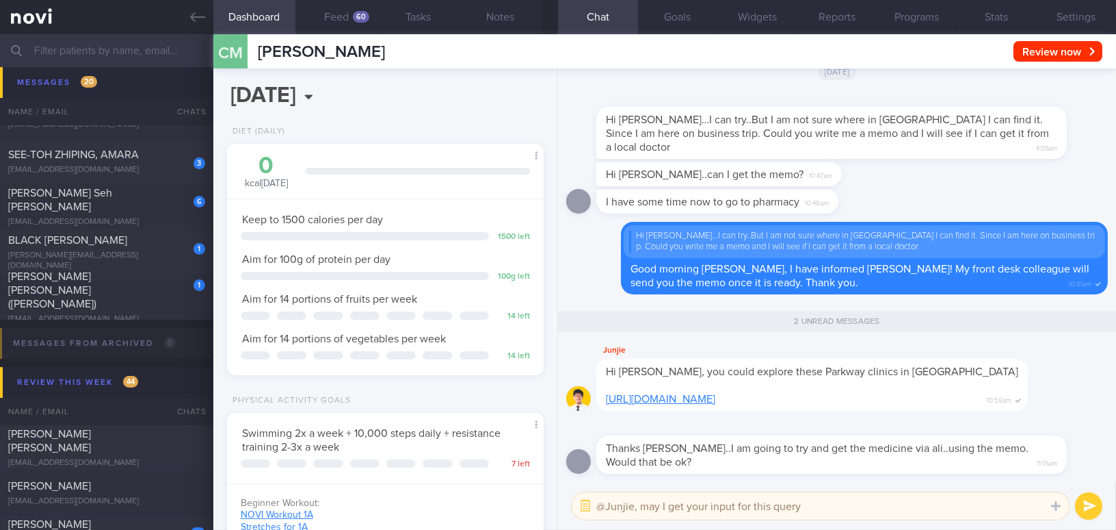
type textarea "@Junjie, may I get your input for this query?"
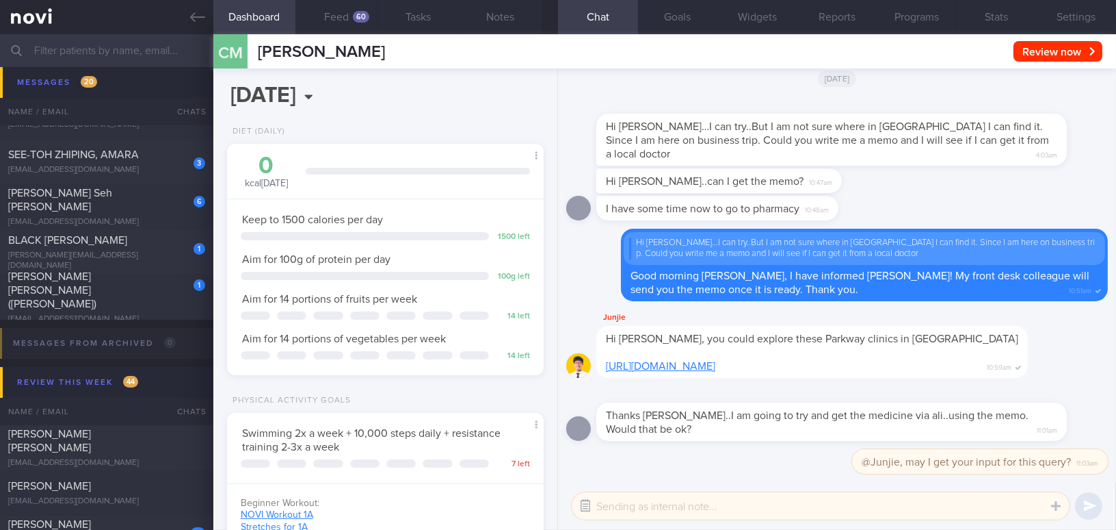
click at [586, 505] on button "button" at bounding box center [585, 505] width 25 height 25
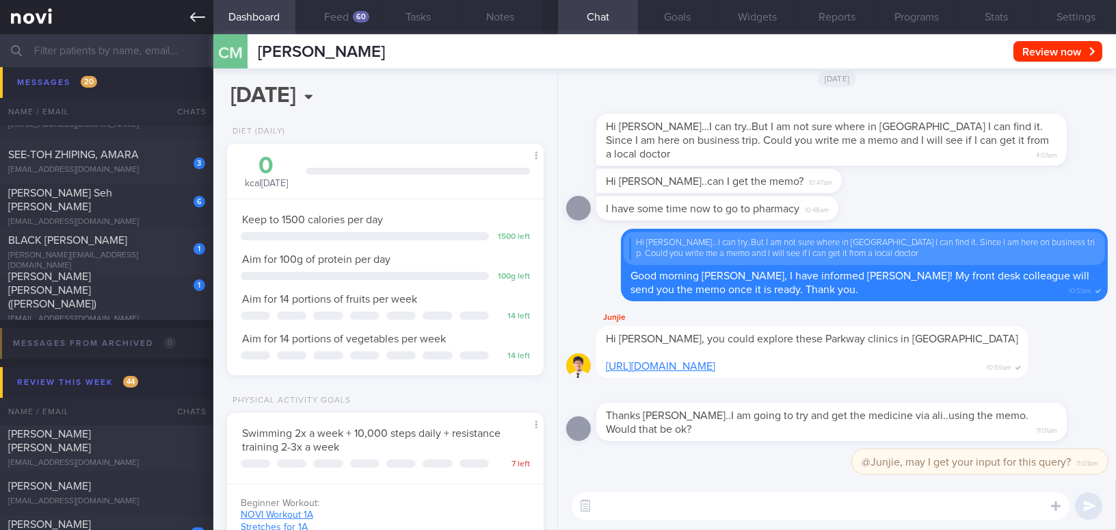
click at [199, 10] on icon at bounding box center [197, 17] width 15 height 15
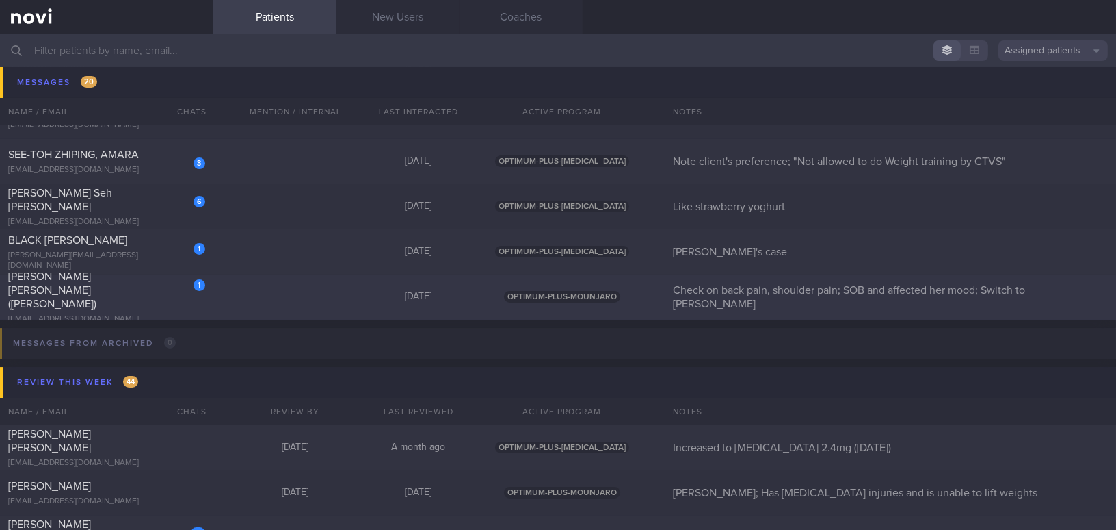
click at [150, 294] on div "Hsieh Wei Li (Denise)" at bounding box center [105, 290] width 194 height 41
select select "9"
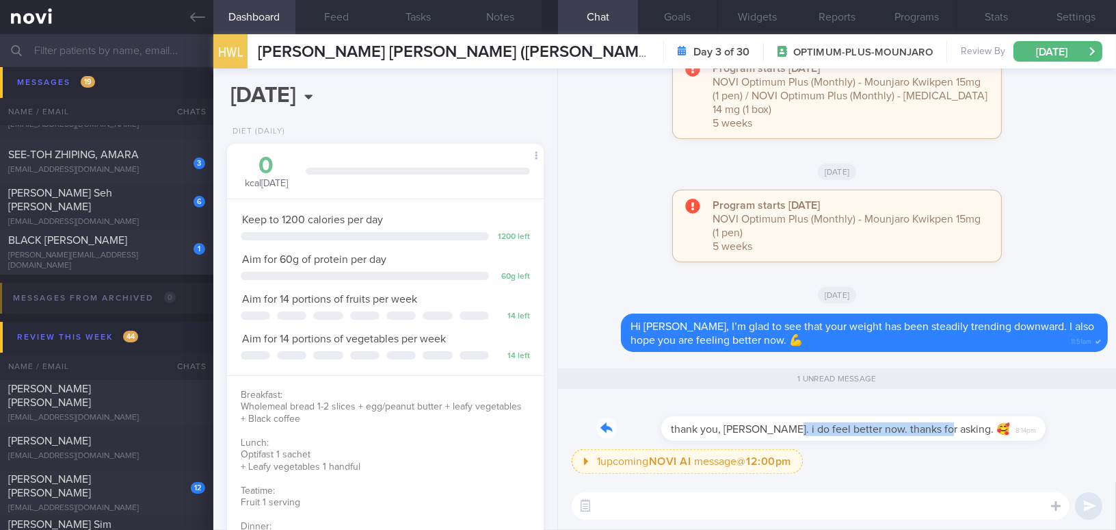
drag, startPoint x: 715, startPoint y: 419, endPoint x: 874, endPoint y: 418, distance: 159.4
click at [874, 418] on div "thank you, Mee. i do feel better now. thanks for asking. 🥰 8:14pm" at bounding box center [810, 420] width 426 height 41
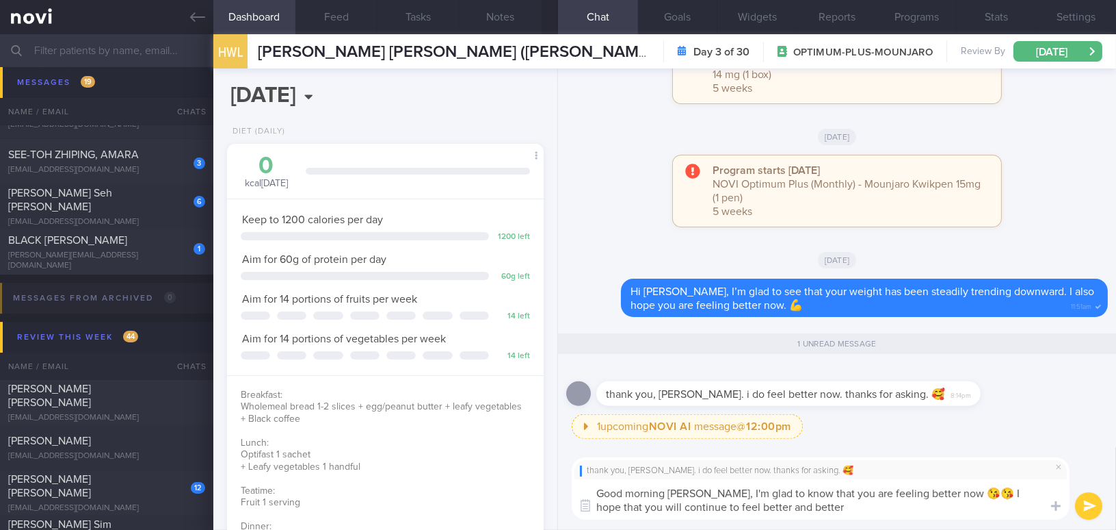
drag, startPoint x: 970, startPoint y: 490, endPoint x: 993, endPoint y: 512, distance: 31.9
click at [993, 512] on textarea "Good morning Denise, I'm glad to know that you are feeling better now 😘😘 I hope…" at bounding box center [821, 499] width 498 height 40
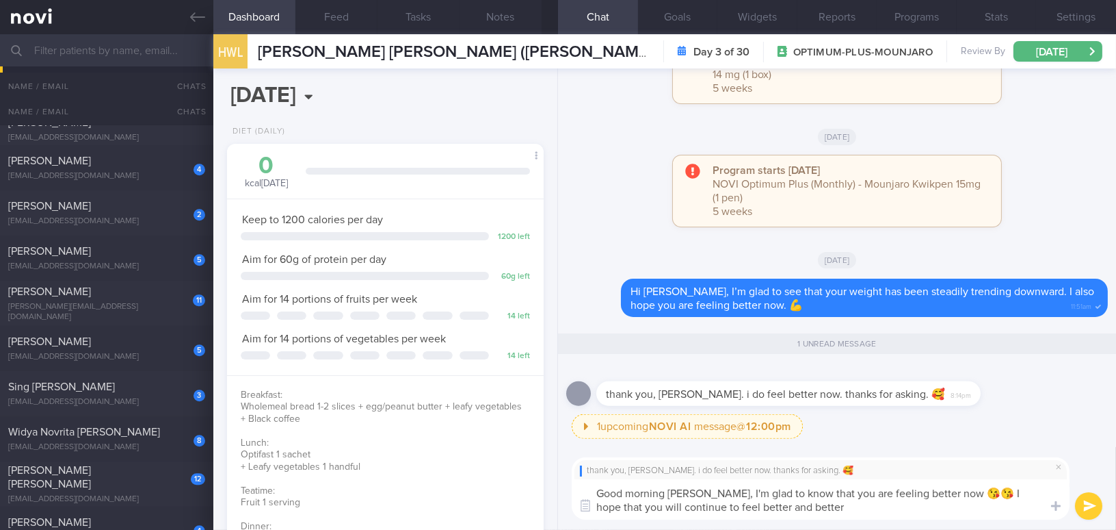
scroll to position [7699, 0]
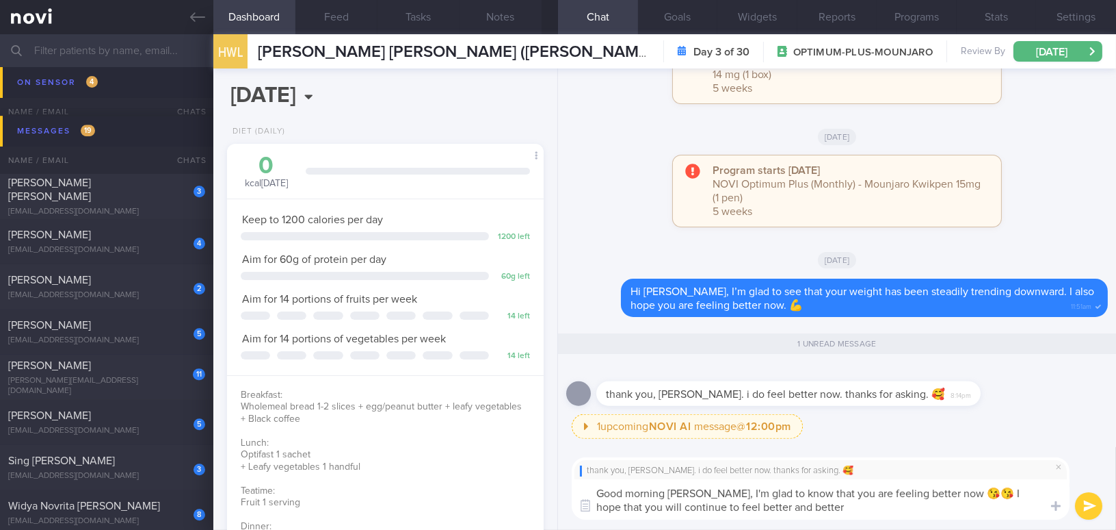
click at [980, 509] on textarea "Good morning Denise, I'm glad to know that you are feeling better now 😘😘 I hope…" at bounding box center [821, 499] width 498 height 40
drag, startPoint x: 971, startPoint y: 492, endPoint x: 997, endPoint y: 523, distance: 40.3
click at [997, 523] on div "thank you, Mee. i do feel better now. thanks for asking. 🥰 Good morning Denise,…" at bounding box center [837, 488] width 558 height 83
paste textarea "you continue to feel better and better."
type textarea "Good morning Denise, I'm glad to know that you are feeling better now 😘😘 I hope…"
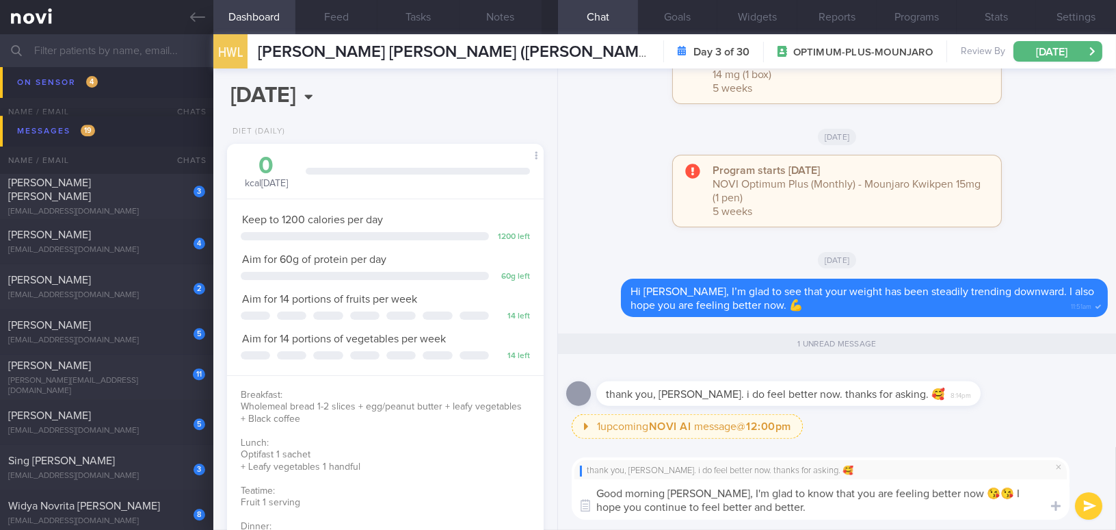
click at [1084, 504] on button "submit" at bounding box center [1088, 505] width 27 height 27
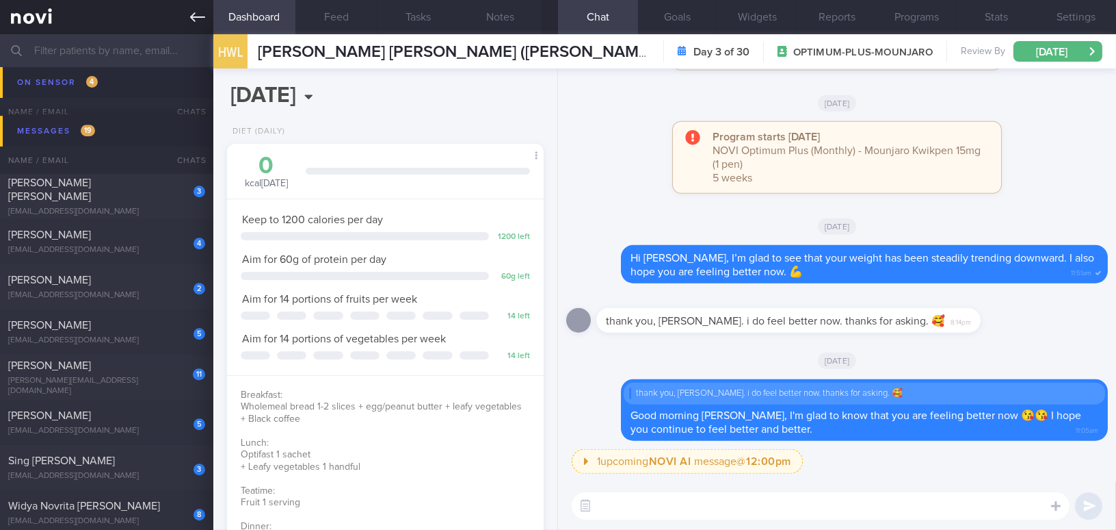
click at [196, 25] on link at bounding box center [106, 17] width 213 height 34
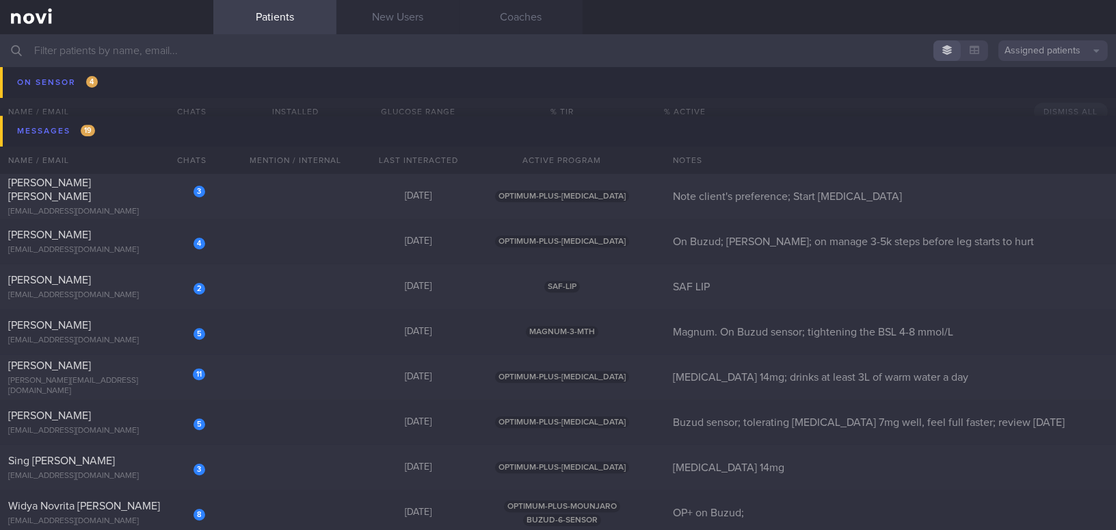
click at [172, 46] on input "text" at bounding box center [558, 50] width 1116 height 33
click at [1060, 50] on button "Assigned patients" at bounding box center [1053, 50] width 109 height 21
click at [1049, 92] on button "All active patients" at bounding box center [1053, 94] width 109 height 21
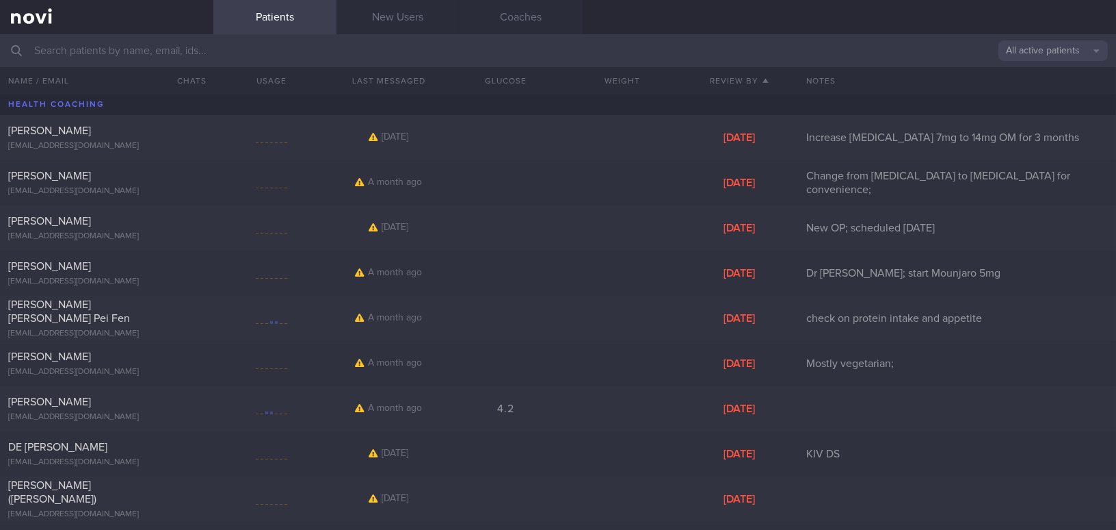
click at [186, 55] on input "text" at bounding box center [558, 50] width 1116 height 33
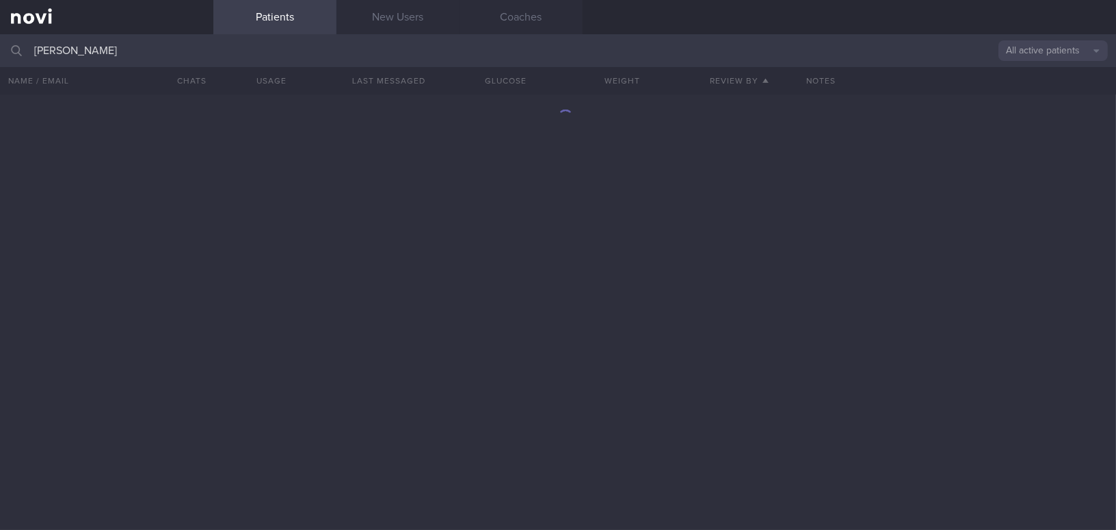
type input "janice yap"
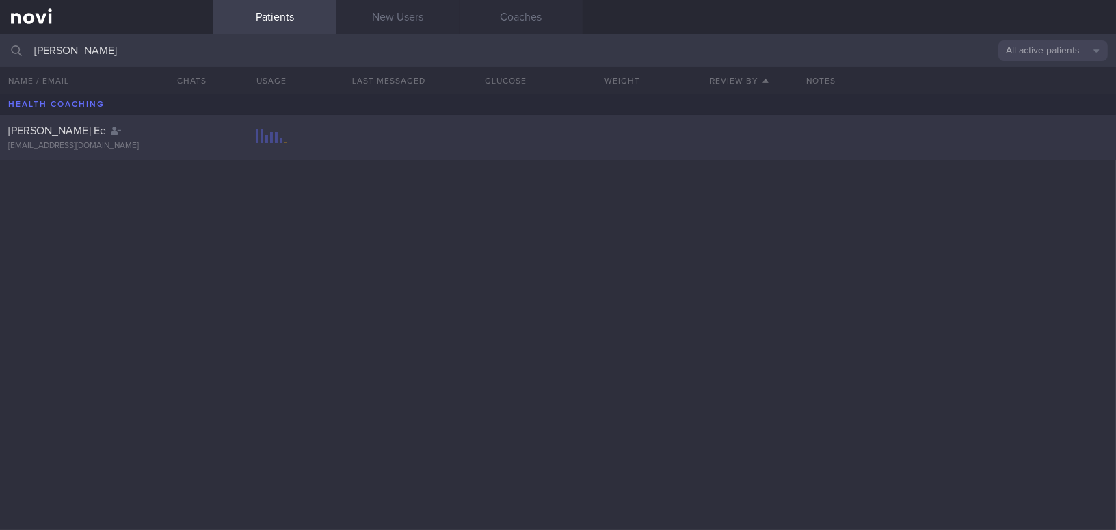
click at [157, 130] on div "Janice Yap Fei Ee" at bounding box center [105, 131] width 194 height 14
select select "8"
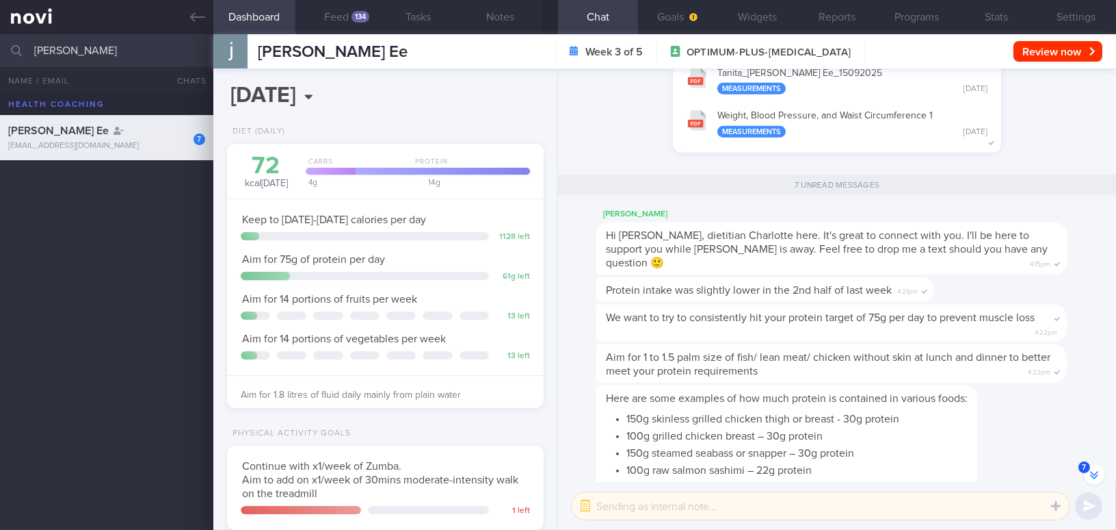
scroll to position [-158, 0]
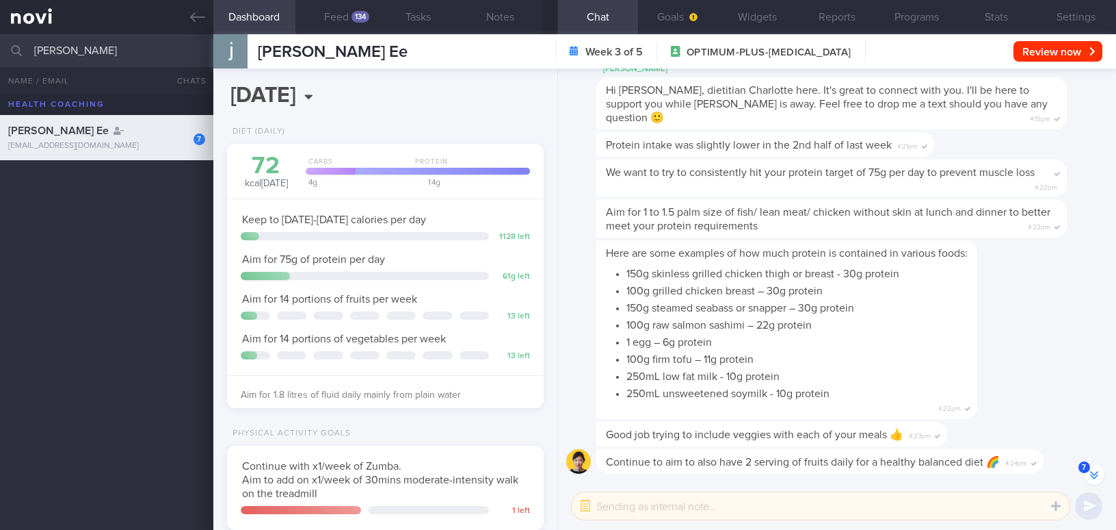
select select "8"
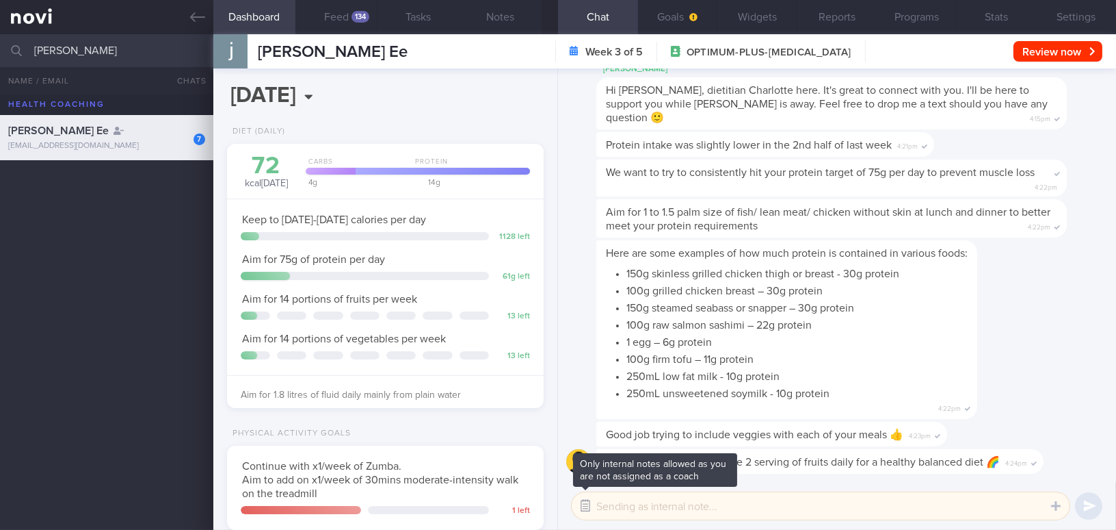
click at [588, 501] on button "button" at bounding box center [585, 505] width 25 height 25
click at [586, 508] on button "button" at bounding box center [585, 505] width 25 height 25
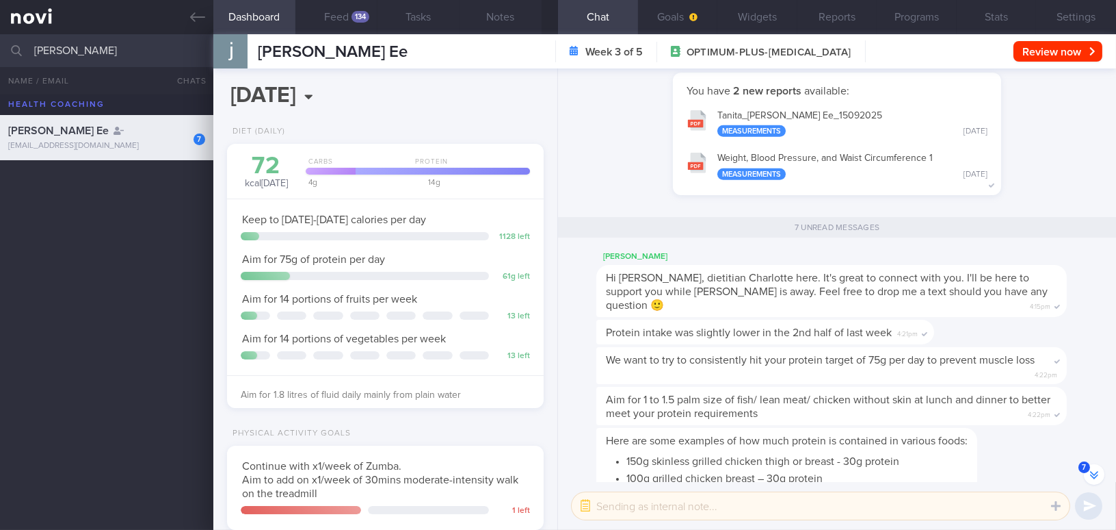
scroll to position [-374, 0]
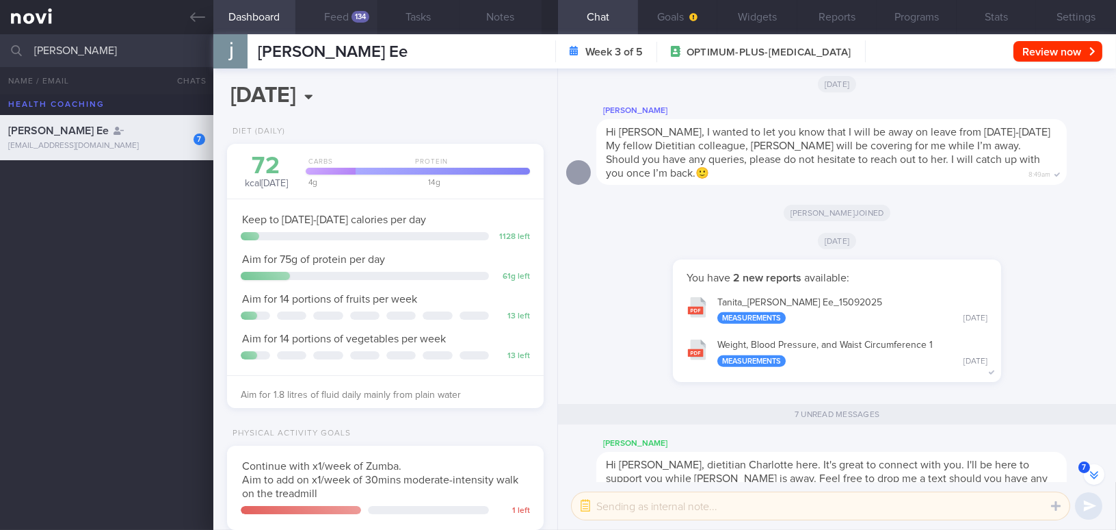
click at [345, 13] on button "Feed 134" at bounding box center [337, 17] width 82 height 34
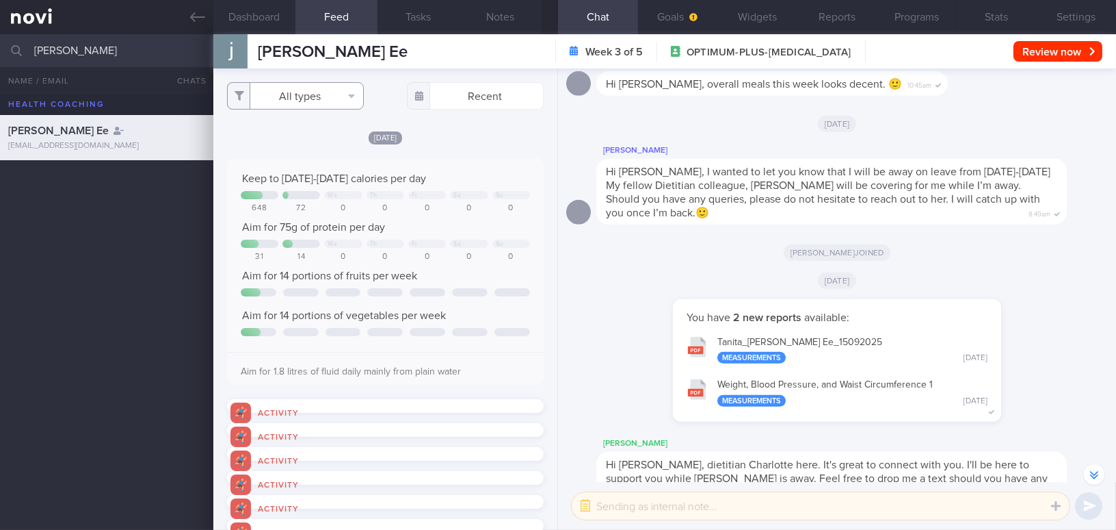
click at [311, 84] on button "All types" at bounding box center [295, 95] width 137 height 27
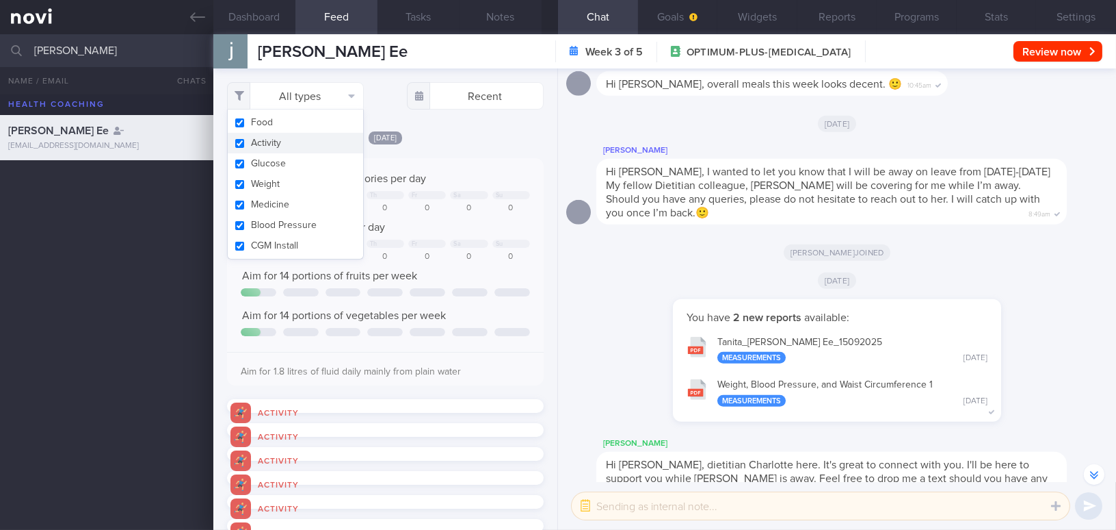
click at [243, 144] on button "Activity" at bounding box center [295, 143] width 135 height 21
checkbox input "false"
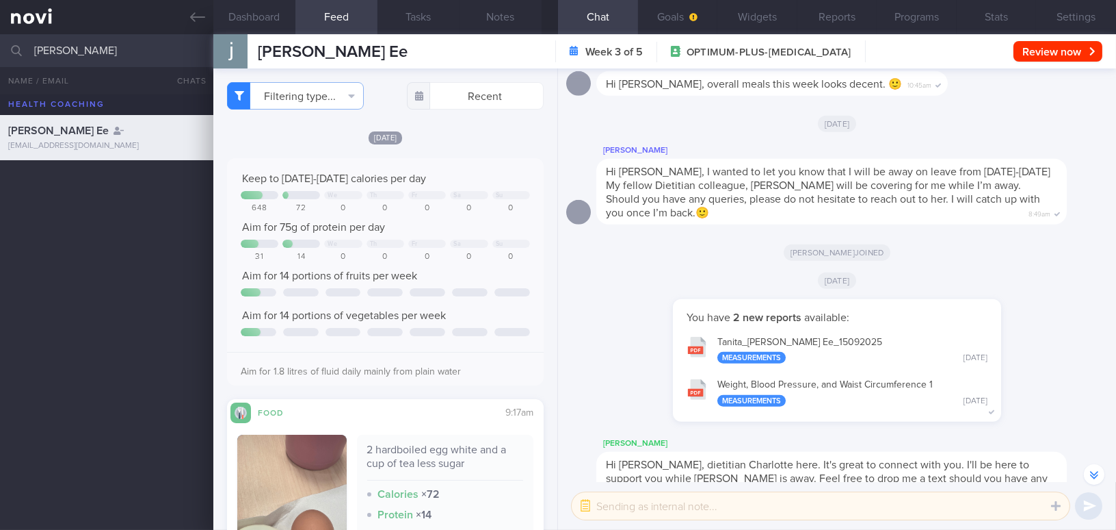
click at [456, 152] on div "[DATE] Keep to [DATE]-[DATE] calories per day We Th Fr Sa Su 648 72 0 0 0 0 0 A…" at bounding box center [385, 380] width 317 height 500
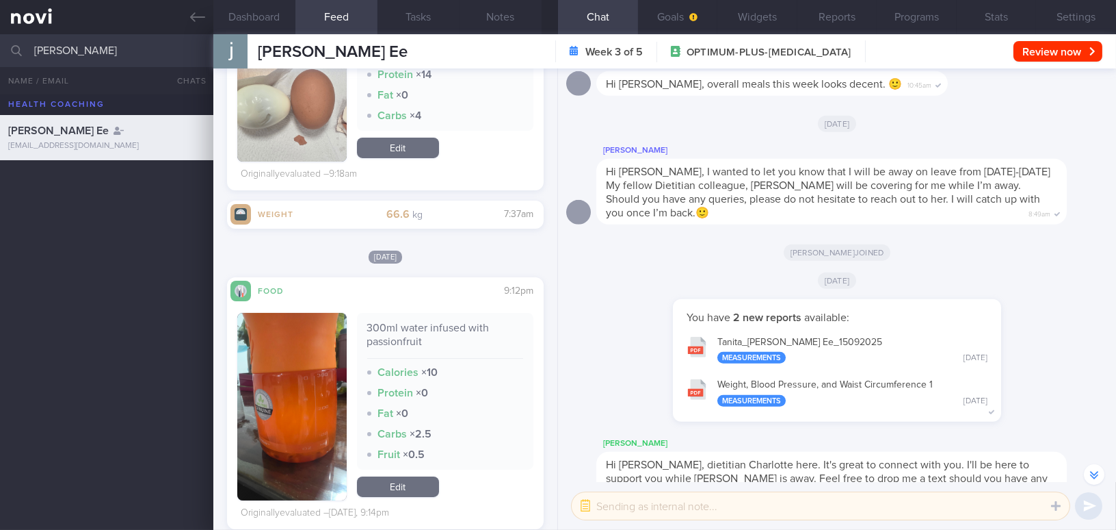
scroll to position [560, 0]
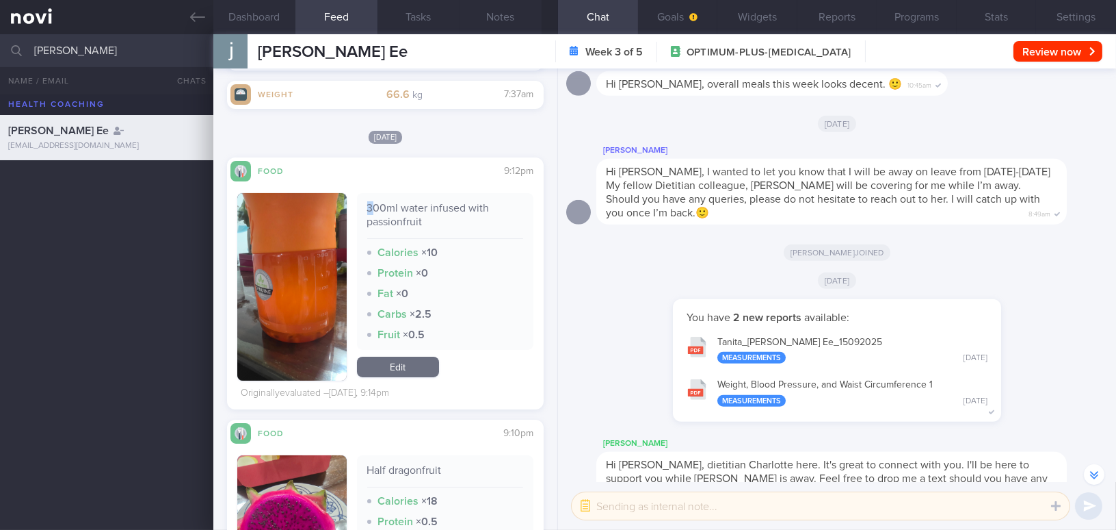
drag, startPoint x: 362, startPoint y: 205, endPoint x: 372, endPoint y: 207, distance: 10.4
click at [372, 207] on div "300ml water infused with passionfruit Calories × 10 Protein × 0 Fat × 0 Carbs ×…" at bounding box center [445, 271] width 177 height 157
click at [285, 285] on button "button" at bounding box center [291, 286] width 109 height 187
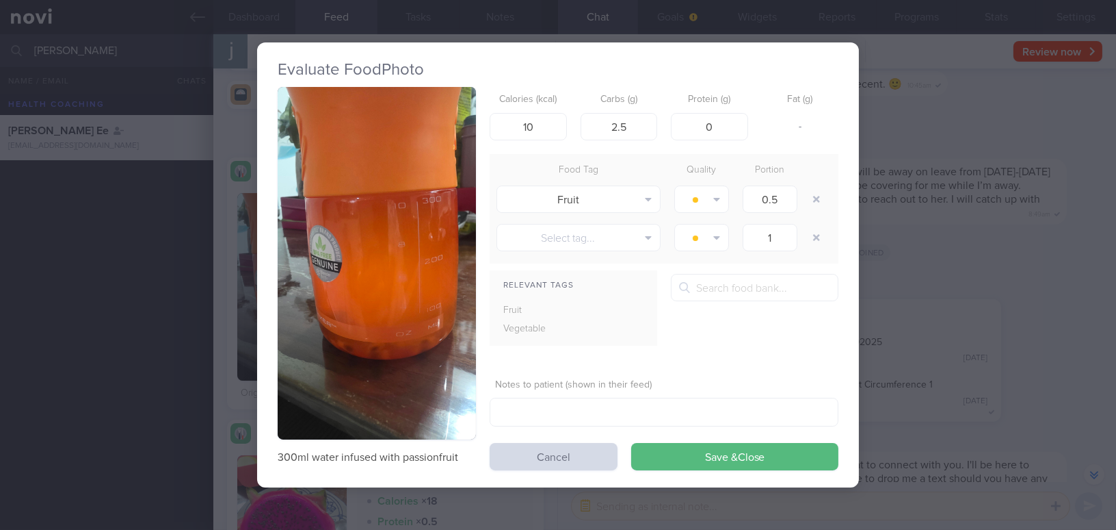
click at [374, 232] on button "button" at bounding box center [377, 263] width 198 height 352
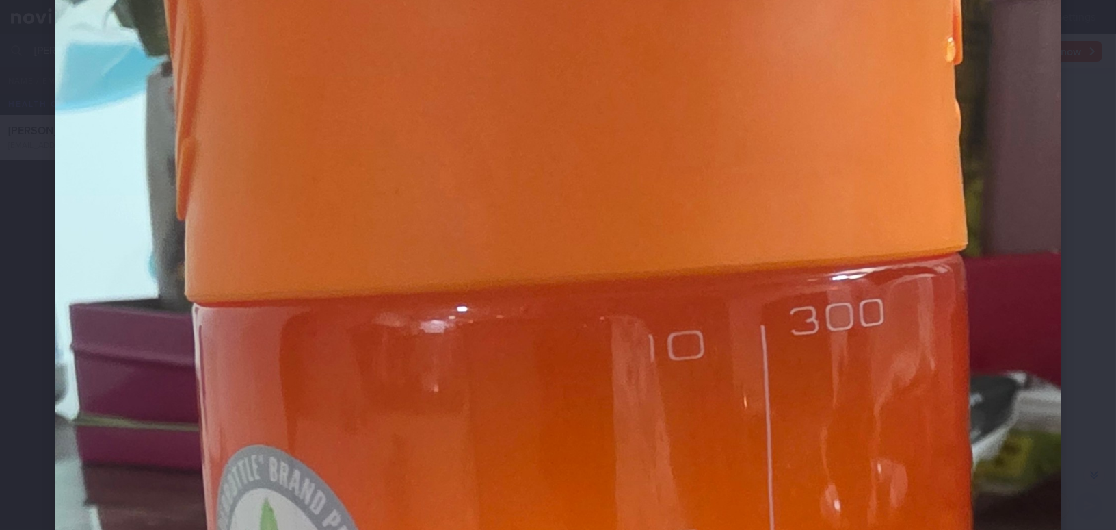
scroll to position [560, 0]
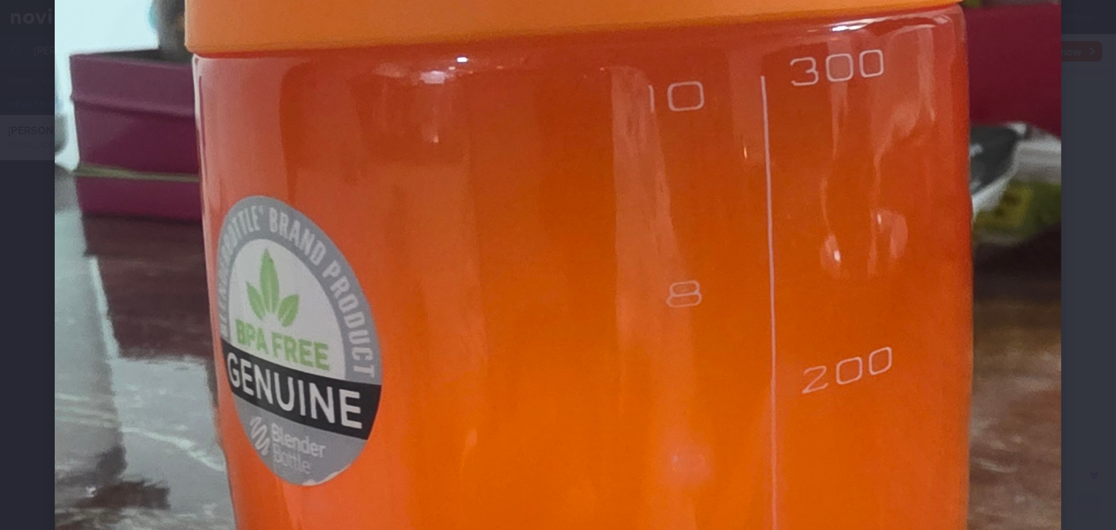
click at [620, 300] on img at bounding box center [558, 389] width 1007 height 1788
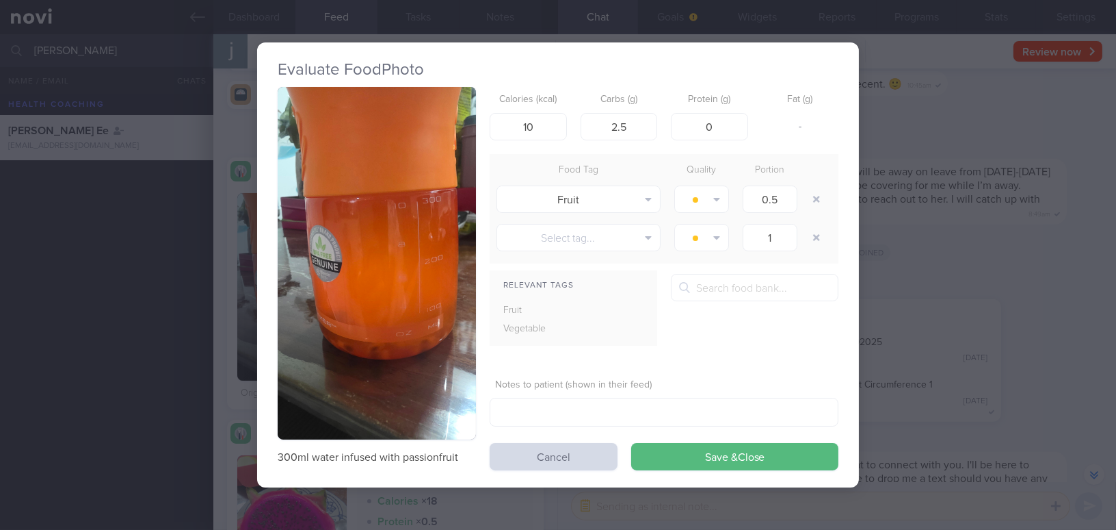
click at [967, 280] on div "Evaluate Food Photo 300ml water infused with passionfruit Calories (kcal) 10 Ca…" at bounding box center [558, 265] width 1116 height 530
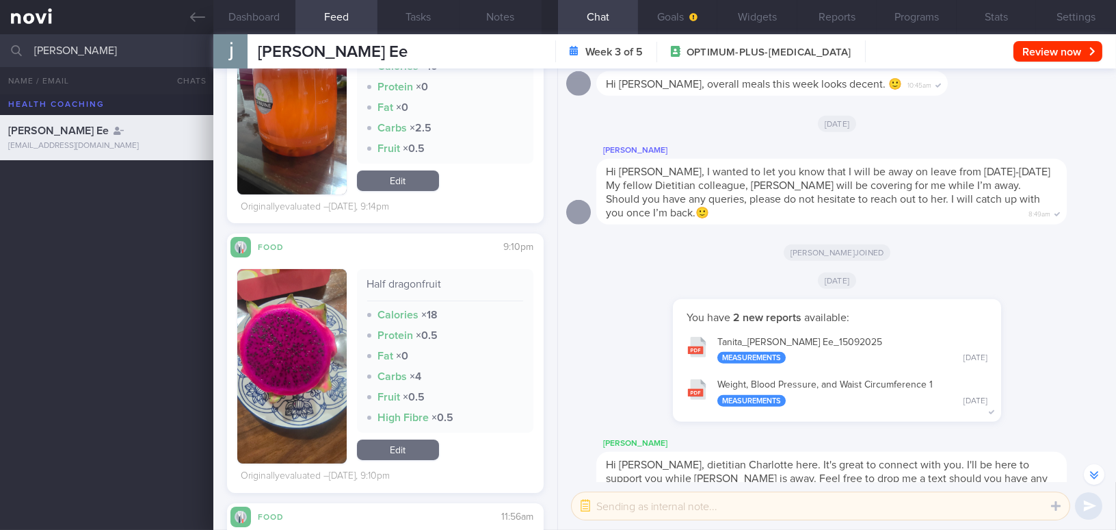
scroll to position [932, 0]
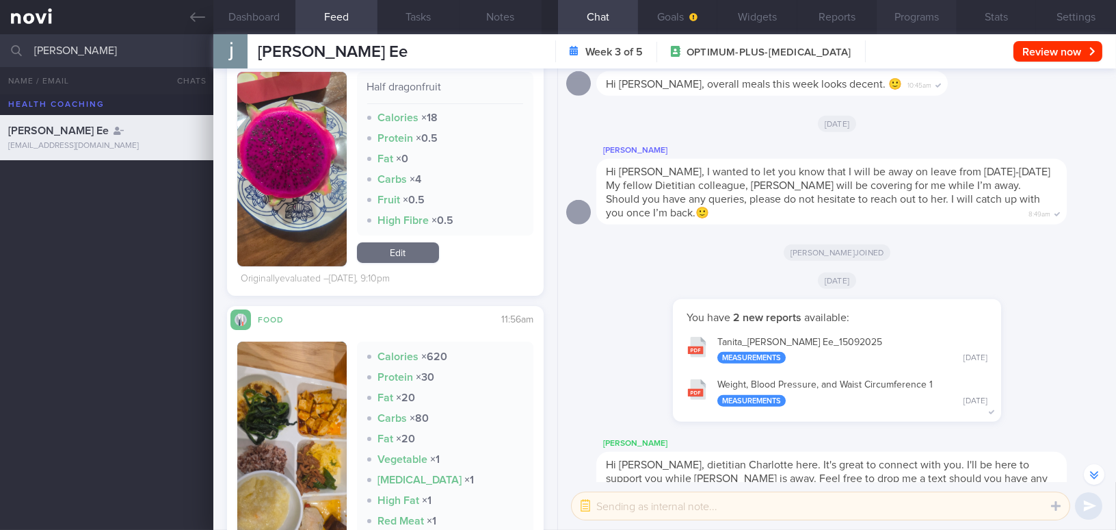
click at [927, 15] on button "Programs" at bounding box center [917, 17] width 80 height 34
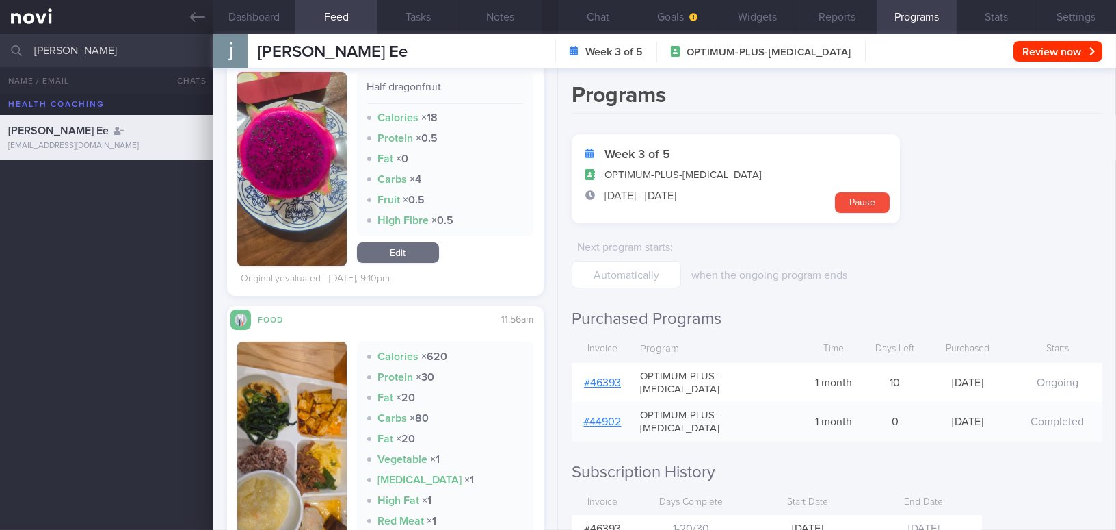
click at [601, 377] on link "# 46393" at bounding box center [602, 382] width 37 height 11
click at [501, 22] on button "Notes" at bounding box center [501, 17] width 82 height 34
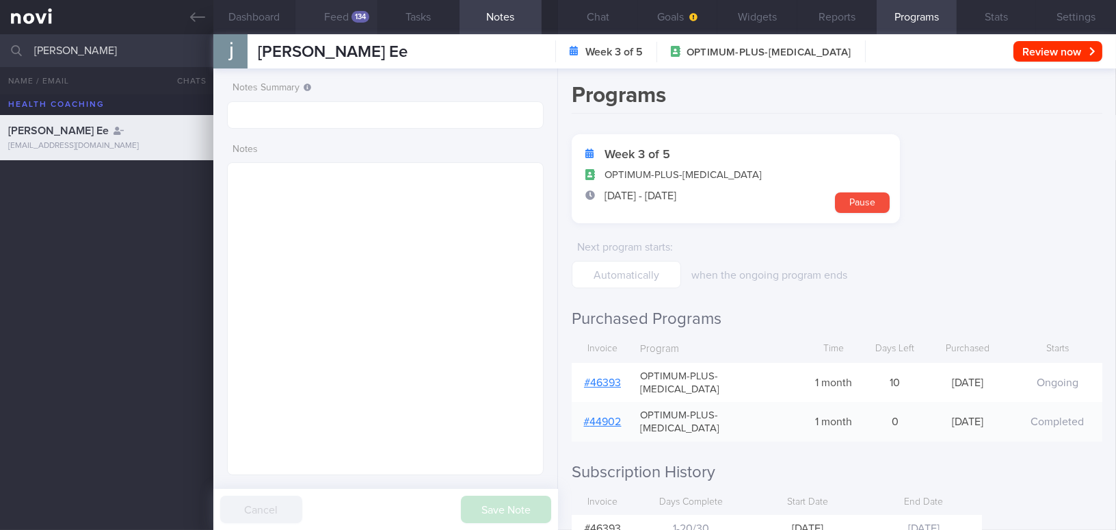
click at [356, 17] on div "134" at bounding box center [361, 17] width 18 height 12
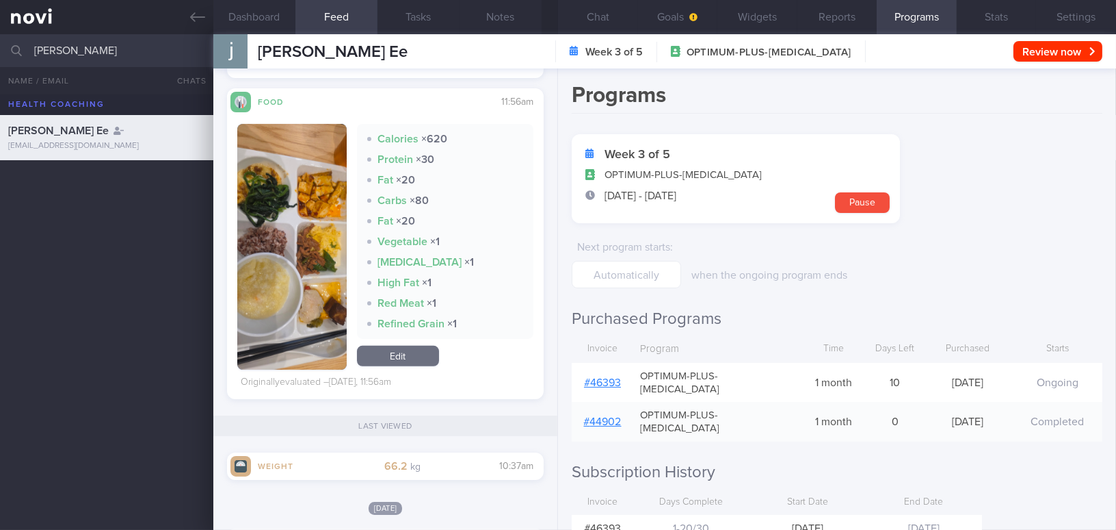
scroll to position [1181, 0]
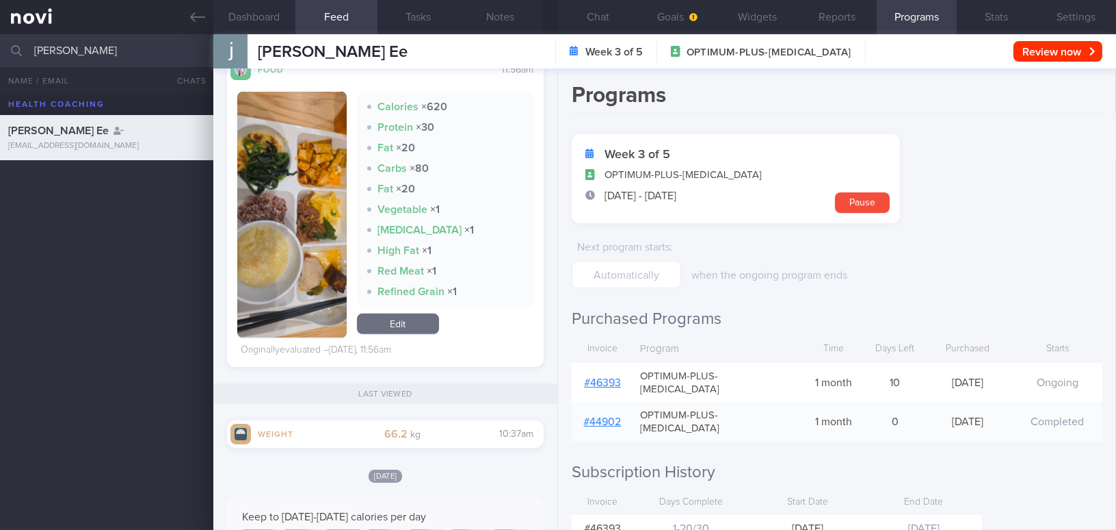
click at [298, 247] on button "button" at bounding box center [291, 215] width 109 height 246
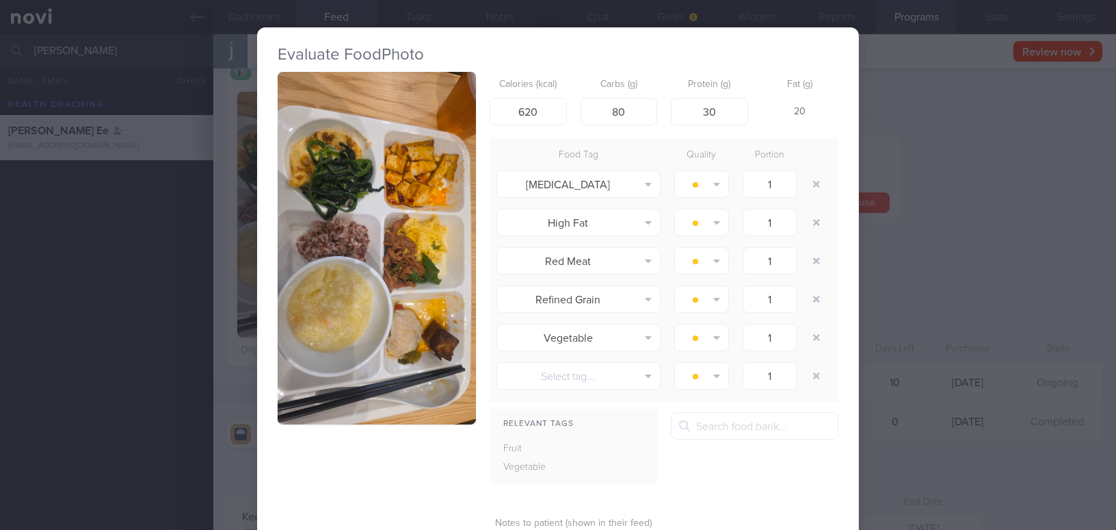
click at [313, 175] on button "button" at bounding box center [377, 248] width 198 height 352
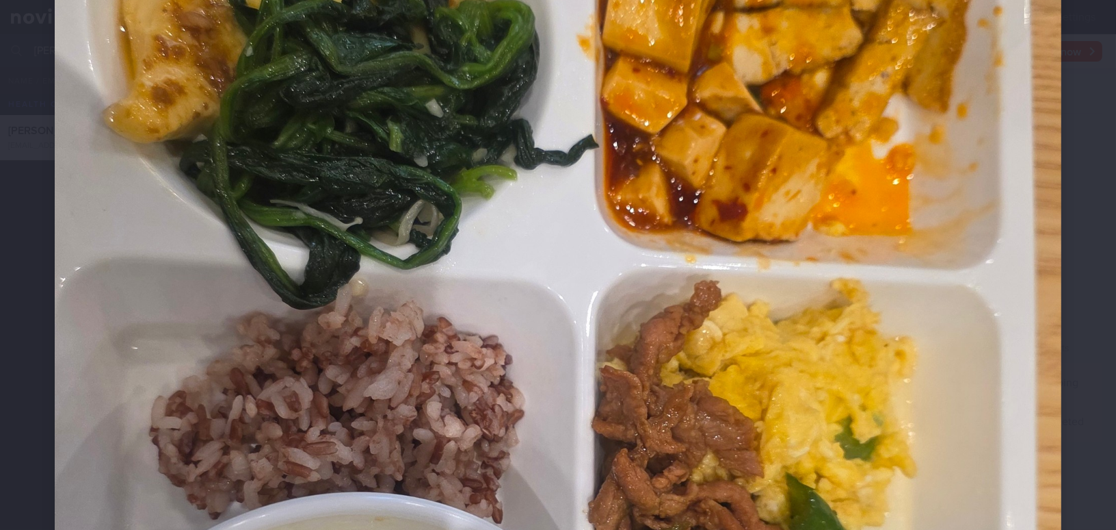
scroll to position [311, 0]
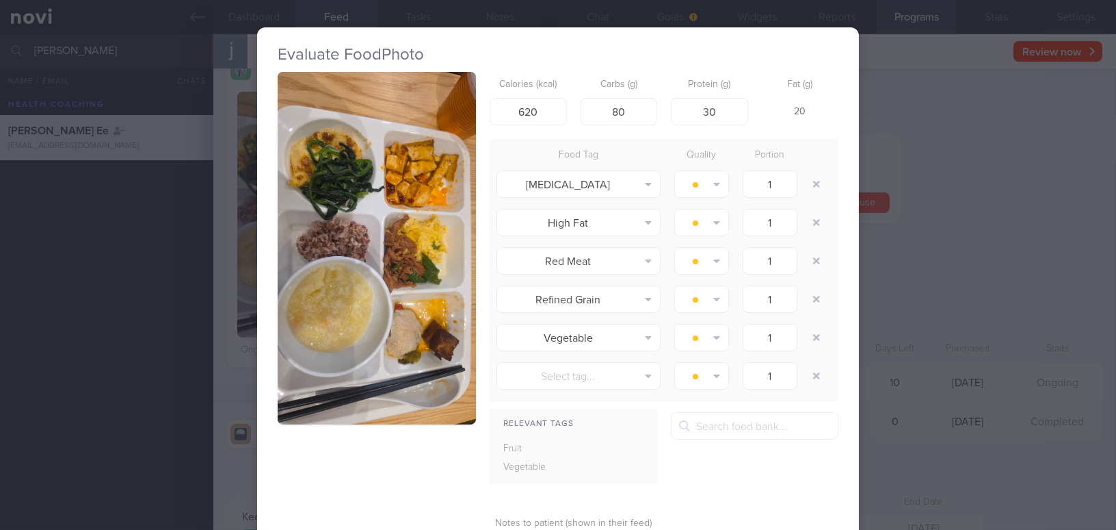
click at [980, 187] on div "Evaluate Food Photo Calories (kcal) 620 Carbs (g) 80 Protein (g) 30 Fat (g) 20 …" at bounding box center [558, 265] width 1116 height 530
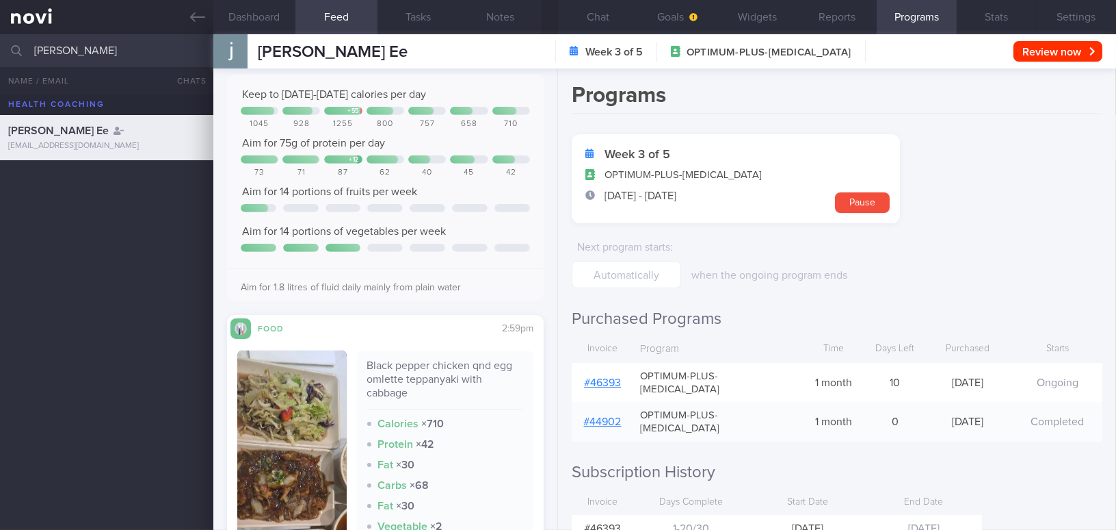
scroll to position [1741, 0]
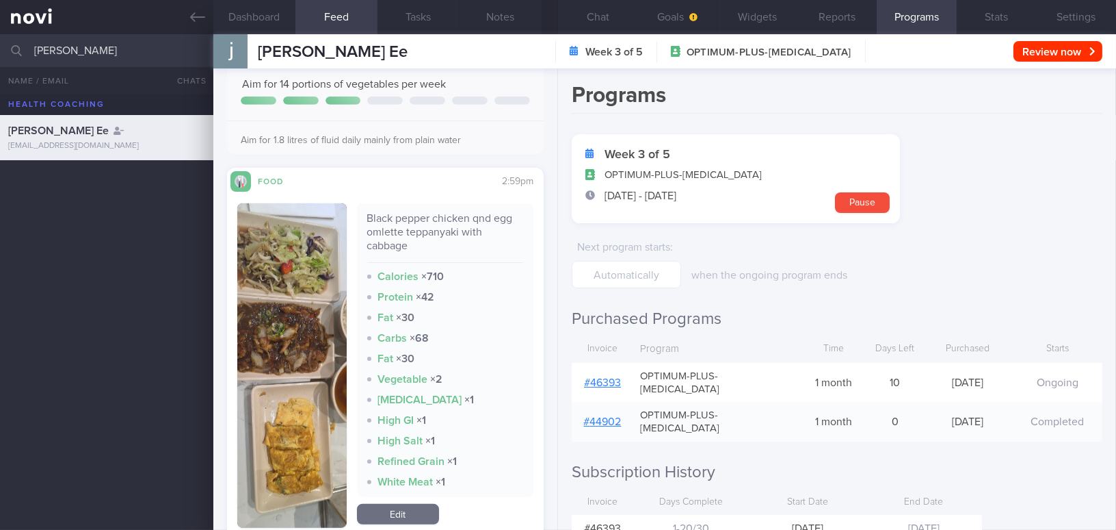
click at [295, 361] on button "button" at bounding box center [291, 365] width 109 height 324
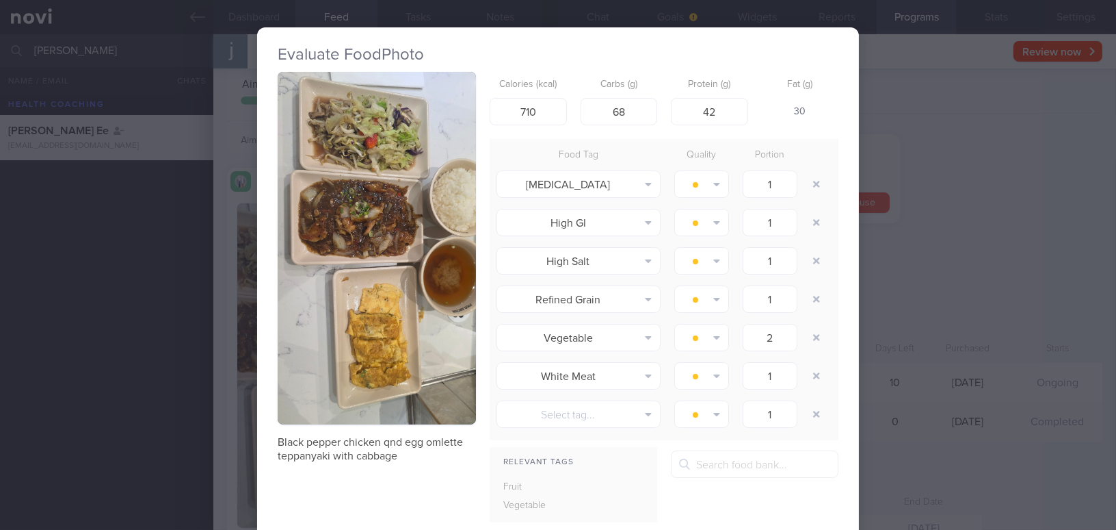
click at [359, 257] on button "button" at bounding box center [377, 248] width 198 height 352
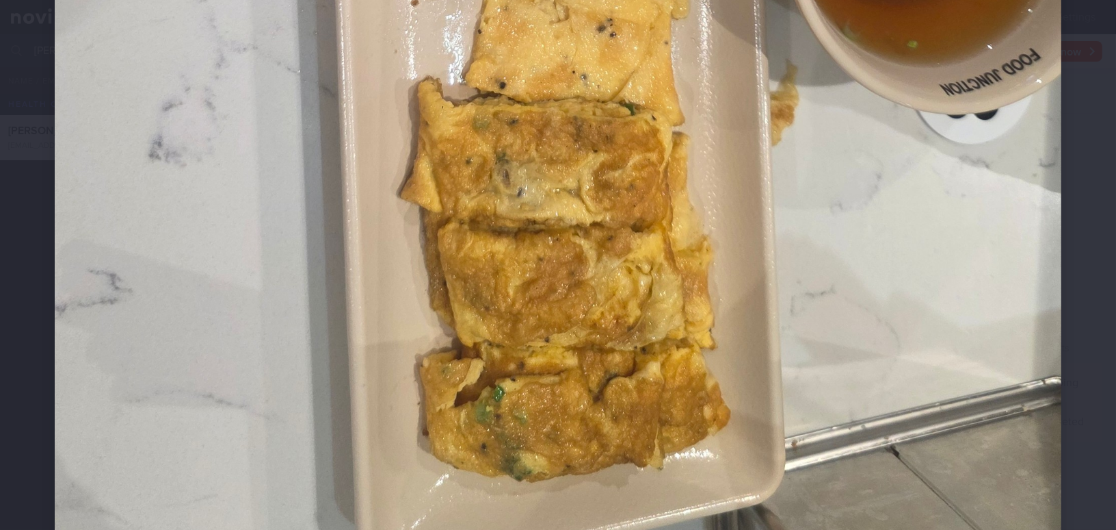
scroll to position [1181, 0]
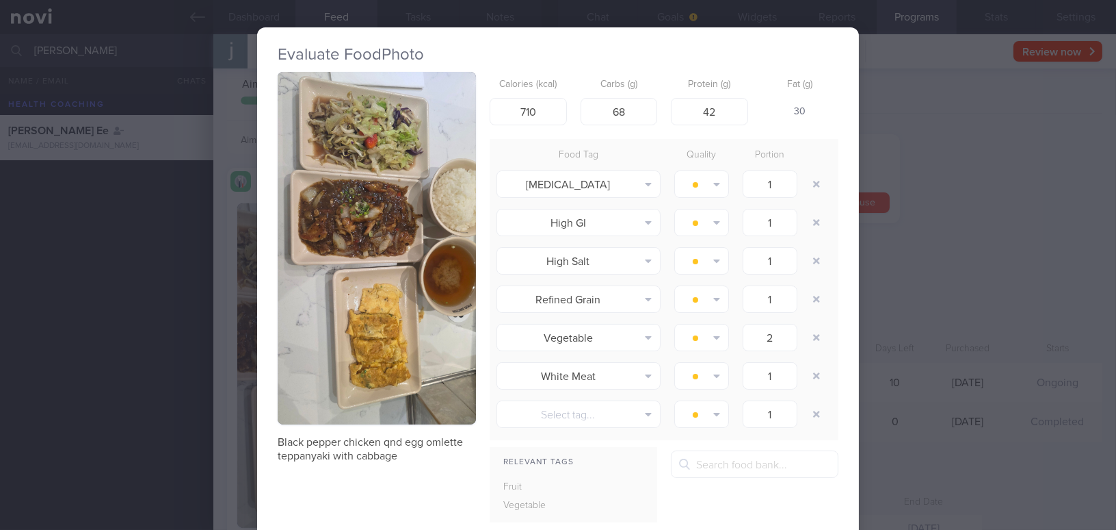
click at [919, 309] on div "Evaluate Food Photo Black pepper chicken qnd egg omlette teppanyaki with cabbag…" at bounding box center [558, 265] width 1116 height 530
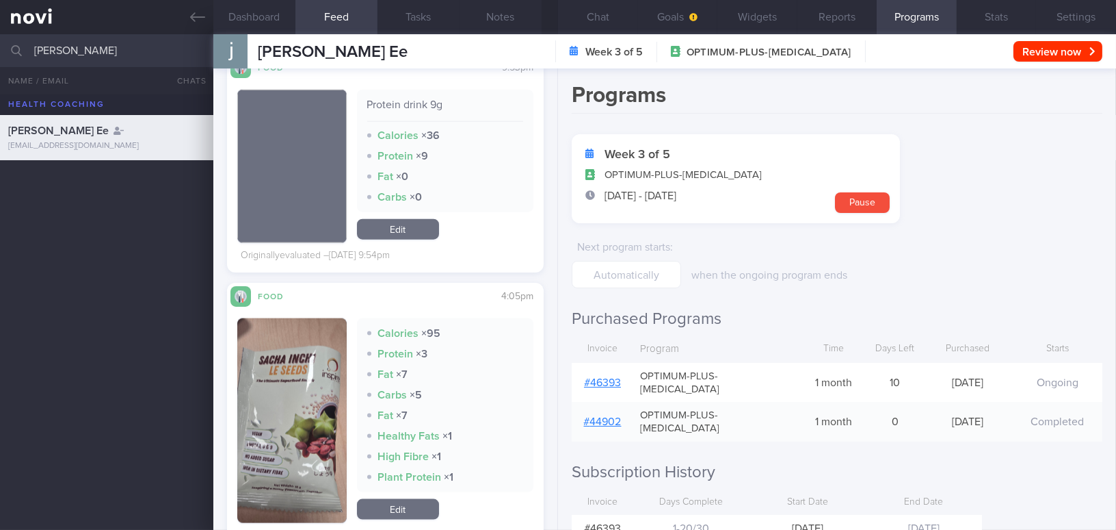
scroll to position [3482, 0]
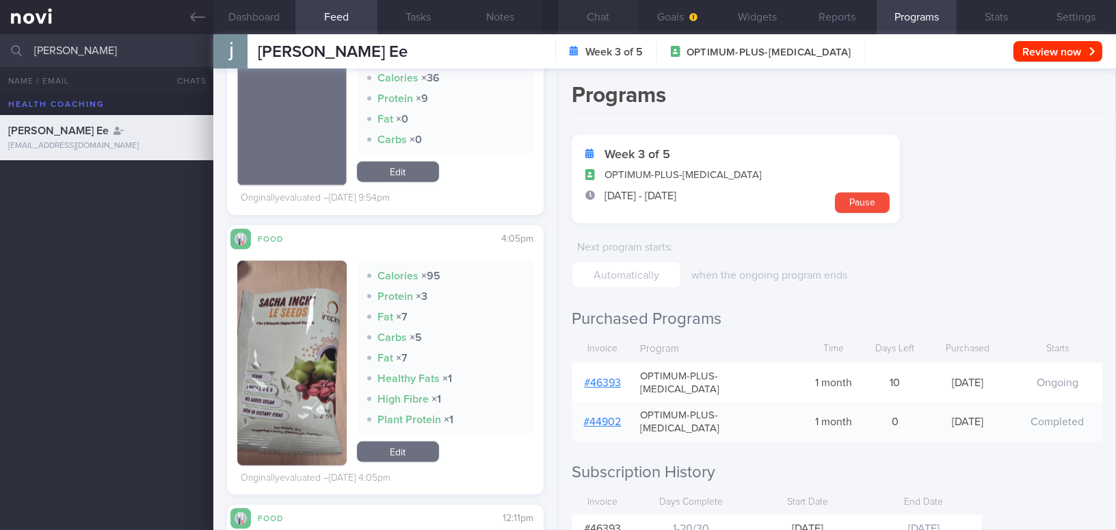
click at [614, 17] on button "Chat" at bounding box center [598, 17] width 80 height 34
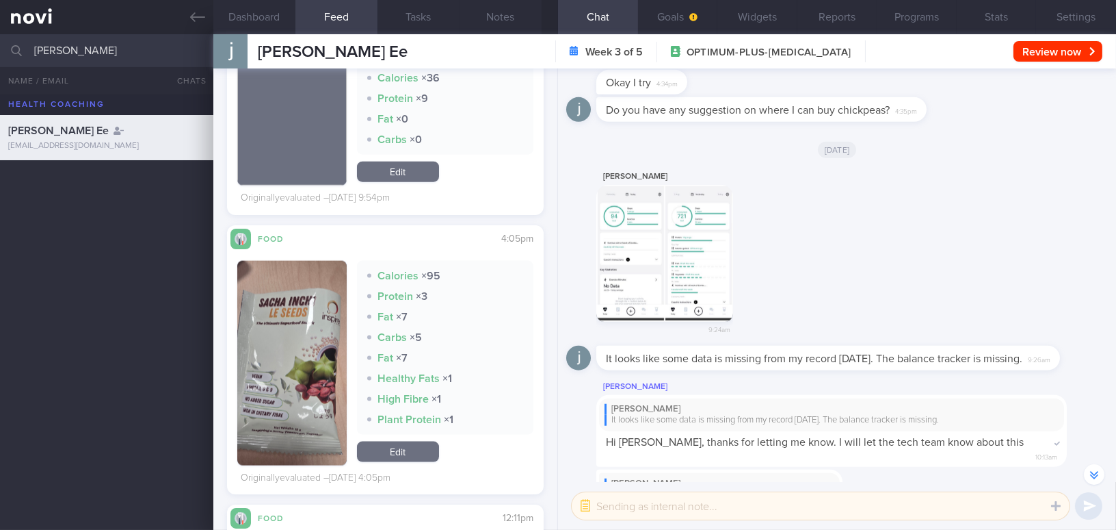
scroll to position [-2933, 0]
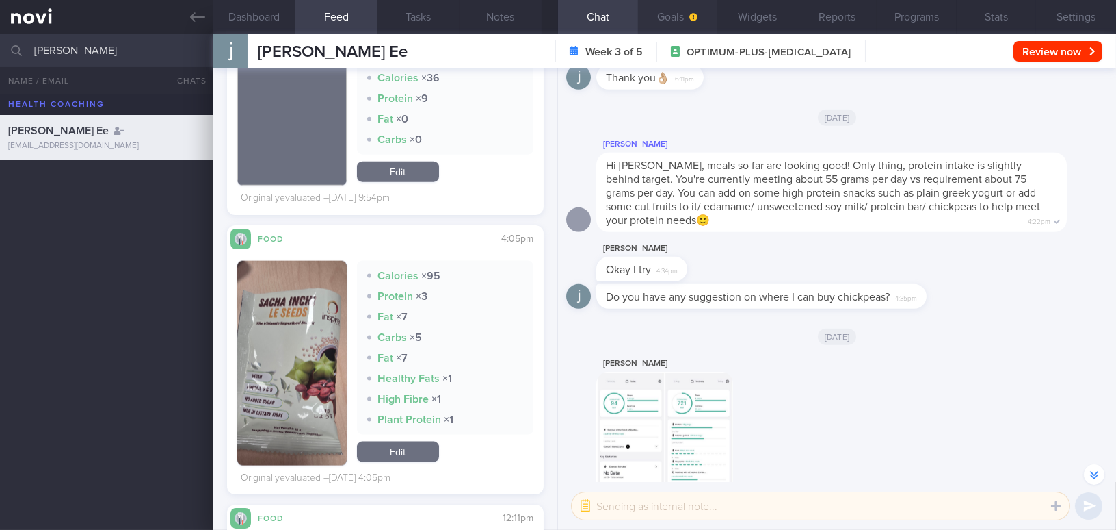
click at [685, 10] on button "Goals" at bounding box center [678, 17] width 80 height 34
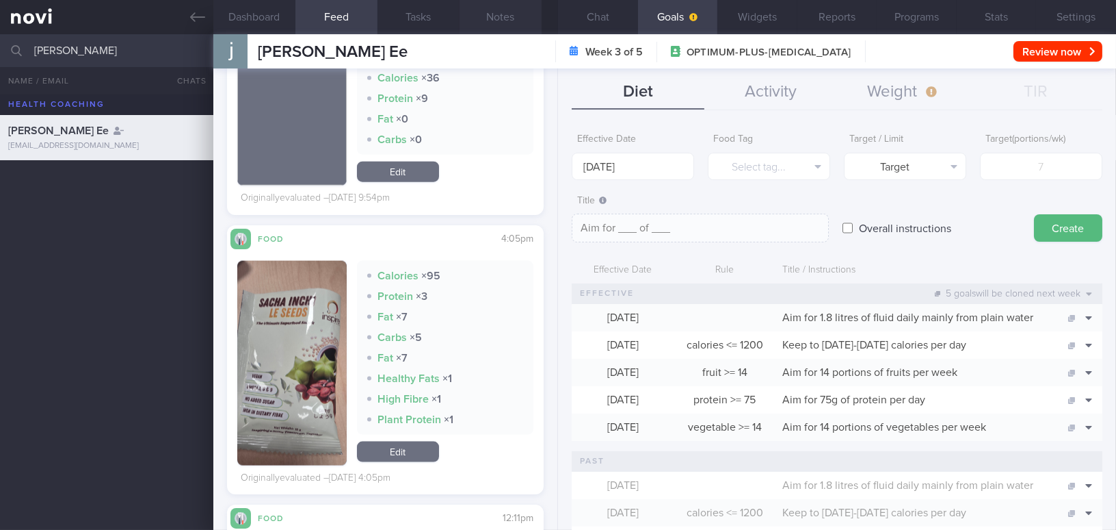
click at [491, 20] on button "Notes" at bounding box center [501, 17] width 82 height 34
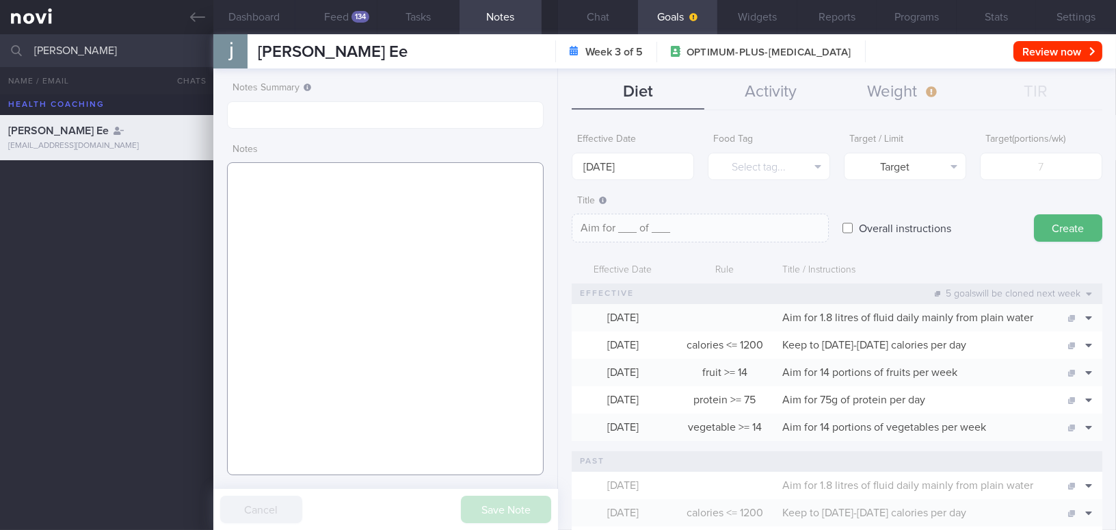
click at [336, 238] on textarea at bounding box center [385, 318] width 317 height 313
paste textarea "[DEMOGRAPHIC_DATA] Woman Occupation Finance Comorbidities [MEDICAL_DATA] Last h…"
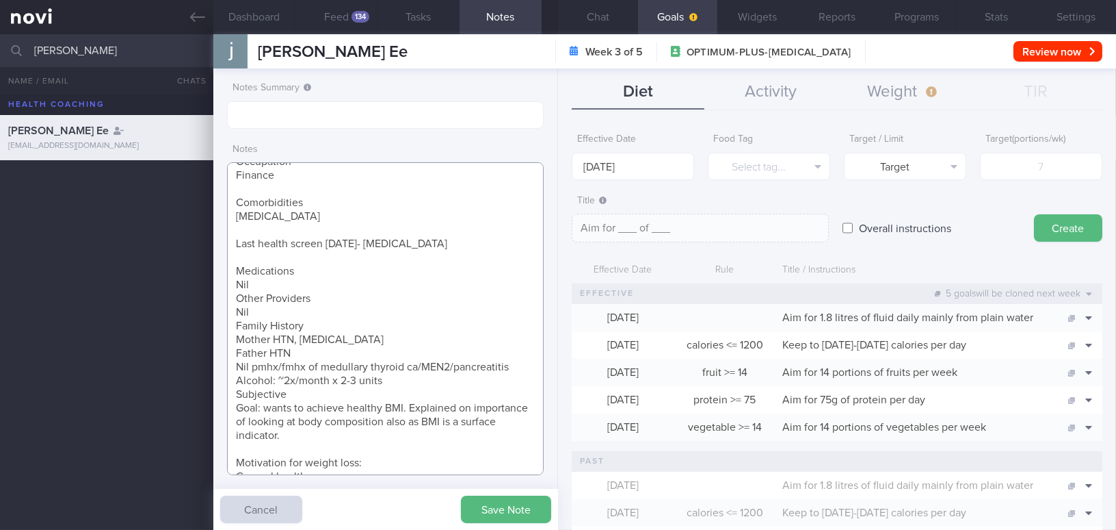
scroll to position [62, 0]
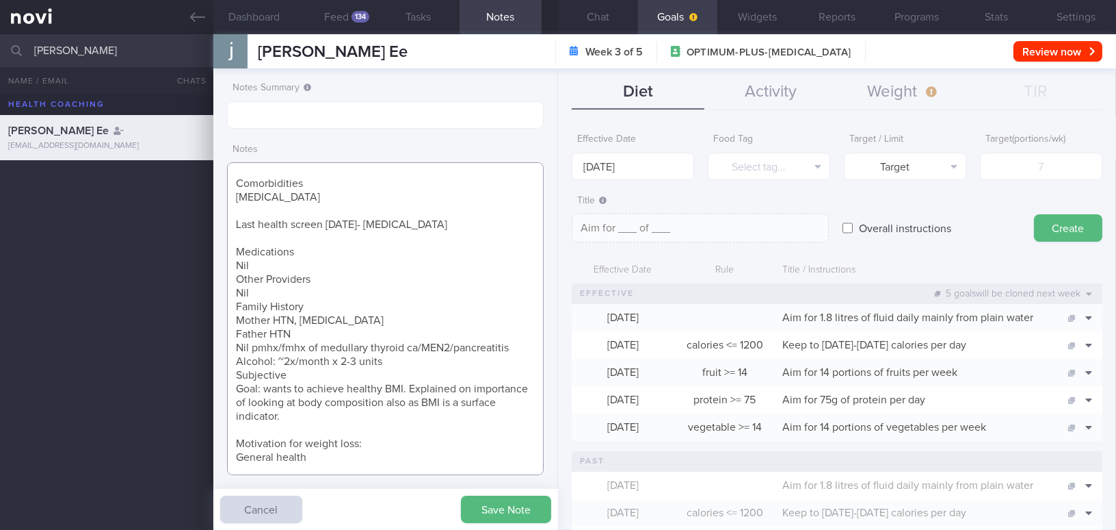
click at [237, 278] on textarea "[DEMOGRAPHIC_DATA] Woman Occupation Finance Comorbidities [MEDICAL_DATA] Last h…" at bounding box center [385, 318] width 317 height 313
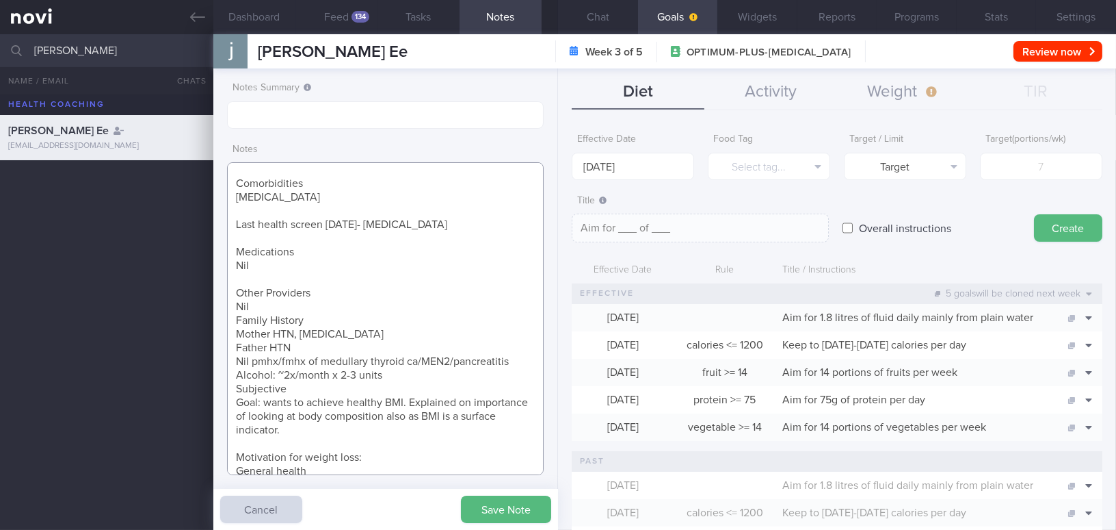
drag, startPoint x: 241, startPoint y: 296, endPoint x: 512, endPoint y: 356, distance: 277.5
click at [512, 356] on textarea "[DEMOGRAPHIC_DATA] Woman Occupation Finance Comorbidities [MEDICAL_DATA] Last h…" at bounding box center [385, 318] width 317 height 313
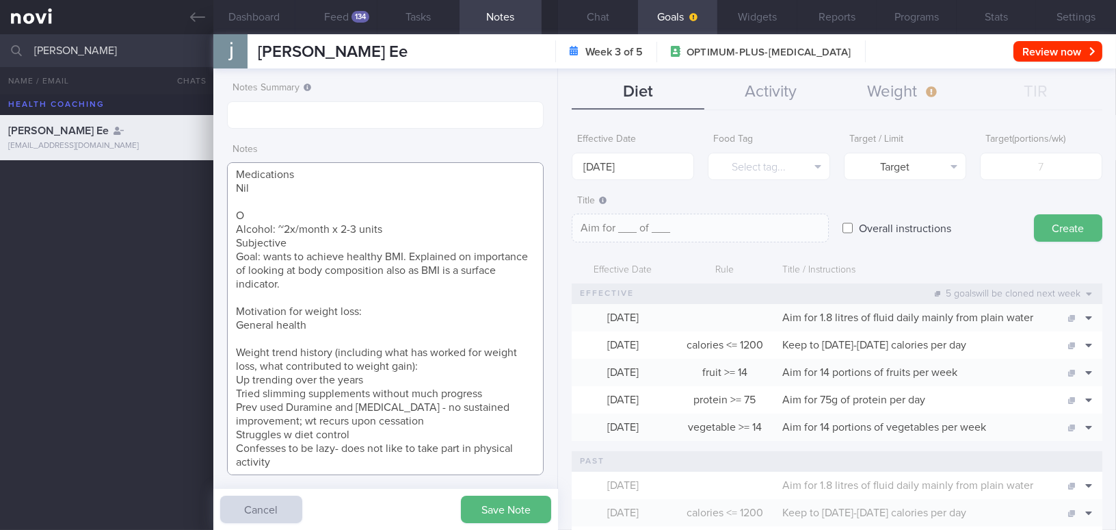
scroll to position [139, 0]
drag, startPoint x: 235, startPoint y: 311, endPoint x: 339, endPoint y: 325, distance: 104.3
click at [338, 325] on textarea "[DEMOGRAPHIC_DATA] Woman Occupation Finance Comorbidities [MEDICAL_DATA] Last h…" at bounding box center [385, 318] width 317 height 313
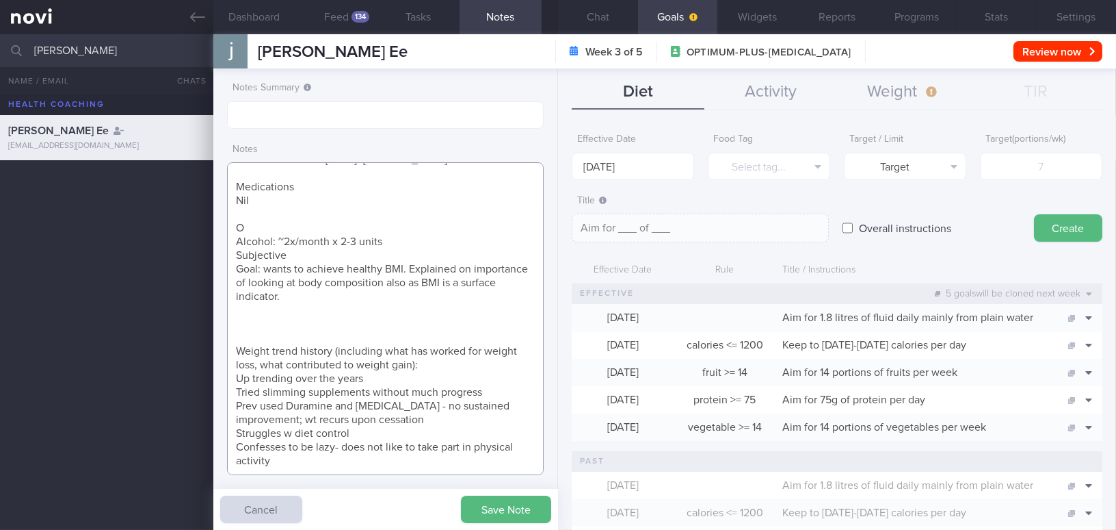
scroll to position [126, 0]
drag, startPoint x: 290, startPoint y: 256, endPoint x: 170, endPoint y: 239, distance: 120.9
click at [170, 239] on div "Patients New Users Coaches [PERSON_NAME] All active patients Assigned patients …" at bounding box center [558, 281] width 1116 height 495
click at [261, 257] on textarea "[DEMOGRAPHIC_DATA] Woman Occupation Finance Comorbidities [MEDICAL_DATA] Last h…" at bounding box center [385, 318] width 317 height 313
drag, startPoint x: 311, startPoint y: 255, endPoint x: 197, endPoint y: 254, distance: 113.6
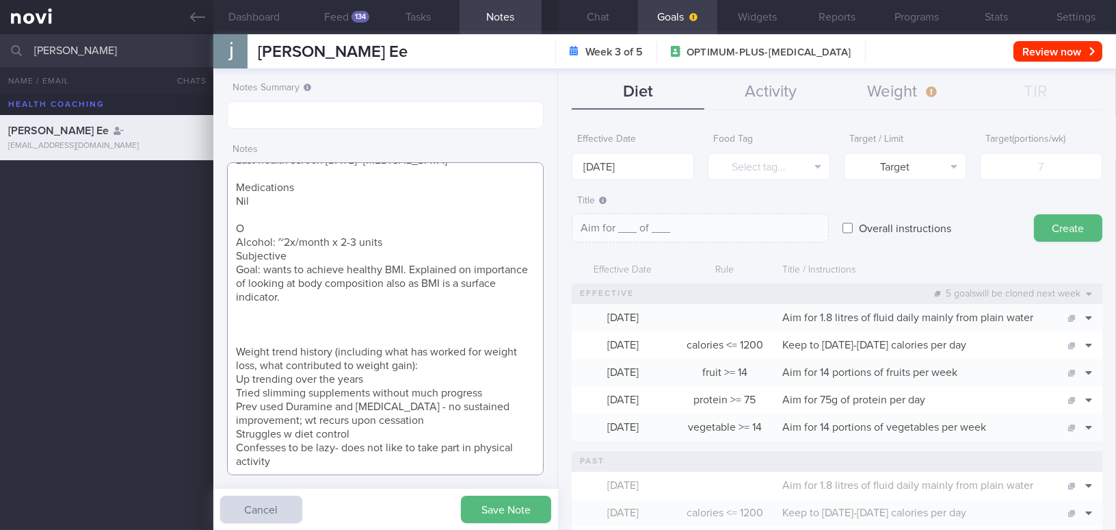
click at [197, 254] on div "Patients New Users Coaches [PERSON_NAME] All active patients Assigned patients …" at bounding box center [558, 281] width 1116 height 495
click at [266, 334] on textarea "[DEMOGRAPHIC_DATA] Woman Occupation Finance Comorbidities [MEDICAL_DATA] Last h…" at bounding box center [385, 318] width 317 height 313
drag, startPoint x: 235, startPoint y: 349, endPoint x: 371, endPoint y: 432, distance: 158.7
click at [371, 432] on textarea "[DEMOGRAPHIC_DATA] Woman Occupation Finance Comorbidities [MEDICAL_DATA] Last h…" at bounding box center [385, 318] width 317 height 313
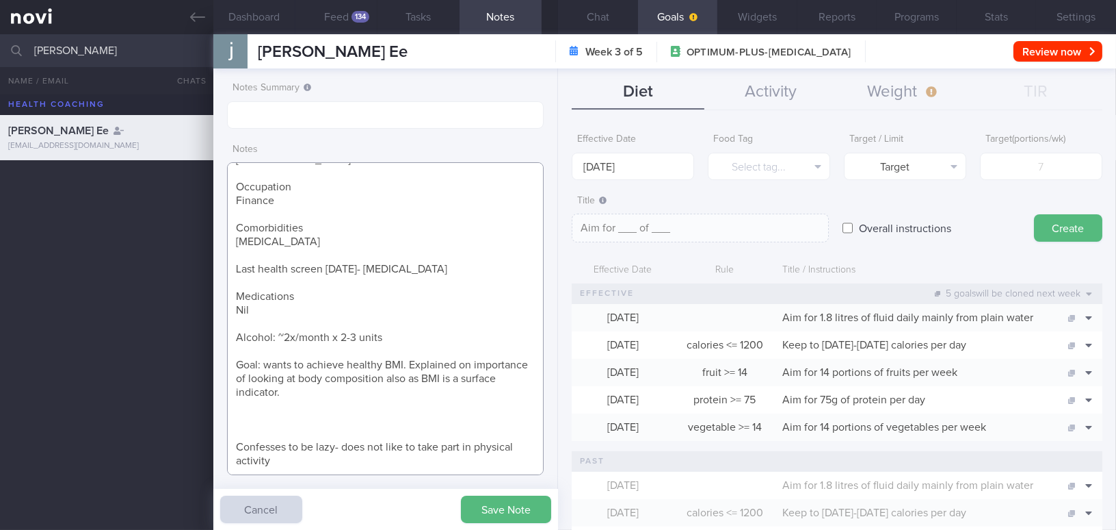
scroll to position [16, 0]
paste textarea "- Told me she hit a weight plateau. Not keen on adding exercise. Says she does …"
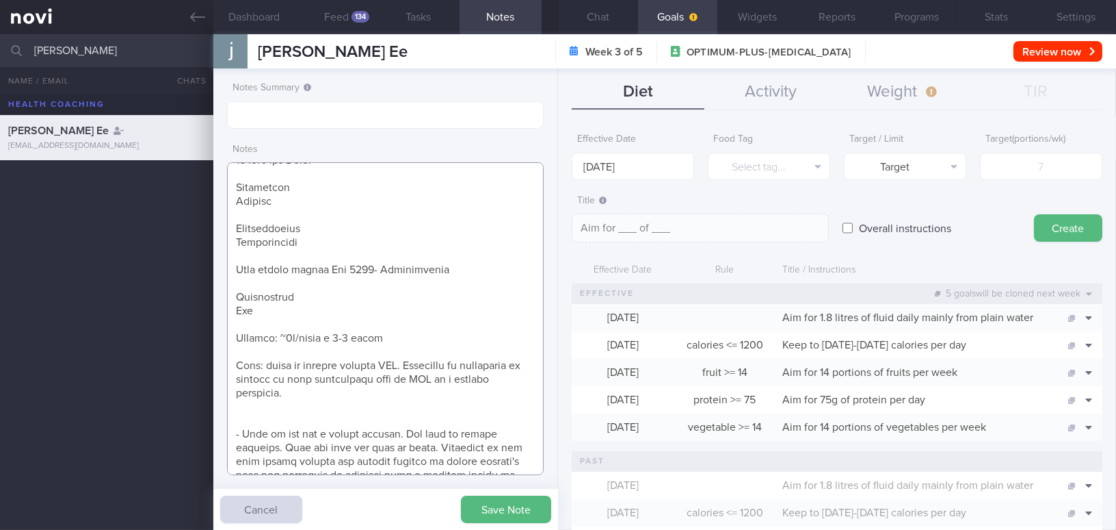
scroll to position [159, 0]
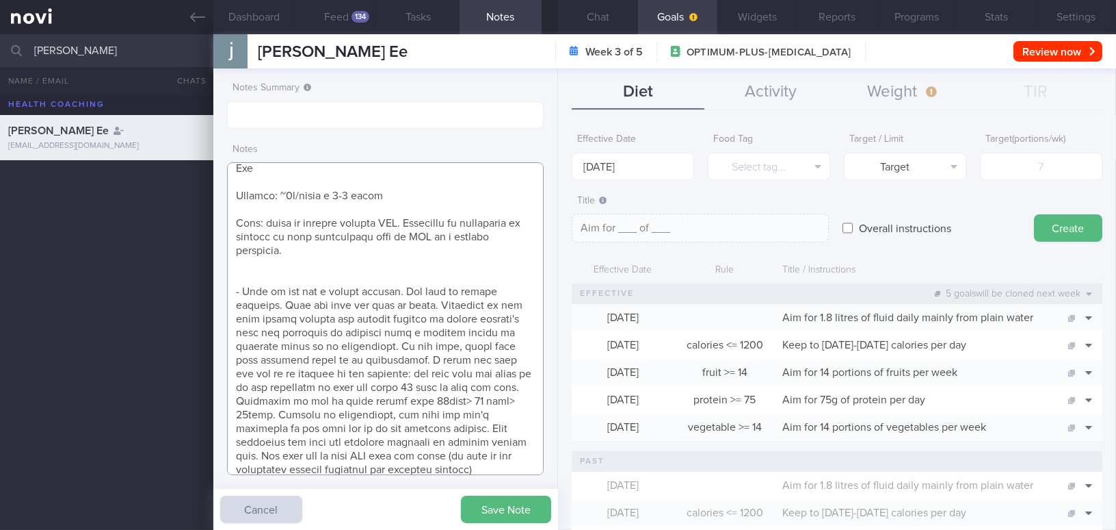
click at [244, 274] on textarea at bounding box center [385, 318] width 317 height 313
drag, startPoint x: 401, startPoint y: 289, endPoint x: 444, endPoint y: 233, distance: 70.7
click at [402, 288] on textarea at bounding box center [385, 318] width 317 height 313
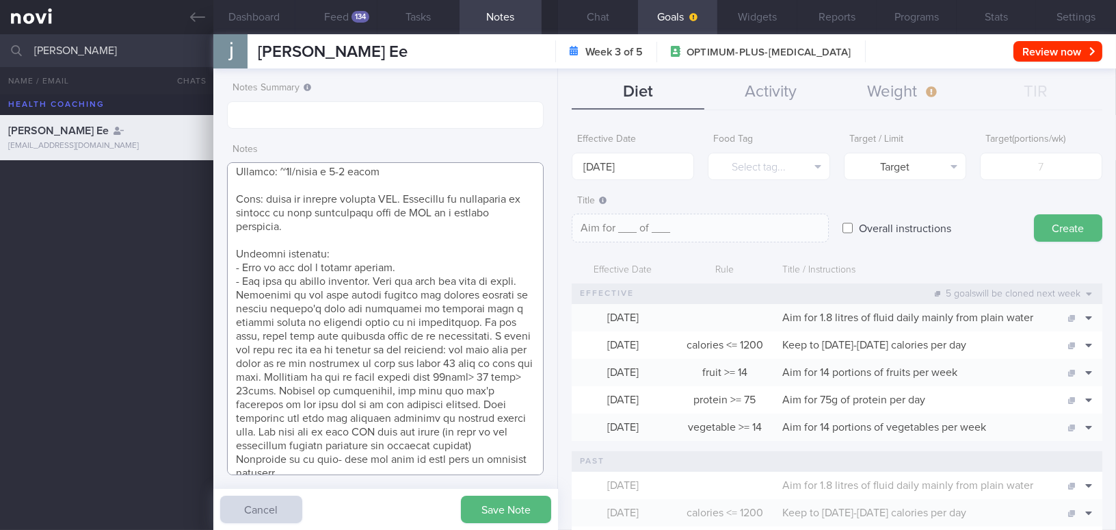
scroll to position [194, 0]
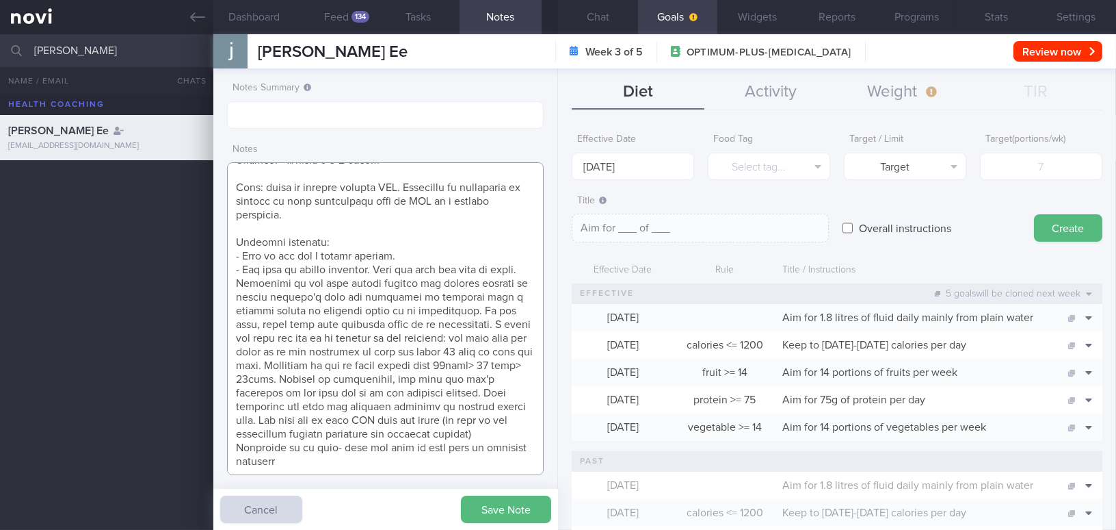
click at [235, 448] on textarea at bounding box center [385, 318] width 317 height 313
type textarea "[DEMOGRAPHIC_DATA] Woman Occupation Finance Comorbidities [MEDICAL_DATA] Last h…"
click at [517, 506] on button "Save Note" at bounding box center [506, 508] width 90 height 27
click at [350, 14] on button "Feed 134" at bounding box center [337, 17] width 82 height 34
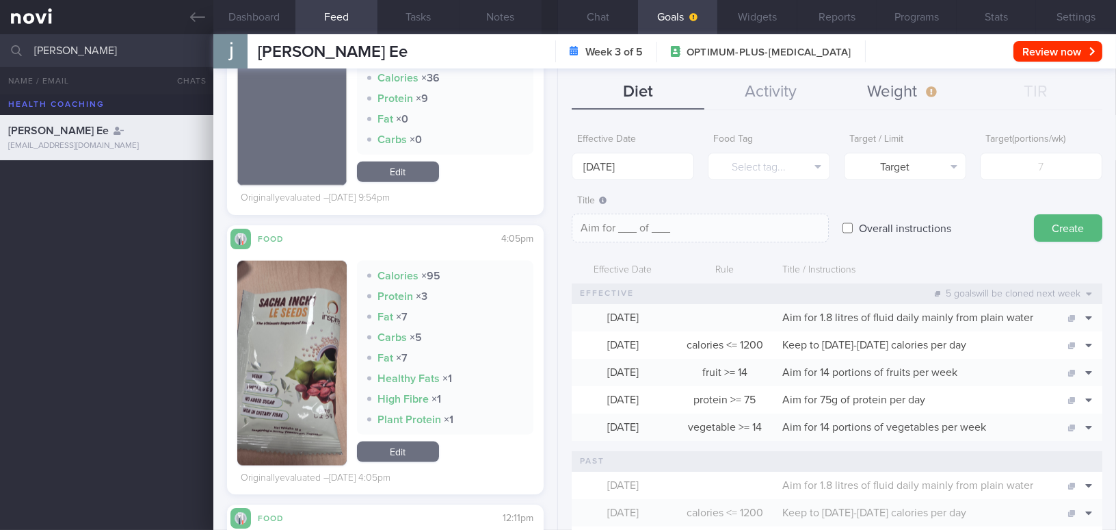
click at [915, 95] on button "Weight" at bounding box center [903, 92] width 133 height 34
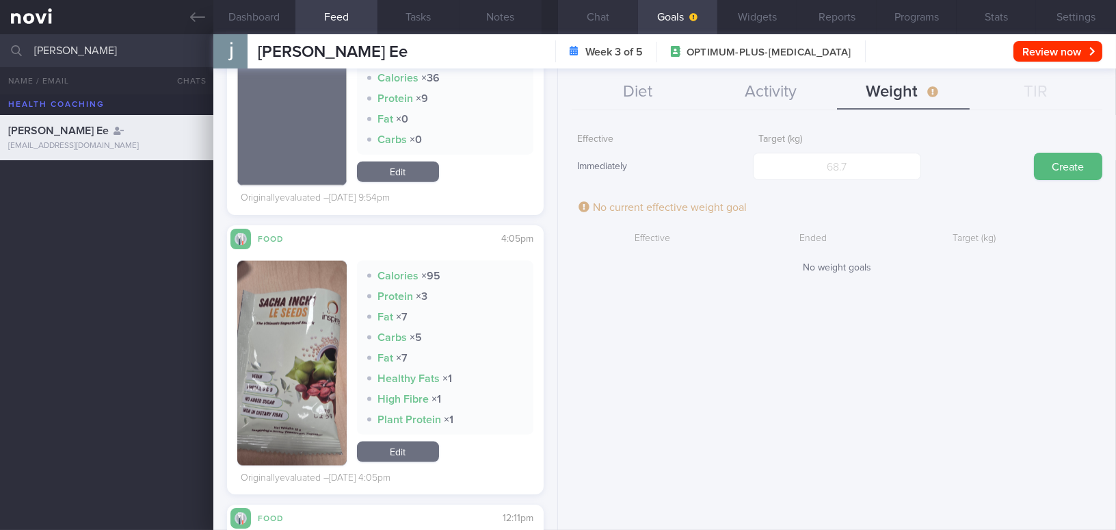
click at [599, 16] on button "Chat" at bounding box center [598, 17] width 80 height 34
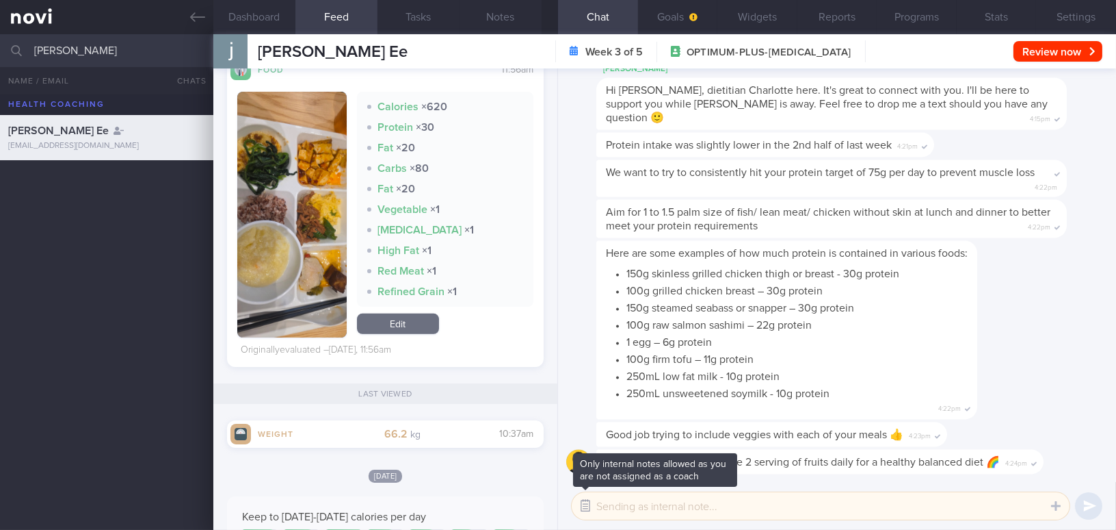
click at [589, 508] on button "button" at bounding box center [585, 505] width 25 height 25
click at [1059, 12] on button "Settings" at bounding box center [1076, 17] width 80 height 34
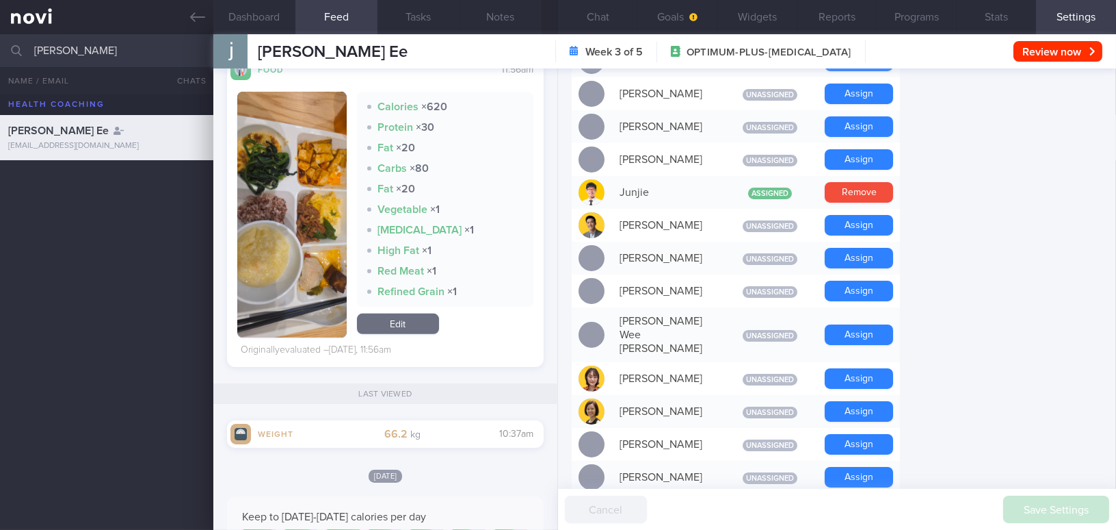
scroll to position [683, 0]
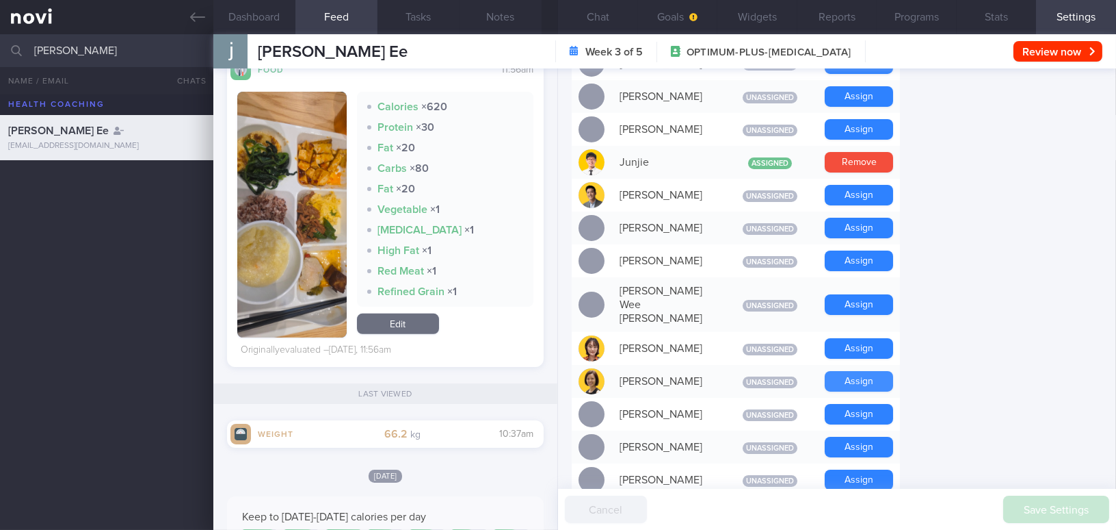
click at [872, 371] on button "Assign" at bounding box center [859, 381] width 68 height 21
click at [603, 14] on button "Chat" at bounding box center [598, 17] width 80 height 34
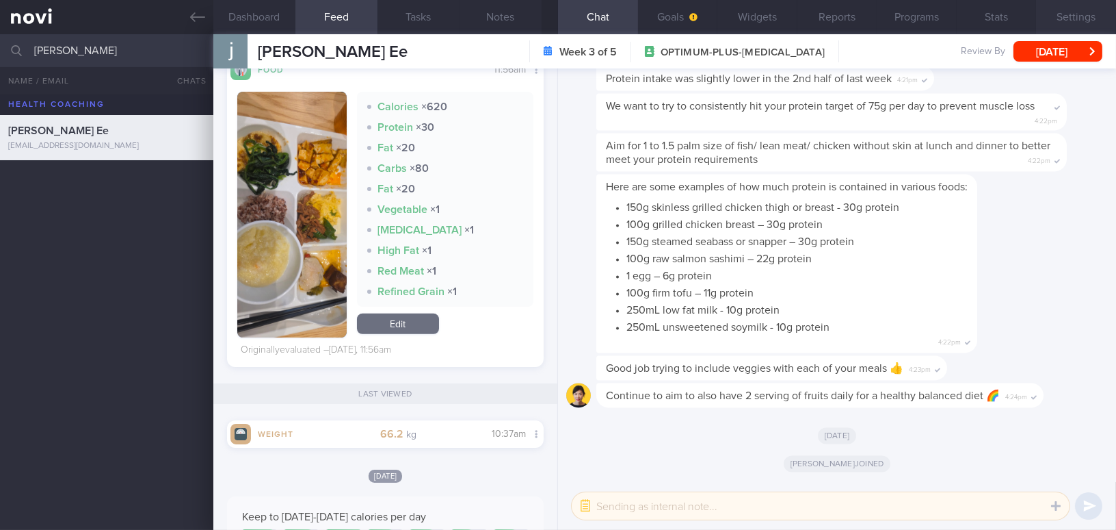
click at [1060, 13] on button "Settings" at bounding box center [1076, 17] width 80 height 34
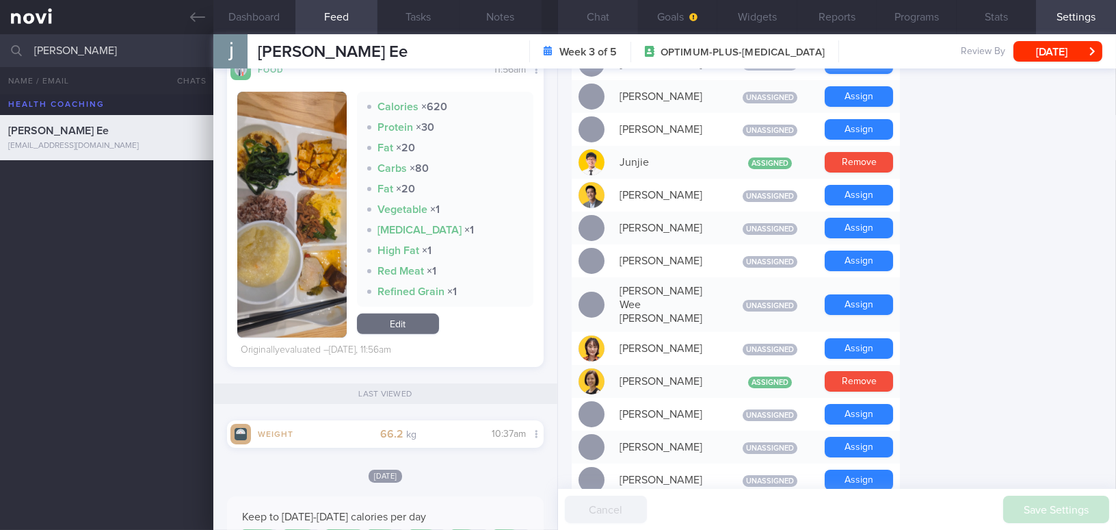
click at [606, 15] on button "Chat" at bounding box center [598, 17] width 80 height 34
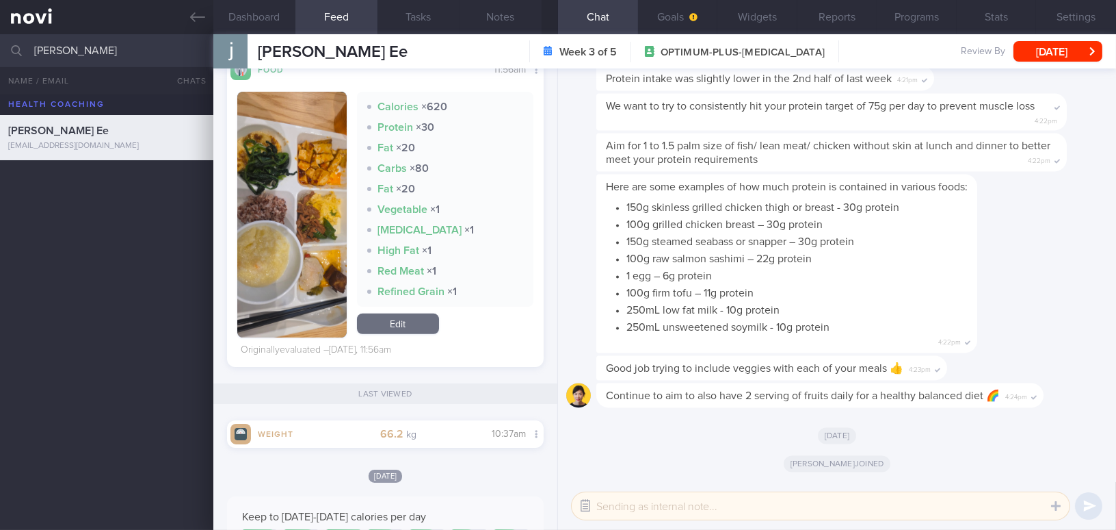
click at [587, 504] on button "button" at bounding box center [585, 505] width 25 height 25
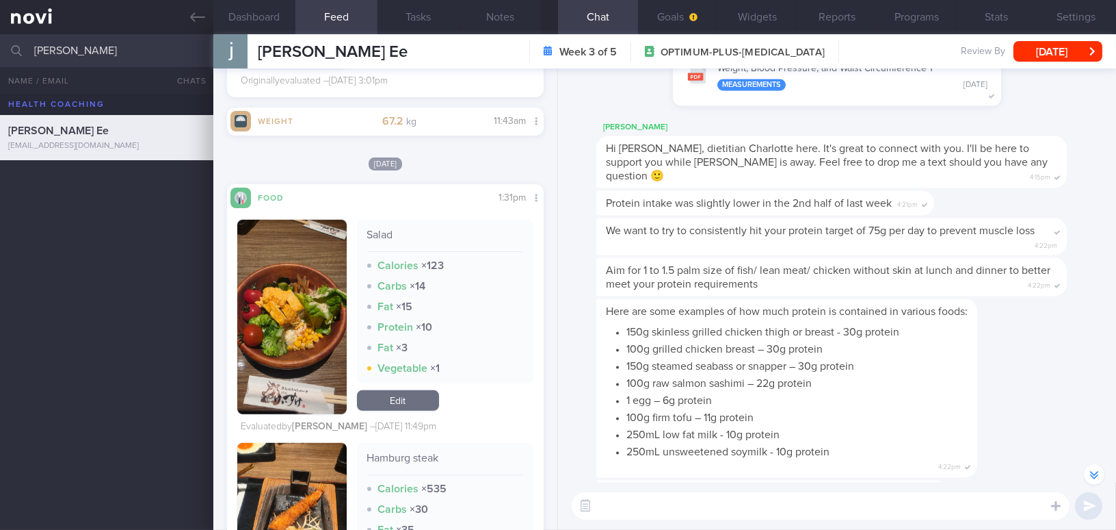
scroll to position [2176, 0]
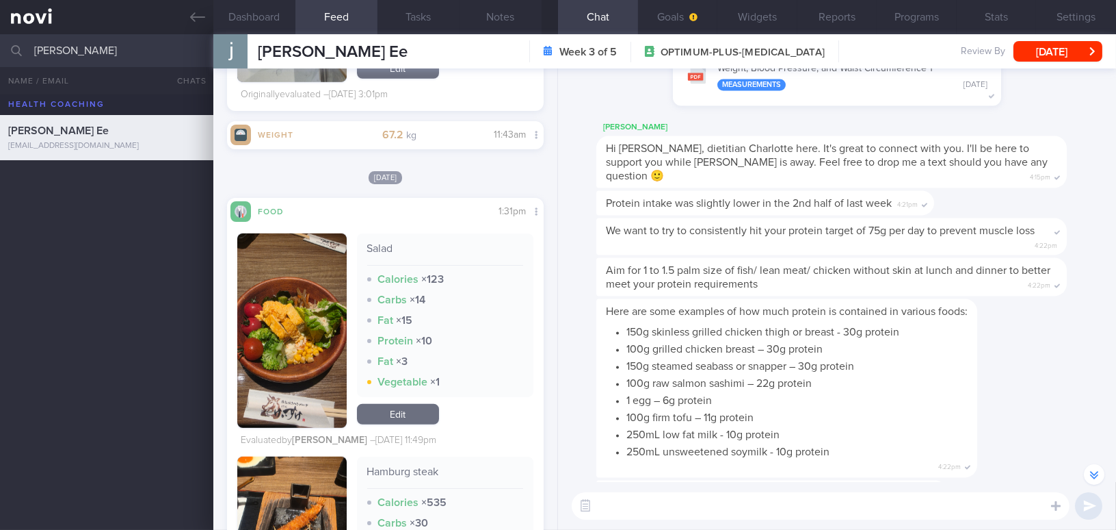
click at [298, 352] on button "button" at bounding box center [291, 330] width 109 height 194
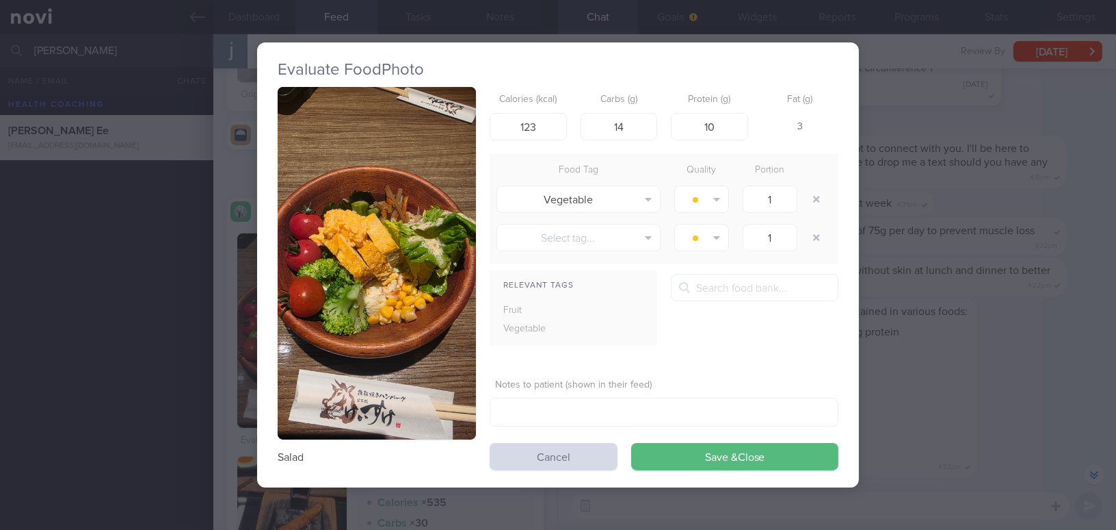
click at [304, 302] on button "button" at bounding box center [377, 263] width 198 height 352
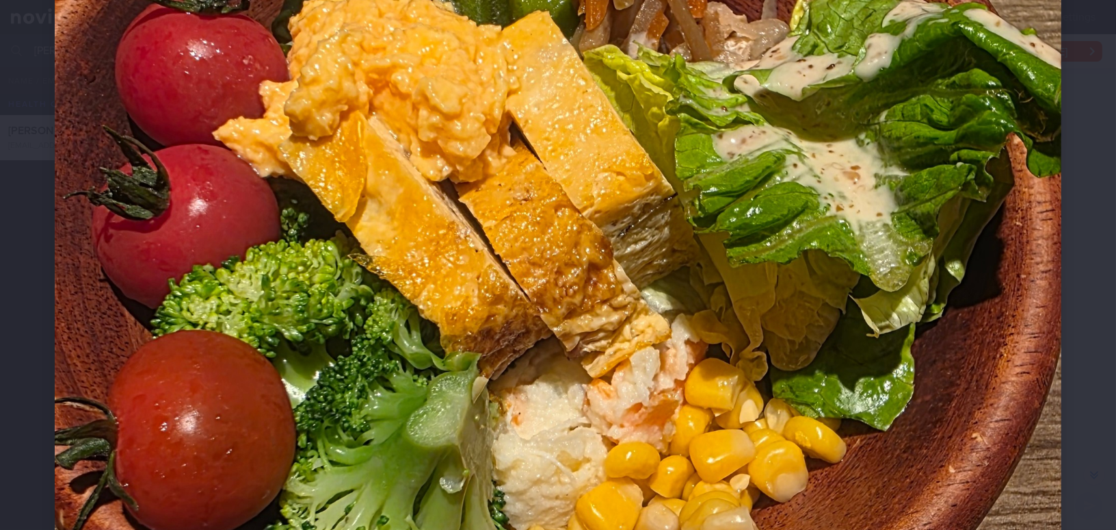
scroll to position [746, 0]
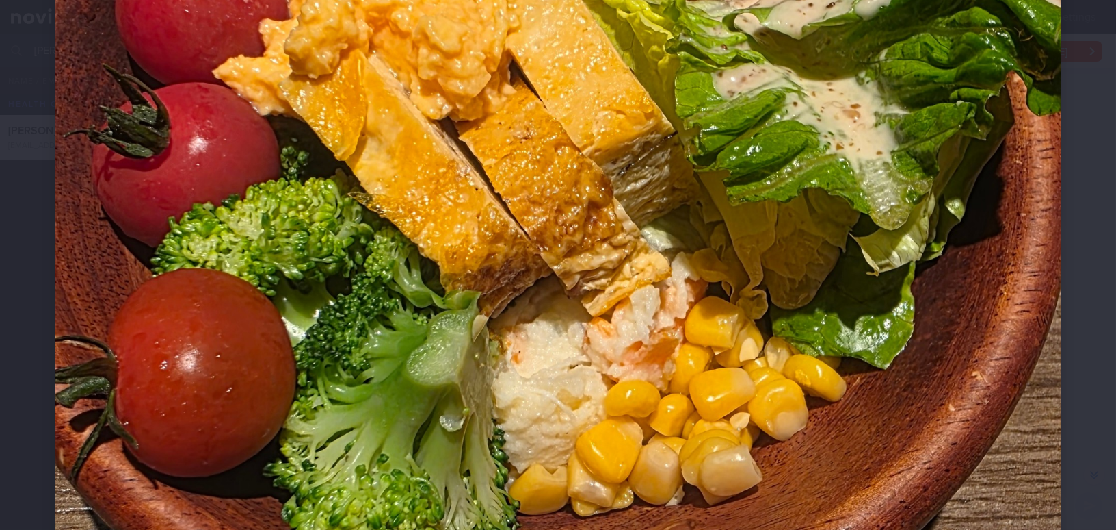
click at [820, 424] on img at bounding box center [558, 203] width 1007 height 1788
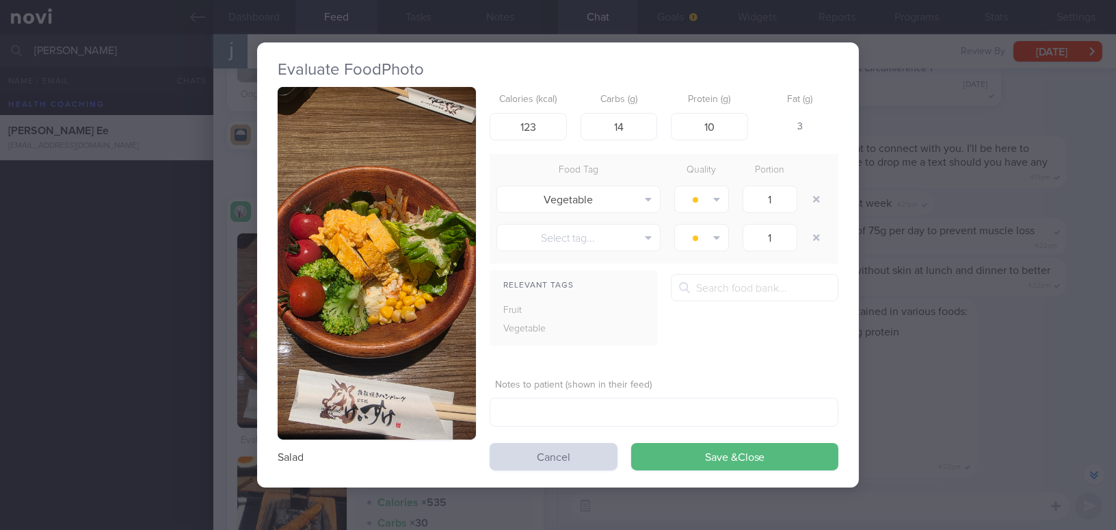
click at [982, 426] on div "Evaluate Food Photo Salad Calories (kcal) 123 Carbs (g) 14 Protein (g) 10 Fat (…" at bounding box center [558, 265] width 1116 height 530
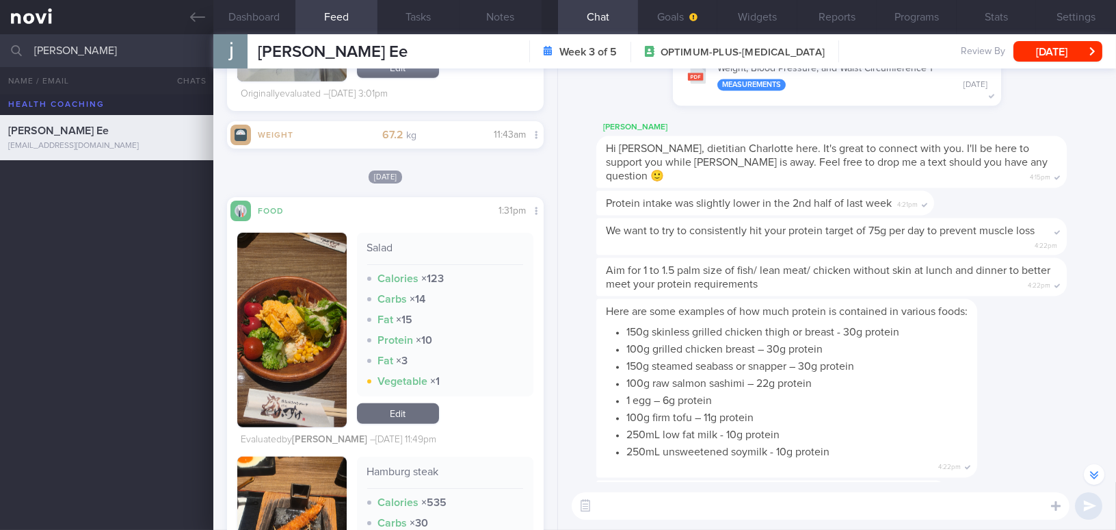
scroll to position [2425, 0]
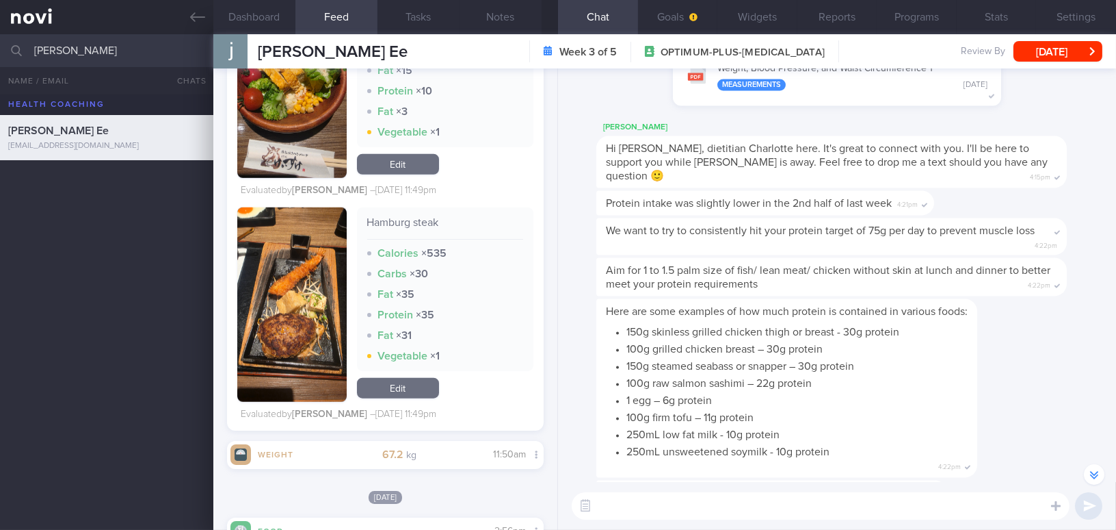
click at [285, 326] on button "button" at bounding box center [291, 304] width 109 height 194
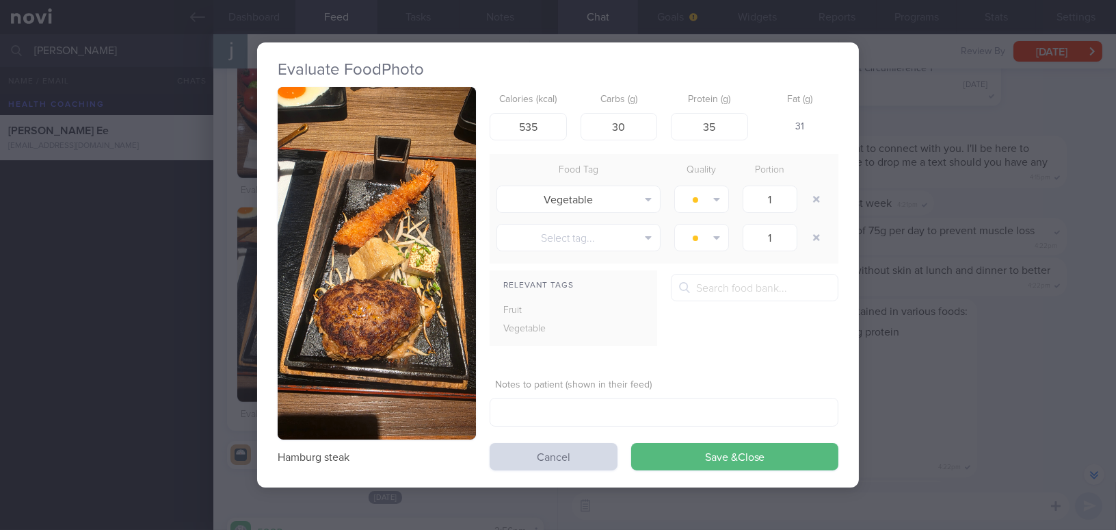
click at [327, 288] on button "button" at bounding box center [377, 263] width 198 height 352
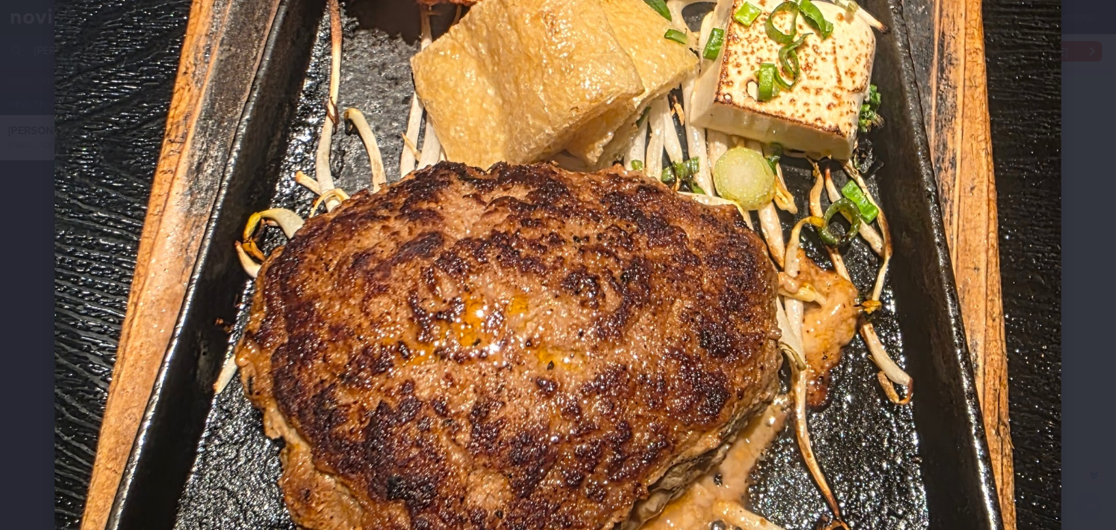
scroll to position [932, 0]
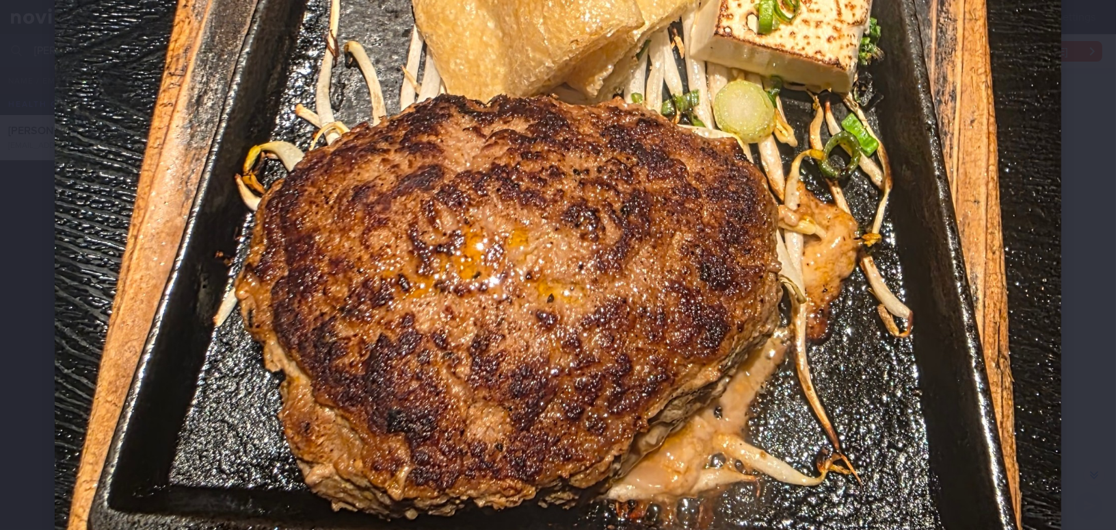
click at [638, 334] on img at bounding box center [558, 16] width 1007 height 1788
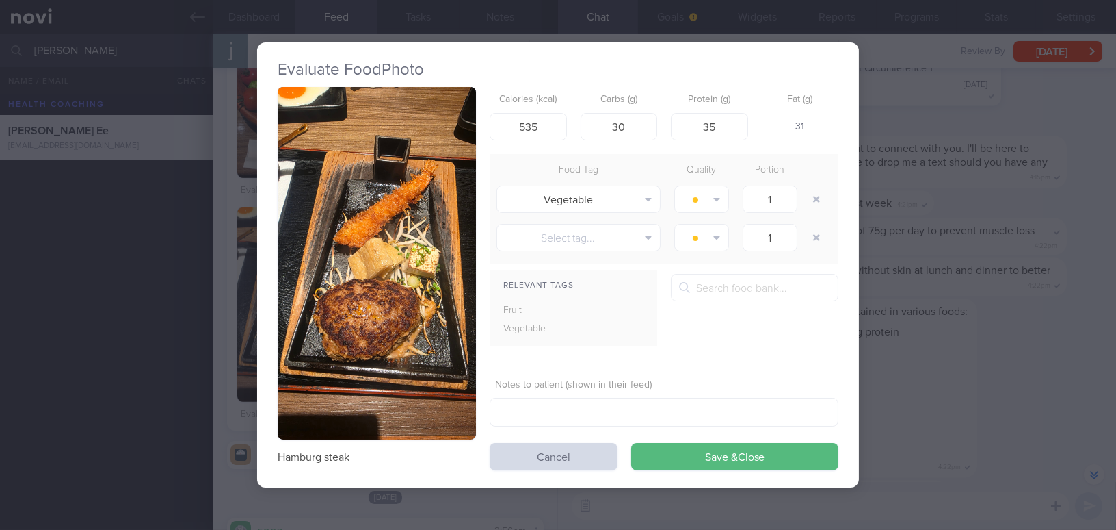
click at [943, 374] on div "Evaluate Food Photo Hamburg steak Calories (kcal) 535 Carbs (g) 30 Protein (g) …" at bounding box center [558, 265] width 1116 height 530
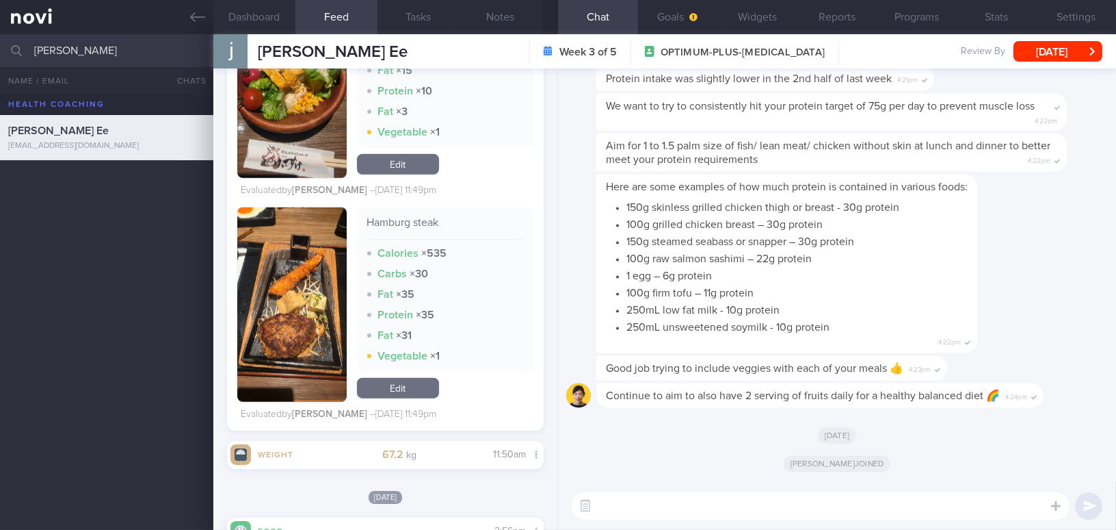
click at [743, 503] on textarea at bounding box center [821, 505] width 498 height 27
paste textarea "Hi, this is ML. I understand from Dr. [Name] that you requested a change of hea…"
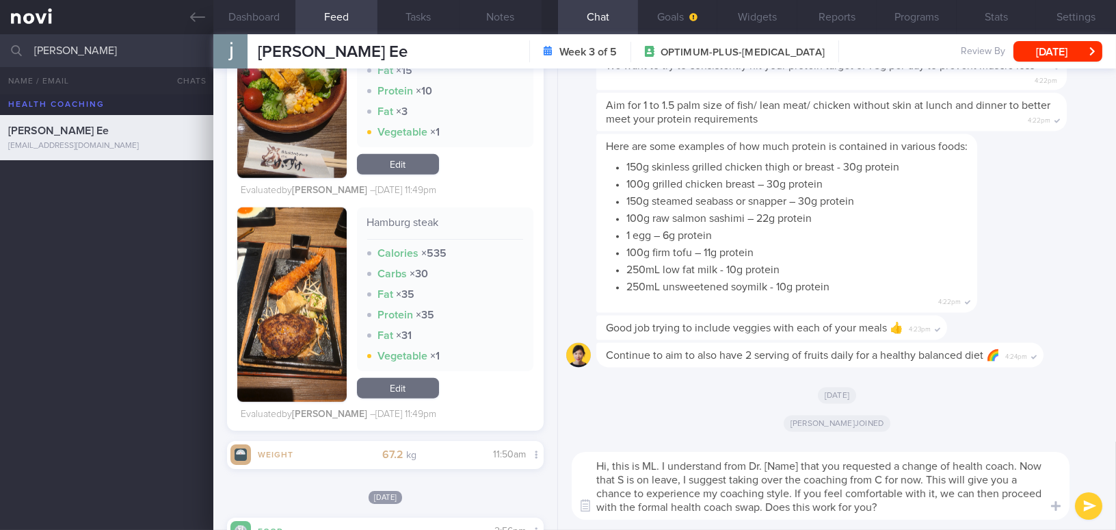
click at [606, 462] on textarea "Hi, this is ML. I understand from Dr. [Name] that you requested a change of hea…" at bounding box center [821, 486] width 498 height 68
click at [909, 464] on textarea "Good morning Janice, this is Mee Li. I understand from Dr. [Name] that you requ…" at bounding box center [821, 486] width 498 height 68
click at [711, 479] on textarea "Good morning Janice, this is Mee Li. I understand from Dr Yeo that you requeste…" at bounding box center [821, 486] width 498 height 68
click at [715, 478] on textarea "Good morning Janice, this is Mee Li. I understand from Dr Yeo that you requeste…" at bounding box center [821, 486] width 498 height 68
click at [999, 480] on textarea "Good morning Janice, this is Mee Li. I understand from Dr Yeo that you requeste…" at bounding box center [821, 486] width 498 height 68
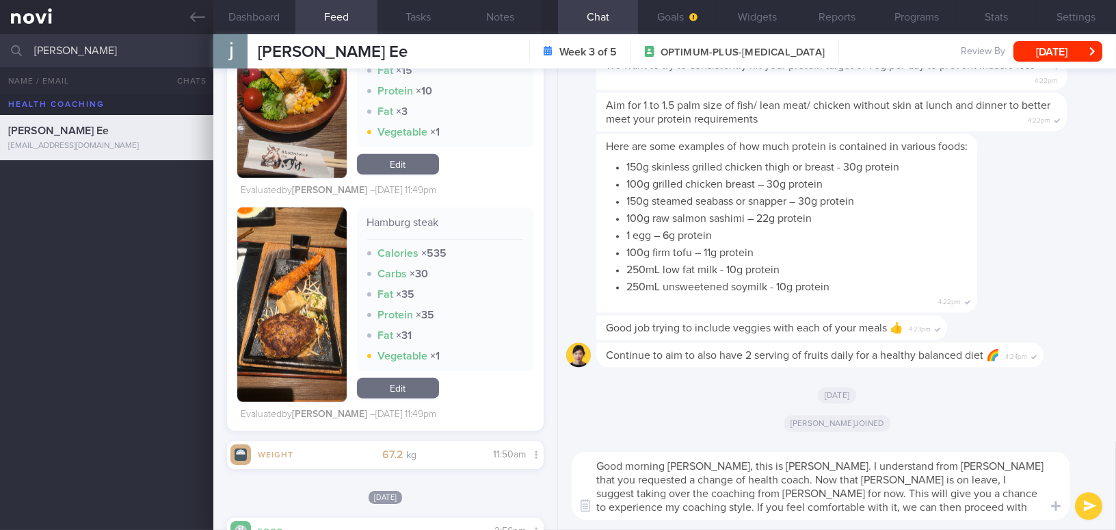
click at [1021, 504] on textarea "Good morning Janice, this is Mee Li. I understand from Dr Yeo that you requeste…" at bounding box center [821, 486] width 498 height 68
type textarea "Good morning [PERSON_NAME], this is [PERSON_NAME]. I understand from [PERSON_NA…"
click at [1093, 506] on icon "submit" at bounding box center [1090, 506] width 13 height 12
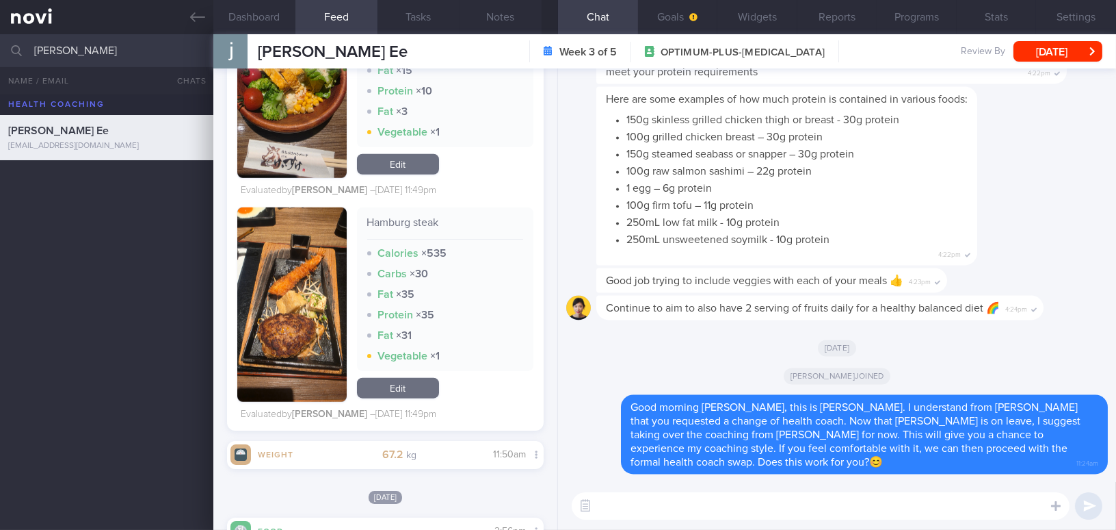
click at [906, 502] on textarea at bounding box center [821, 505] width 498 height 27
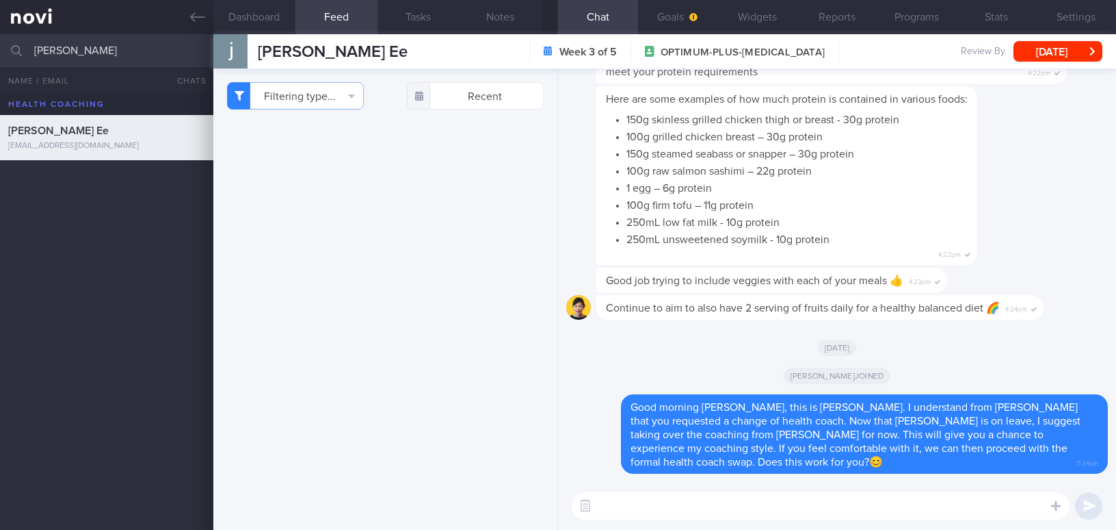
select select "8"
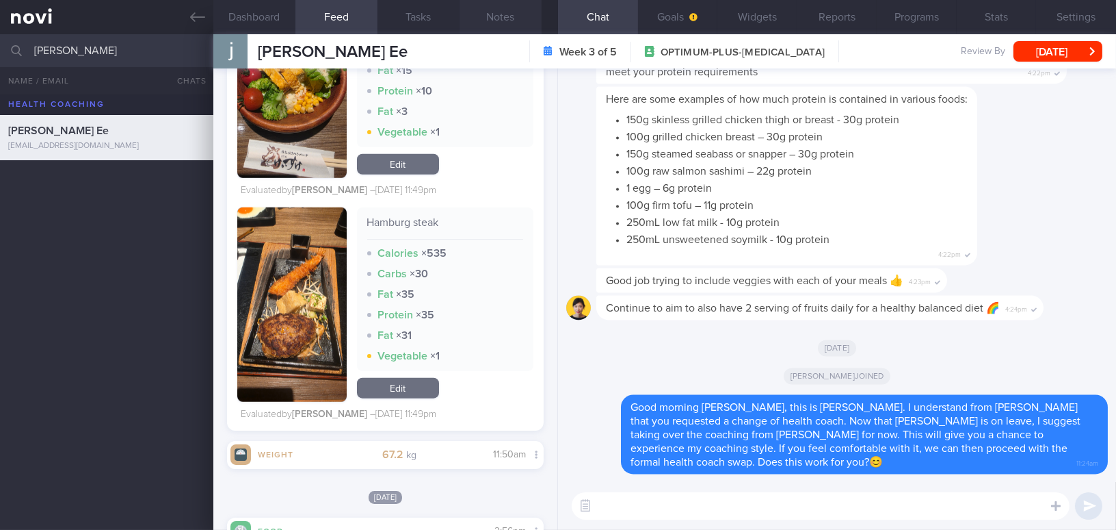
click at [508, 21] on button "Notes" at bounding box center [501, 17] width 82 height 34
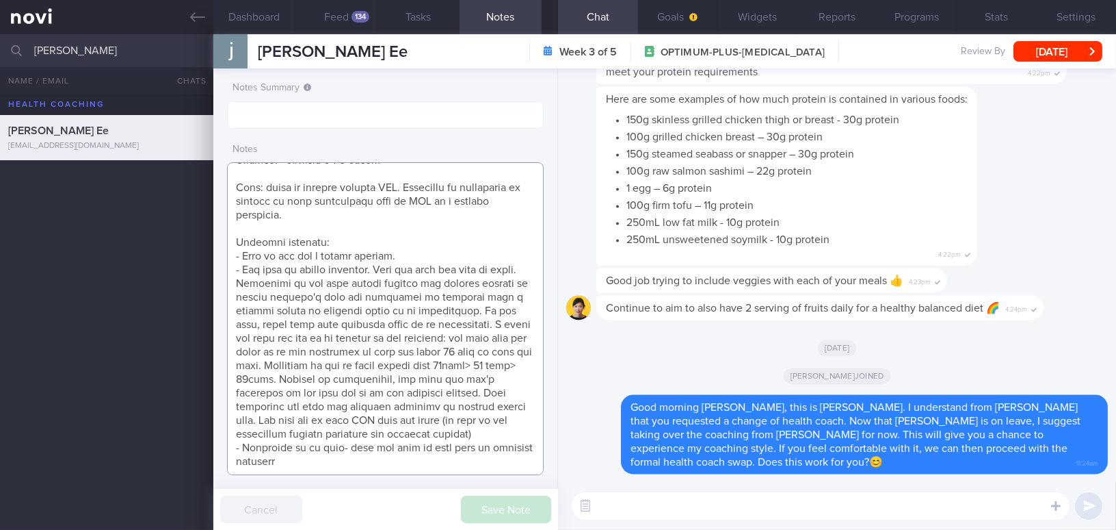
click at [333, 465] on textarea at bounding box center [385, 318] width 317 height 313
paste textarea "To start, I suggest setting a formal weight goal in the app. While on [MEDICAL_…"
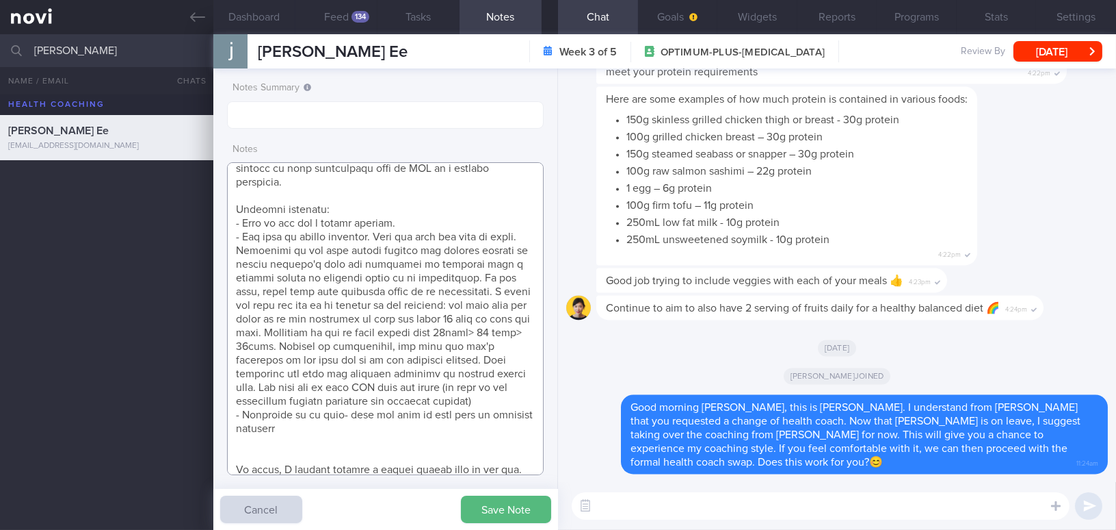
scroll to position [323, 0]
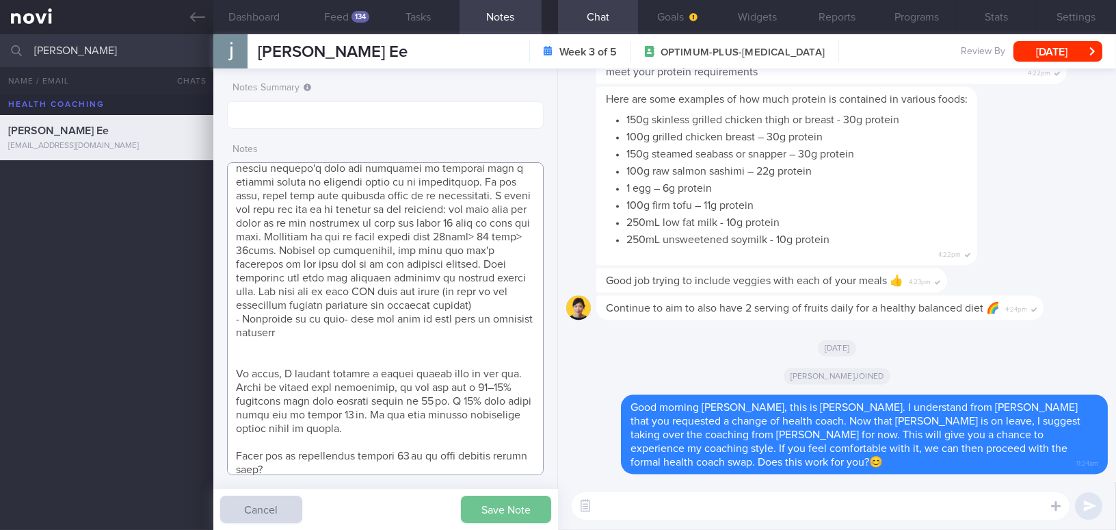
type textarea "[DEMOGRAPHIC_DATA] Woman Occupation Finance Comorbidities [MEDICAL_DATA] Last h…"
click at [514, 507] on button "Save Note" at bounding box center [506, 508] width 90 height 27
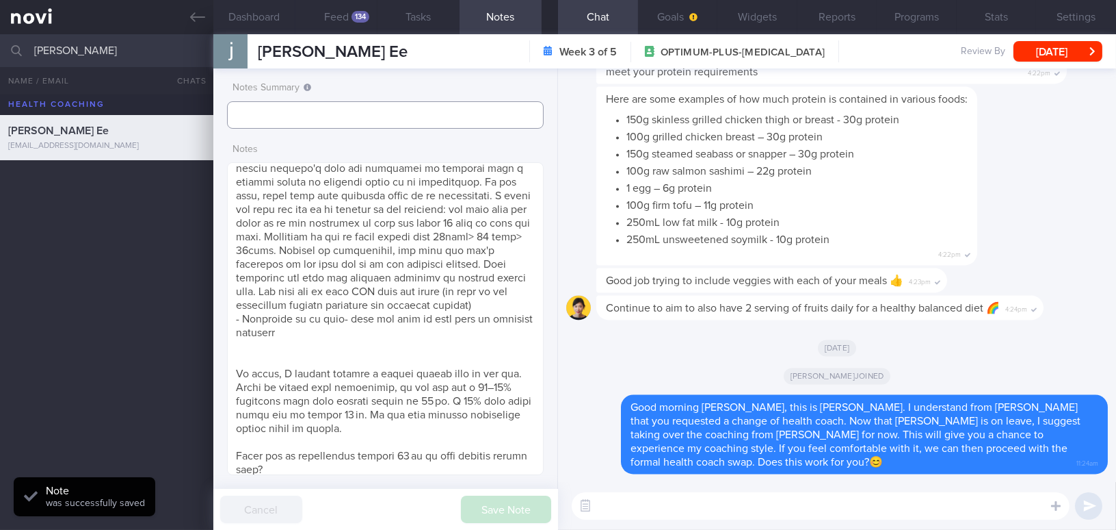
click at [288, 118] on input "text" at bounding box center [385, 114] width 317 height 27
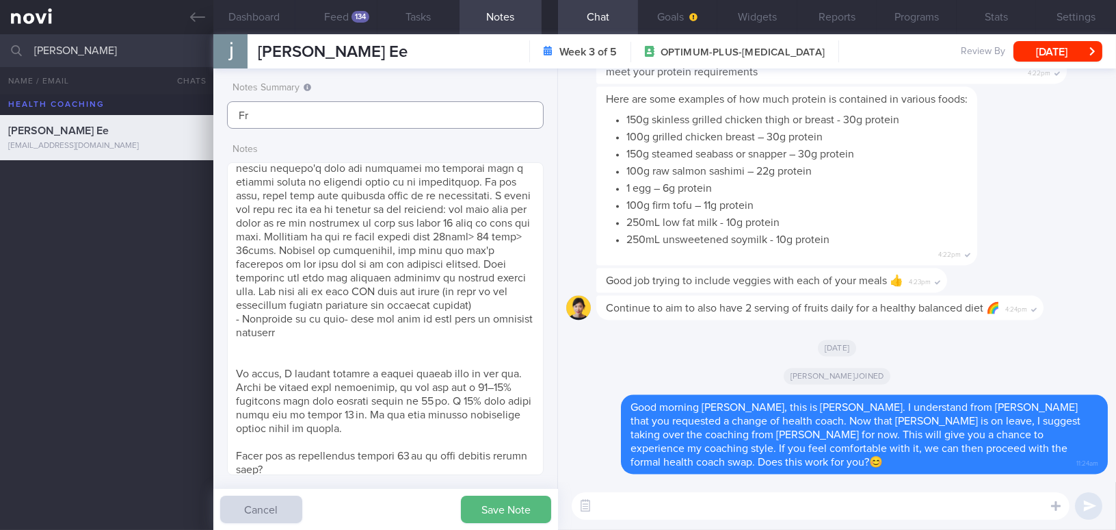
type input "F"
type input "Friend of [PERSON_NAME]"
click at [517, 504] on button "Save Note" at bounding box center [506, 508] width 90 height 27
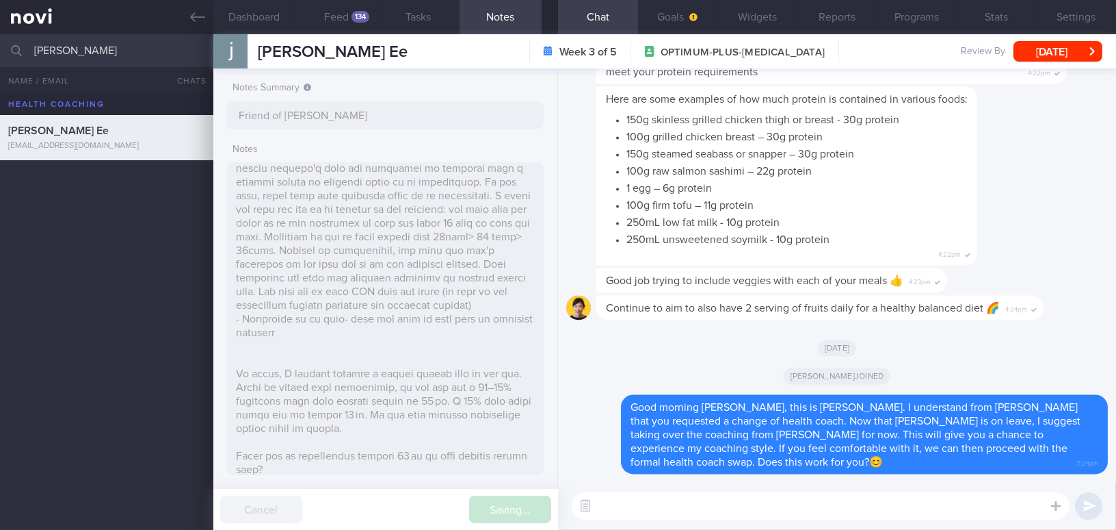
type input "Friend of [PERSON_NAME]"
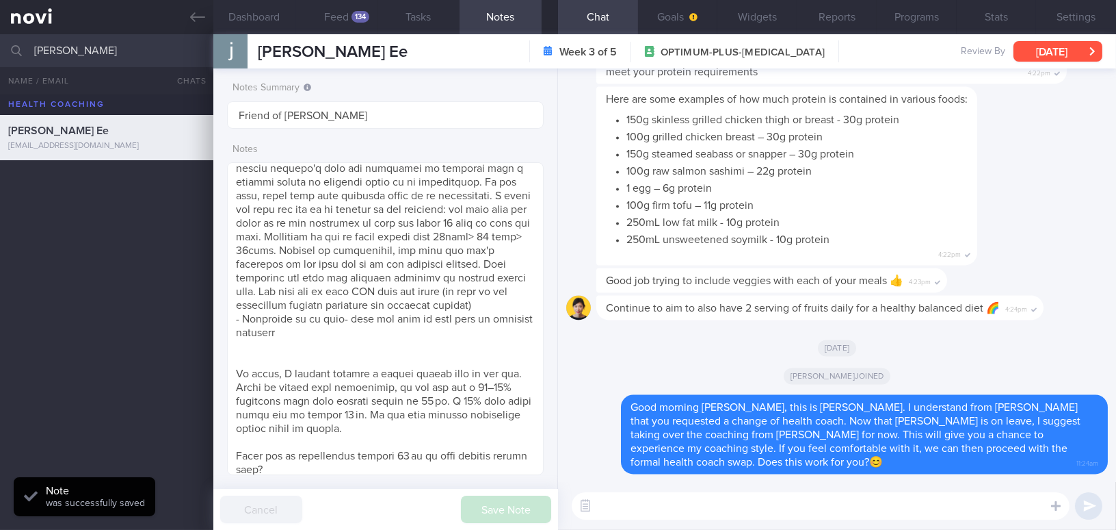
click at [1027, 51] on button "[DATE]" at bounding box center [1058, 51] width 89 height 21
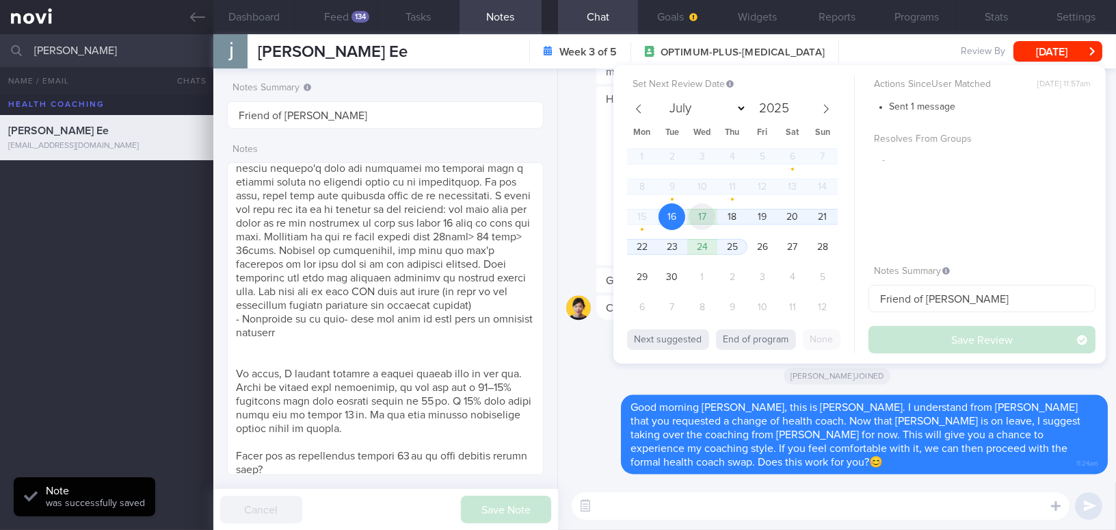
click at [702, 214] on span "17" at bounding box center [702, 216] width 27 height 27
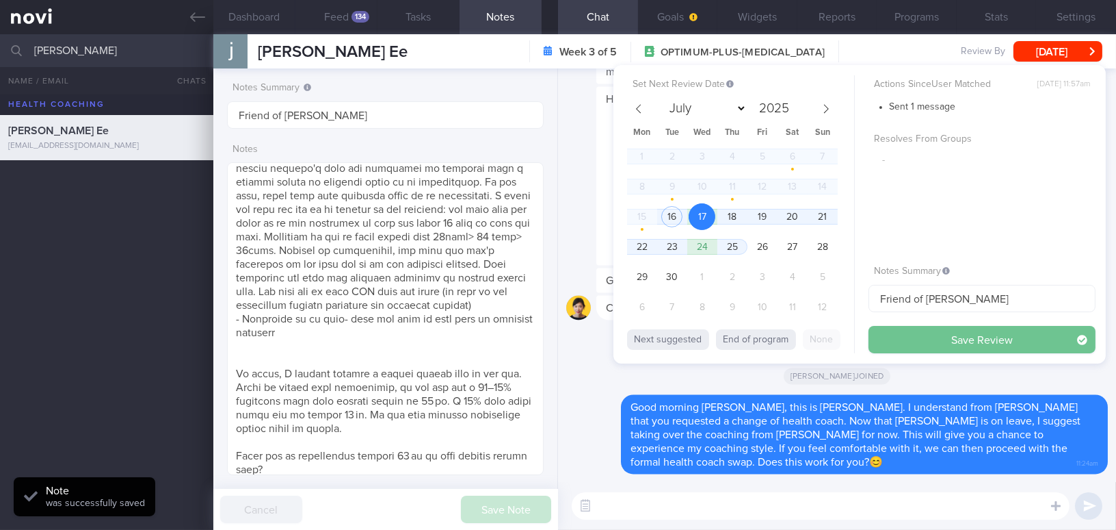
click at [922, 342] on button "Save Review" at bounding box center [982, 339] width 227 height 27
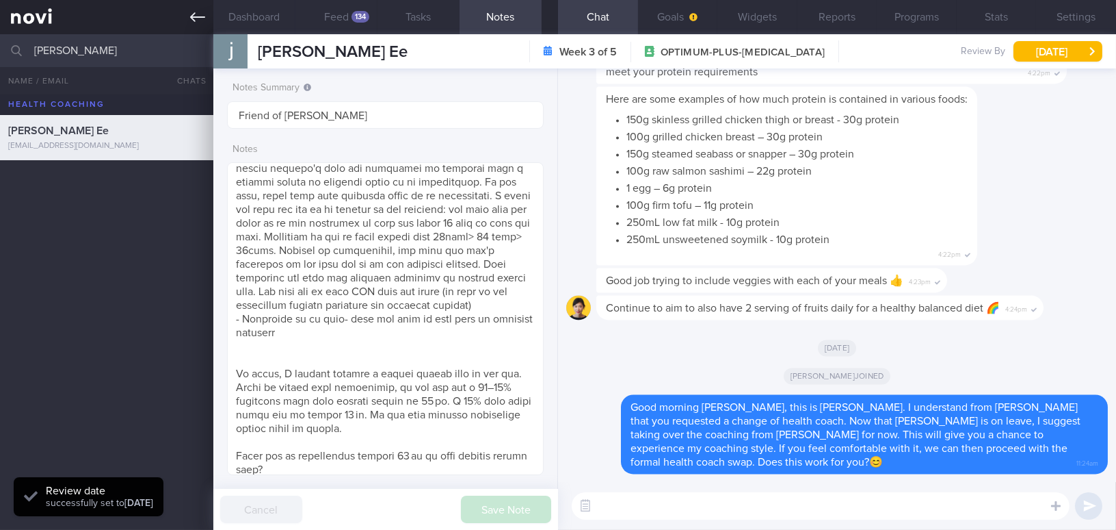
click at [194, 14] on icon at bounding box center [197, 17] width 15 height 15
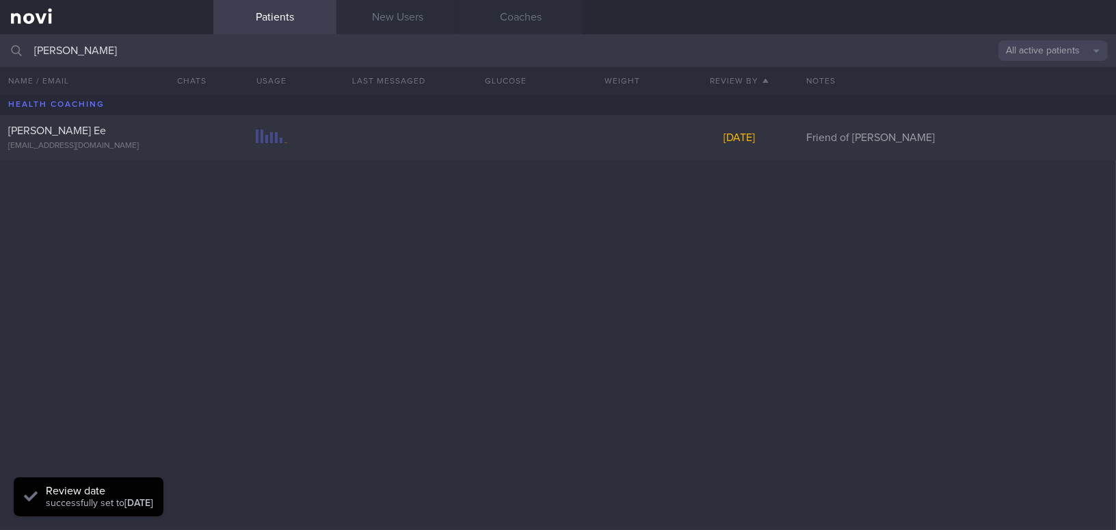
drag, startPoint x: 117, startPoint y: 50, endPoint x: 10, endPoint y: 55, distance: 107.5
click at [10, 55] on div "[PERSON_NAME] All active patients Assigned patients All active patients Archive…" at bounding box center [558, 50] width 1116 height 33
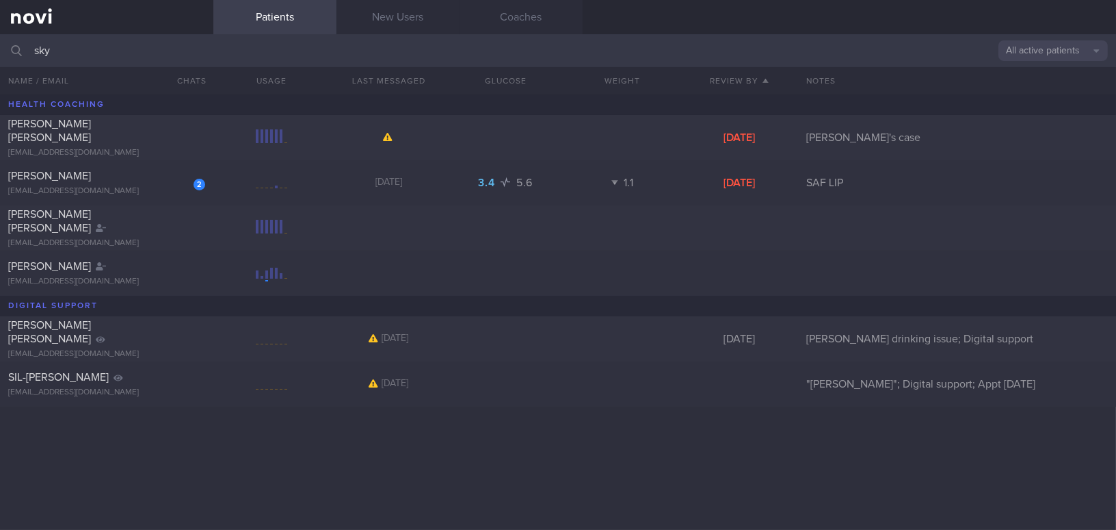
type input "sky"
click at [1043, 49] on button "All active patients" at bounding box center [1053, 50] width 109 height 21
click at [1036, 72] on button "Assigned patients" at bounding box center [1053, 74] width 109 height 21
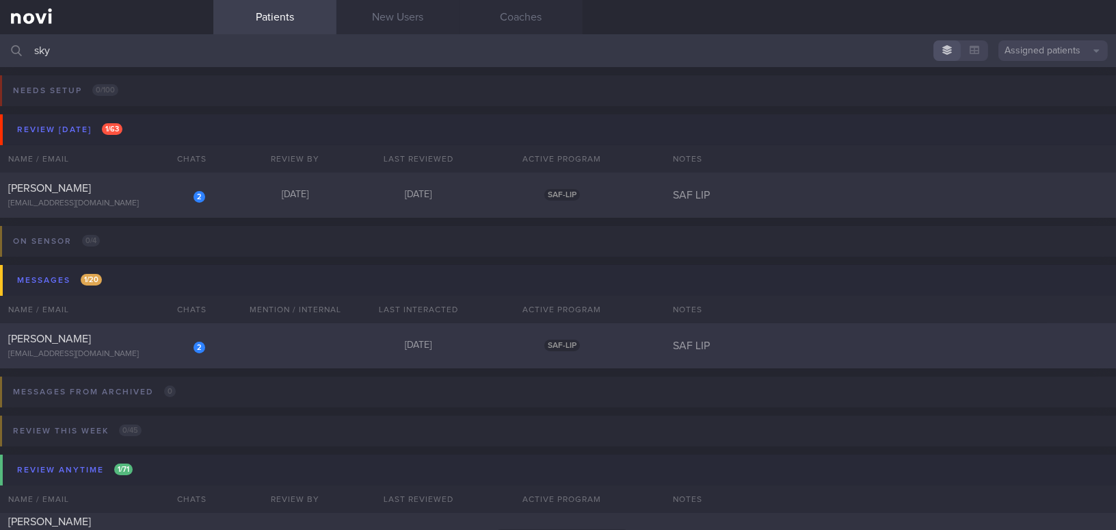
click at [73, 354] on div "[EMAIL_ADDRESS][DOMAIN_NAME]" at bounding box center [106, 354] width 197 height 10
select select "8"
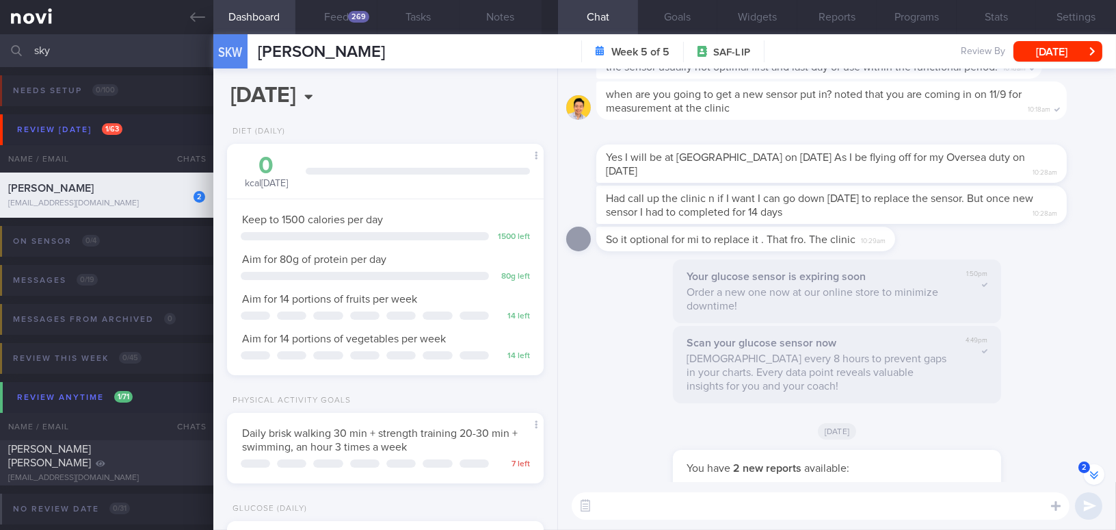
scroll to position [-248, 0]
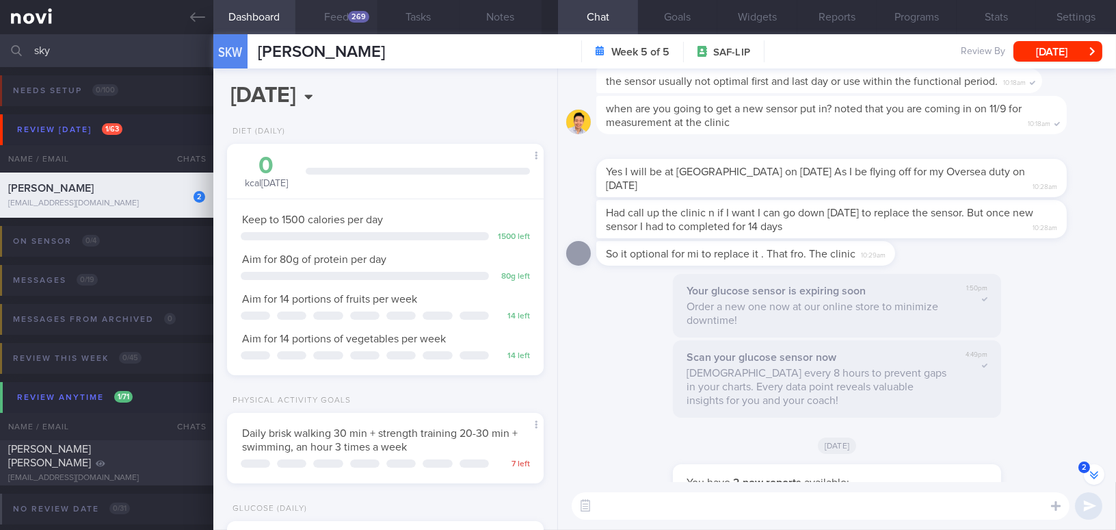
click at [350, 16] on div "269" at bounding box center [358, 17] width 21 height 12
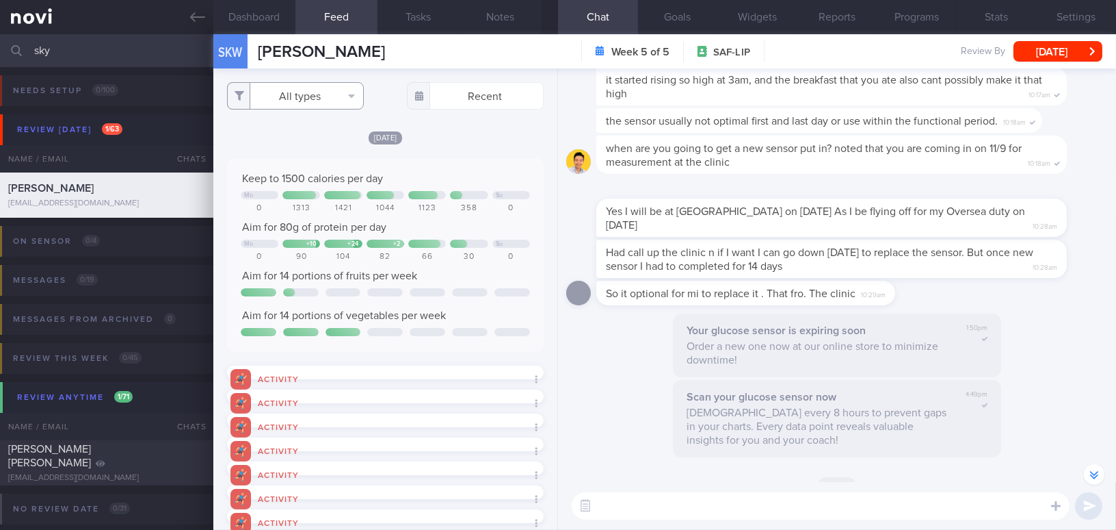
click at [285, 95] on button "All types" at bounding box center [295, 95] width 137 height 27
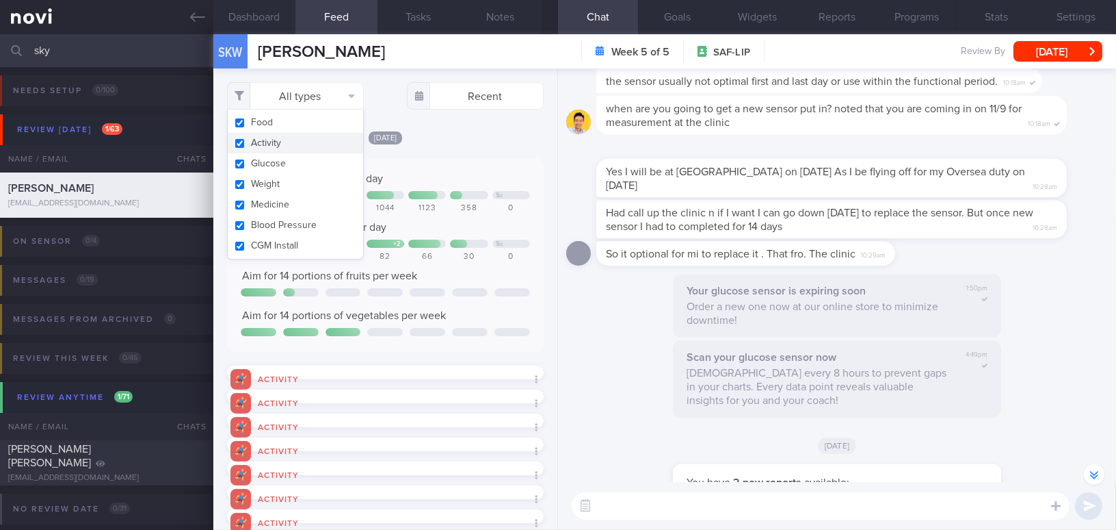
click at [238, 141] on input "checkbox" at bounding box center [240, 143] width 10 height 9
checkbox input "false"
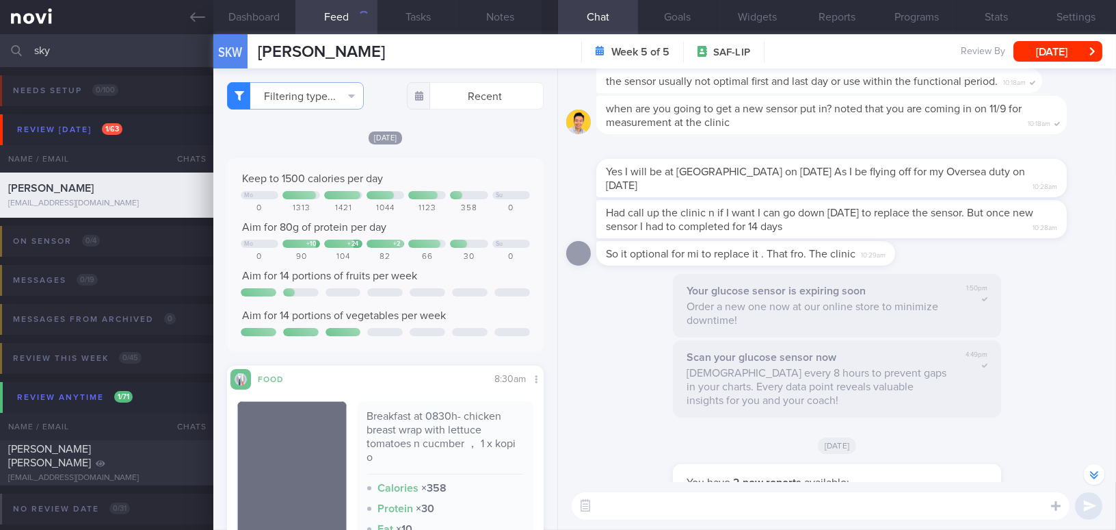
click at [469, 140] on div "[DATE]" at bounding box center [385, 137] width 317 height 14
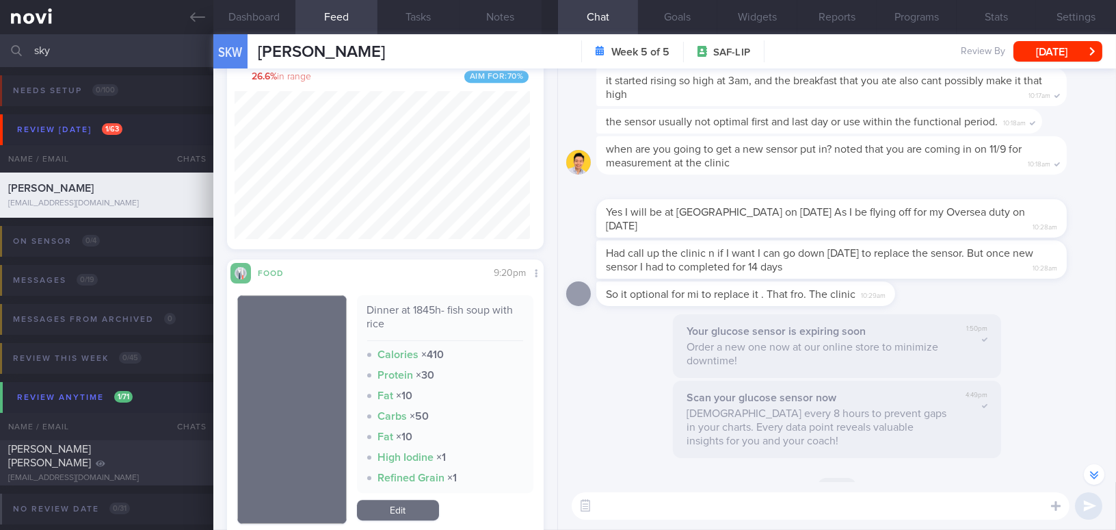
scroll to position [7463, 0]
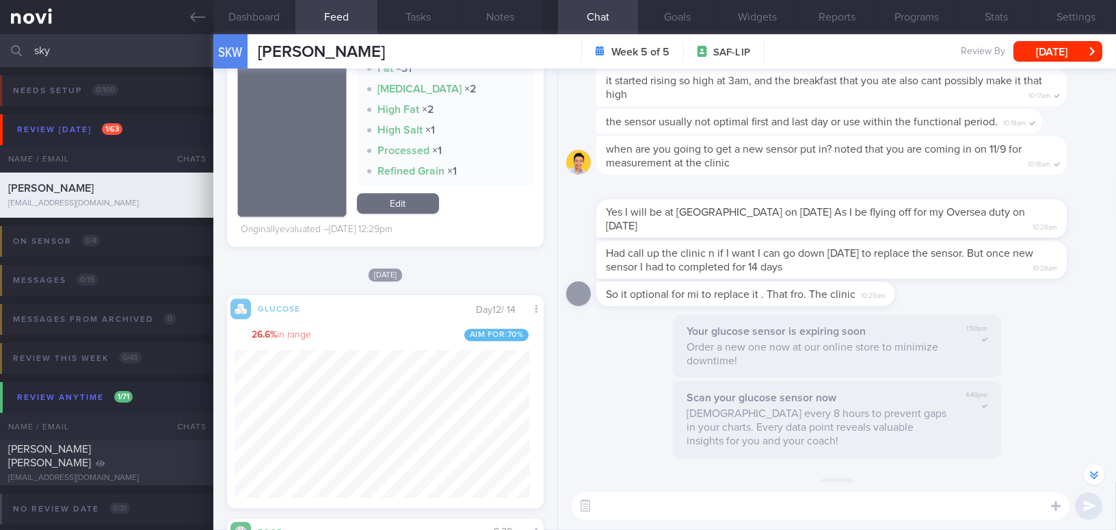
drag, startPoint x: 66, startPoint y: 47, endPoint x: 0, endPoint y: 55, distance: 66.2
click at [0, 55] on input "sky" at bounding box center [558, 50] width 1116 height 33
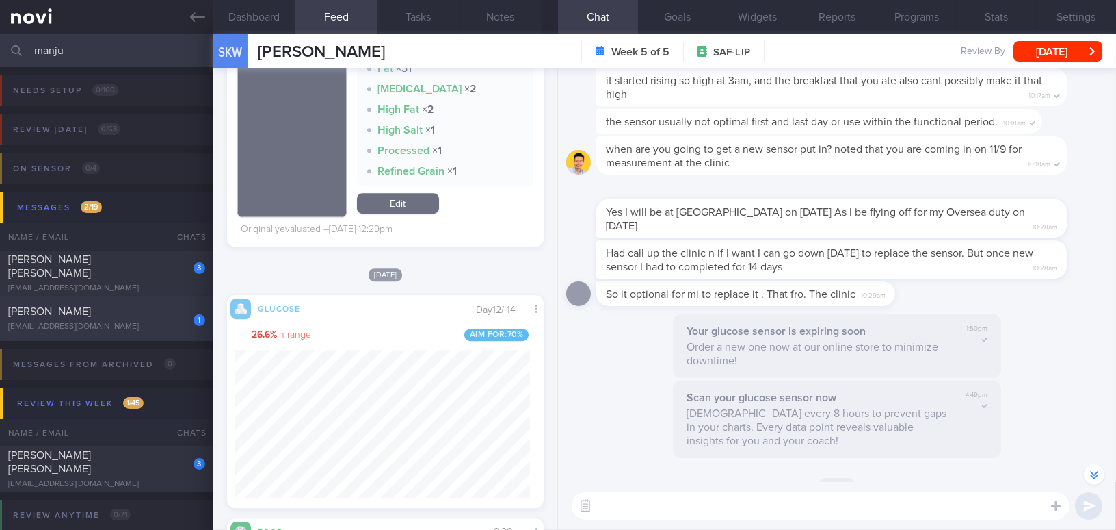
type input "manju"
click at [140, 322] on div "[EMAIL_ADDRESS][DOMAIN_NAME]" at bounding box center [106, 327] width 197 height 10
type input "On Buzud; increase [MEDICAL_DATA] 14mg daily ([DATE] onwards); appt [DATE]"
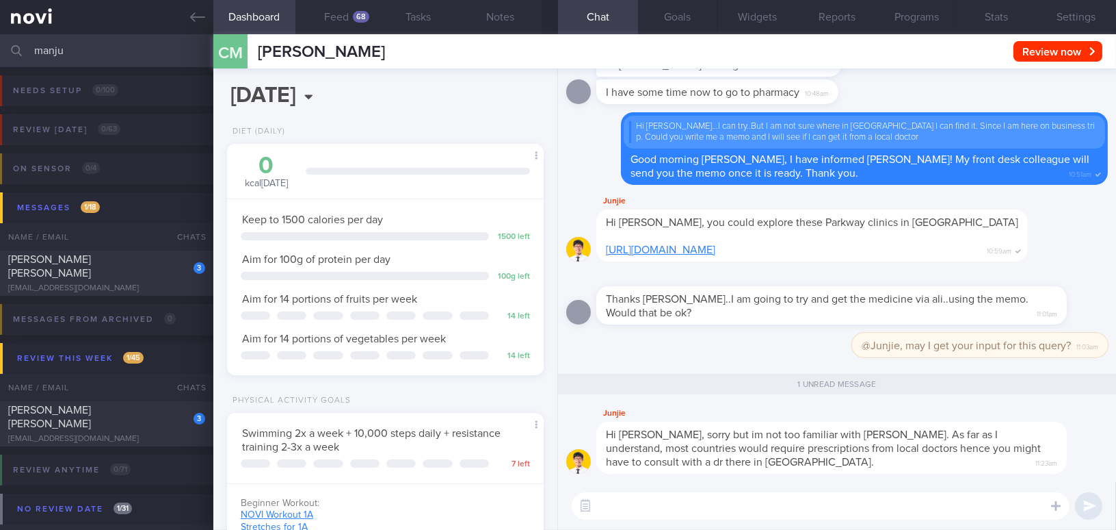
scroll to position [144, 288]
drag, startPoint x: 74, startPoint y: 50, endPoint x: 0, endPoint y: 44, distance: 74.1
click at [0, 44] on input "manju" at bounding box center [558, 50] width 1116 height 33
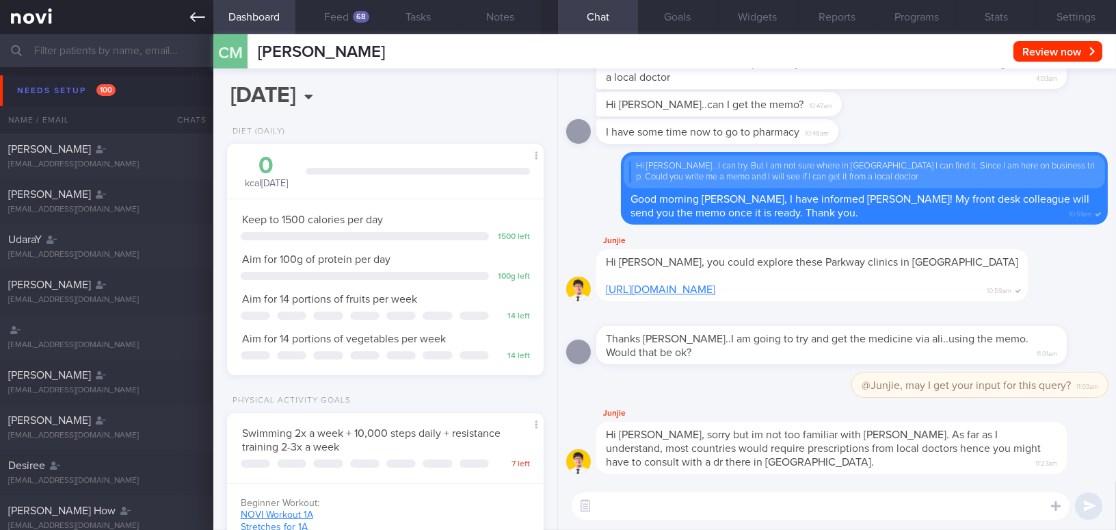
click at [192, 16] on icon at bounding box center [197, 17] width 15 height 10
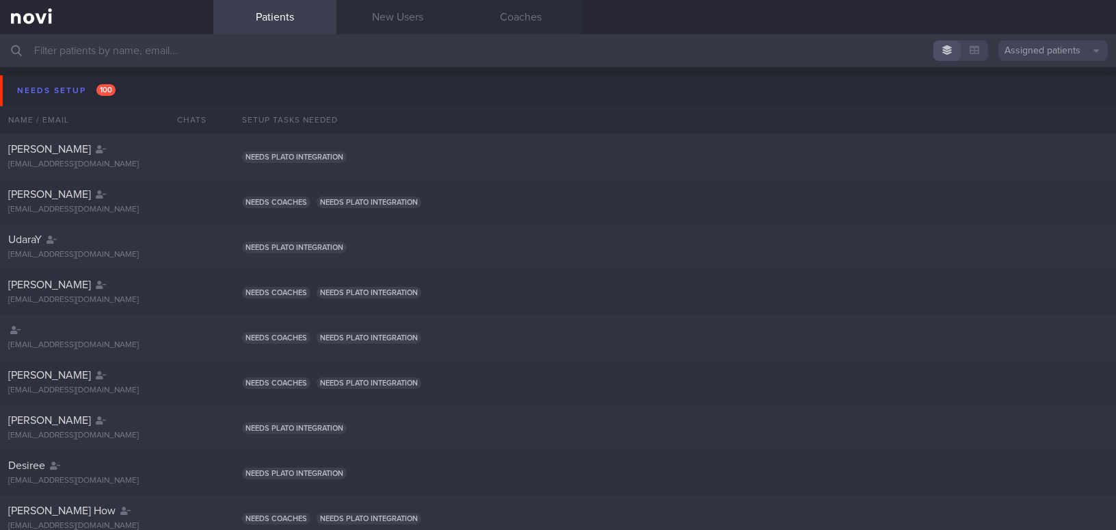
click at [133, 51] on input "text" at bounding box center [558, 50] width 1116 height 33
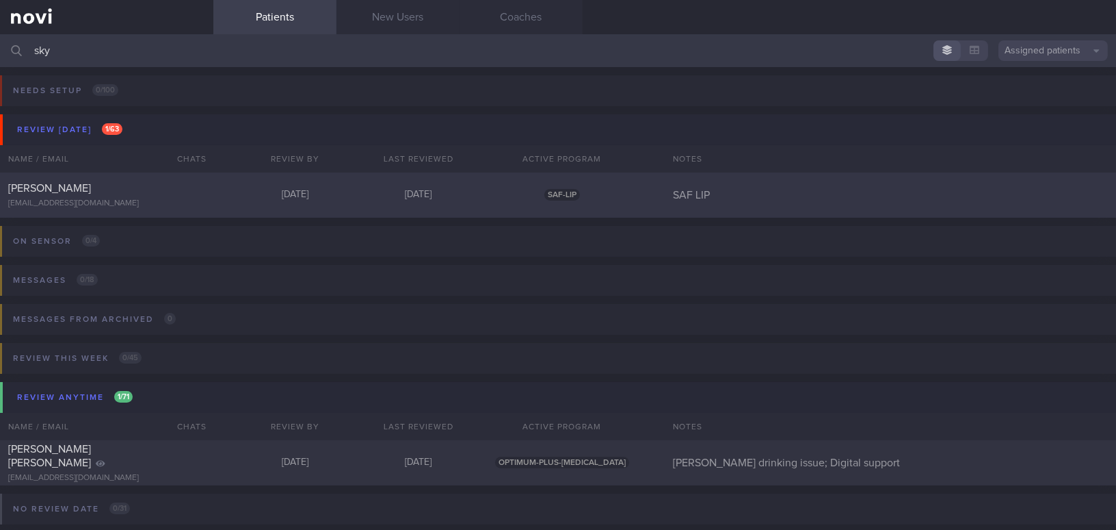
type input "sky"
click at [91, 187] on span "[PERSON_NAME]" at bounding box center [49, 188] width 83 height 11
select select "8"
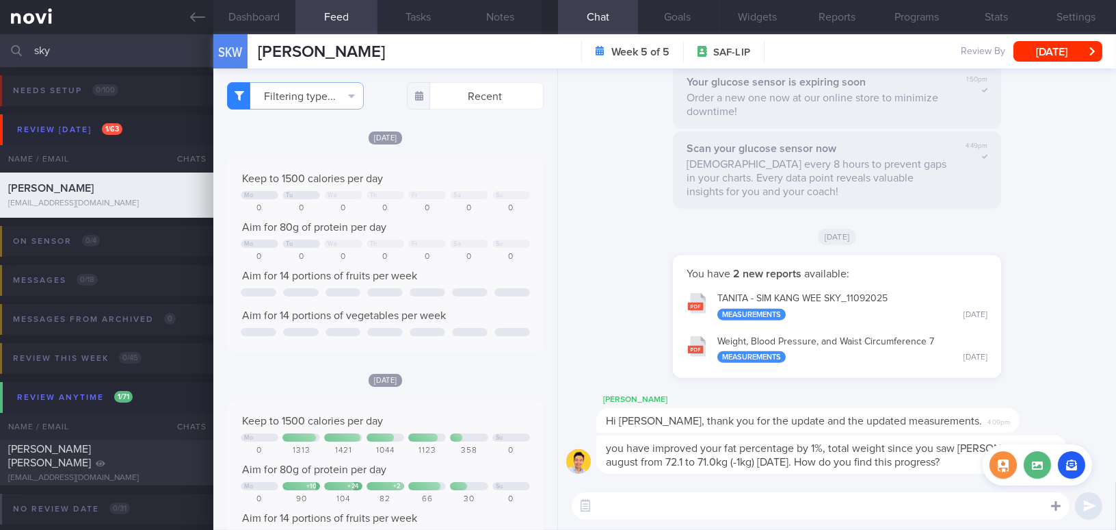
click at [1057, 504] on icon at bounding box center [1056, 506] width 10 height 10
click at [1038, 469] on label at bounding box center [1037, 464] width 27 height 27
click at [0, 0] on input "file" at bounding box center [0, 0] width 0 height 0
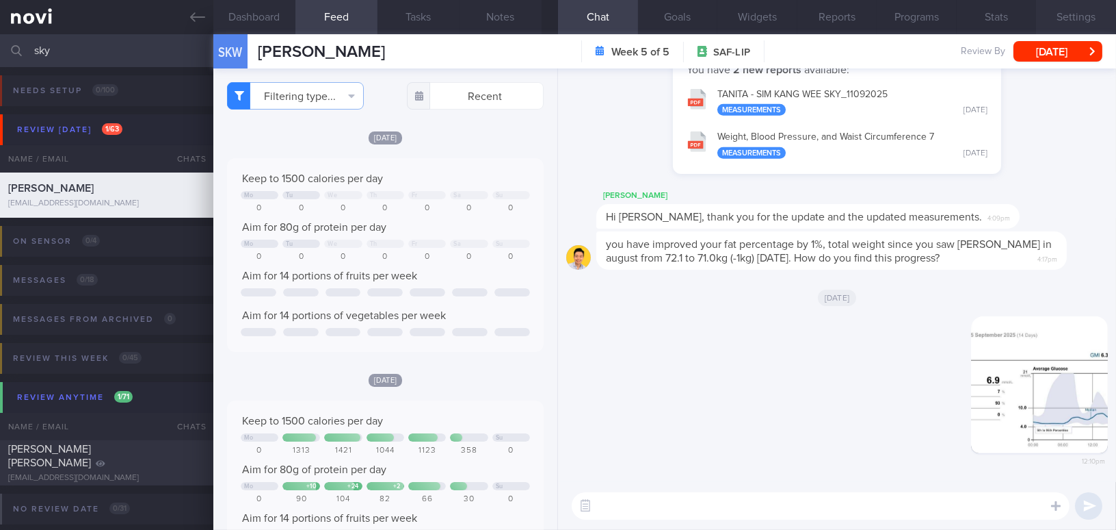
click at [1084, 17] on button "Settings" at bounding box center [1076, 17] width 80 height 34
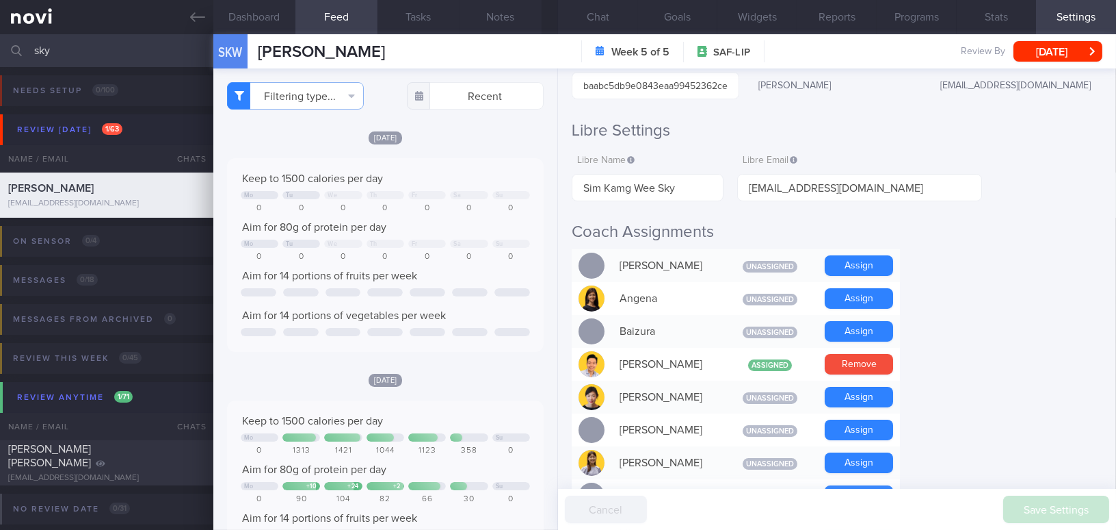
scroll to position [248, 0]
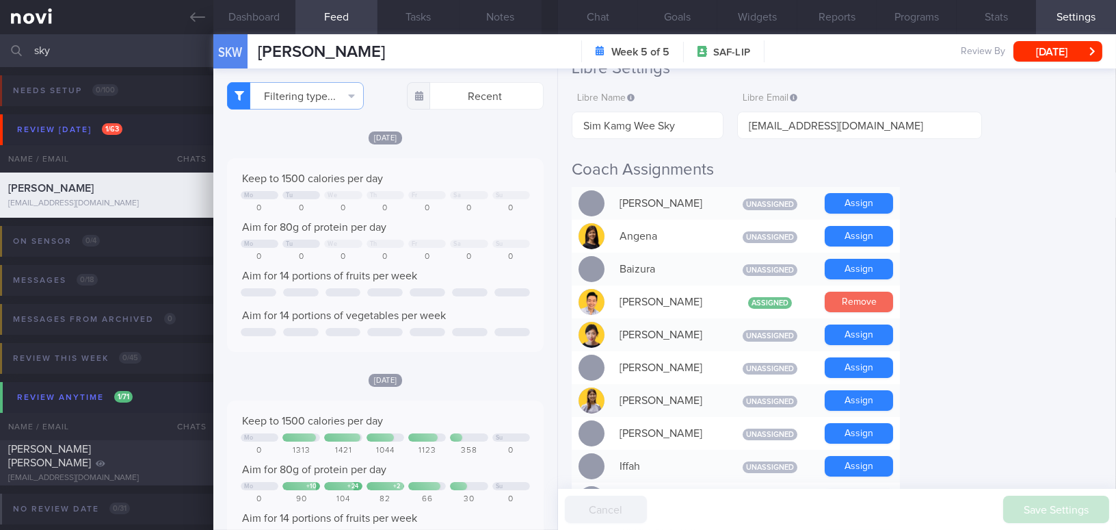
click at [870, 303] on button "Remove" at bounding box center [859, 301] width 68 height 21
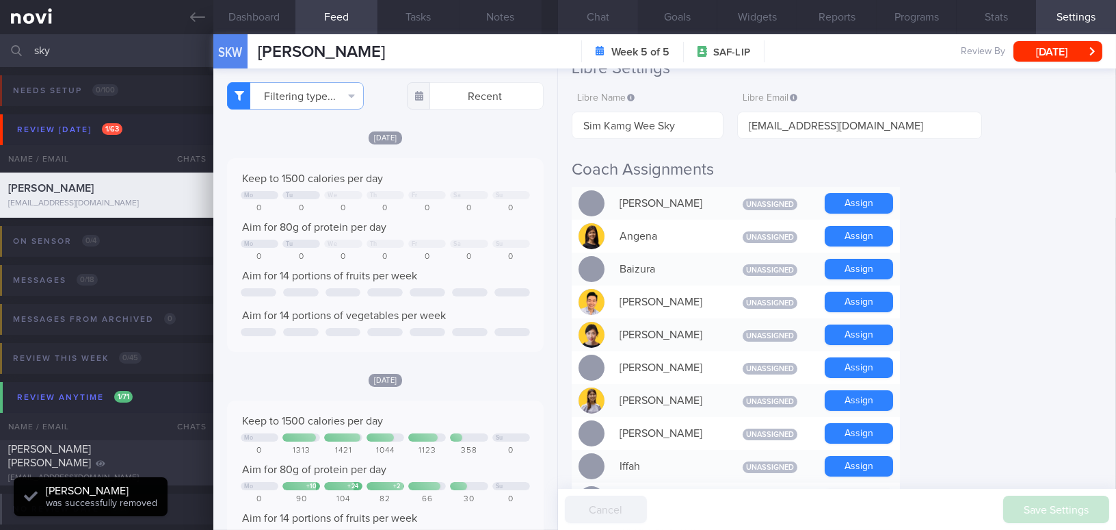
click at [604, 14] on button "Chat" at bounding box center [598, 17] width 80 height 34
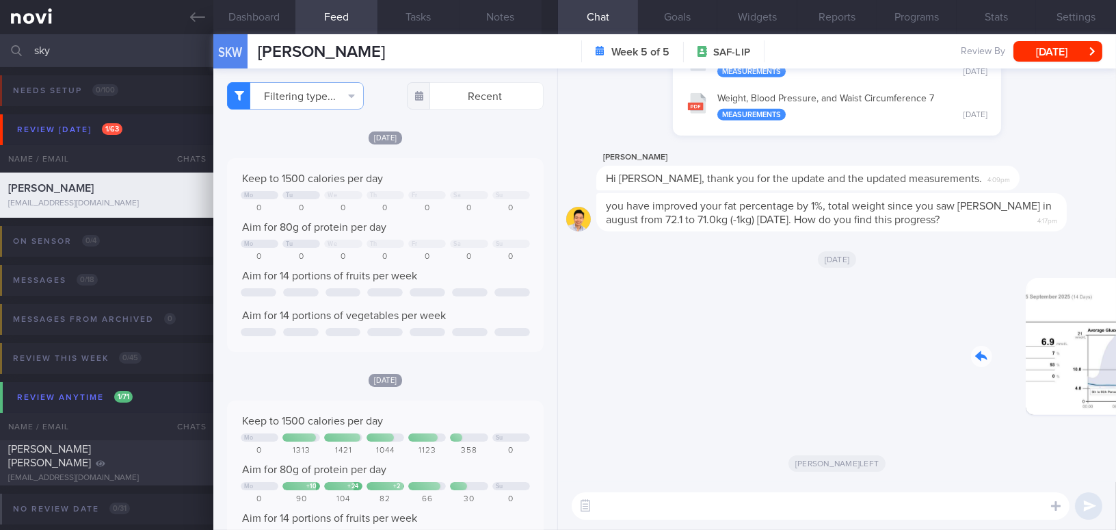
drag, startPoint x: 985, startPoint y: 354, endPoint x: 1096, endPoint y: 361, distance: 111.1
click at [1096, 361] on div "Delete 12:10pm" at bounding box center [1013, 357] width 192 height 158
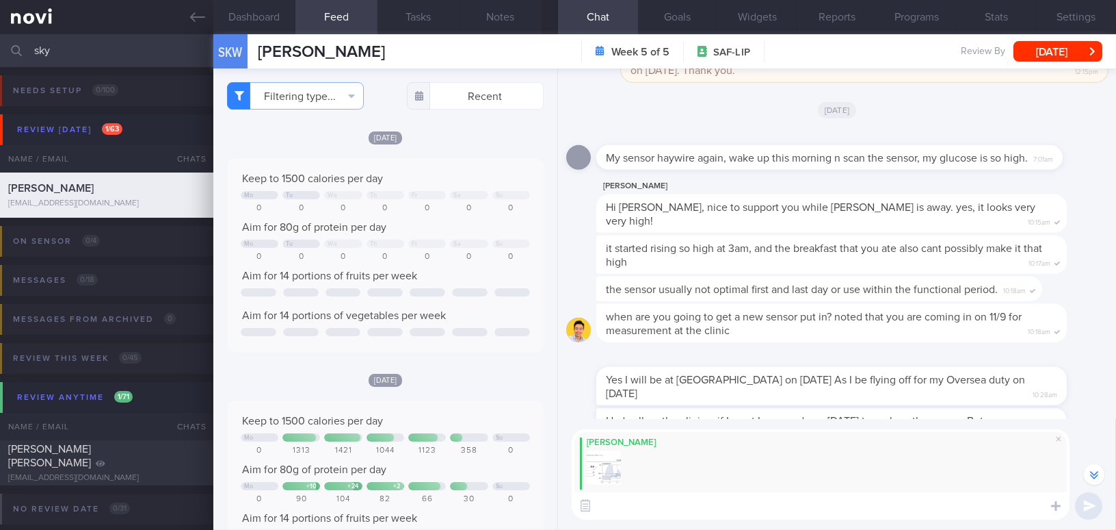
scroll to position [-746, 0]
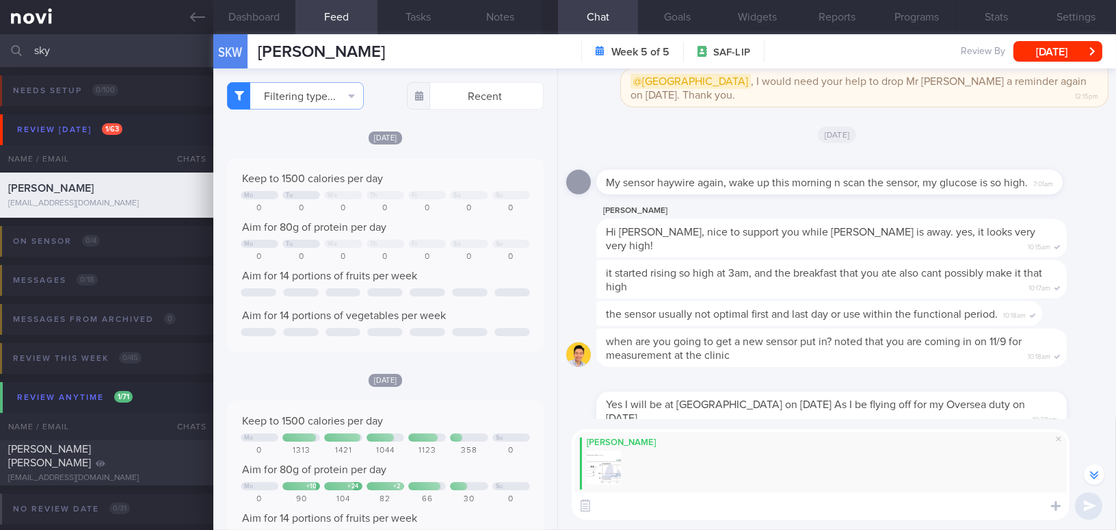
paste textarea "I understand that your sensor ended on 11/9/25. Here is a summary of your gluco…"
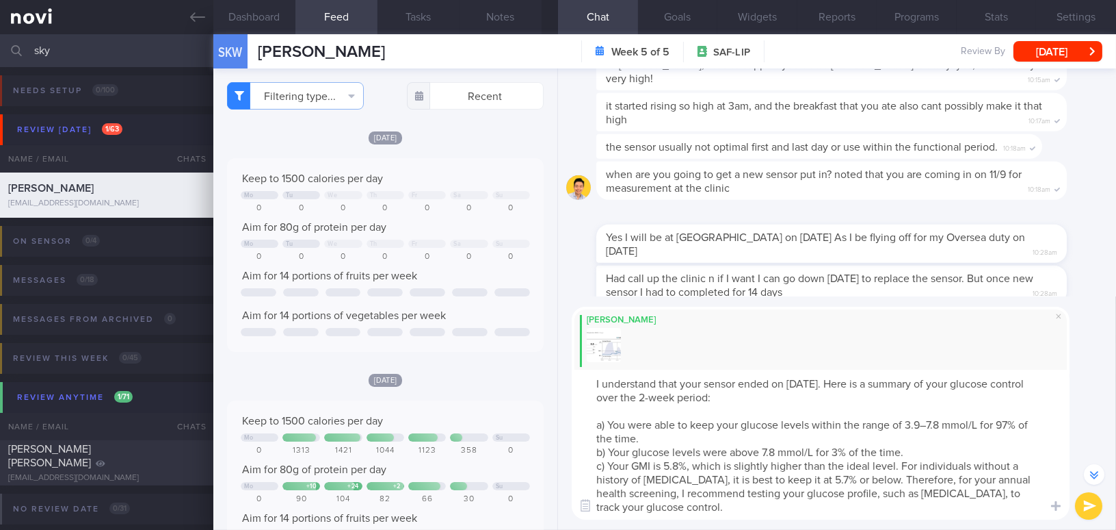
scroll to position [-680, 0]
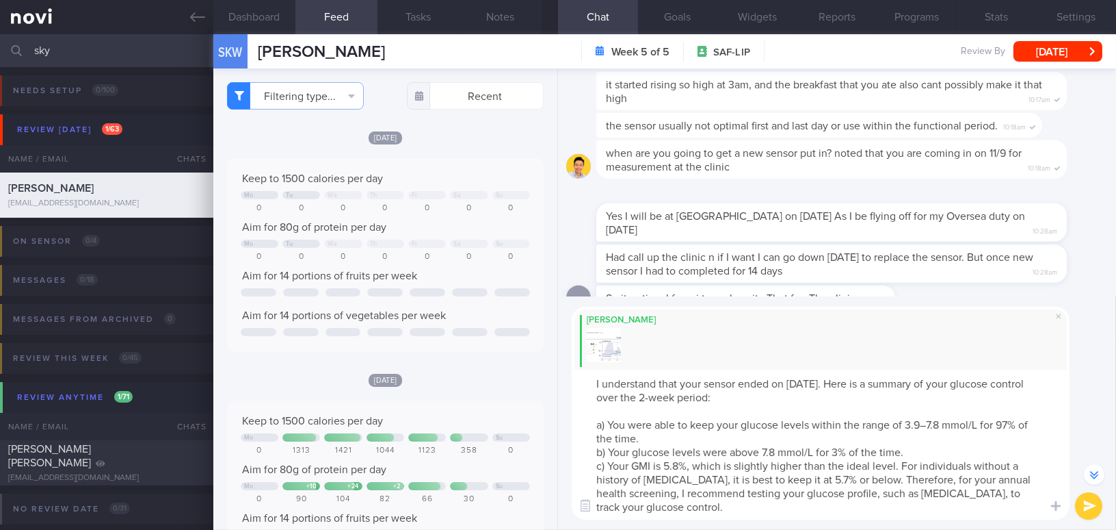
click at [582, 386] on textarea "I understand that your sensor ended on 11/9/25. Here is a summary of your gluco…" at bounding box center [821, 444] width 498 height 150
click at [846, 380] on textarea "Hi Mr Sim, I understand that your sensor ended on 11/9/25. Here is a summary of…" at bounding box center [821, 444] width 498 height 150
click at [939, 425] on textarea "Hi Mr Sim, I understand that your sensor ended on 5/9/25. Here is a summary of …" at bounding box center [821, 444] width 498 height 150
drag, startPoint x: 1002, startPoint y: 421, endPoint x: 1009, endPoint y: 414, distance: 10.6
click at [1002, 421] on textarea "Hi Mr Sim, I understand that your sensor ended on 5/9/25. Here is a summary of …" at bounding box center [821, 444] width 498 height 150
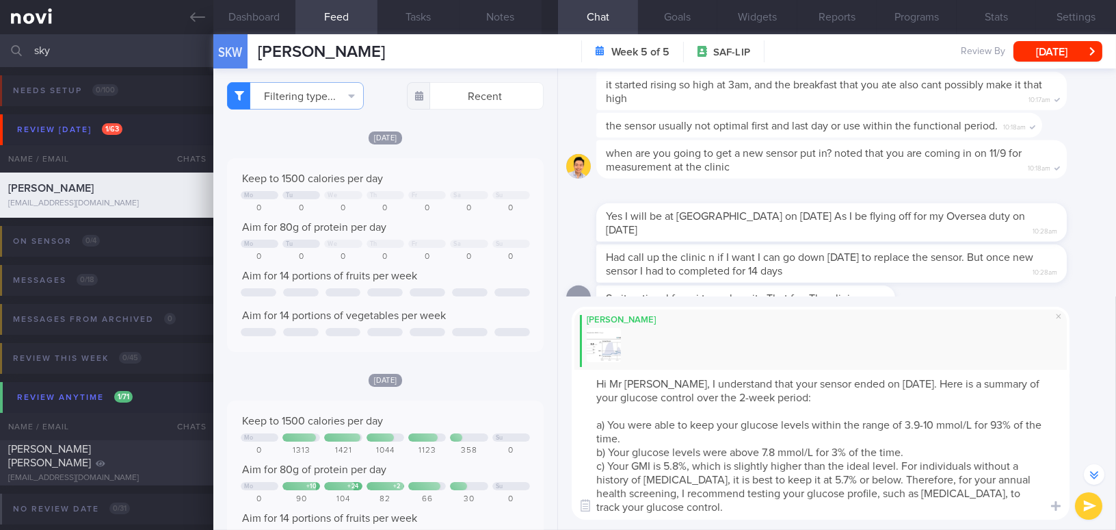
drag, startPoint x: 765, startPoint y: 453, endPoint x: 776, endPoint y: 454, distance: 11.7
click at [776, 454] on textarea "Hi Mr Sim, I understand that your sensor ended on 5/9/25. Here is a summary of …" at bounding box center [821, 444] width 498 height 150
type textarea "Hi Mr Sim, I understand that your sensor ended on 5/9/25. Here is a summary of …"
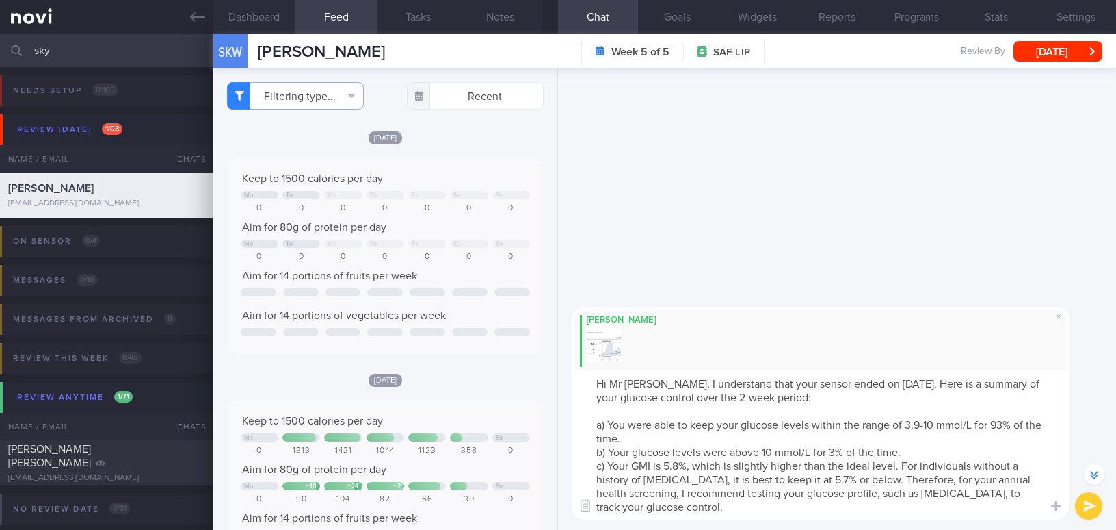
select select "8"
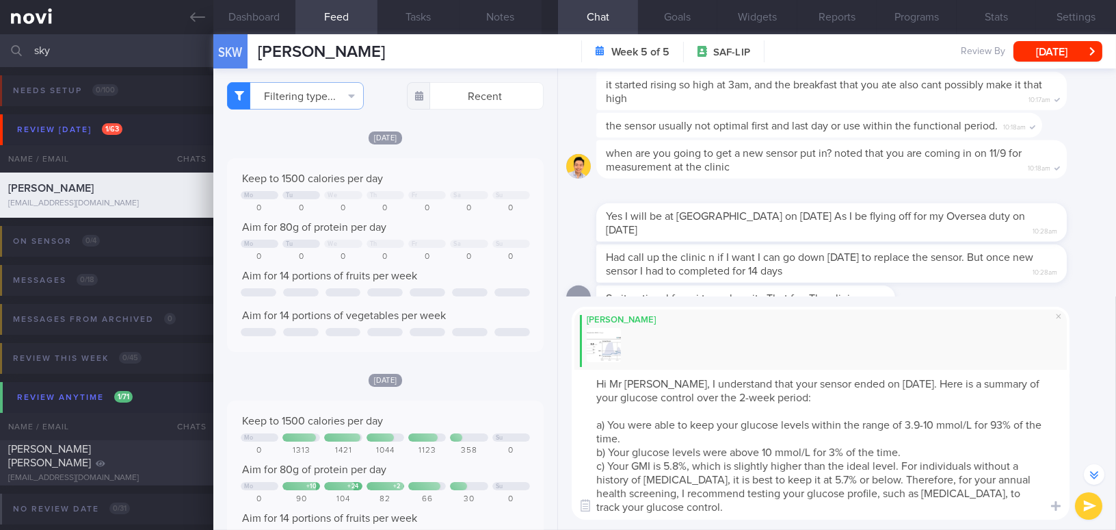
click at [835, 452] on textarea "Hi Mr [PERSON_NAME], I understand that your sensor ended on [DATE]. Here is a s…" at bounding box center [821, 444] width 498 height 150
click at [677, 462] on textarea "Hi Mr [PERSON_NAME], I understand that your sensor ended on [DATE]. Here is a s…" at bounding box center [821, 444] width 498 height 150
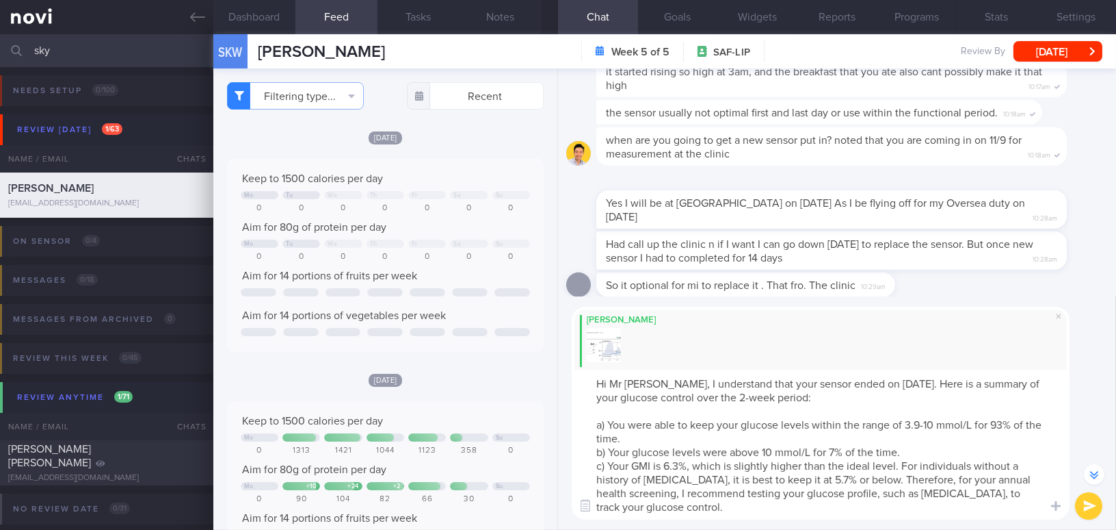
scroll to position [-680, 0]
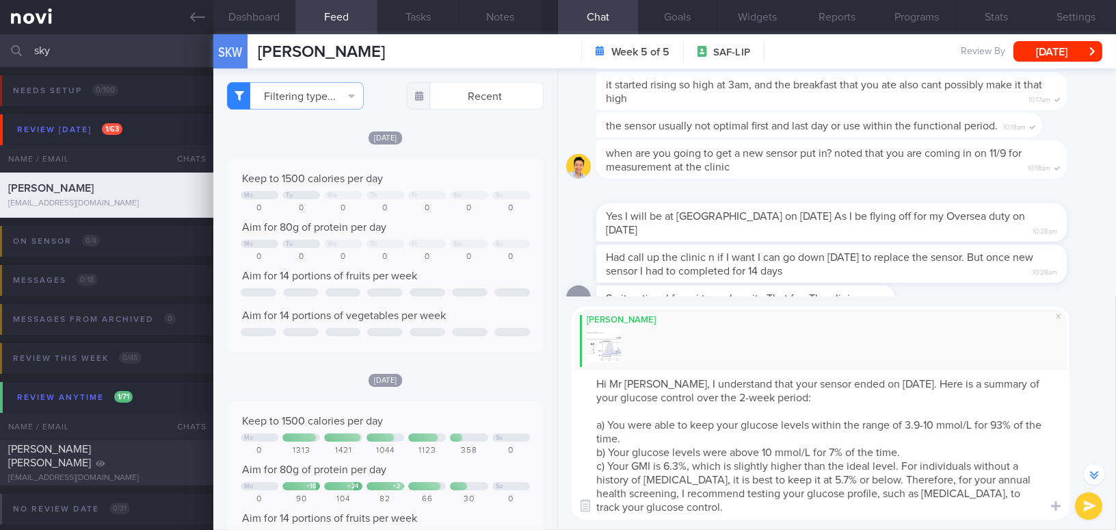
drag, startPoint x: 733, startPoint y: 464, endPoint x: 802, endPoint y: 504, distance: 80.0
click at [802, 504] on textarea "Hi Mr [PERSON_NAME], I understand that your sensor ended on [DATE]. Here is a s…" at bounding box center [821, 444] width 498 height 150
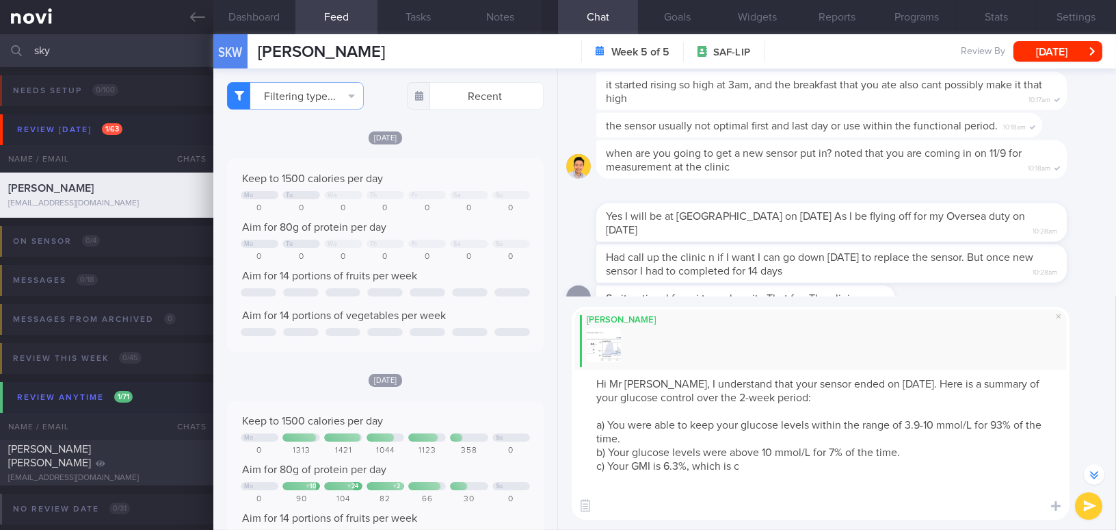
scroll to position [-640, 0]
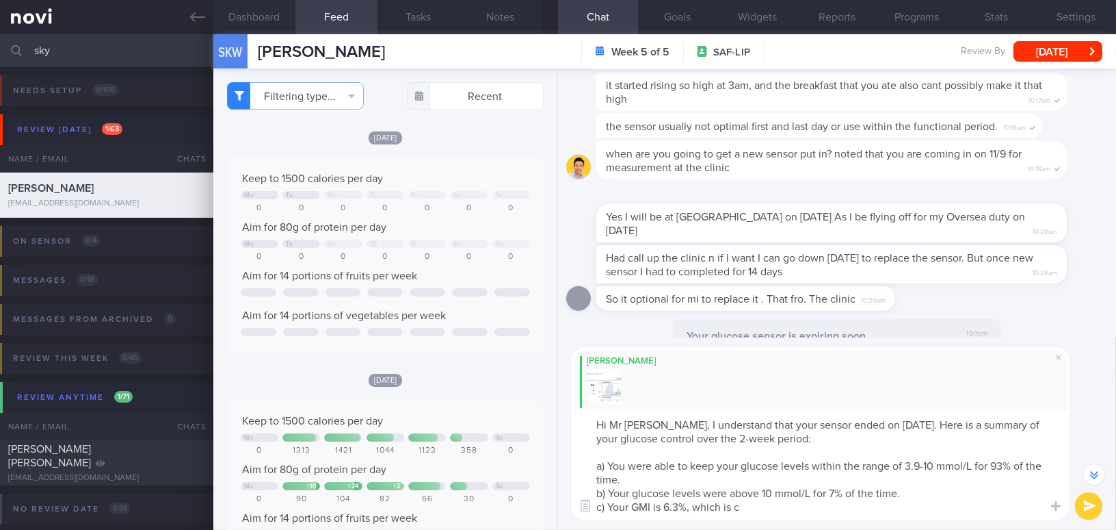
drag, startPoint x: 609, startPoint y: 508, endPoint x: 739, endPoint y: 508, distance: 130.0
click at [739, 508] on textarea "Hi Mr [PERSON_NAME], I understand that your sensor ended on [DATE]. Here is a s…" at bounding box center [821, 464] width 498 height 109
paste textarea "onsidered acceptable for individuals with [MEDICAL_DATA]. You may confirm with …"
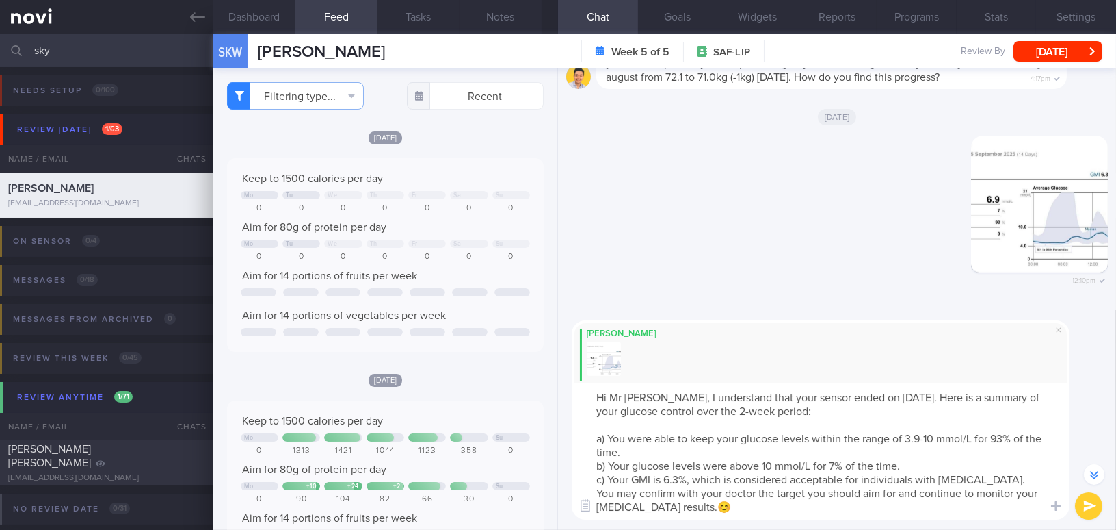
scroll to position [0, 0]
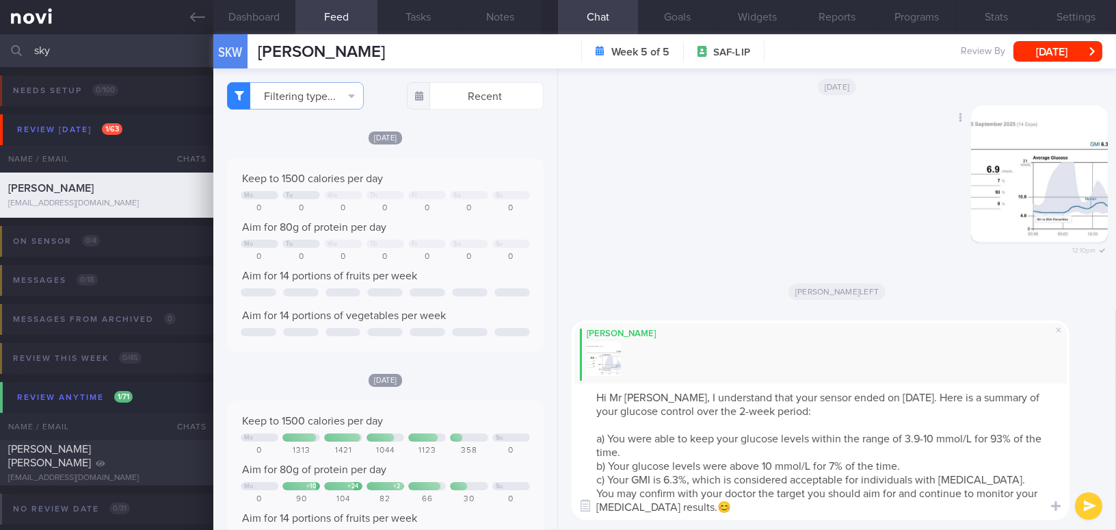
type textarea "Hi Mr [PERSON_NAME], I understand that your sensor ended on [DATE]. Here is a s…"
click at [1036, 202] on button "button" at bounding box center [1039, 173] width 137 height 137
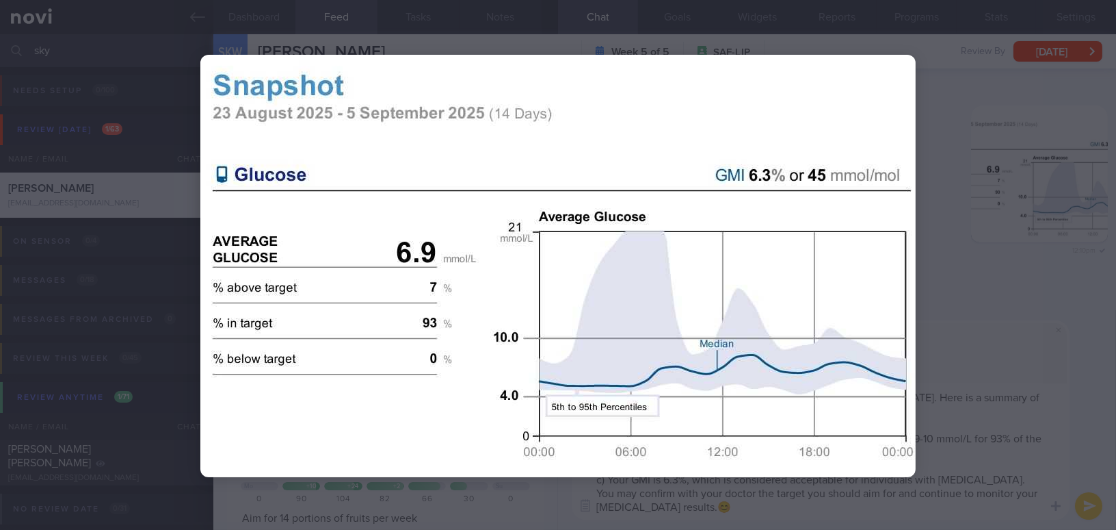
click at [995, 317] on div at bounding box center [558, 265] width 1116 height 530
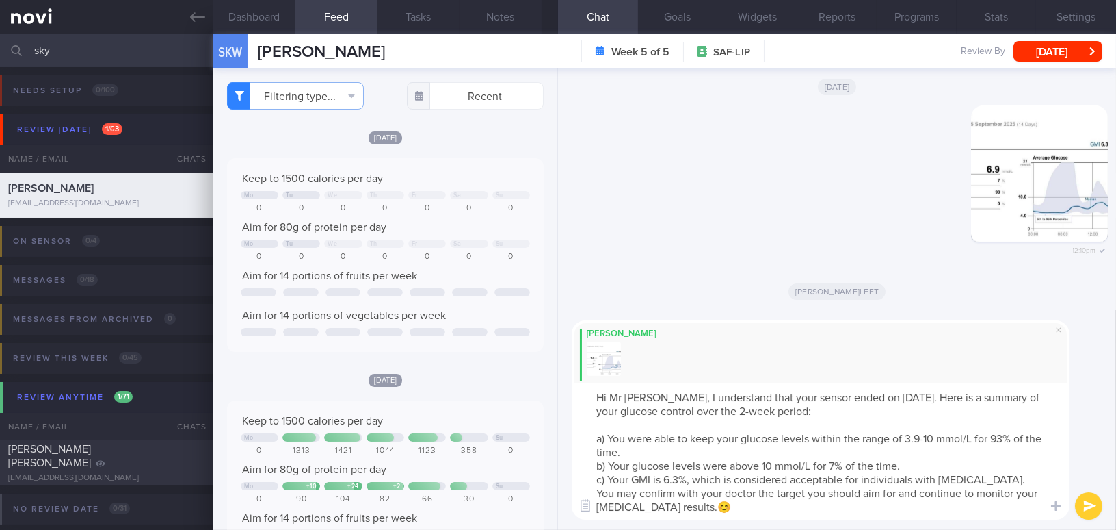
click at [1078, 506] on button "submit" at bounding box center [1088, 505] width 27 height 27
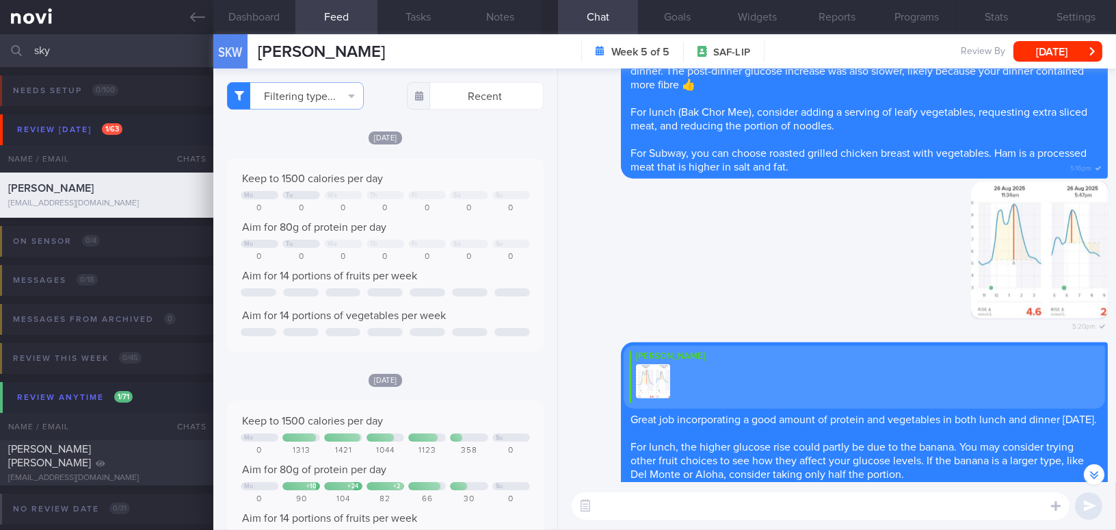
scroll to position [-4738, 0]
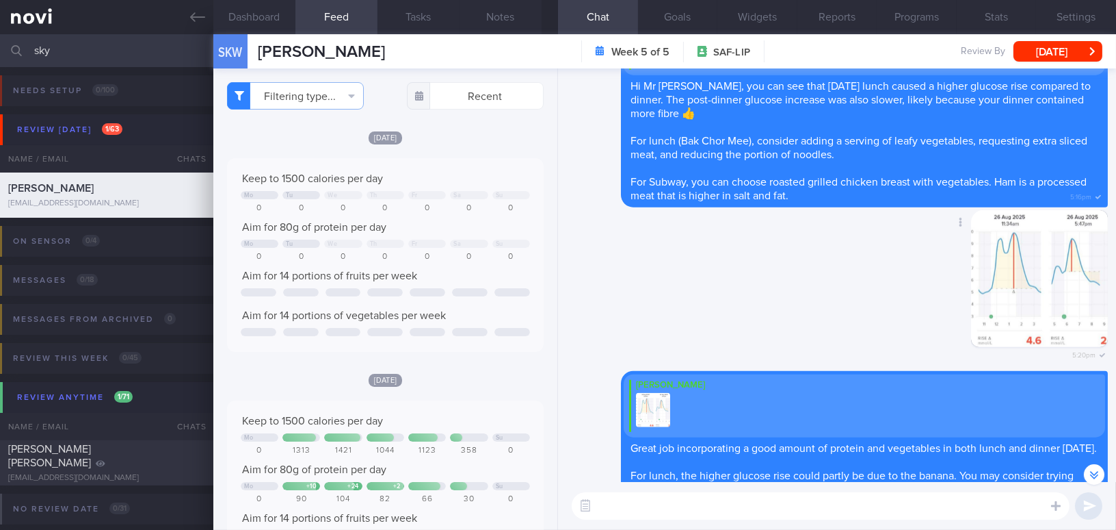
click at [1004, 291] on button "button" at bounding box center [1039, 278] width 137 height 137
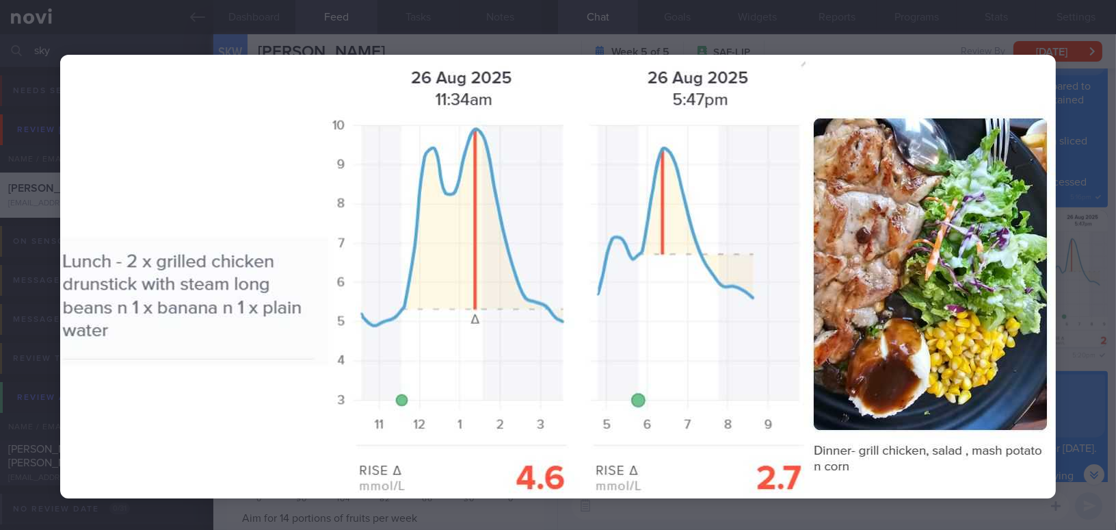
click at [935, 319] on img at bounding box center [558, 276] width 996 height 443
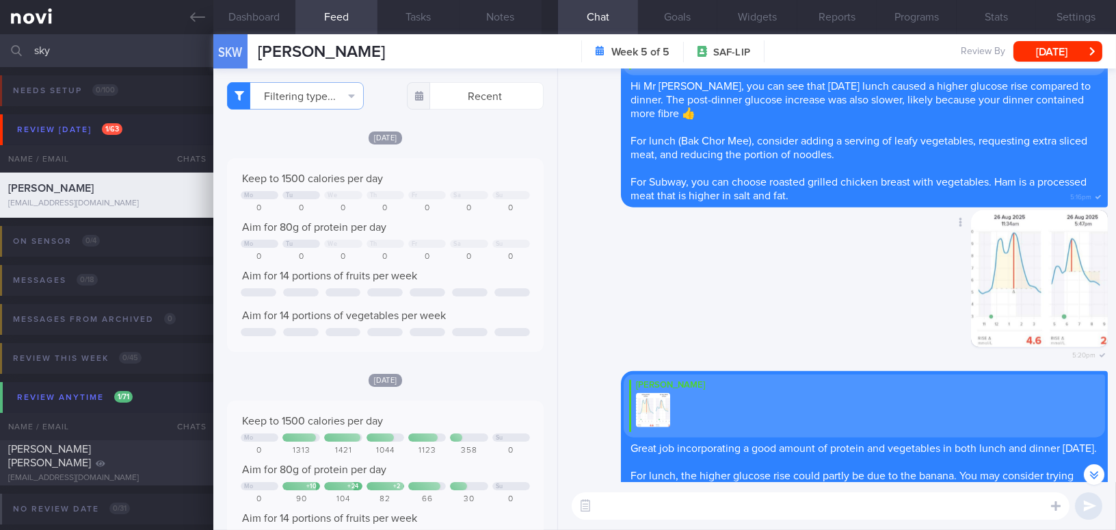
click at [989, 285] on button "button" at bounding box center [1039, 278] width 137 height 137
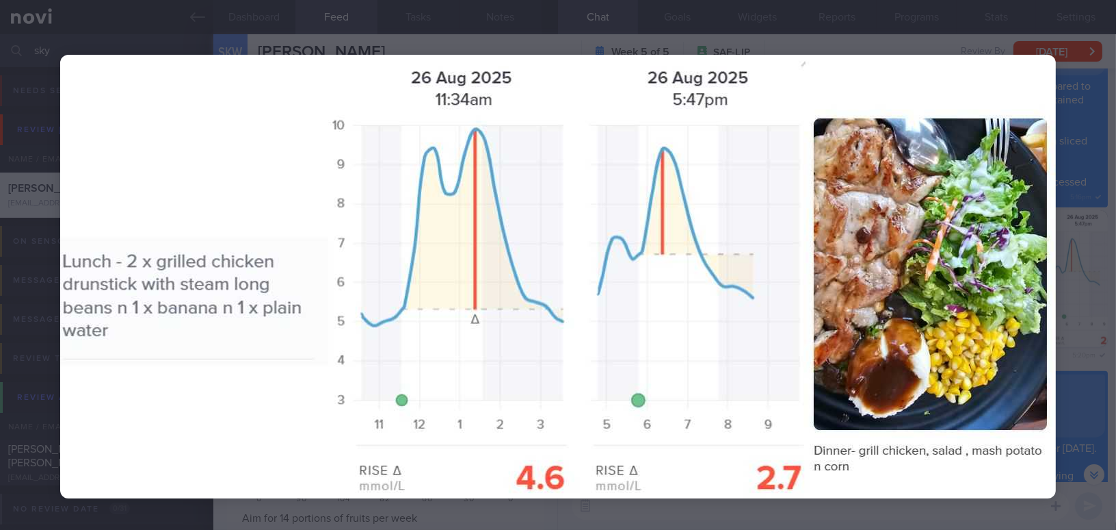
click at [953, 285] on img at bounding box center [558, 276] width 996 height 443
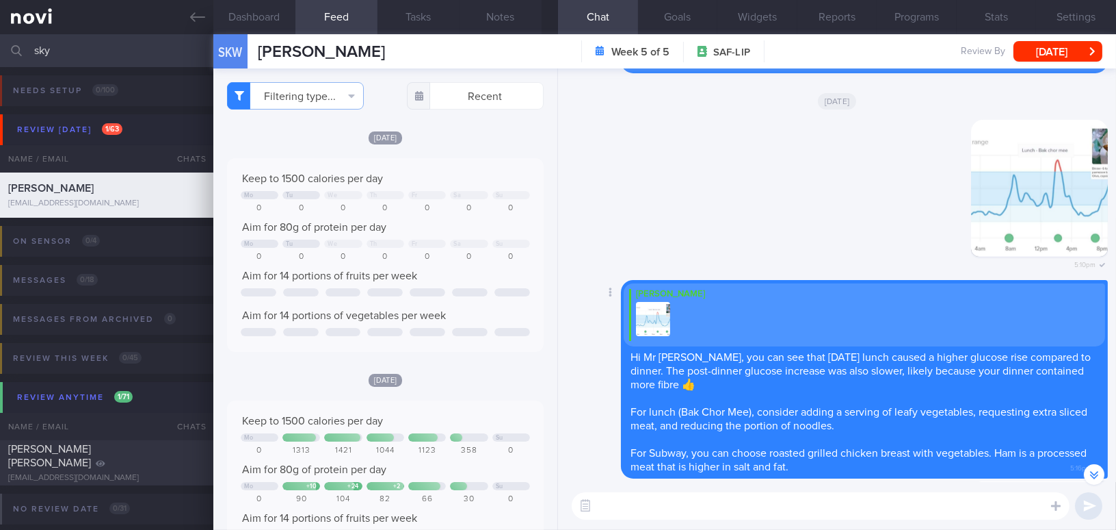
scroll to position [-5048, 0]
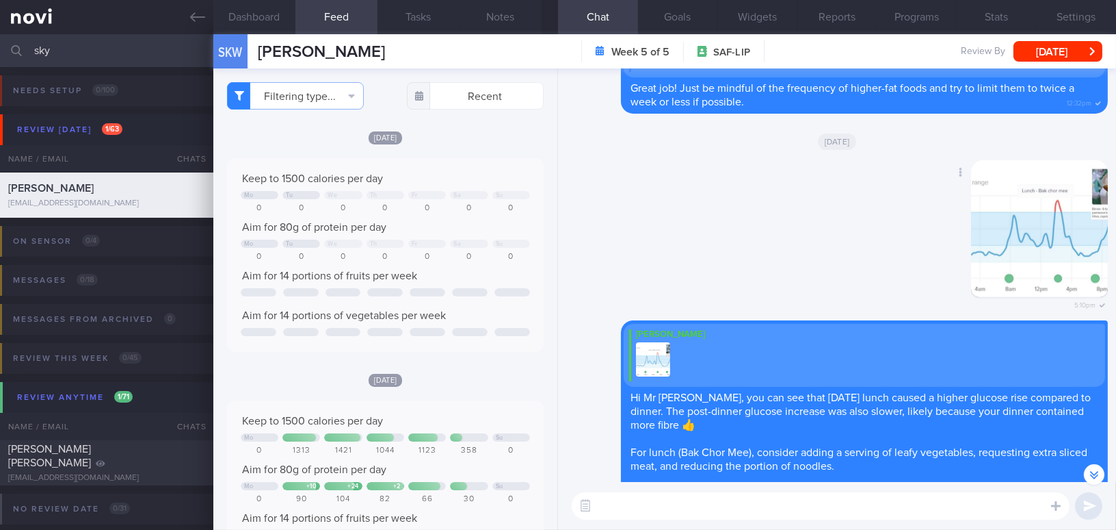
click at [1000, 246] on button "button" at bounding box center [1039, 228] width 137 height 137
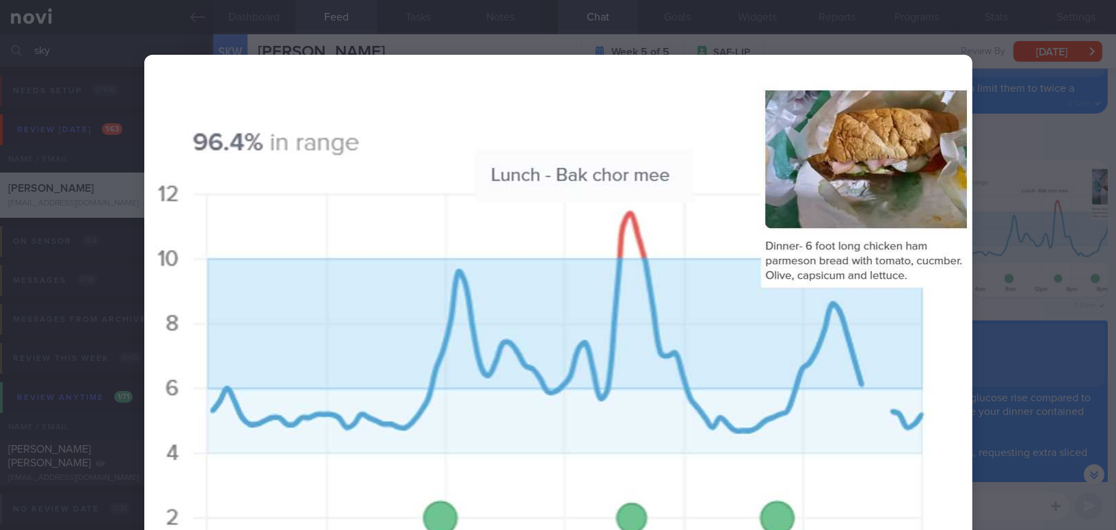
click at [1013, 290] on div at bounding box center [559, 322] width 938 height 644
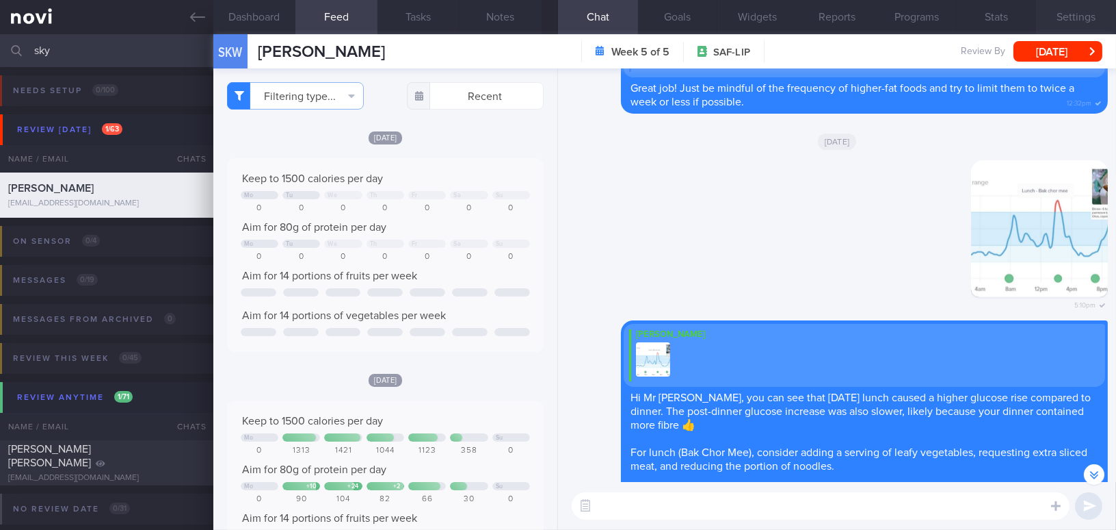
click at [1086, 16] on button "Settings" at bounding box center [1076, 17] width 80 height 34
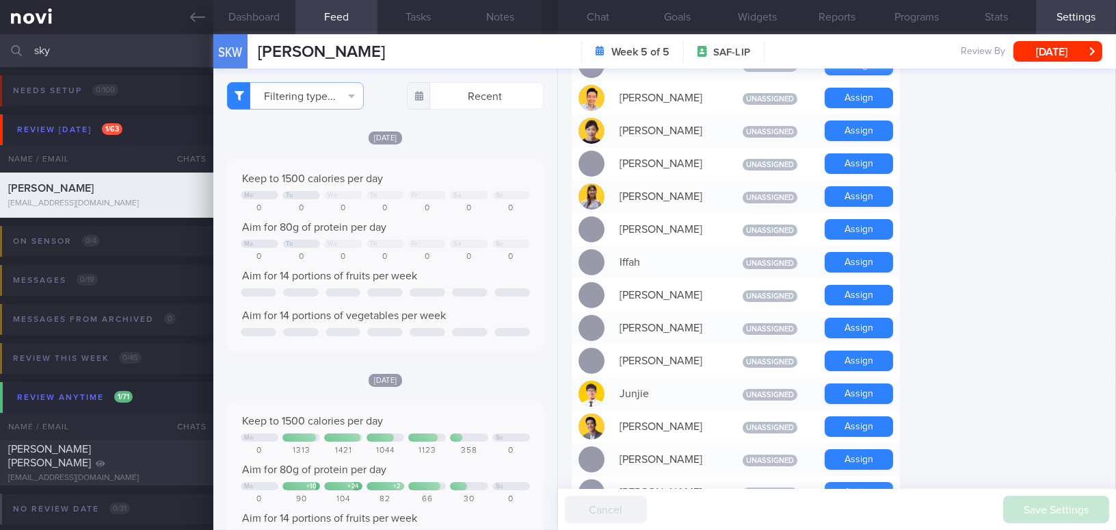
scroll to position [560, 0]
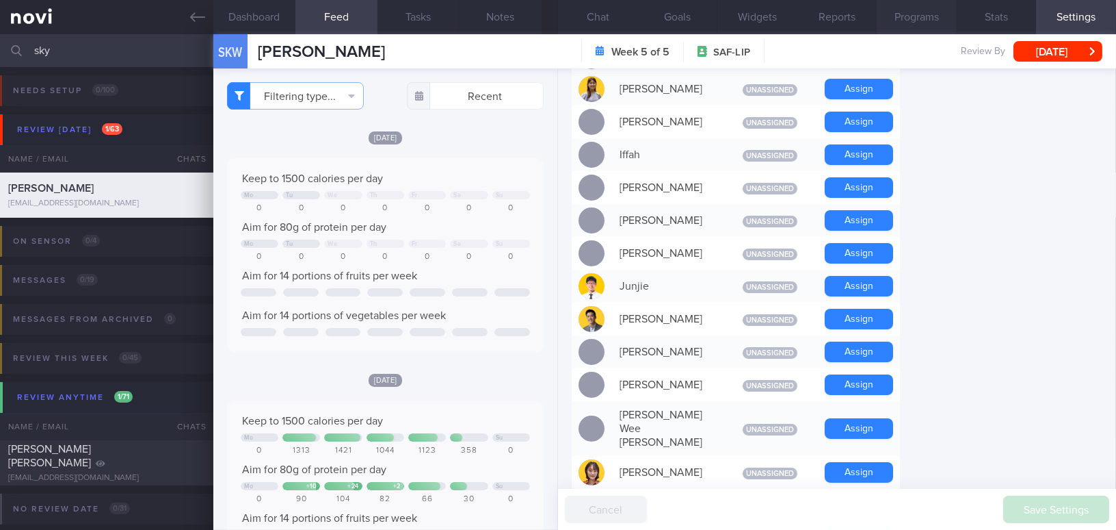
click at [926, 13] on button "Programs" at bounding box center [917, 17] width 80 height 34
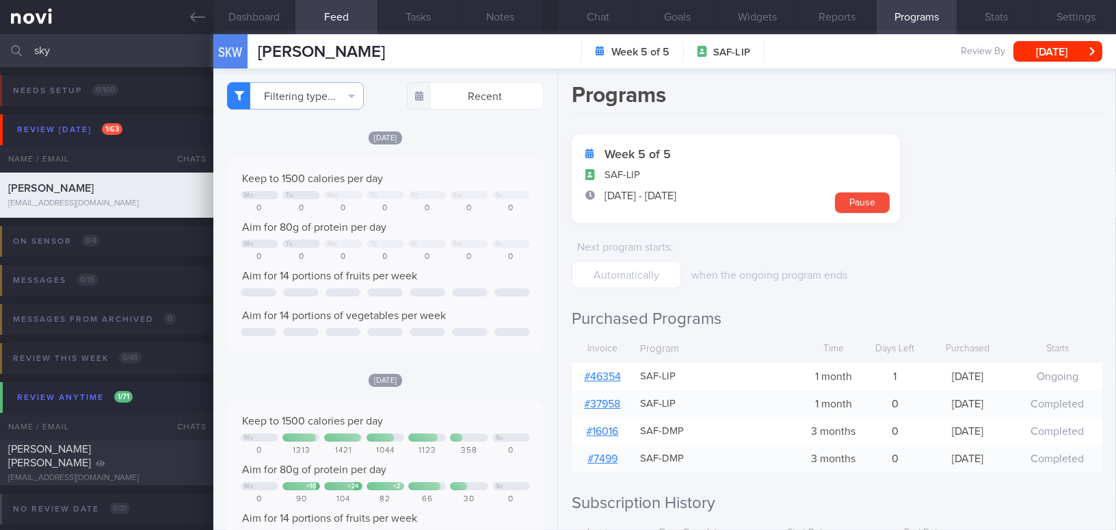
click at [592, 371] on link "# 46354" at bounding box center [602, 376] width 37 height 11
click at [579, 14] on button "Chat" at bounding box center [598, 17] width 80 height 34
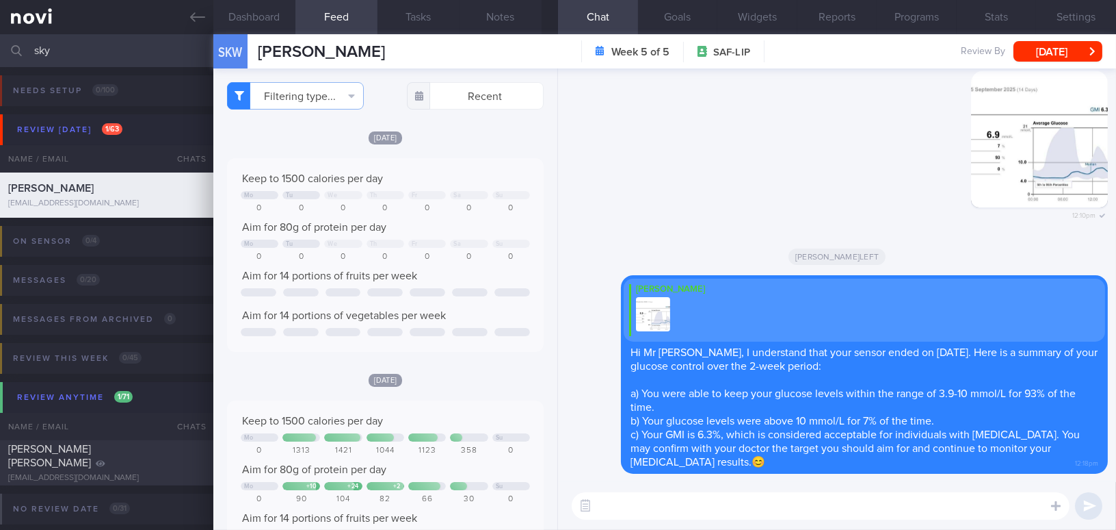
click at [668, 508] on textarea at bounding box center [821, 505] width 498 height 27
paste textarea "Based on your glucose patterns, the higher rises mostly occurred after meals an…"
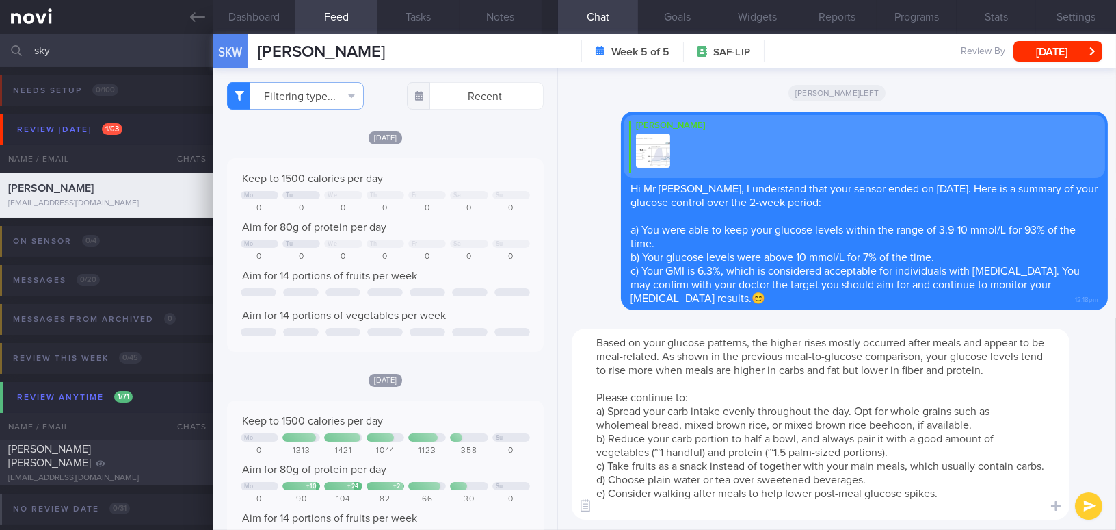
click at [951, 369] on textarea "Based on your glucose patterns, the higher rises mostly occurred after meals an…" at bounding box center [821, 423] width 498 height 191
drag, startPoint x: 744, startPoint y: 436, endPoint x: 772, endPoint y: 434, distance: 28.1
click at [772, 434] on textarea "Based on your glucose patterns, the higher rises mostly occurred after meals an…" at bounding box center [821, 423] width 498 height 191
type textarea "Based on your glucose patterns, the higher rises mostly occurred after meals an…"
click at [1080, 507] on button "submit" at bounding box center [1088, 505] width 27 height 27
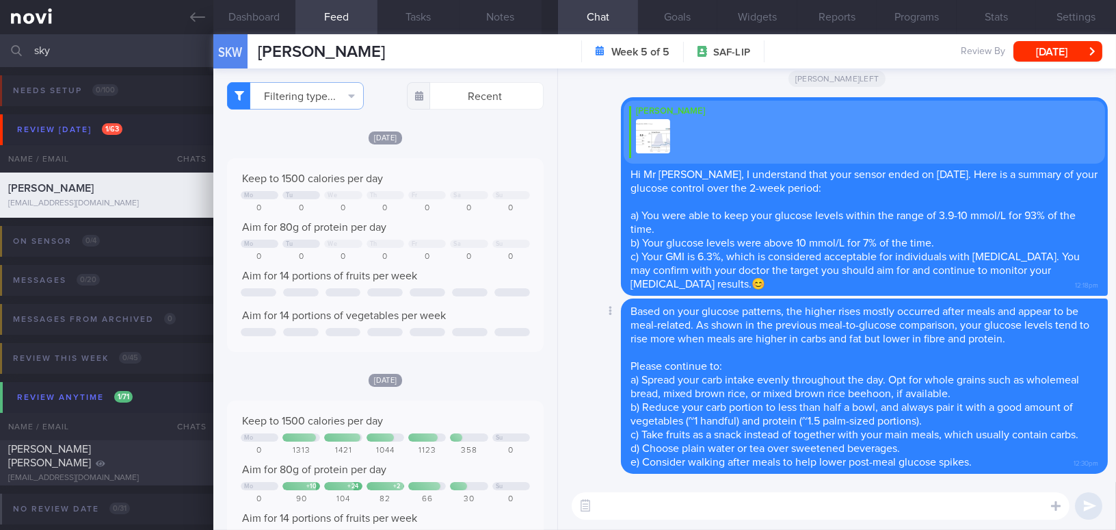
type textarea "W"
drag, startPoint x: 929, startPoint y: 513, endPoint x: 580, endPoint y: 485, distance: 350.0
click at [580, 485] on div "A gentle reminder for our review call tomorrow, 17/9/25 at 12pm. A gentle remin…" at bounding box center [837, 506] width 558 height 48
click at [920, 508] on textarea "A gentle reminder for our review call tomorrow, 17/9/25 at 12pm." at bounding box center [821, 505] width 498 height 27
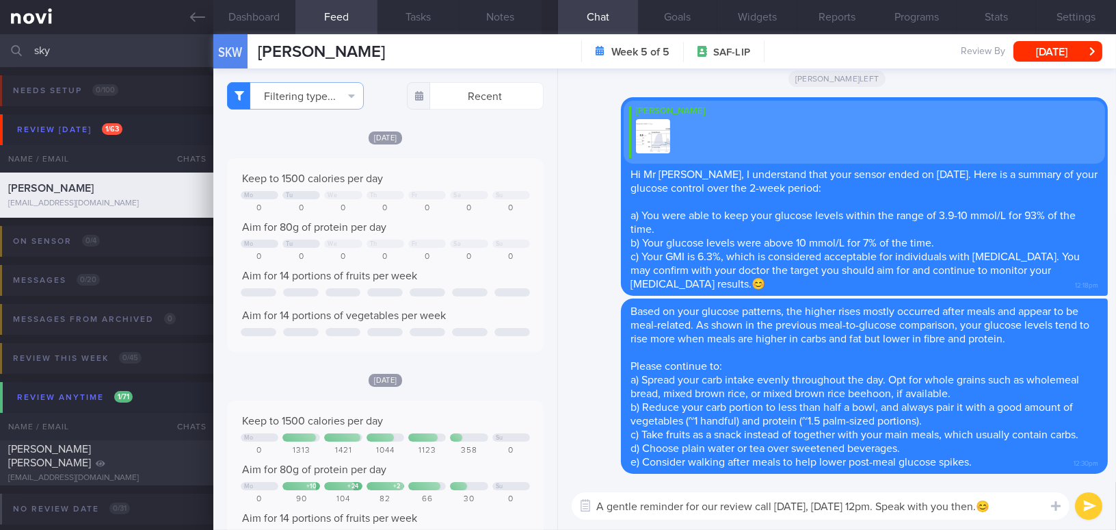
type textarea "A gentle reminder for our review call tomorrow, 17/9/25 at 12pm. Speak with you…"
click at [1082, 504] on button "submit" at bounding box center [1088, 505] width 27 height 27
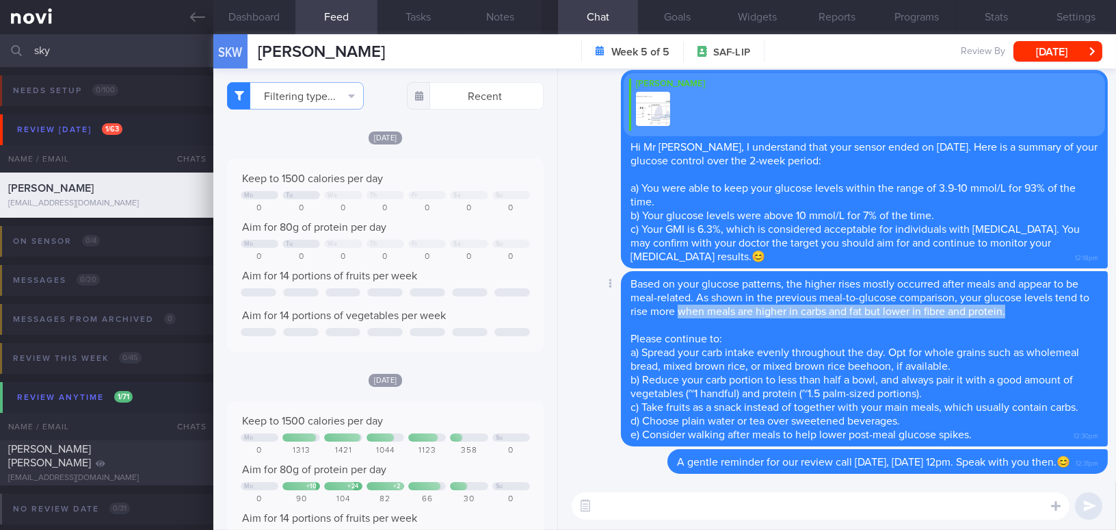
drag, startPoint x: 690, startPoint y: 311, endPoint x: 1024, endPoint y: 314, distance: 334.6
click at [1024, 314] on div "Based on your glucose patterns, the higher rises mostly occurred after meals an…" at bounding box center [864, 358] width 487 height 175
copy span "when meals are higher in carbs and fat but lower in fibre and protein."
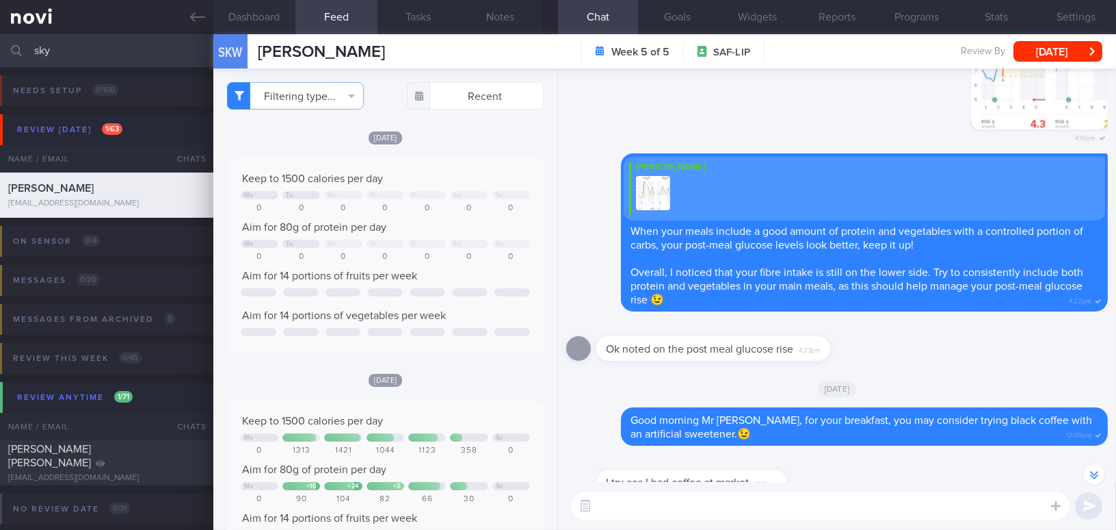
scroll to position [-3048, 0]
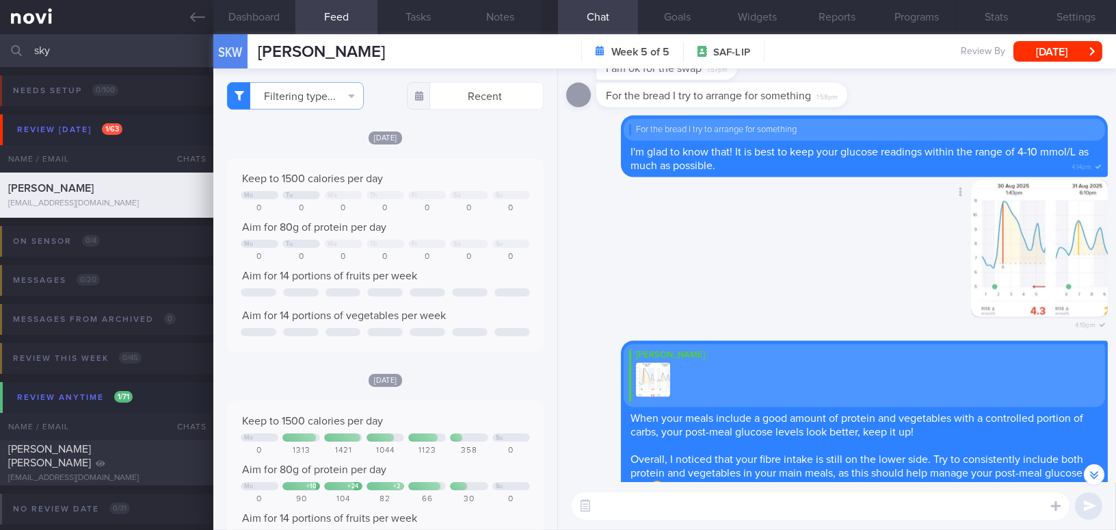
click at [1017, 300] on button "button" at bounding box center [1039, 248] width 137 height 137
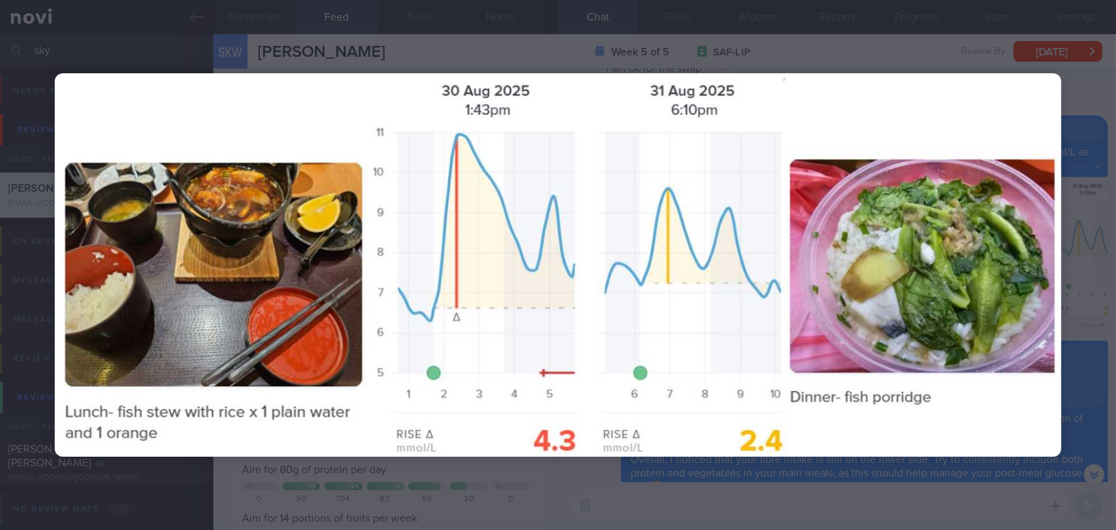
click at [965, 465] on div at bounding box center [558, 265] width 1116 height 530
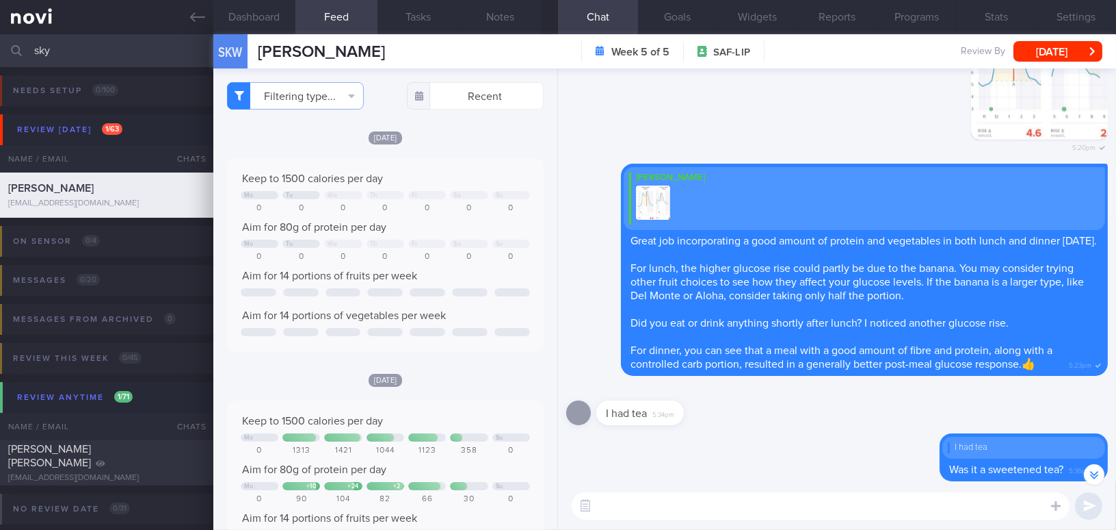
scroll to position [-4851, 0]
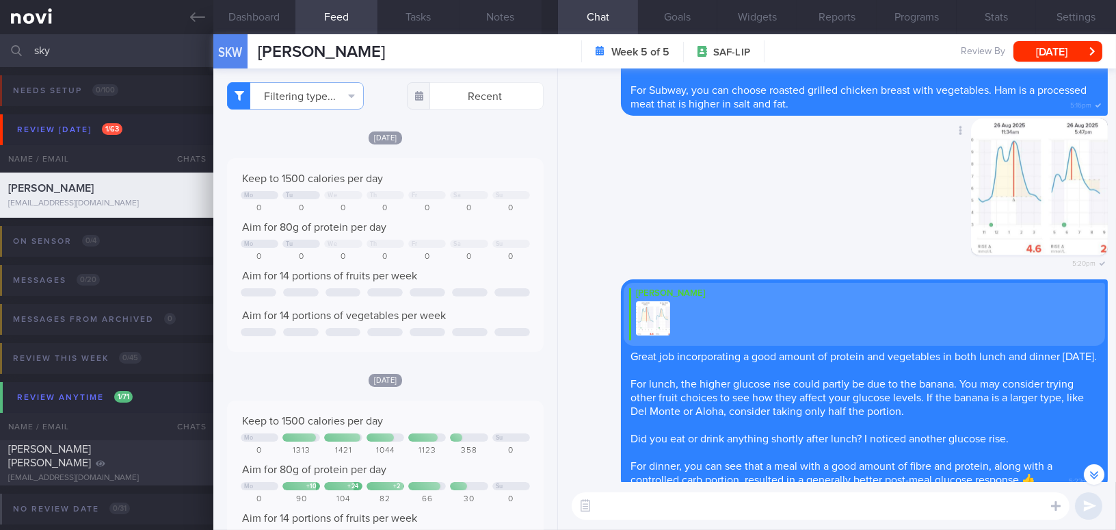
click at [1022, 153] on button "button" at bounding box center [1039, 186] width 137 height 137
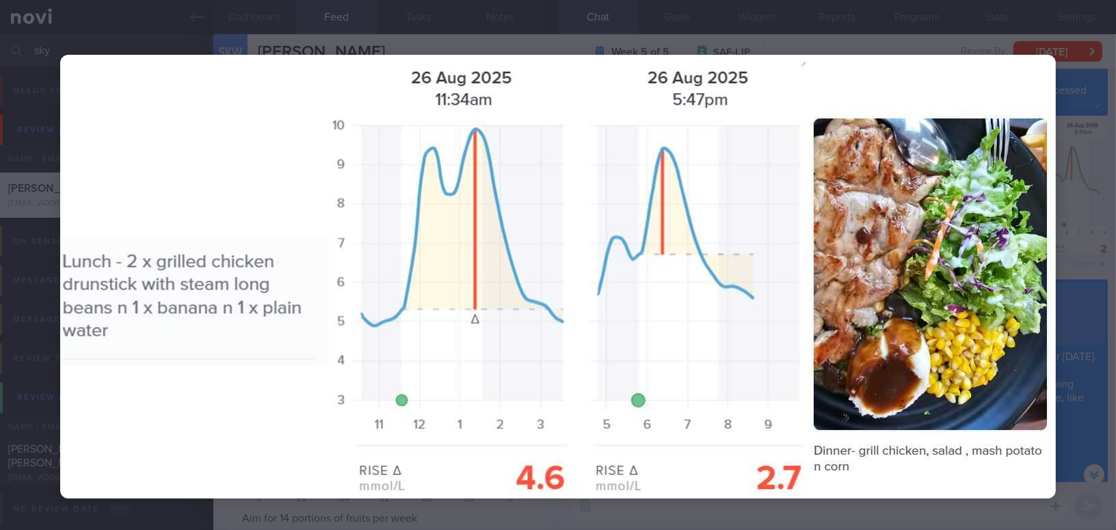
click at [781, 350] on img at bounding box center [558, 276] width 996 height 443
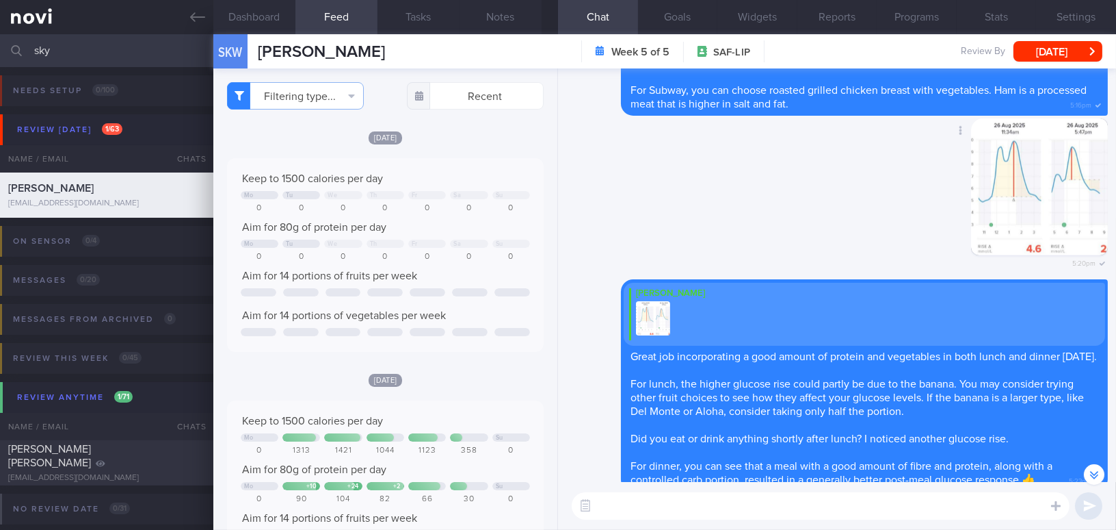
click at [857, 213] on div "Delete 5:20pm" at bounding box center [837, 198] width 542 height 161
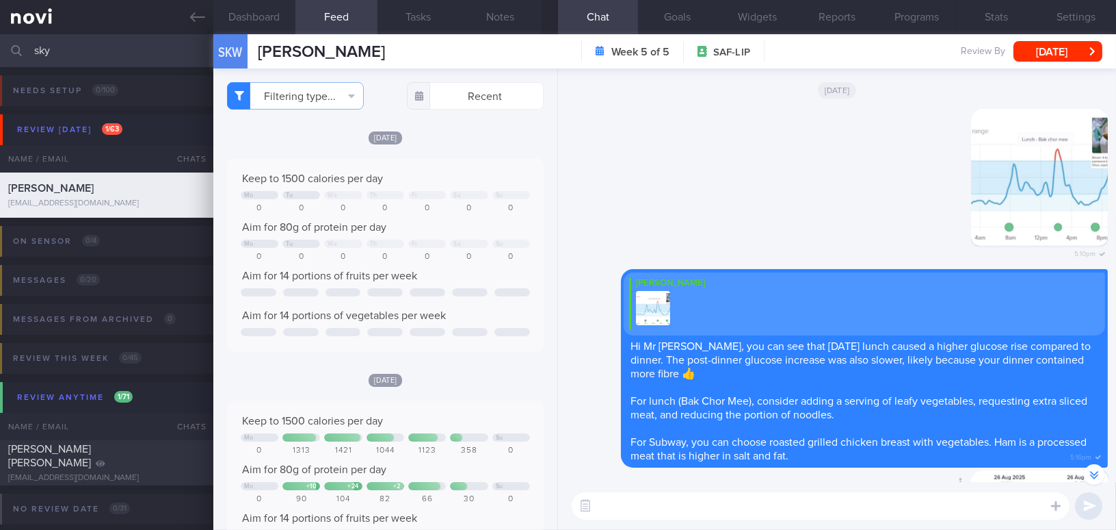
scroll to position [-5224, 0]
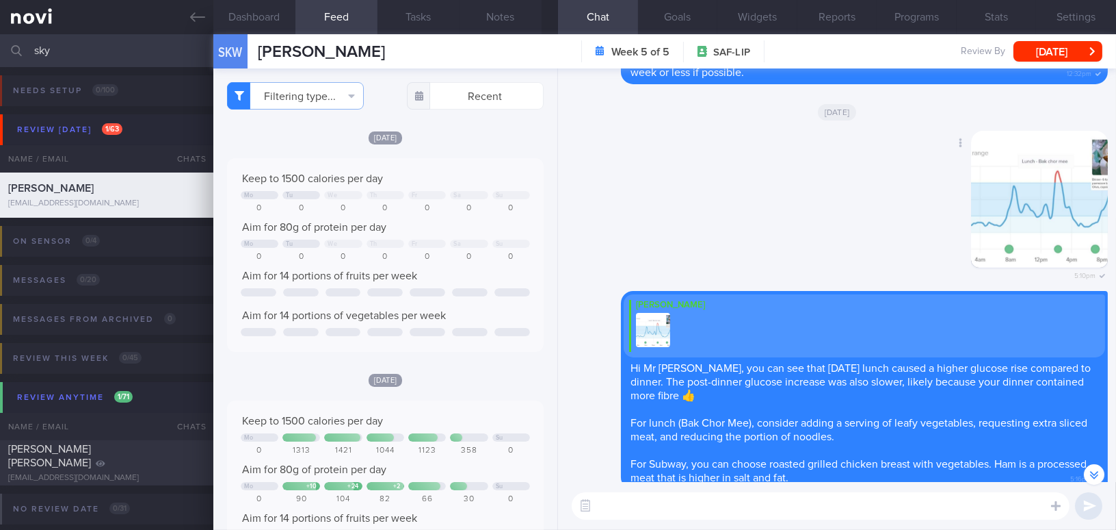
click at [1018, 205] on button "button" at bounding box center [1039, 199] width 137 height 137
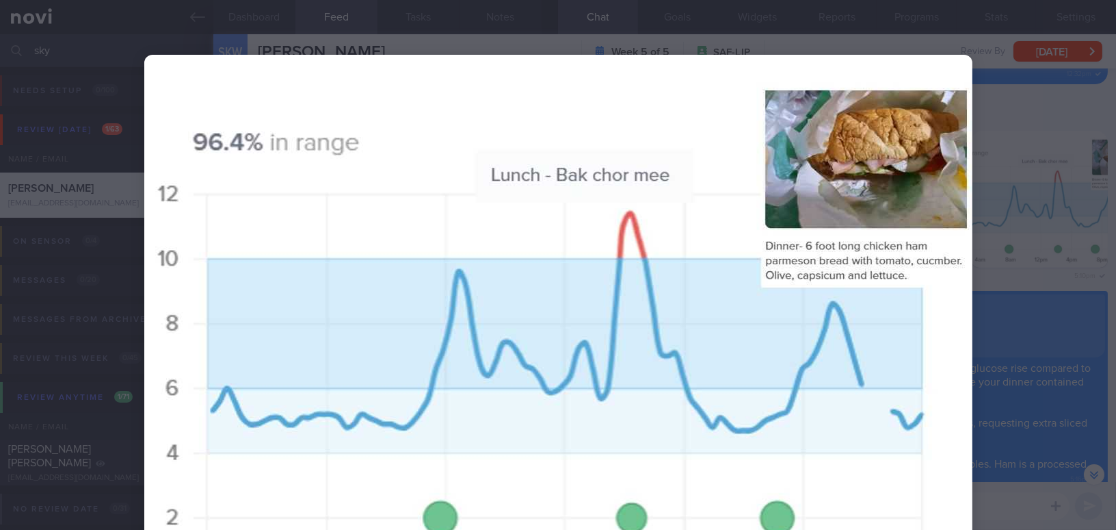
click at [1017, 246] on div at bounding box center [559, 322] width 938 height 644
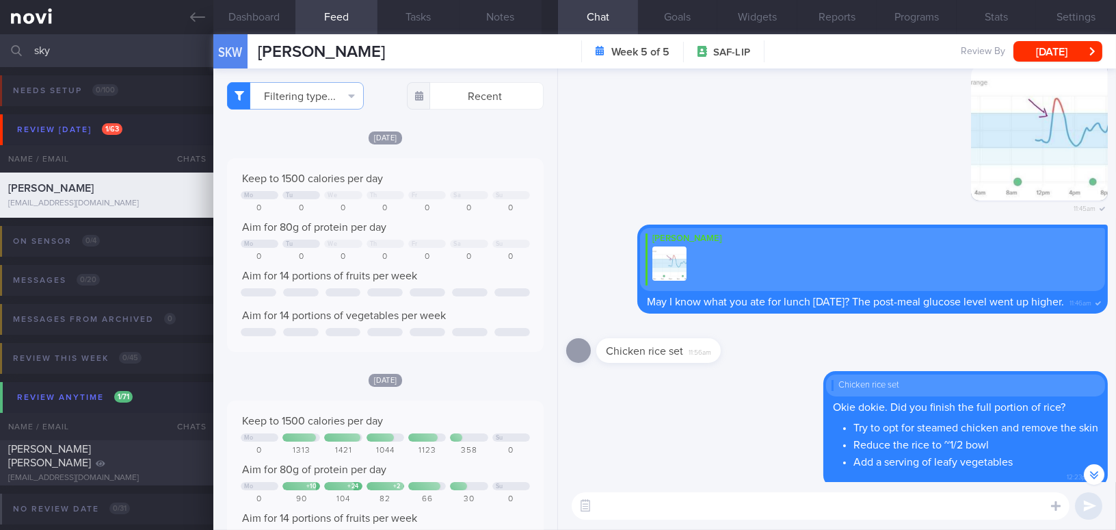
scroll to position [-5846, 0]
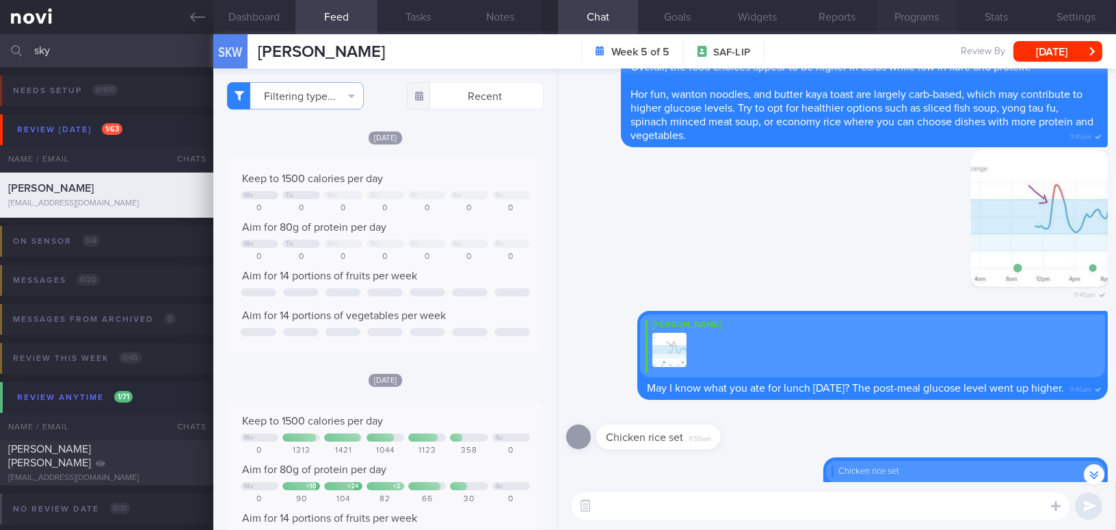
click at [931, 11] on button "Programs" at bounding box center [917, 17] width 80 height 34
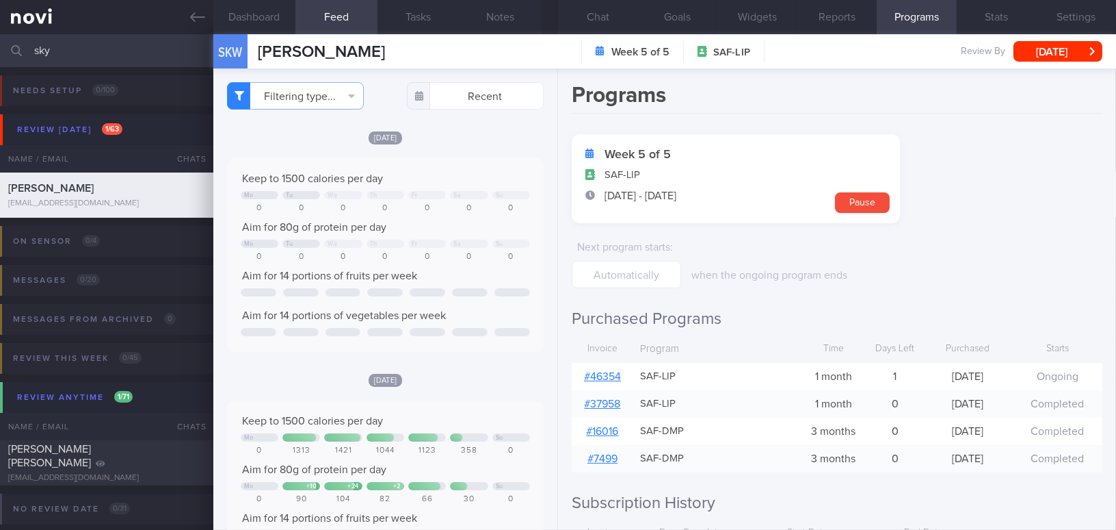
click at [608, 371] on link "# 46354" at bounding box center [602, 376] width 37 height 11
click at [594, 14] on button "Chat" at bounding box center [598, 17] width 80 height 34
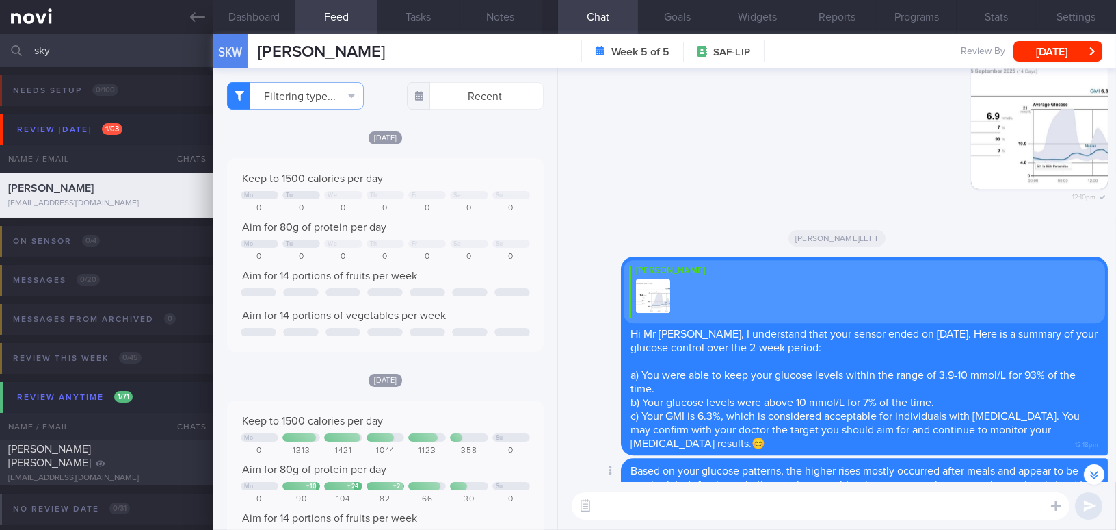
scroll to position [-373, 0]
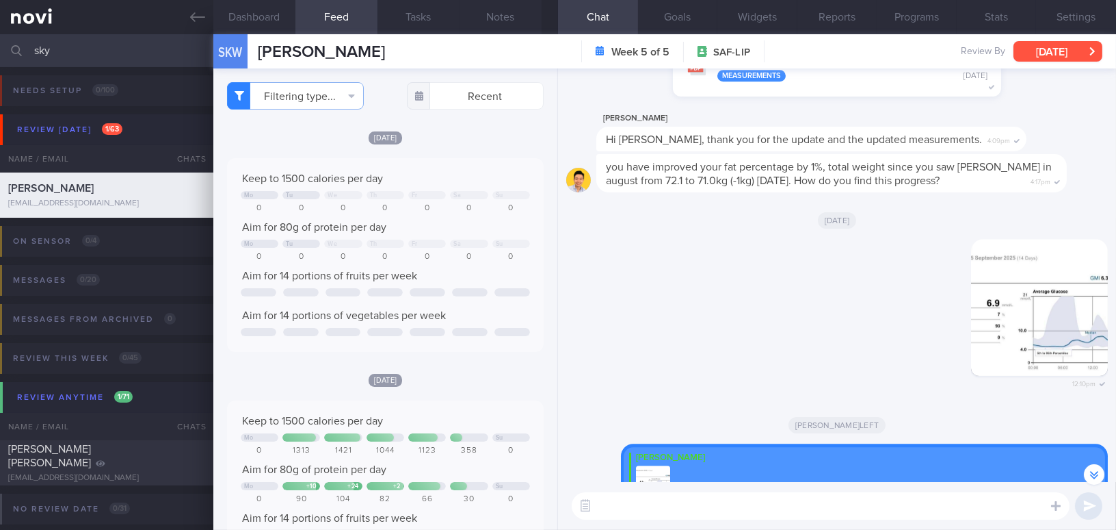
click at [1047, 51] on button "[DATE]" at bounding box center [1058, 51] width 89 height 21
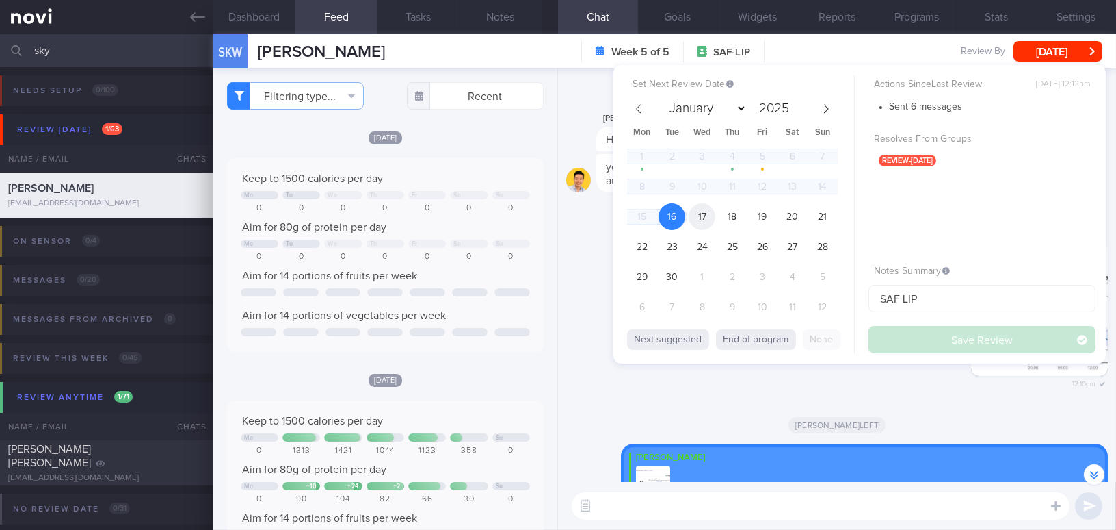
click at [709, 218] on span "17" at bounding box center [702, 216] width 27 height 27
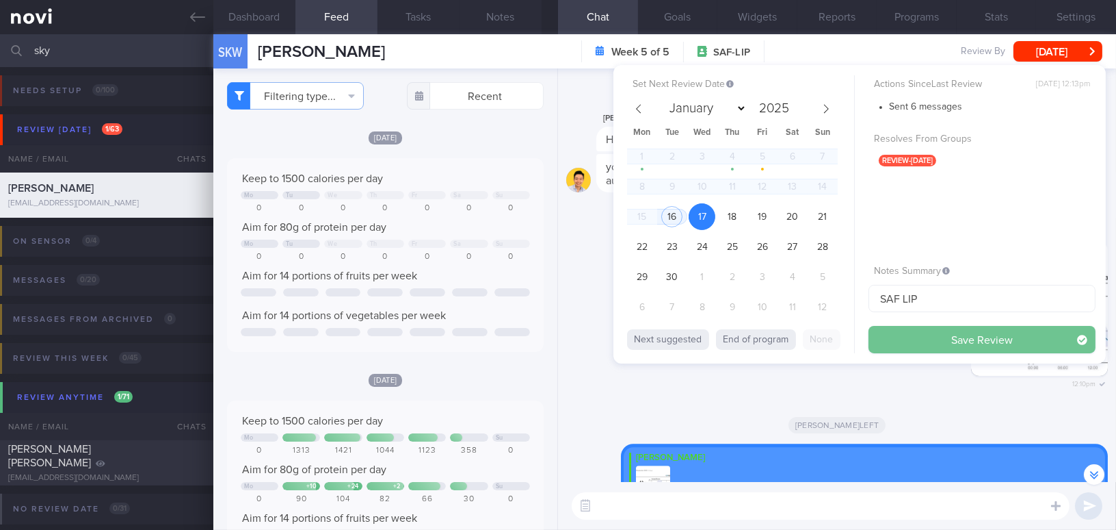
click at [919, 350] on button "Save Review" at bounding box center [982, 339] width 227 height 27
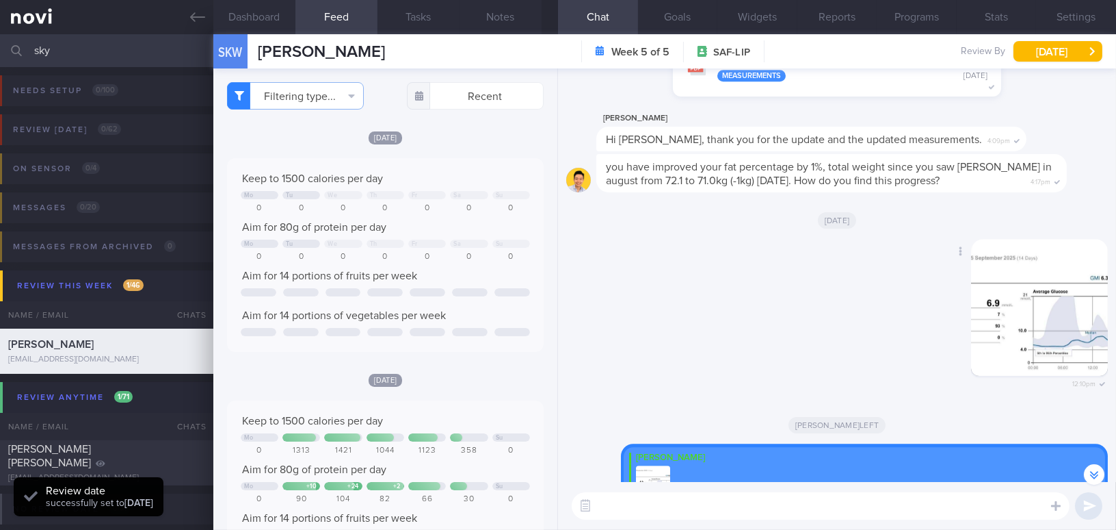
click at [844, 341] on div "Delete 12:10pm" at bounding box center [837, 322] width 542 height 166
drag, startPoint x: 49, startPoint y: 44, endPoint x: 1, endPoint y: 40, distance: 47.4
click at [1, 40] on div "sky Assigned patients Assigned patients All active patients Archived patients" at bounding box center [558, 50] width 1116 height 33
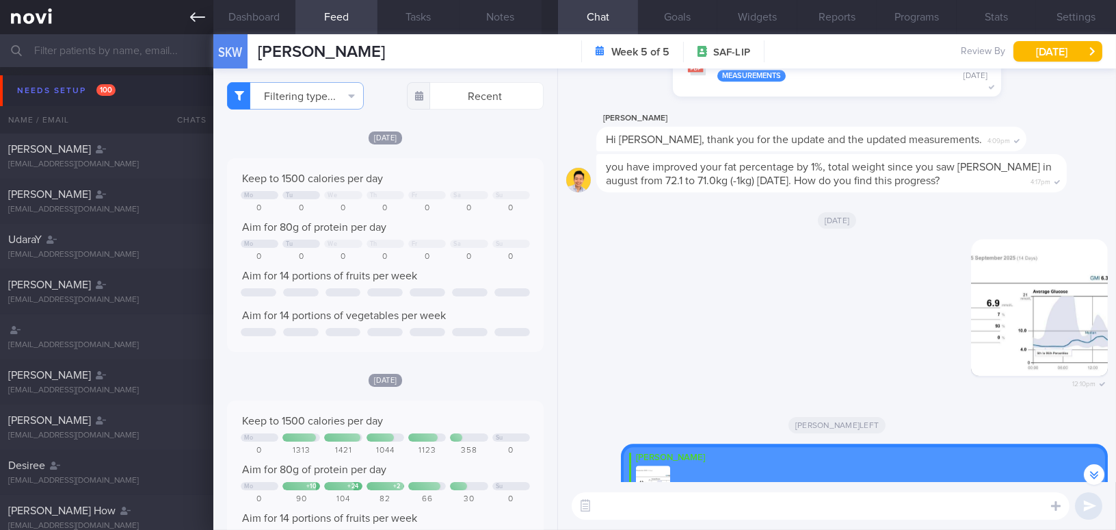
click at [194, 17] on icon at bounding box center [197, 17] width 15 height 10
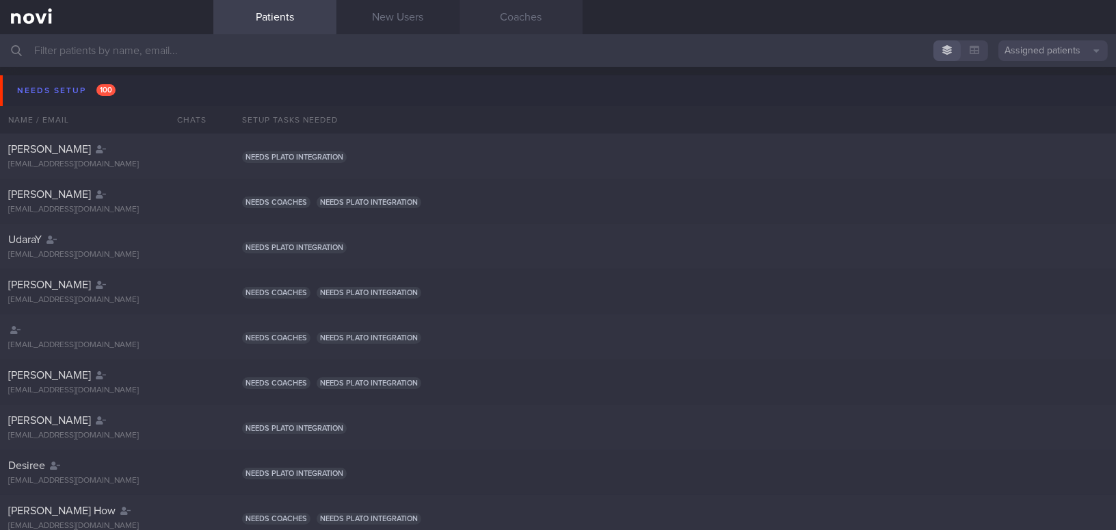
click at [534, 17] on link "Coaches" at bounding box center [521, 17] width 123 height 34
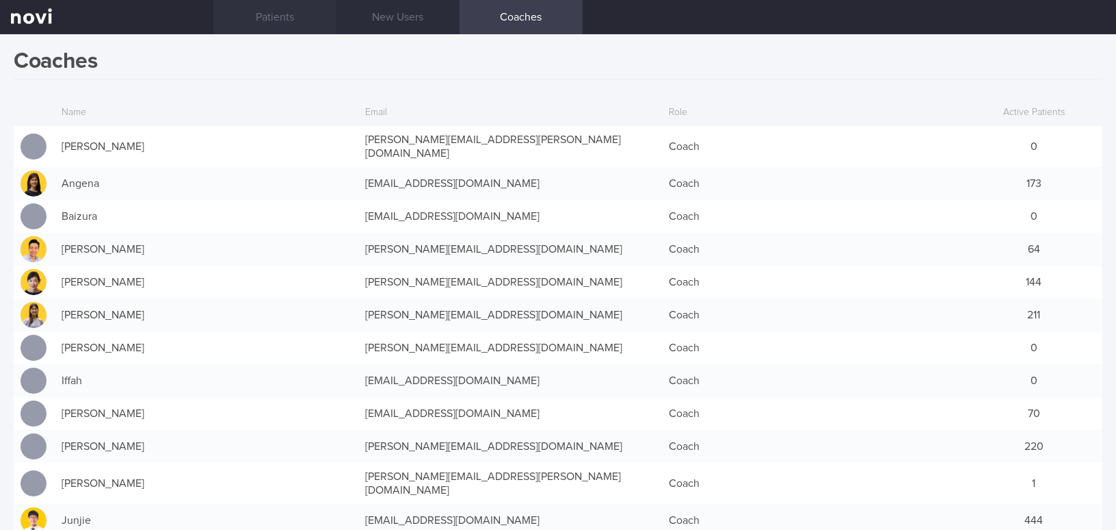
click at [282, 16] on link "Patients" at bounding box center [274, 17] width 123 height 34
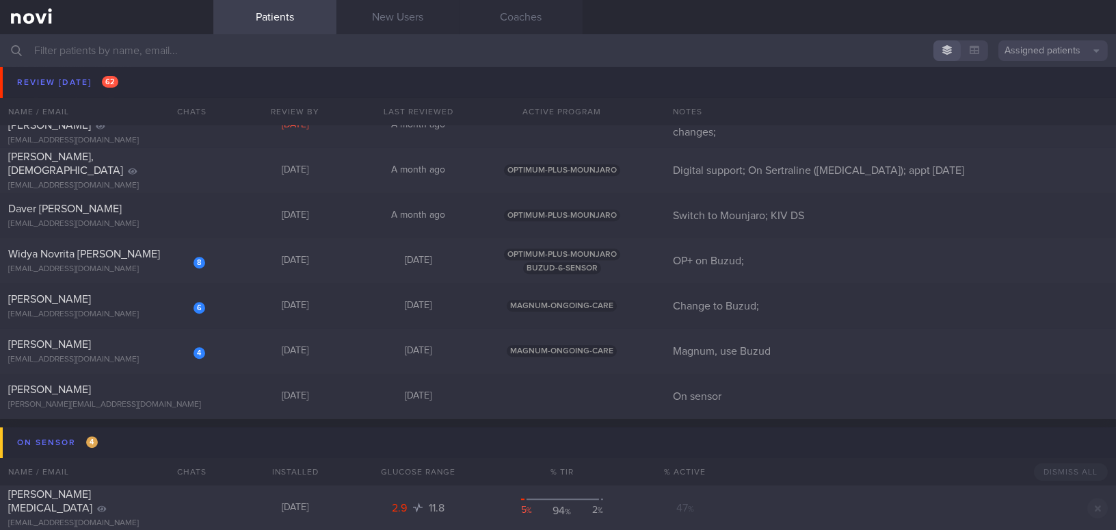
scroll to position [7395, 0]
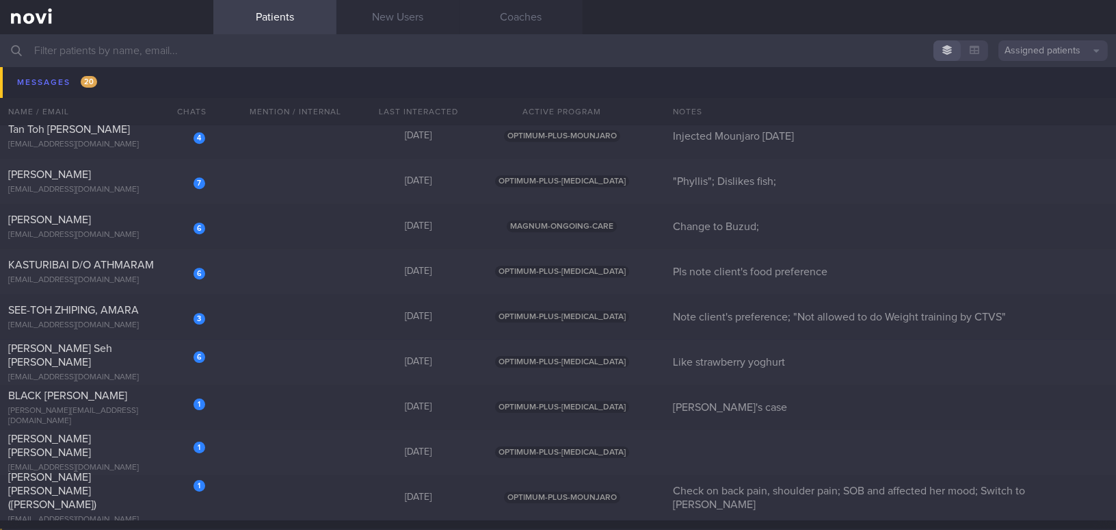
scroll to position [8273, 0]
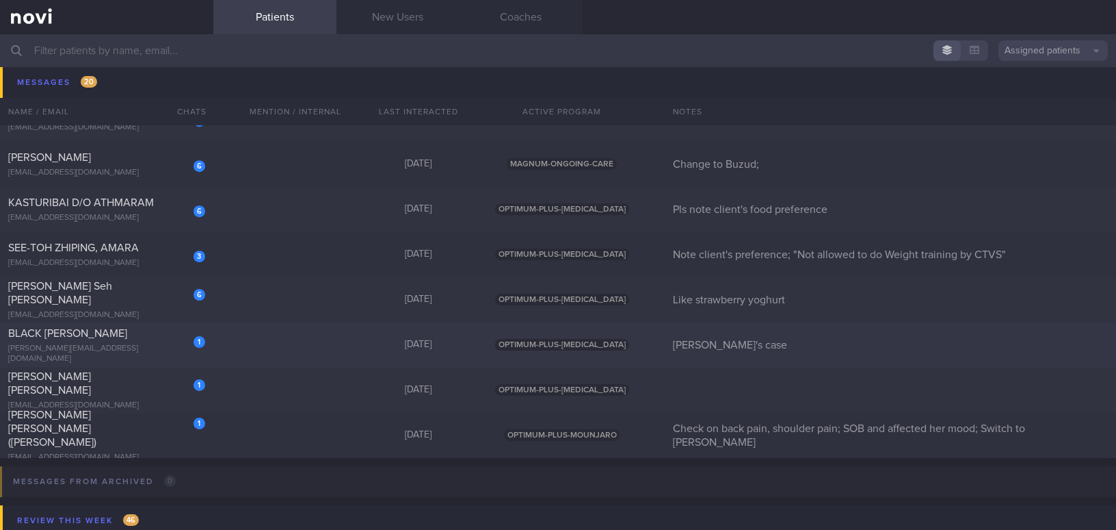
click at [157, 340] on div "BLACK [PERSON_NAME]" at bounding box center [105, 333] width 194 height 14
select select "8"
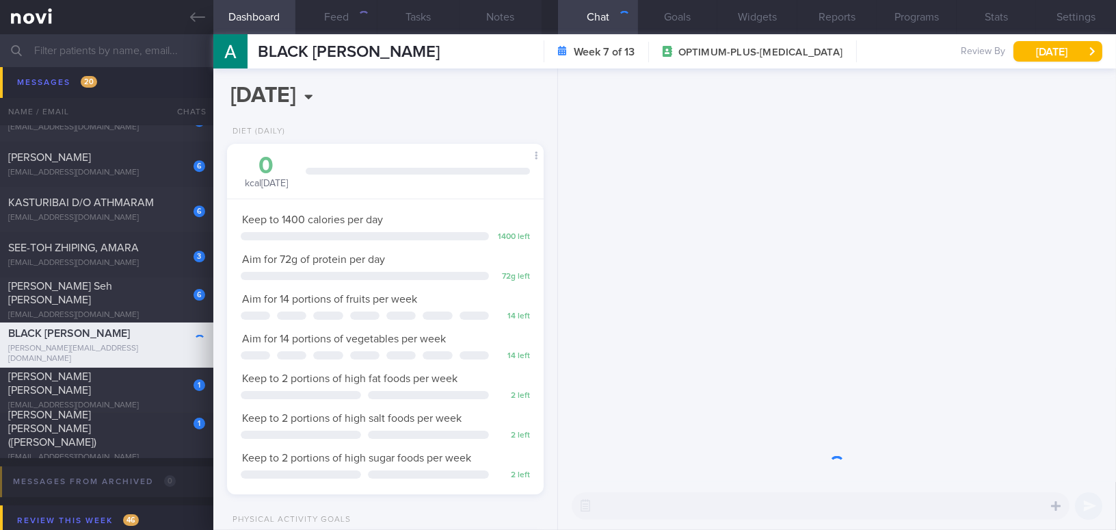
scroll to position [161, 283]
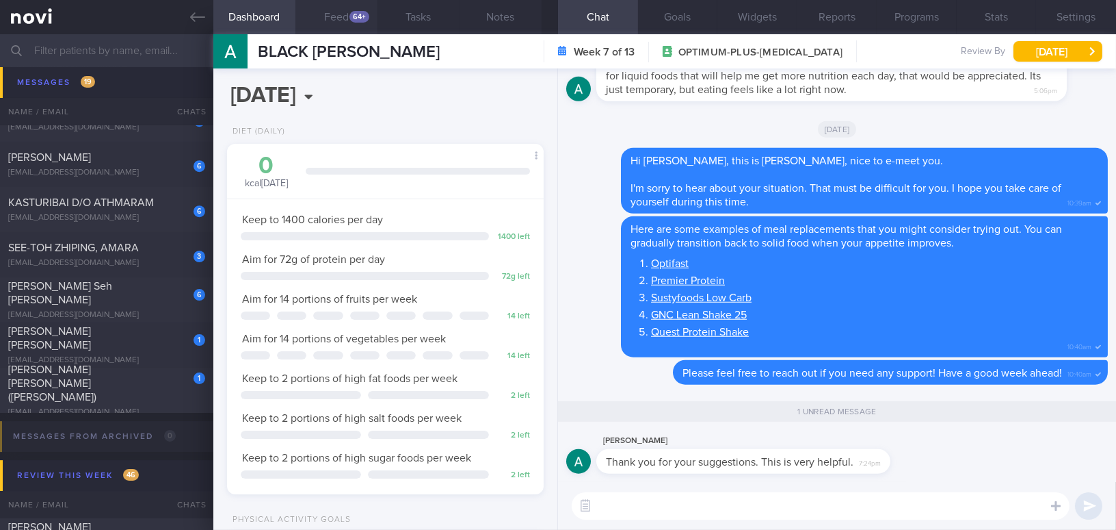
click at [352, 23] on button "Feed 64+" at bounding box center [337, 17] width 82 height 34
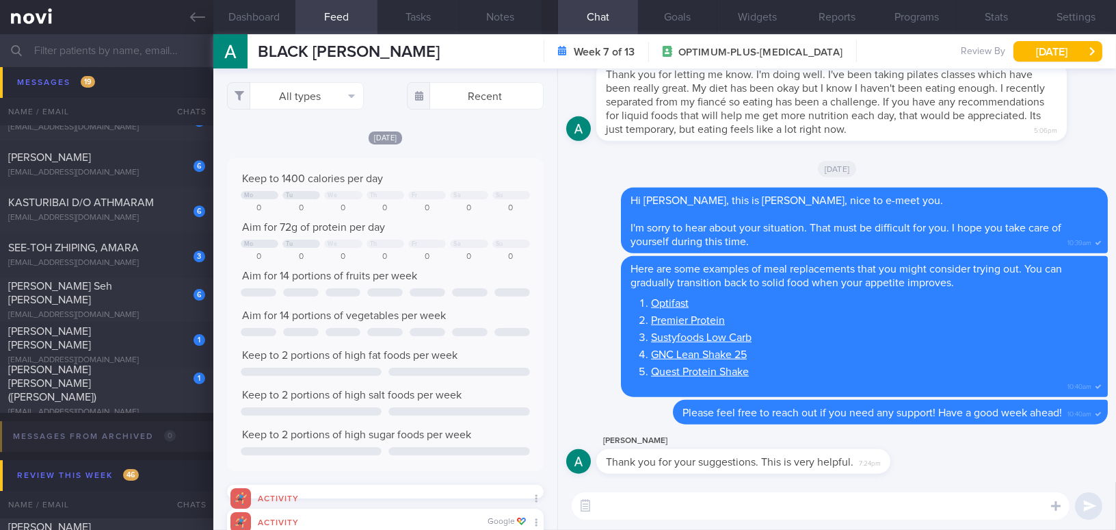
scroll to position [71, 289]
drag, startPoint x: 686, startPoint y: 452, endPoint x: 891, endPoint y: 450, distance: 204.6
click at [891, 450] on div "[PERSON_NAME] Thank you for your suggestions. This is very helpful. 7:24pm" at bounding box center [764, 452] width 335 height 41
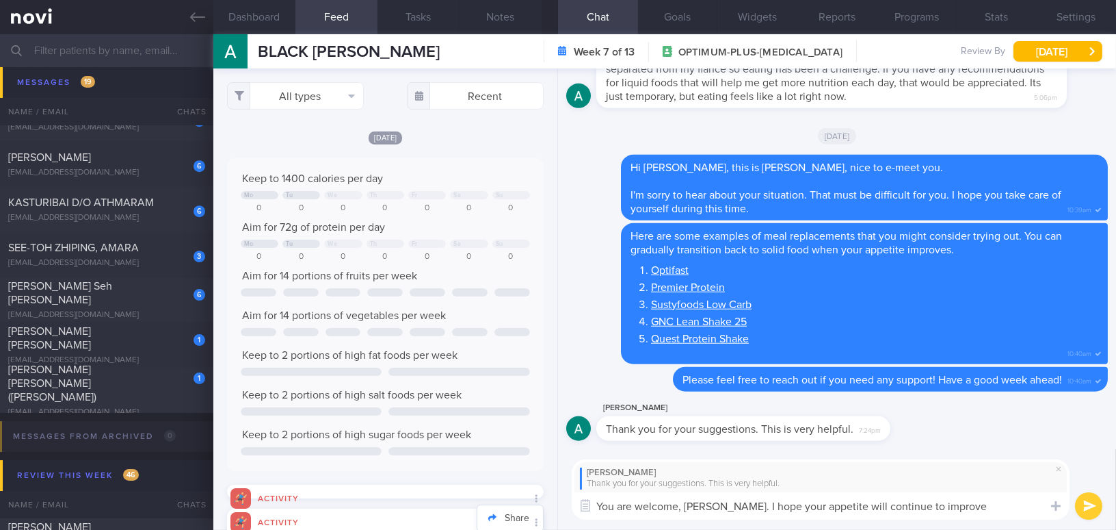
drag, startPoint x: 937, startPoint y: 506, endPoint x: 525, endPoint y: 496, distance: 412.0
click at [525, 496] on div "Dashboard Feed 64+ Tasks Notes Chat Goals Widgets Reports Programs Stats Settin…" at bounding box center [664, 281] width 903 height 495
click at [958, 501] on textarea "You are welcome, [PERSON_NAME]. I hope your appetite will continue to improve" at bounding box center [821, 505] width 498 height 27
drag, startPoint x: 958, startPoint y: 504, endPoint x: 581, endPoint y: 487, distance: 377.3
click at [581, 487] on div "[PERSON_NAME] Thank you for your suggestions. This is very helpful. You are wel…" at bounding box center [821, 489] width 498 height 61
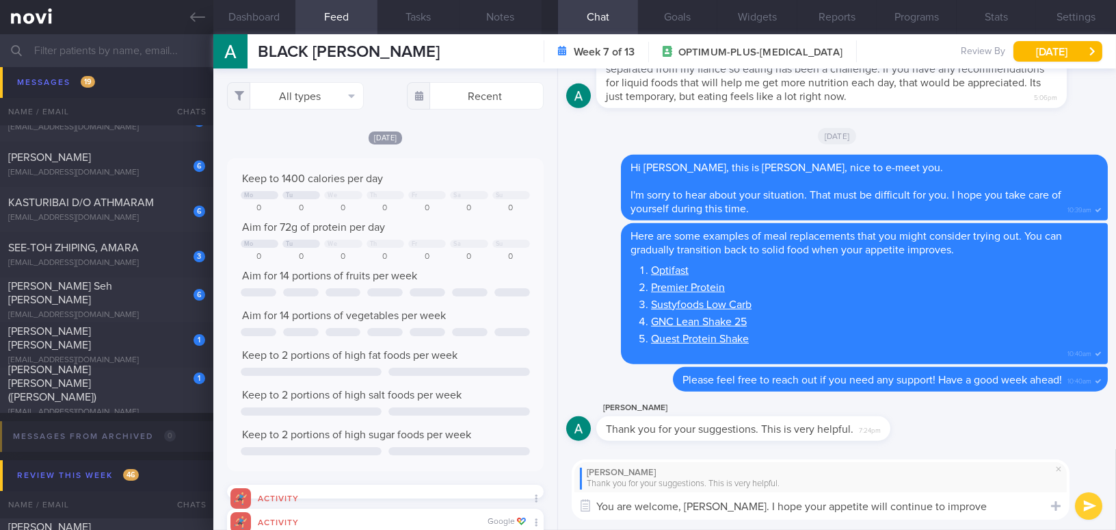
paste textarea "’re welcome, [PERSON_NAME]. I hope your appetite continues to improve day by da…"
click at [625, 504] on textarea "You’re welcome, [PERSON_NAME]. I hope your appetite continues to improve day by…" at bounding box center [821, 505] width 498 height 27
click at [993, 497] on textarea "You are welcome, [PERSON_NAME]. I hope your appetite continues to improve day b…" at bounding box center [821, 505] width 498 height 27
type textarea "You are welcome, [PERSON_NAME]. I hope your appetite continues to improve day b…"
click at [1087, 504] on button "submit" at bounding box center [1088, 505] width 27 height 27
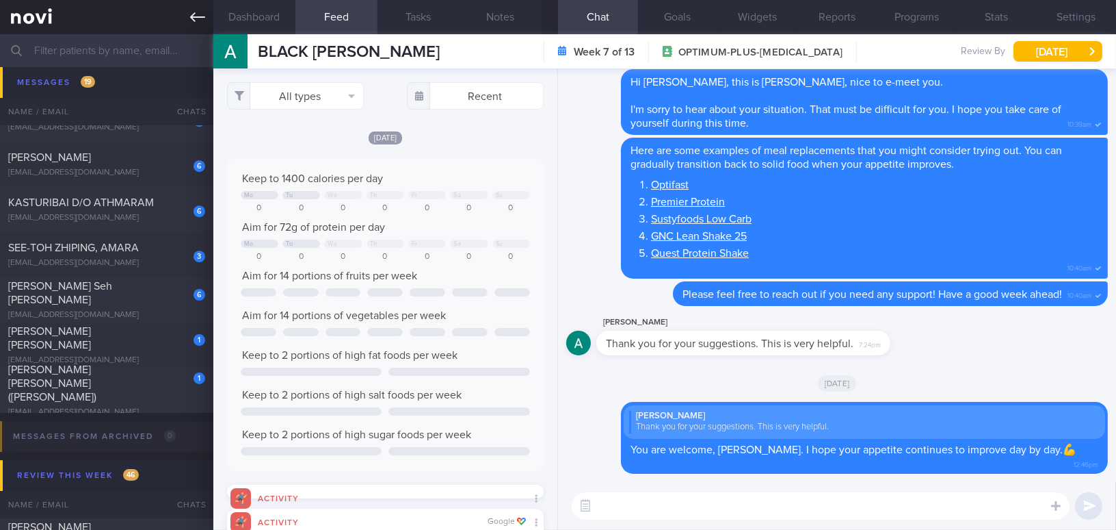
click at [193, 16] on icon at bounding box center [197, 17] width 15 height 10
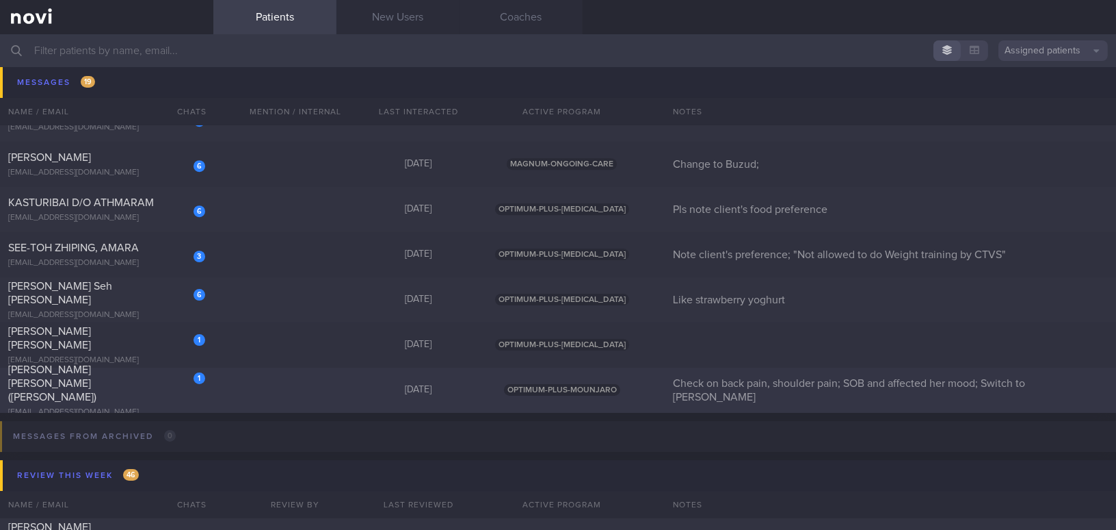
click at [78, 379] on span "[PERSON_NAME] [PERSON_NAME] ([PERSON_NAME])" at bounding box center [52, 383] width 88 height 38
select select "9"
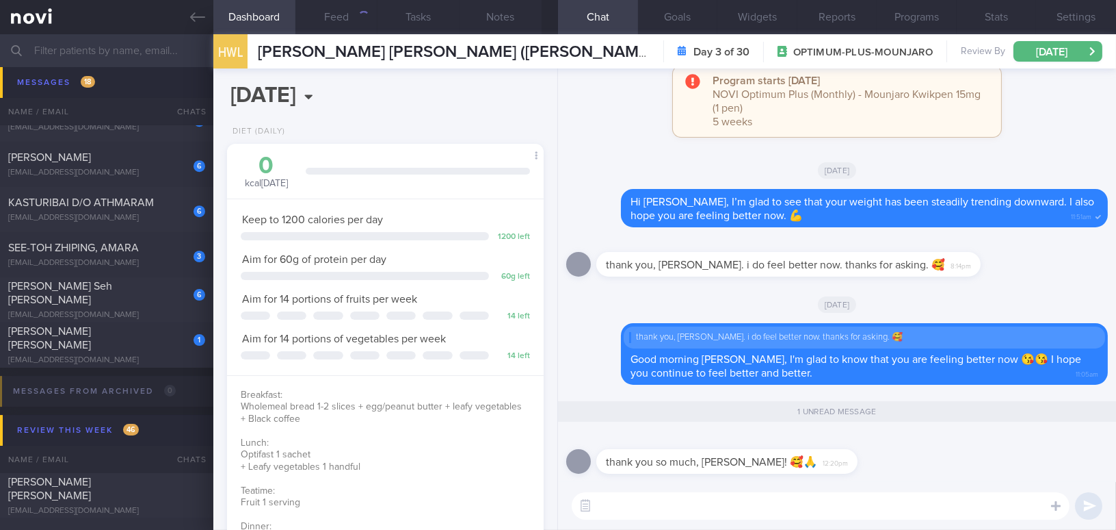
scroll to position [160, 283]
click at [94, 344] on div "1 [PERSON_NAME] [PERSON_NAME] [EMAIL_ADDRESS][DOMAIN_NAME]" at bounding box center [106, 344] width 213 height 41
select select "8"
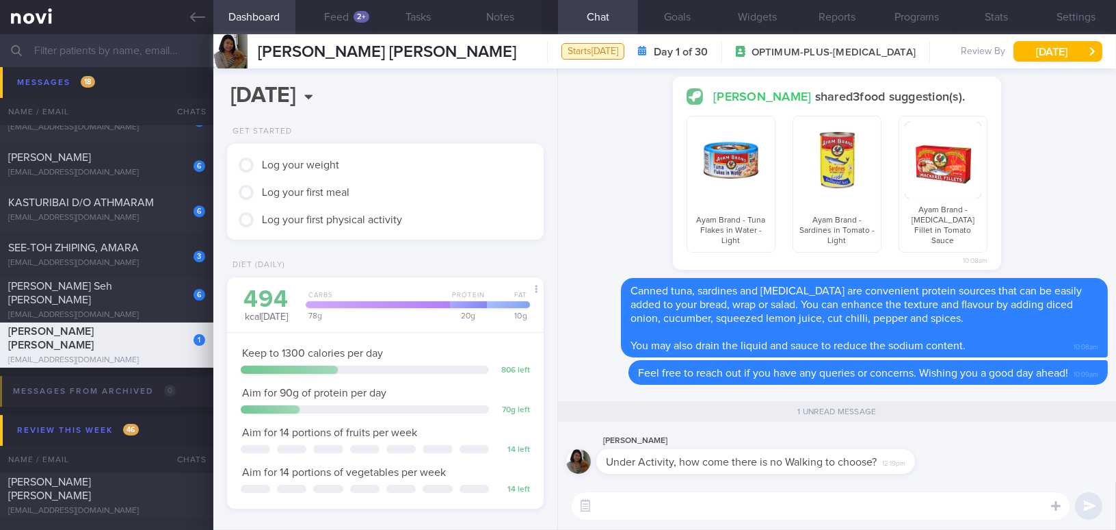
scroll to position [161, 283]
